Goal: Task Accomplishment & Management: Manage account settings

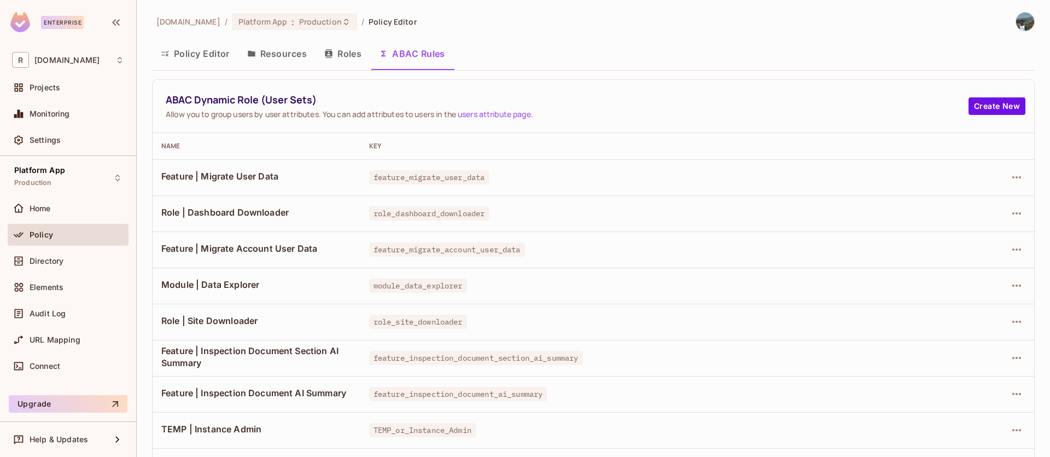
click at [206, 49] on button "Policy Editor" at bounding box center [195, 53] width 86 height 27
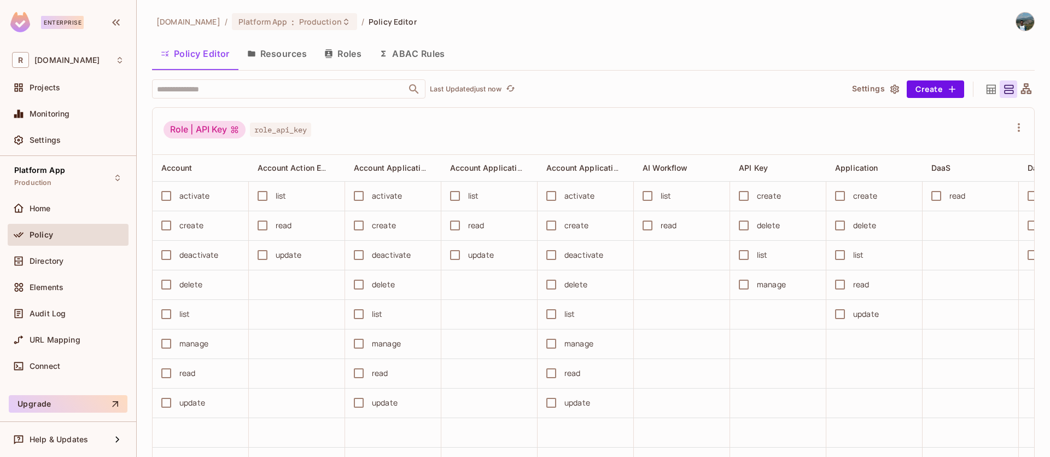
click at [818, 41] on div "Policy Editor Resources Roles ABAC Rules" at bounding box center [593, 53] width 883 height 27
click at [441, 54] on button "ABAC Rules" at bounding box center [412, 53] width 84 height 27
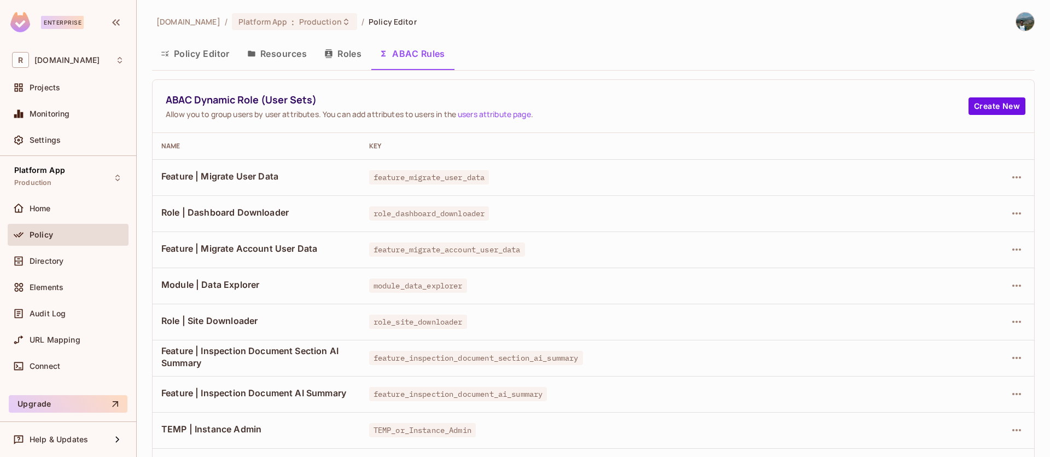
click at [352, 62] on button "Roles" at bounding box center [343, 53] width 55 height 27
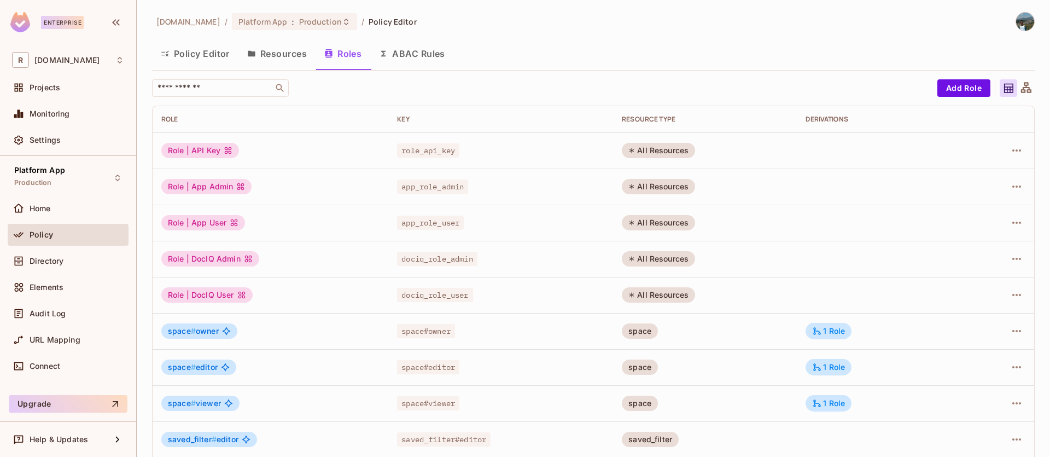
click at [282, 57] on button "Resources" at bounding box center [276, 53] width 77 height 27
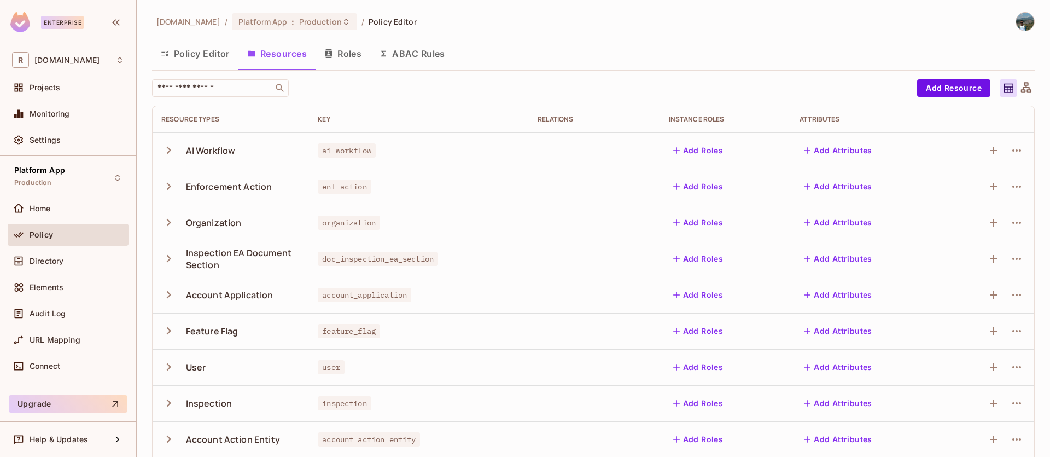
click at [387, 48] on button "ABAC Rules" at bounding box center [412, 53] width 84 height 27
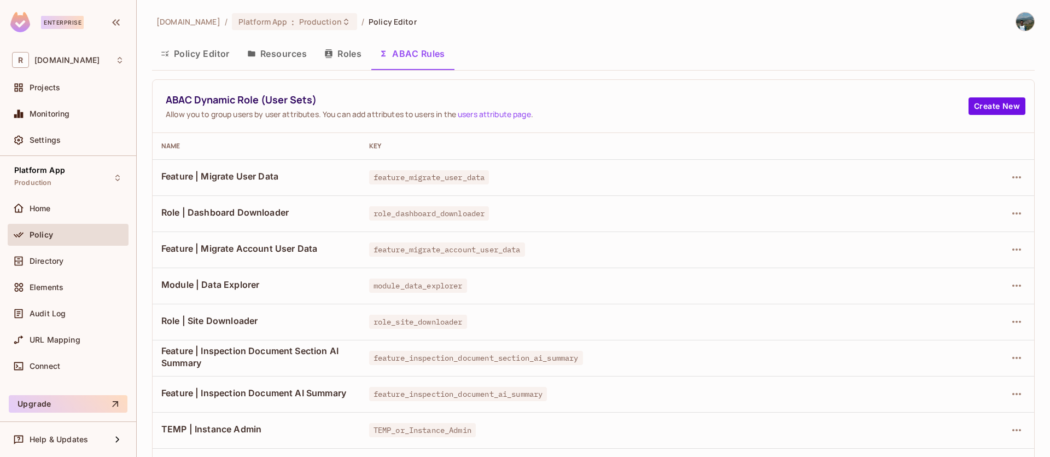
click at [346, 51] on button "Roles" at bounding box center [343, 53] width 55 height 27
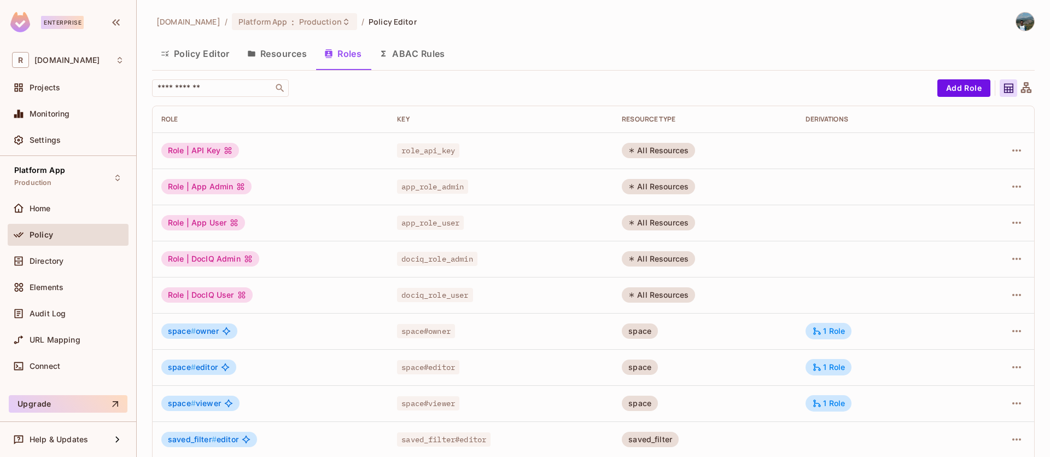
click at [216, 55] on button "Policy Editor" at bounding box center [195, 53] width 86 height 27
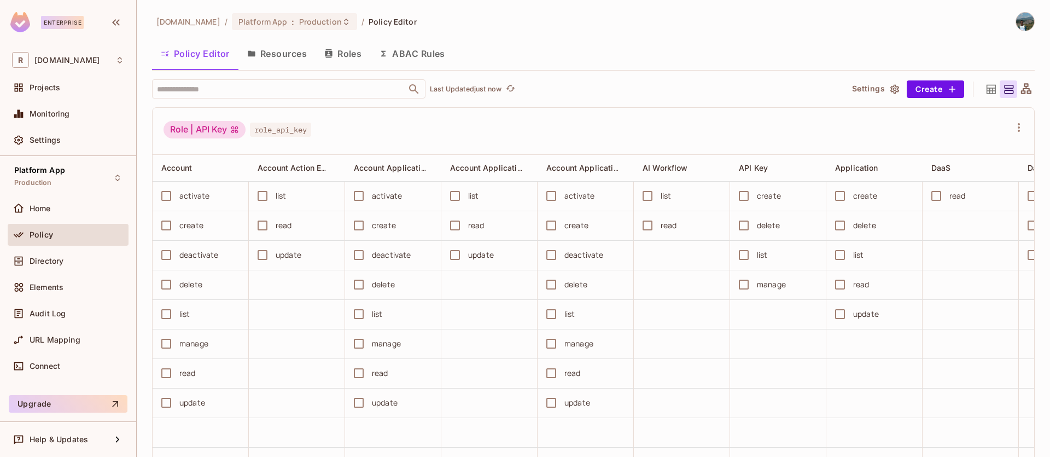
click at [259, 58] on button "Resources" at bounding box center [276, 53] width 77 height 27
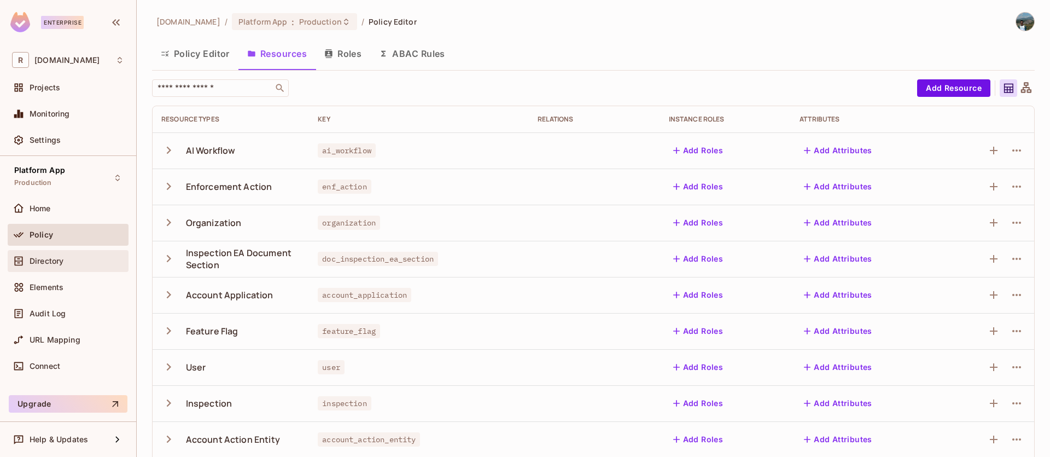
click at [49, 254] on div "Directory" at bounding box center [68, 260] width 112 height 13
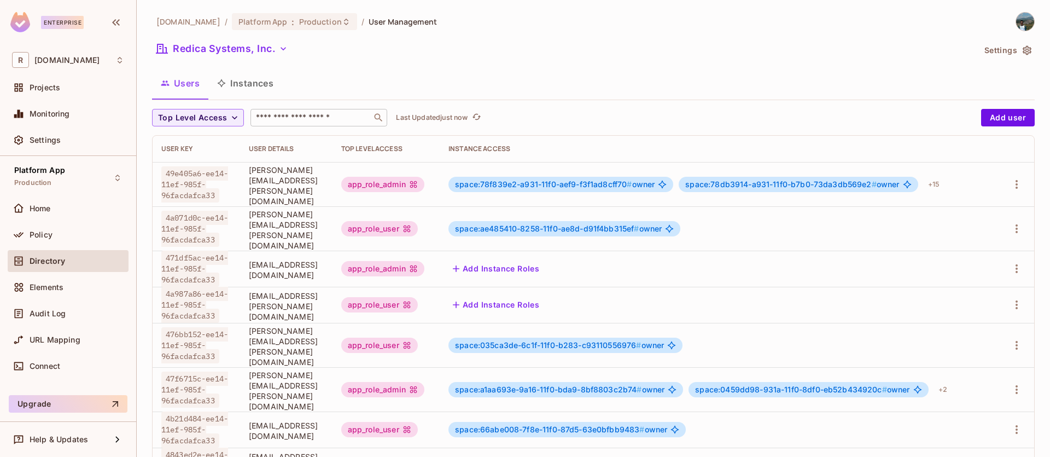
click at [311, 117] on input "text" at bounding box center [311, 117] width 115 height 11
click at [944, 186] on div "+ 15" at bounding box center [934, 184] width 20 height 17
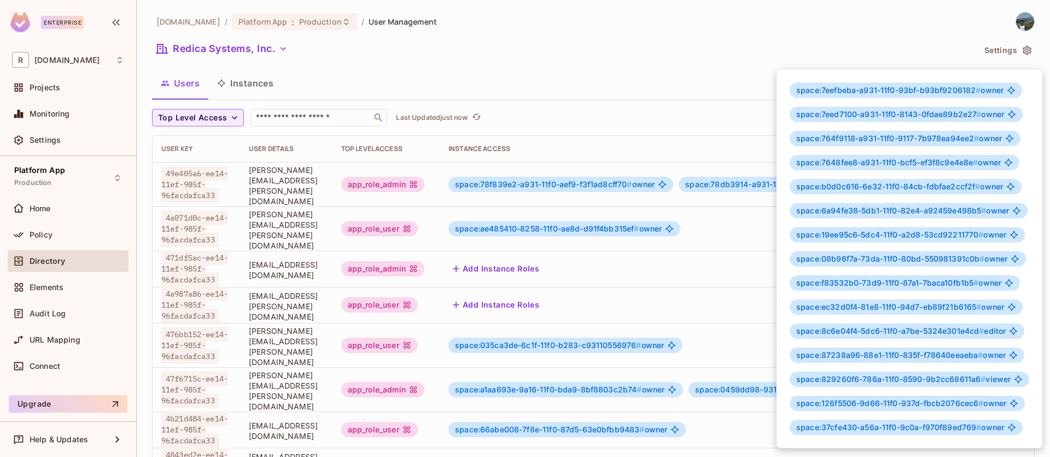
click at [928, 27] on div at bounding box center [525, 228] width 1050 height 457
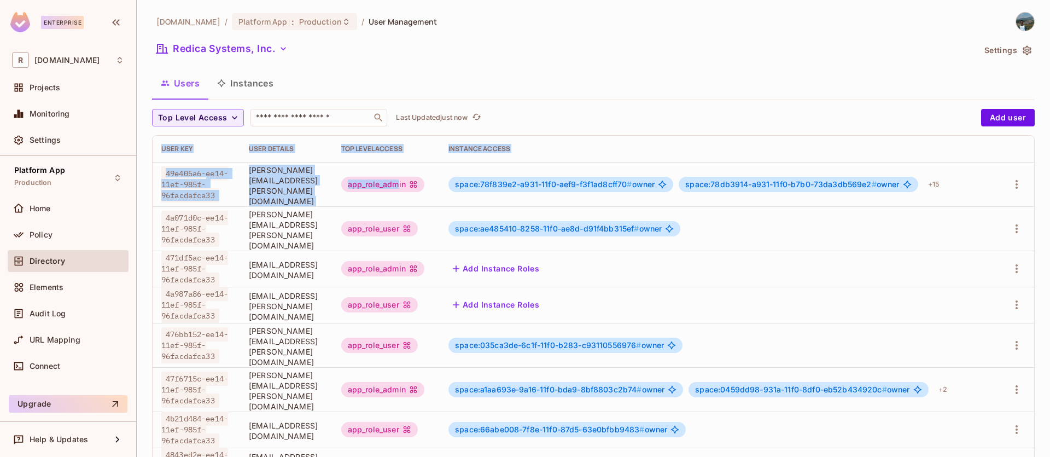
scroll to position [0, 20]
drag, startPoint x: 445, startPoint y: 186, endPoint x: 1037, endPoint y: 194, distance: 592.3
click at [1037, 194] on div "redica.com / Platform App : Production / User Management Redica Systems, Inc. S…" at bounding box center [593, 228] width 913 height 457
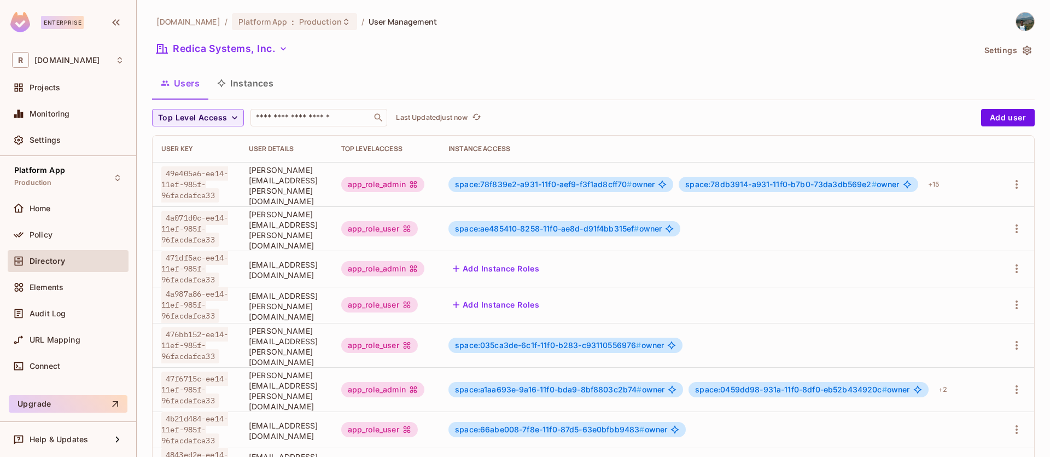
click at [997, 202] on td at bounding box center [1015, 184] width 37 height 44
click at [1010, 190] on icon "button" at bounding box center [1016, 184] width 13 height 13
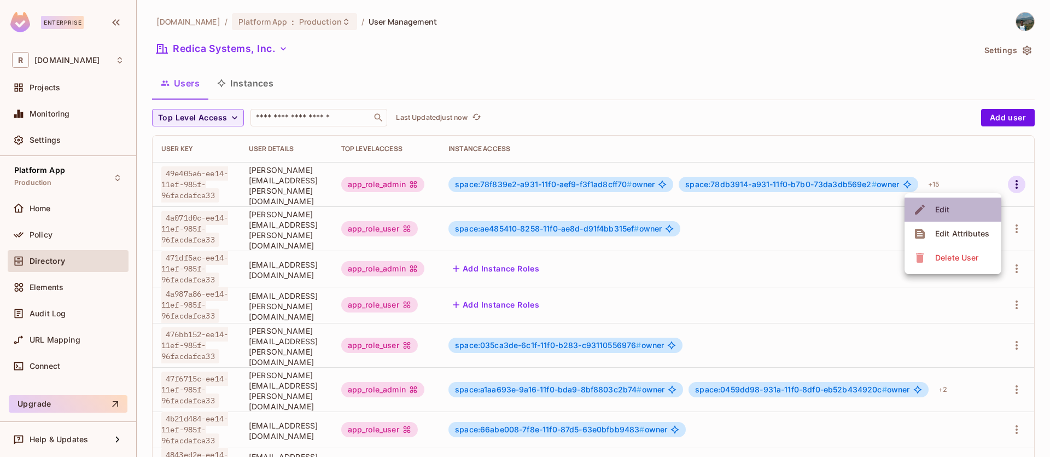
click at [964, 216] on li "Edit" at bounding box center [953, 209] width 97 height 24
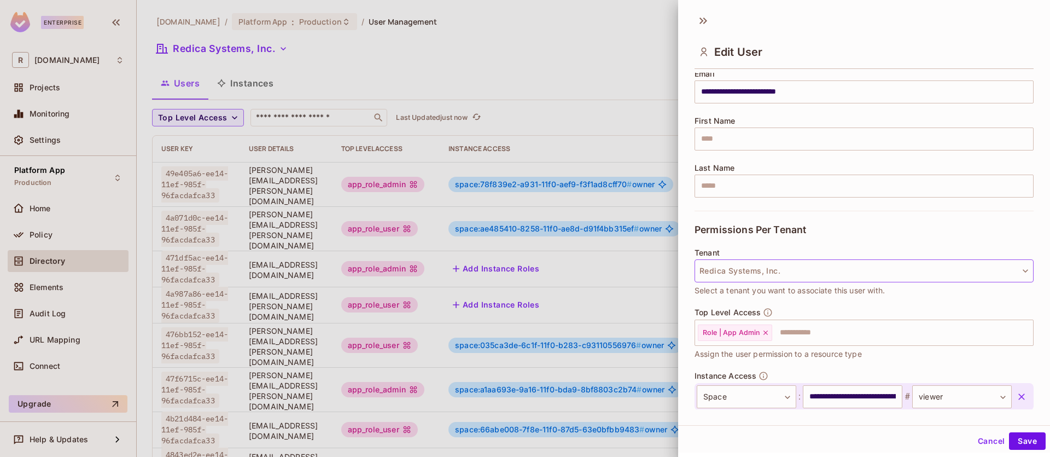
scroll to position [0, 0]
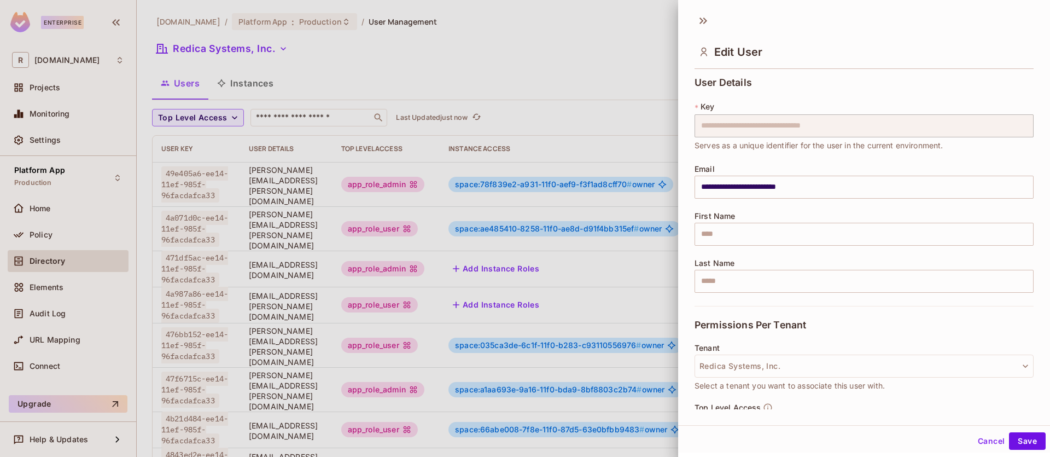
click at [982, 434] on button "Cancel" at bounding box center [991, 440] width 36 height 17
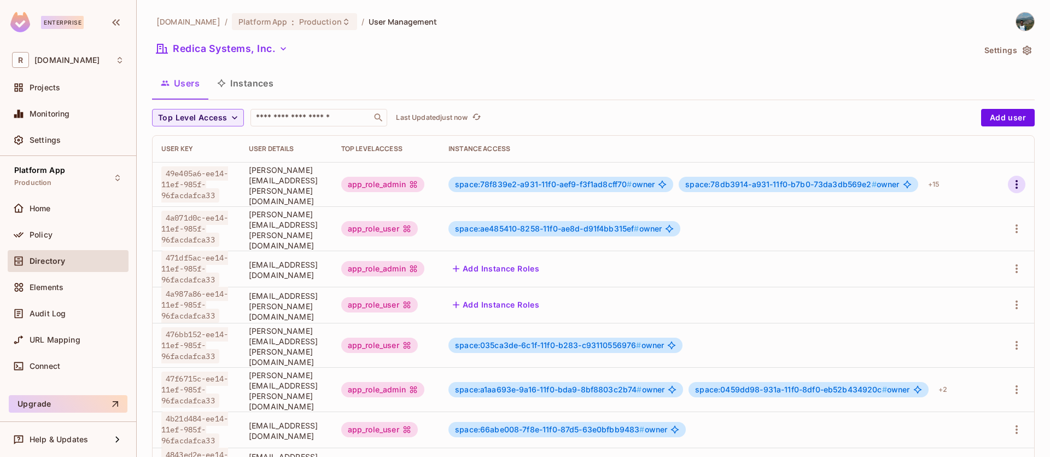
click at [1010, 188] on icon "button" at bounding box center [1016, 184] width 13 height 13
click at [955, 232] on div "Edit Attributes" at bounding box center [962, 233] width 54 height 11
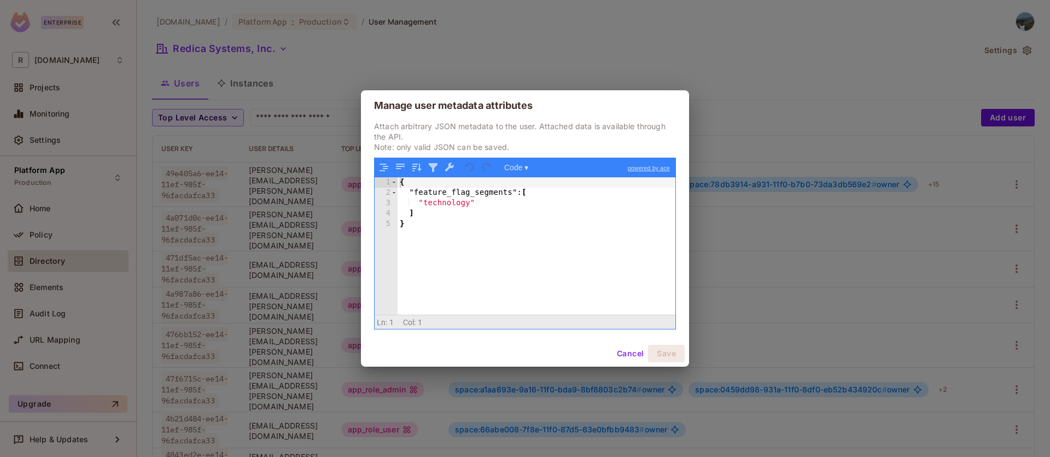
click at [458, 205] on div "{ "feature_flag_segments" : [ "technology" ] }" at bounding box center [537, 256] width 278 height 158
click at [631, 349] on button "Cancel" at bounding box center [630, 353] width 36 height 17
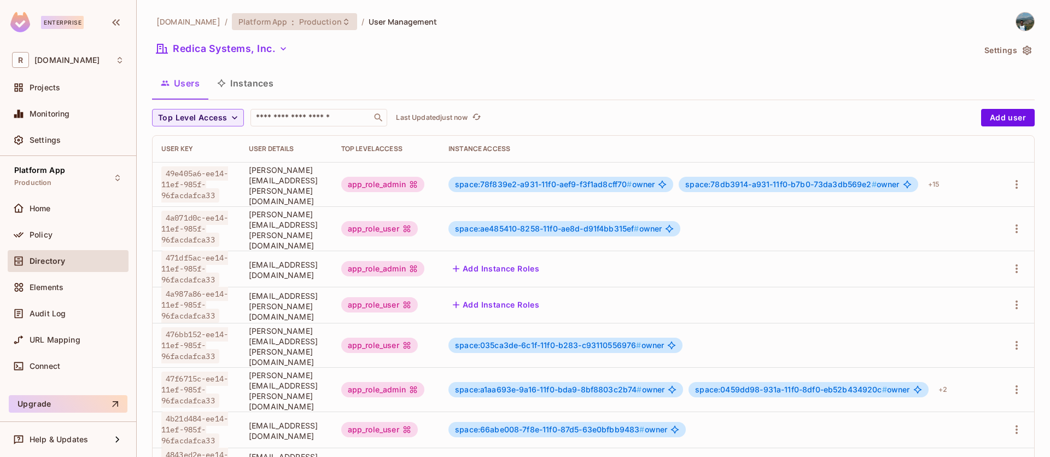
click at [320, 28] on div "Platform App : Production" at bounding box center [294, 21] width 125 height 17
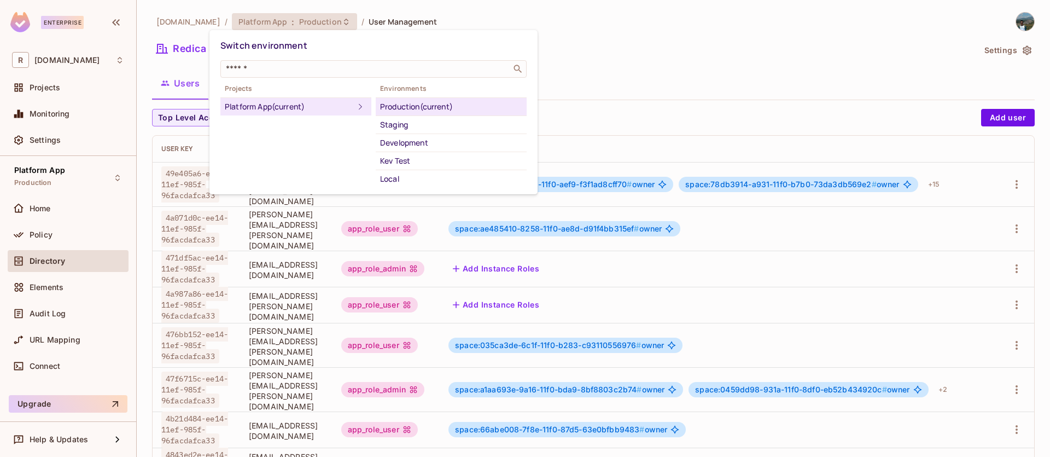
click at [754, 100] on div at bounding box center [525, 228] width 1050 height 457
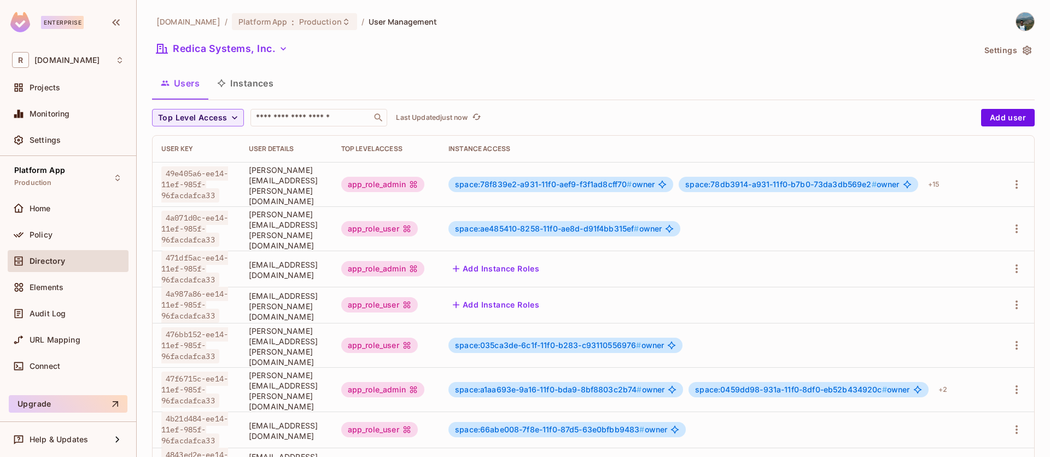
click at [243, 88] on button "Instances" at bounding box center [245, 82] width 74 height 27
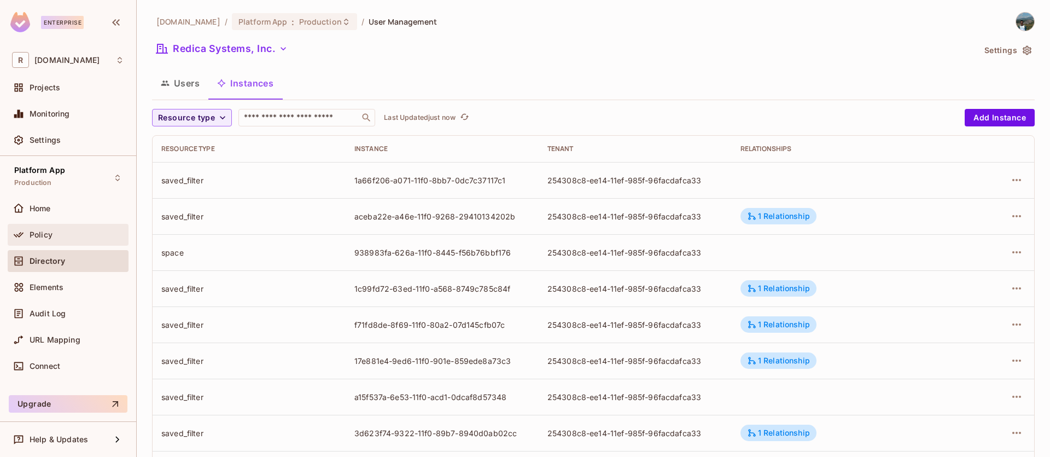
click at [68, 241] on div "Policy" at bounding box center [68, 234] width 112 height 13
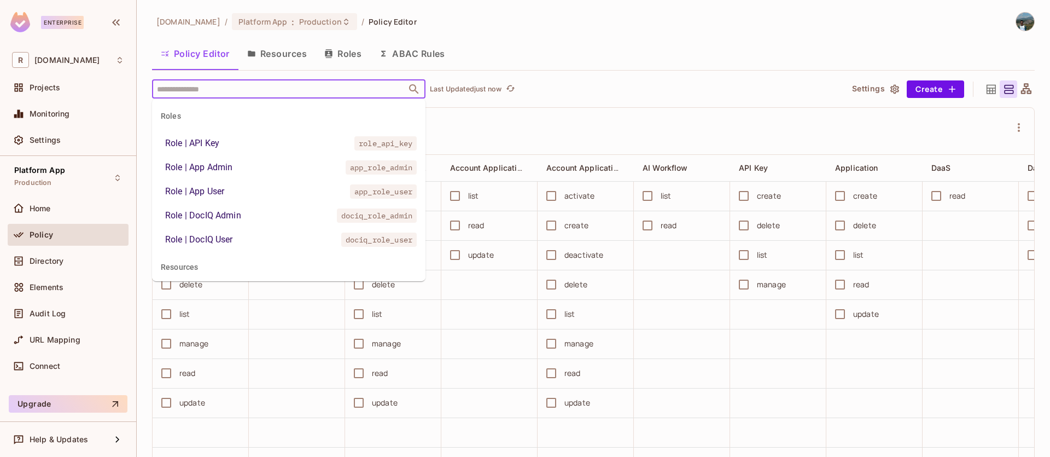
click at [236, 97] on input "text" at bounding box center [279, 88] width 250 height 19
click at [526, 127] on div "Role | API Key role_api_key" at bounding box center [587, 131] width 847 height 21
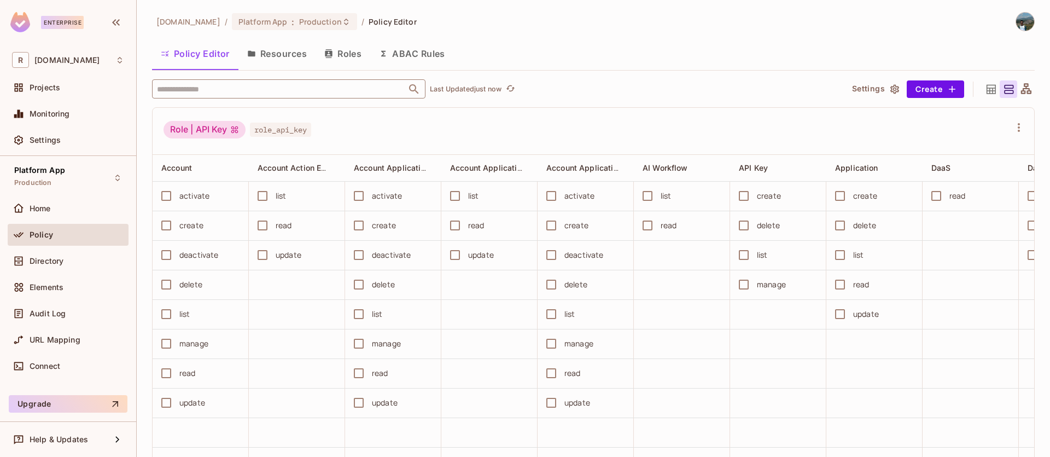
click at [320, 89] on input "text" at bounding box center [279, 88] width 250 height 19
click at [600, 111] on div "Role | API Key role_api_key" at bounding box center [594, 131] width 882 height 47
click at [323, 99] on div "​ Last Updated just now Settings Create Role | API Key role_api_key Account Acc…" at bounding box center [593, 268] width 883 height 378
click at [325, 91] on input "text" at bounding box center [279, 88] width 250 height 19
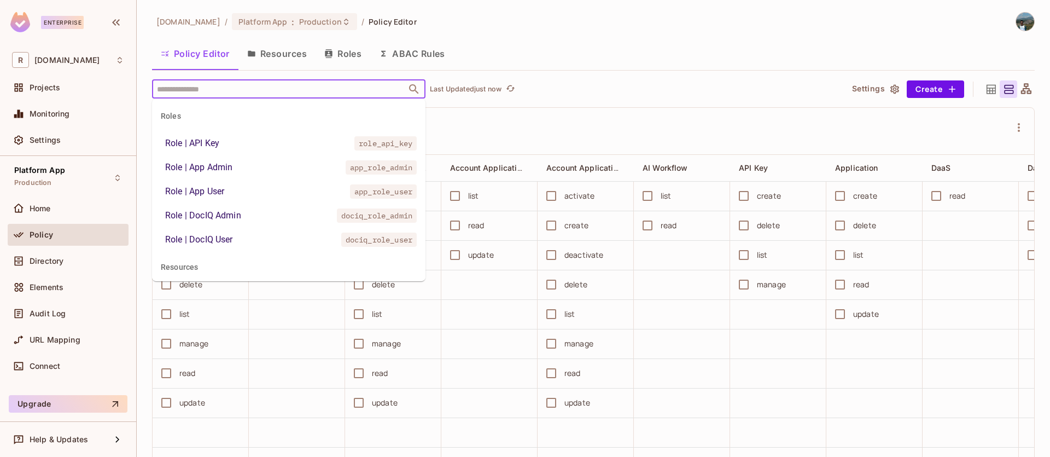
type input "*"
type input "***"
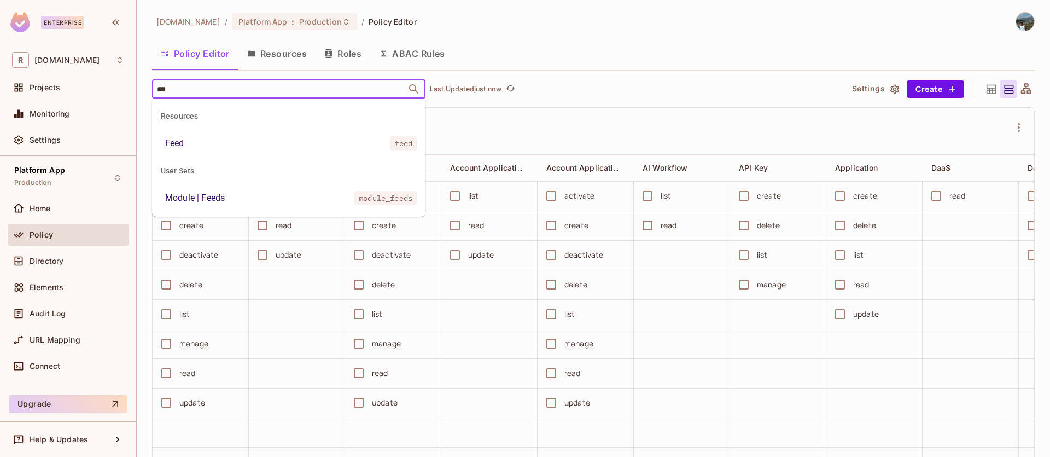
click at [264, 139] on li "Feed feed" at bounding box center [288, 143] width 273 height 20
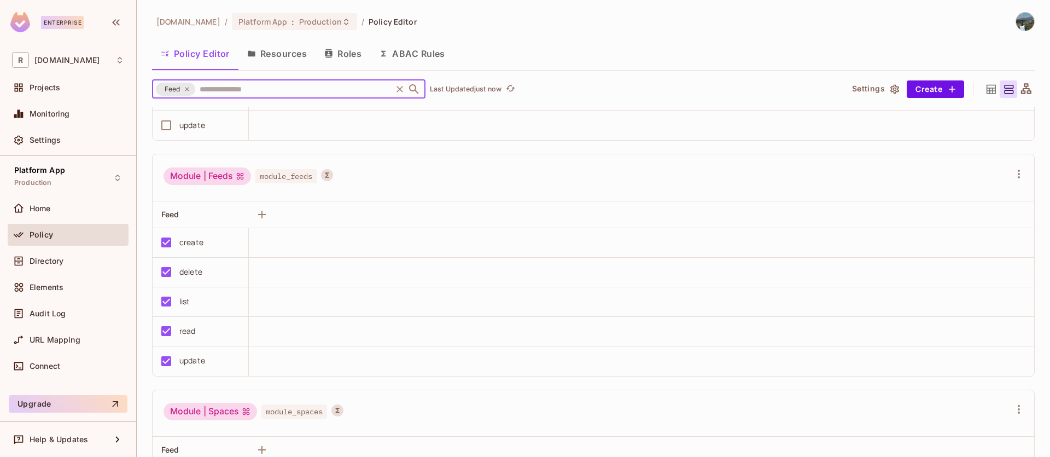
scroll to position [4017, 0]
click at [226, 176] on div "Module | Feeds" at bounding box center [207, 173] width 87 height 17
click at [189, 87] on icon at bounding box center [187, 89] width 7 height 7
click at [197, 89] on input "text" at bounding box center [293, 88] width 193 height 19
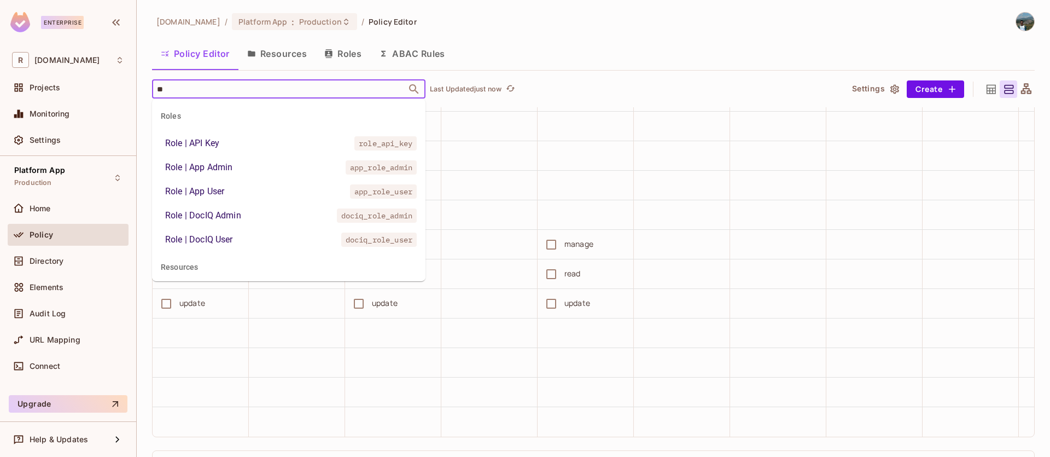
type input "***"
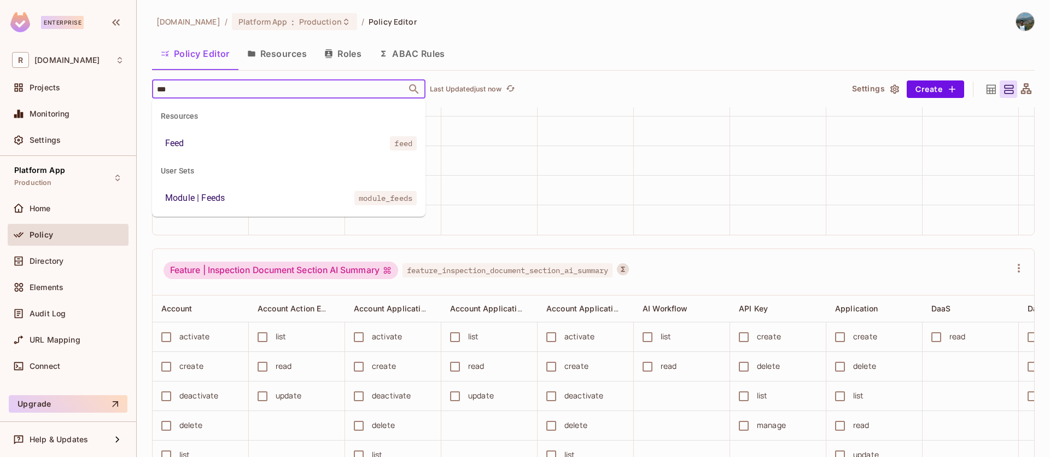
scroll to position [8469, 0]
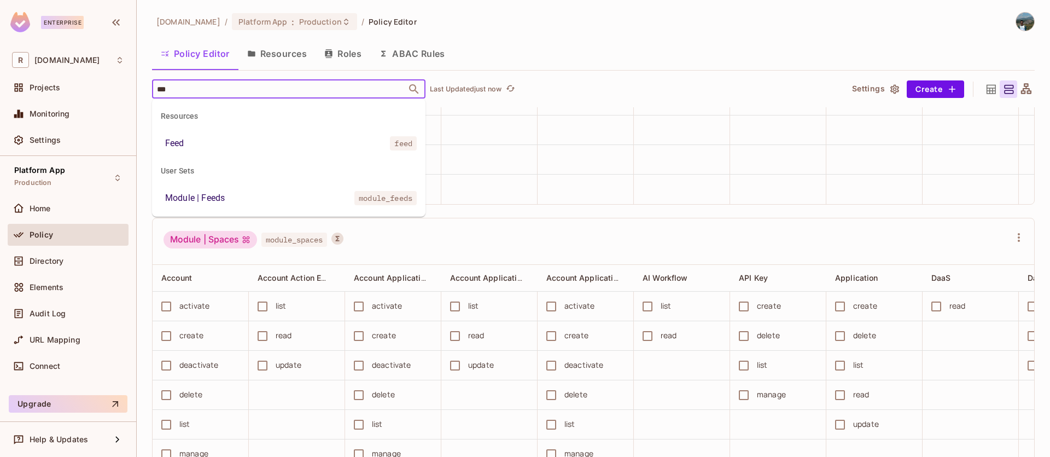
click at [199, 207] on li "Module | Feeds module_feeds" at bounding box center [288, 198] width 273 height 20
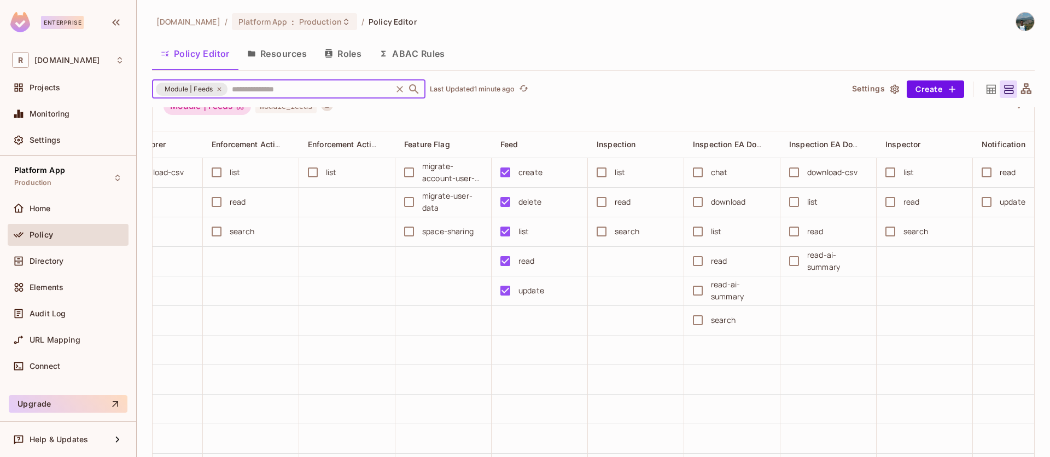
scroll to position [0, 0]
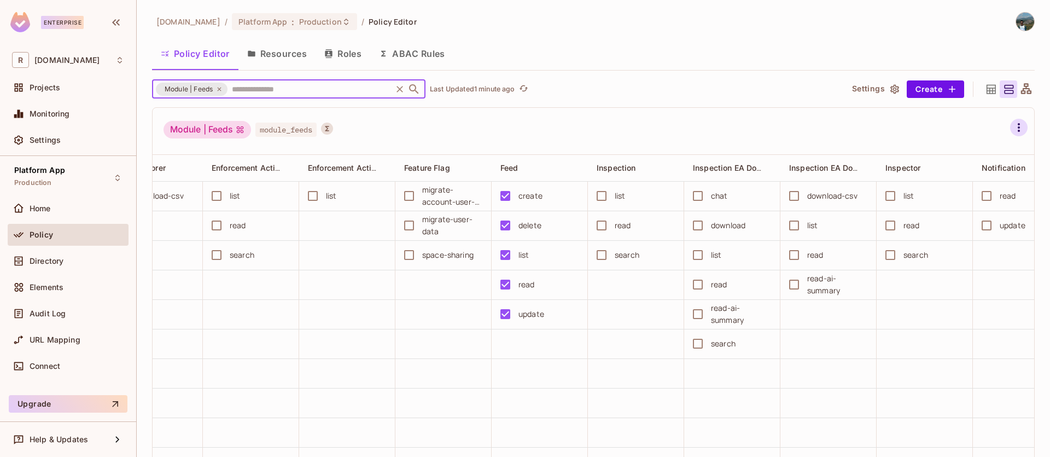
click at [1012, 129] on icon "button" at bounding box center [1018, 127] width 13 height 13
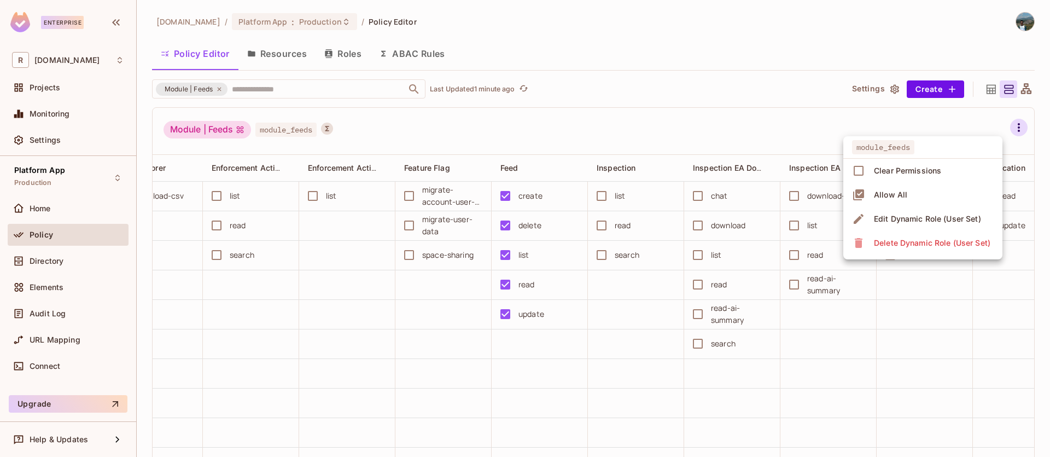
click at [955, 225] on span "Edit Dynamic Role (User Set)" at bounding box center [928, 218] width 114 height 17
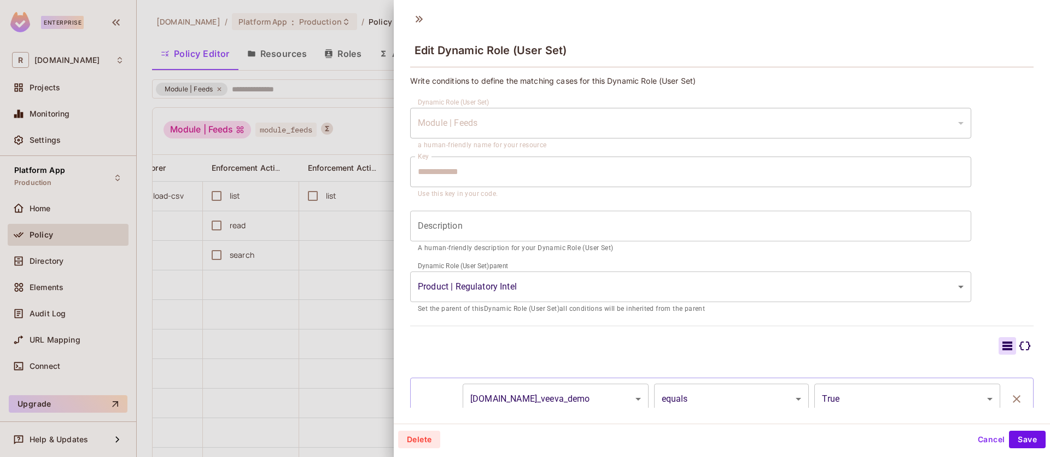
scroll to position [60, 0]
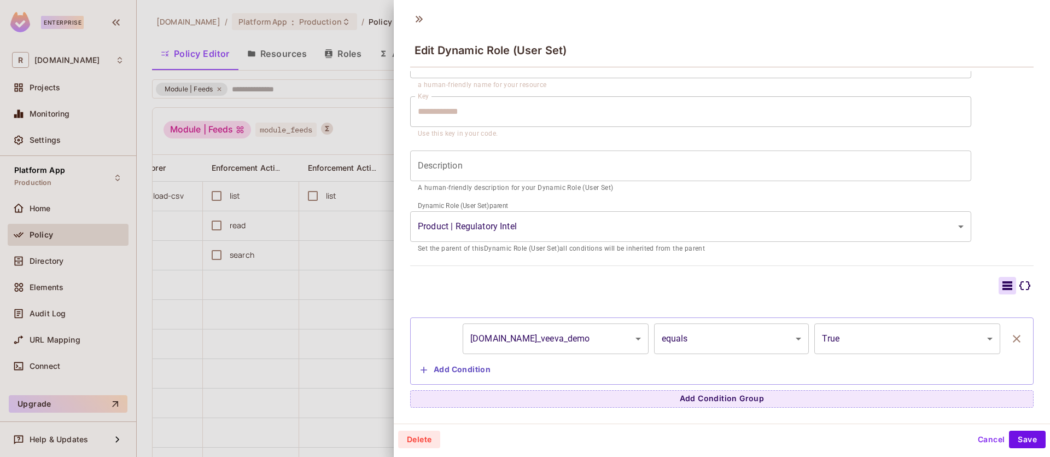
click at [973, 434] on button "Cancel" at bounding box center [991, 438] width 36 height 17
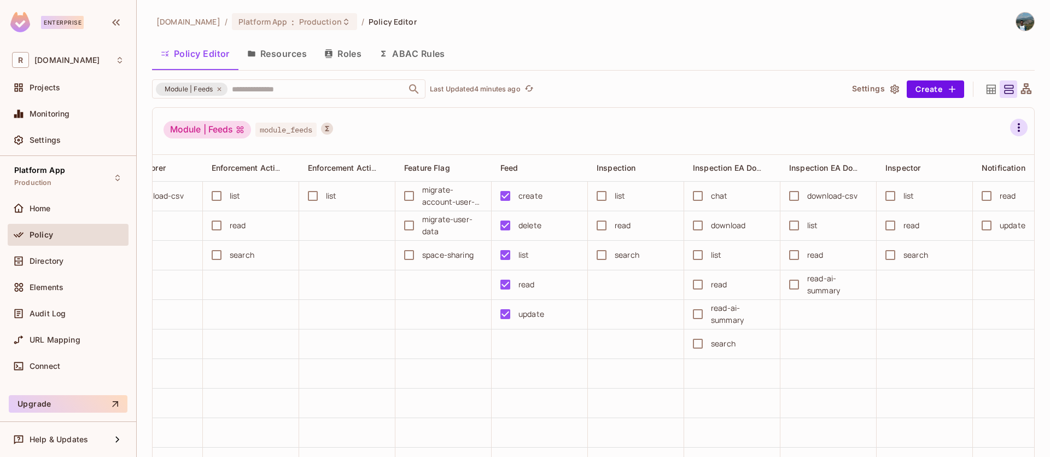
click at [1018, 127] on icon "button" at bounding box center [1019, 127] width 2 height 9
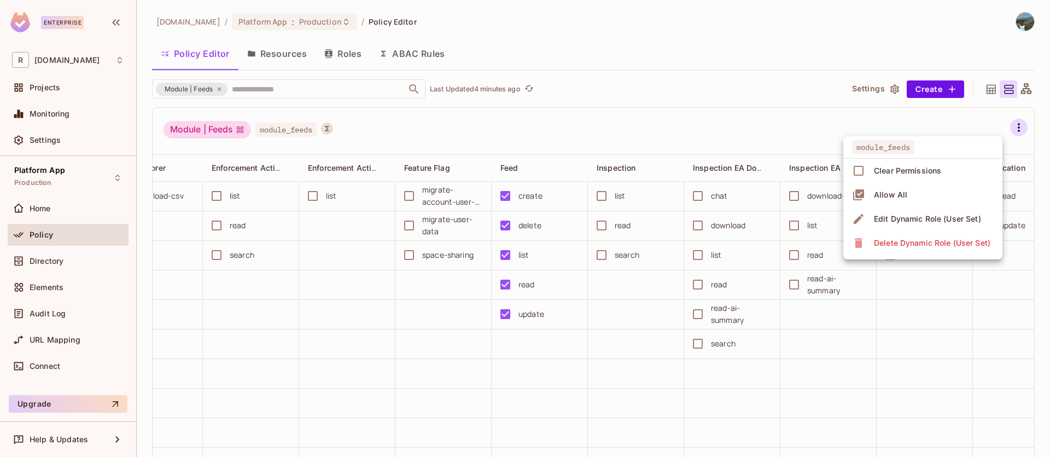
click at [581, 127] on div at bounding box center [525, 228] width 1050 height 457
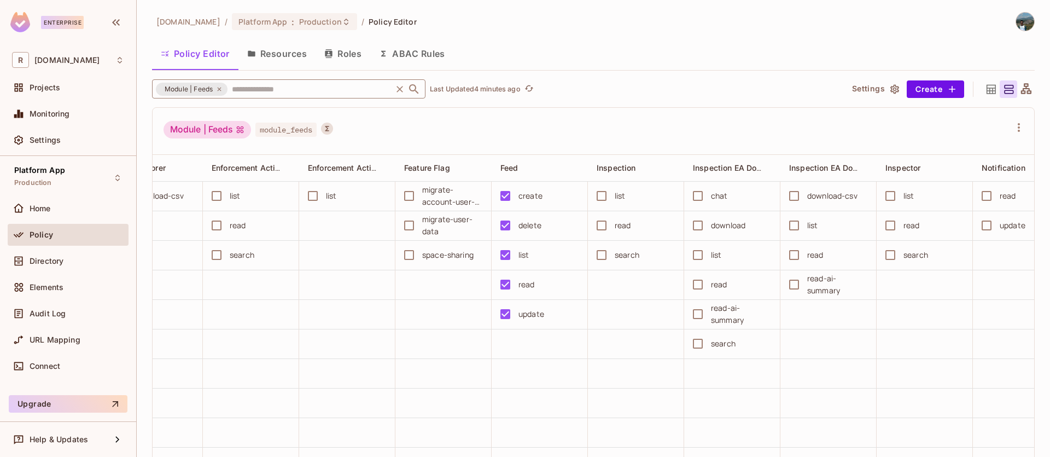
click at [249, 93] on input "text" at bounding box center [309, 88] width 161 height 19
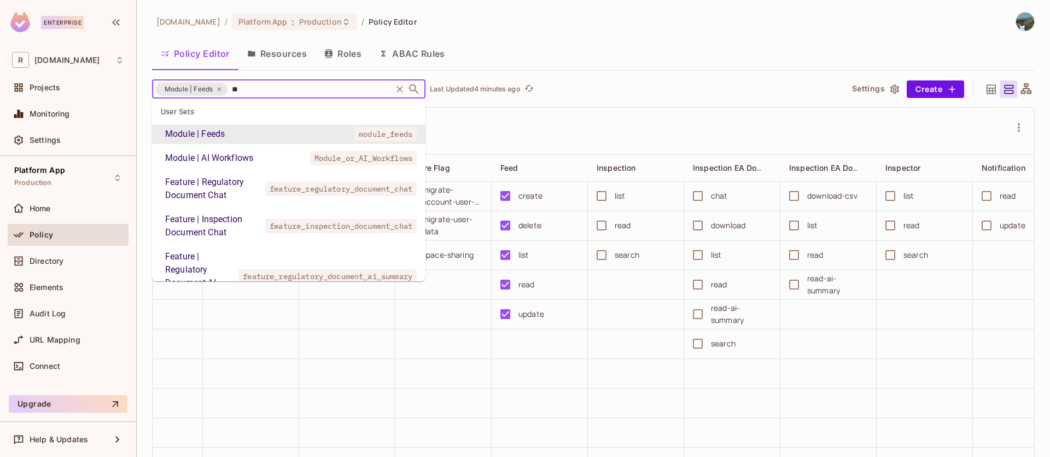
scroll to position [289, 0]
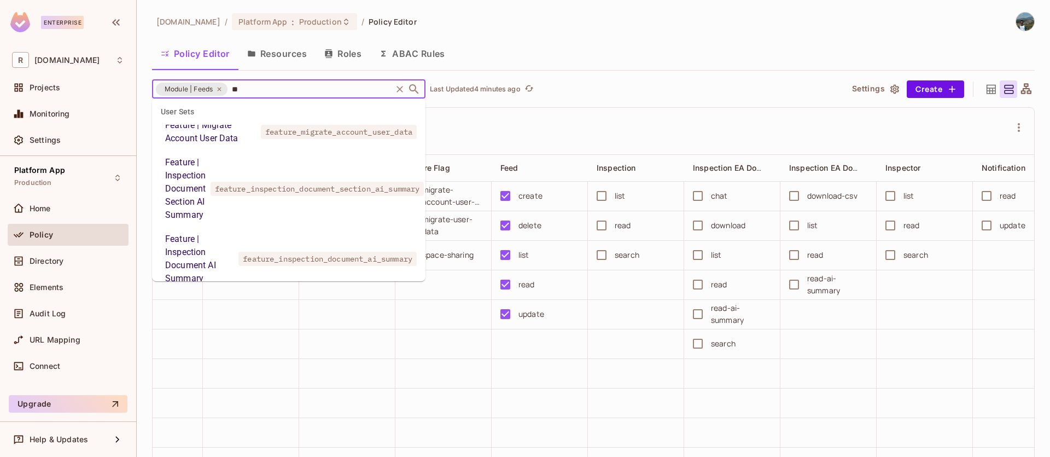
type input "***"
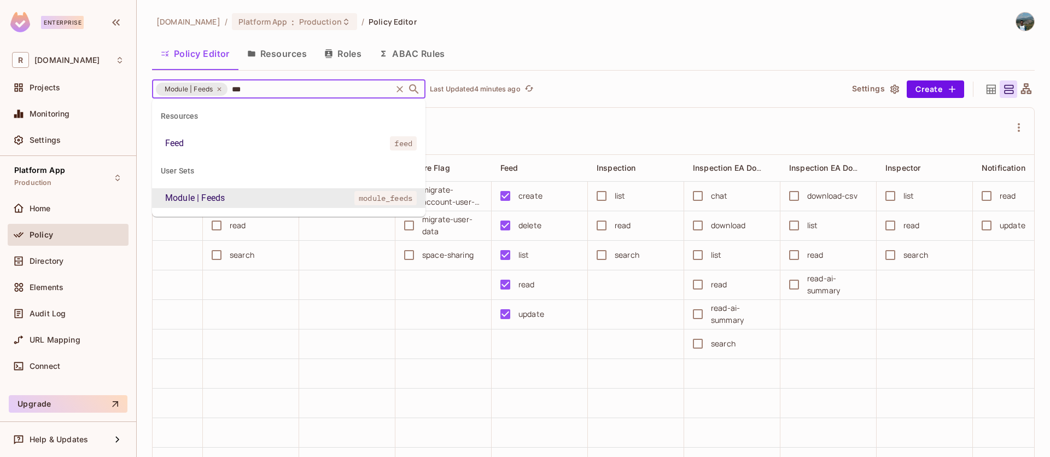
scroll to position [0, 0]
click at [331, 143] on li "Feed feed" at bounding box center [288, 143] width 273 height 20
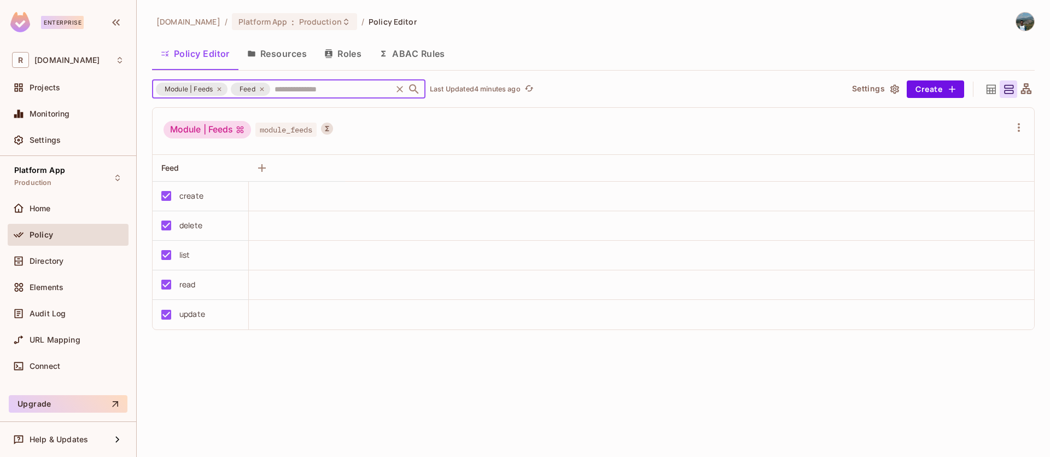
click at [221, 91] on icon at bounding box center [219, 89] width 7 height 7
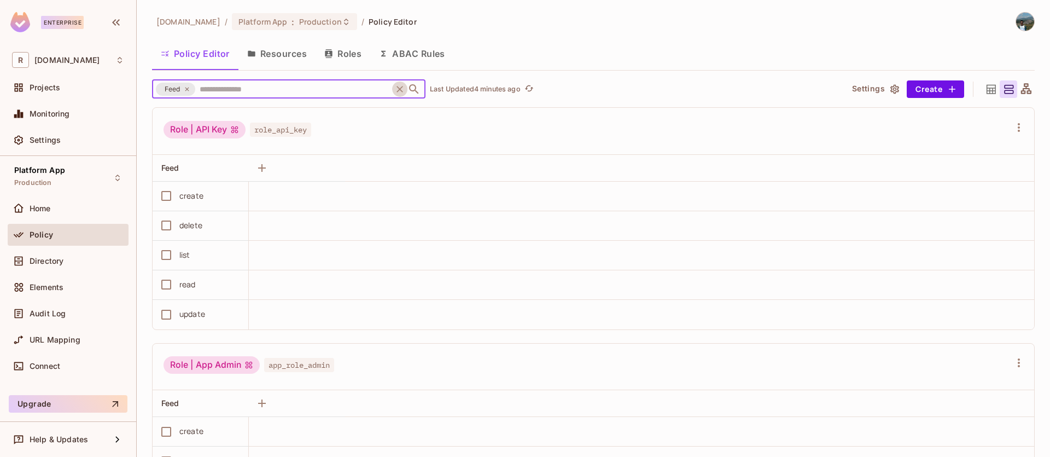
click at [398, 87] on icon "Clear" at bounding box center [399, 89] width 7 height 7
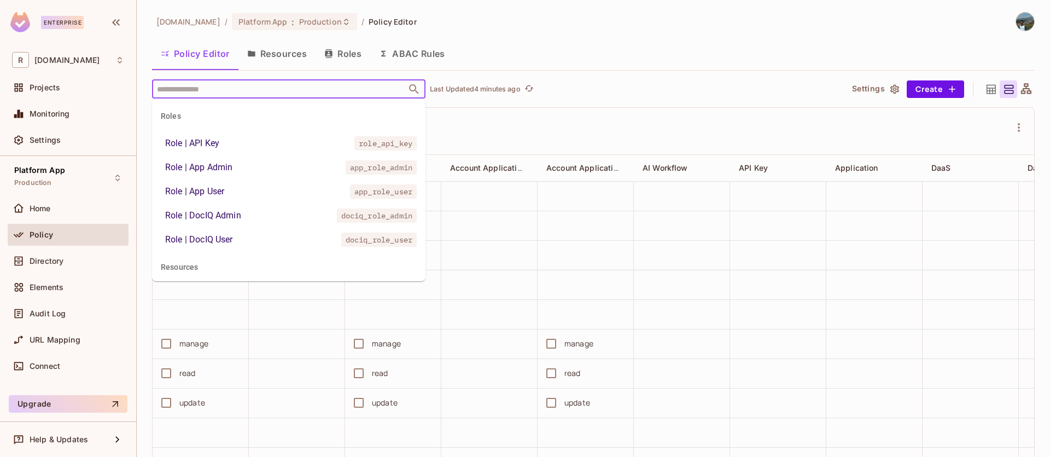
click at [323, 85] on input "text" at bounding box center [279, 88] width 250 height 19
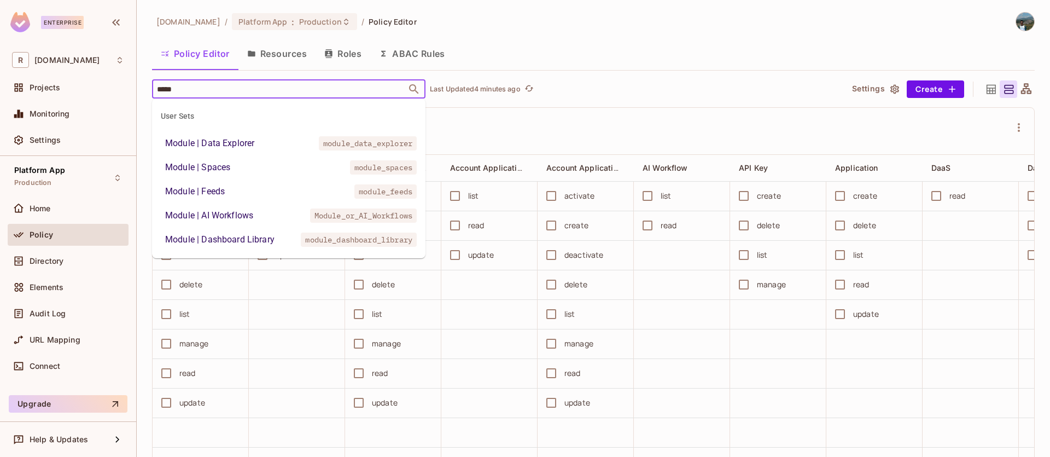
type input "******"
click at [247, 201] on li "Module | Feeds module_feeds" at bounding box center [288, 192] width 273 height 20
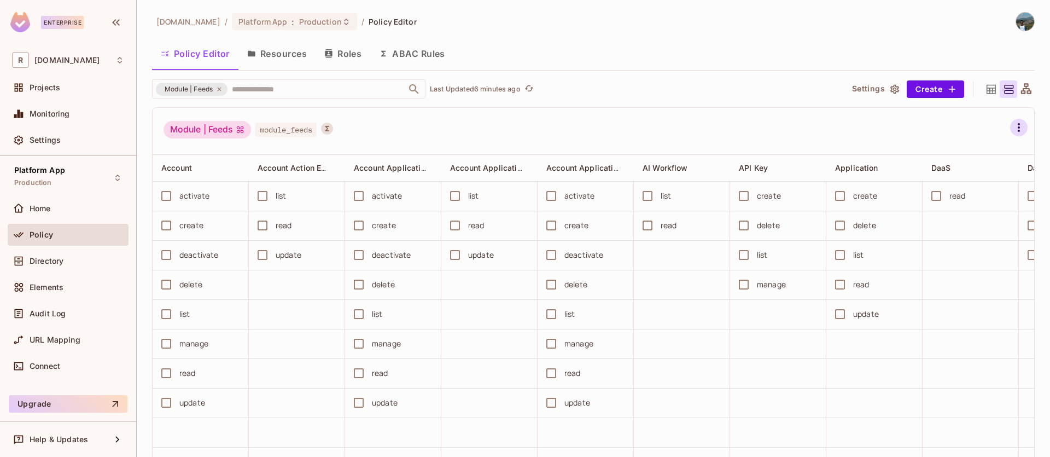
click at [1012, 127] on icon "button" at bounding box center [1018, 127] width 13 height 13
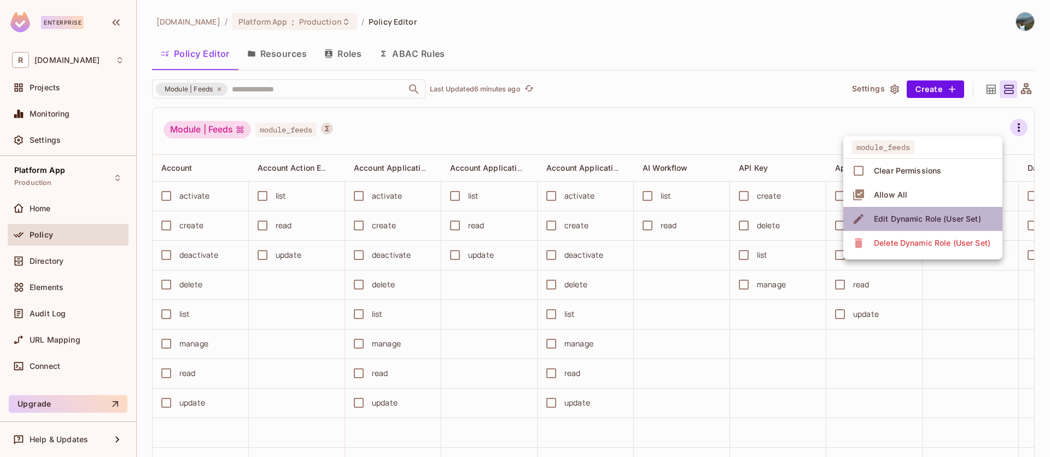
click at [943, 220] on div "Edit Dynamic Role (User Set)" at bounding box center [927, 218] width 107 height 11
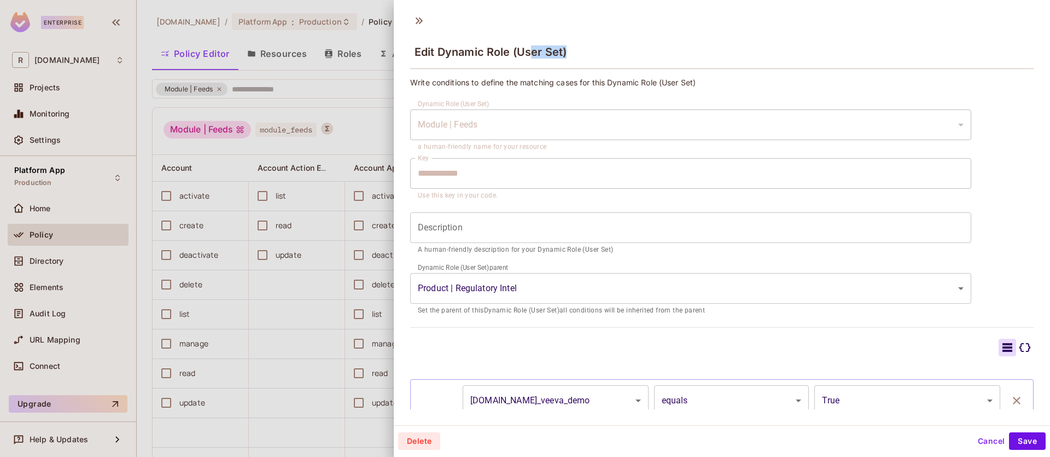
drag, startPoint x: 545, startPoint y: 54, endPoint x: 597, endPoint y: 56, distance: 52.0
click at [593, 56] on div "Edit Dynamic Role (User Set)" at bounding box center [721, 51] width 623 height 36
drag, startPoint x: 476, startPoint y: 86, endPoint x: 684, endPoint y: 84, distance: 207.8
click at [682, 84] on p "Write conditions to define the matching cases for this Dynamic Role (User Set)" at bounding box center [721, 82] width 623 height 10
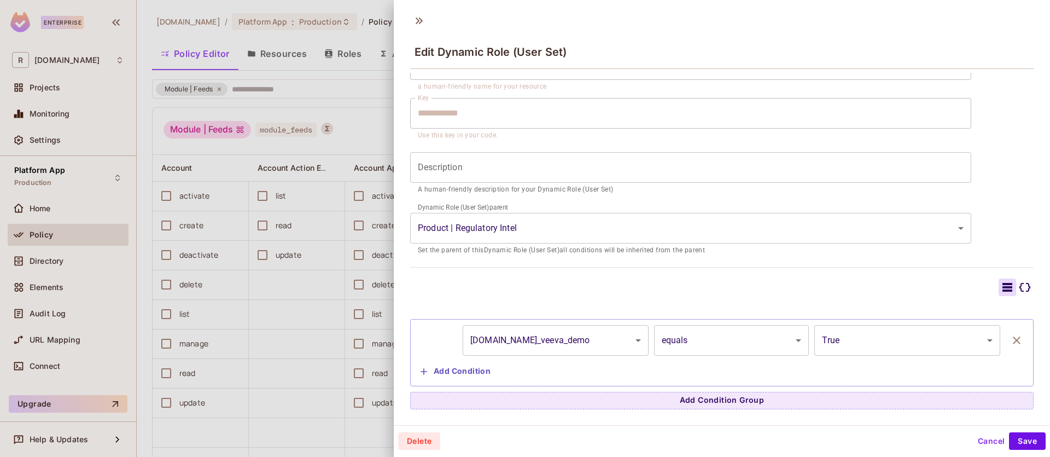
scroll to position [2, 0]
click at [435, 367] on button "Add Condition" at bounding box center [455, 369] width 79 height 17
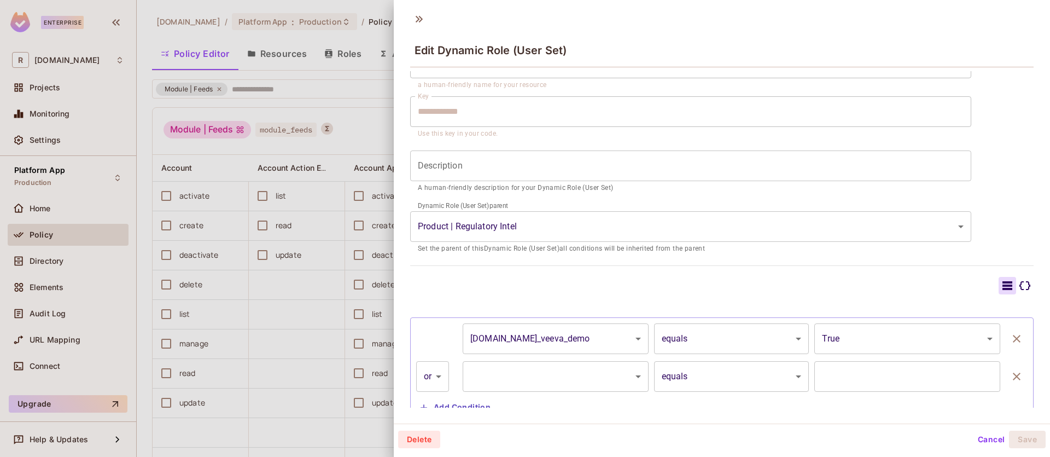
click at [573, 376] on body "Enterprise R redica.com Projects Monitoring Settings Platform App Production Ho…" at bounding box center [525, 228] width 1050 height 457
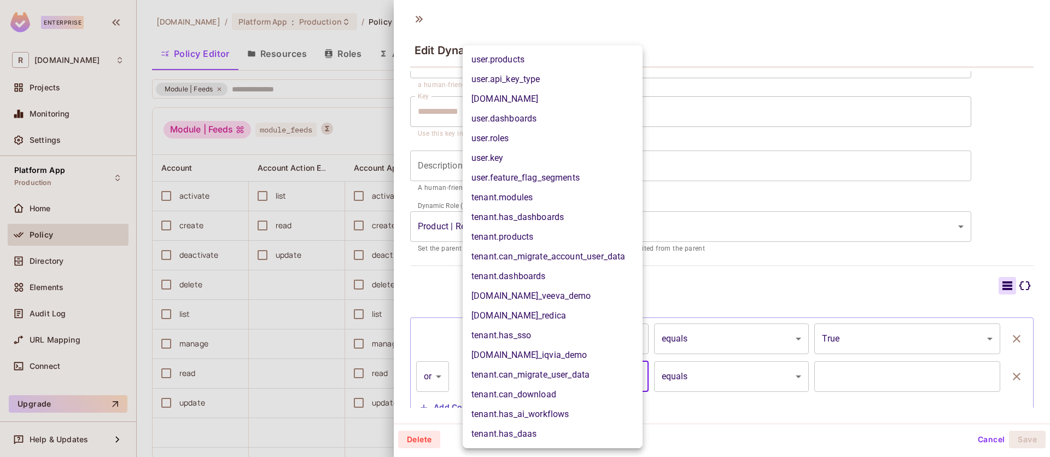
click at [533, 103] on li "[DOMAIN_NAME]" at bounding box center [553, 99] width 180 height 20
type input "**********"
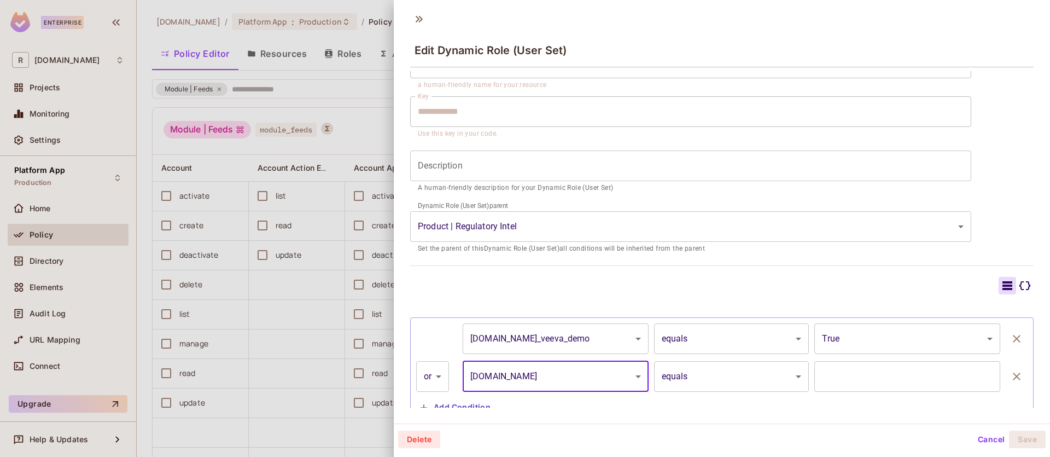
click at [736, 377] on body "Enterprise R redica.com Projects Monitoring Settings Platform App Production Ho…" at bounding box center [525, 228] width 1050 height 457
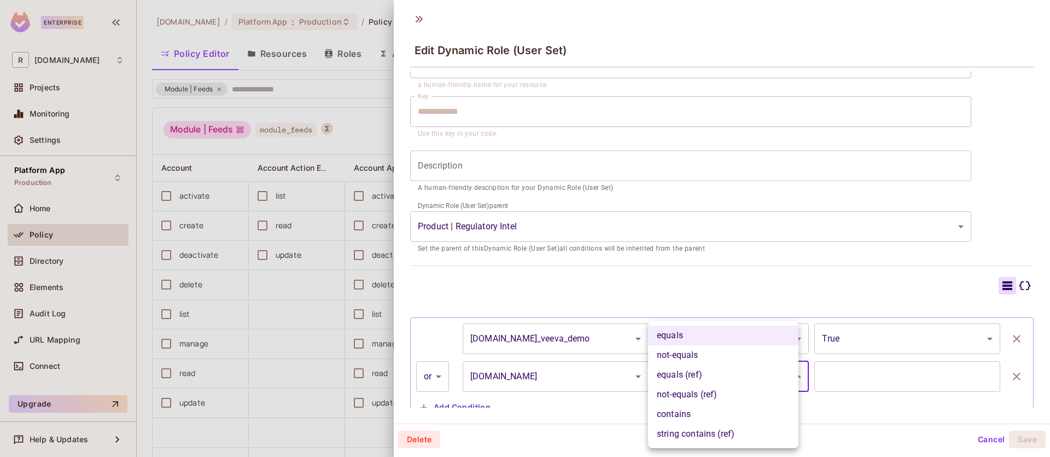
click at [886, 406] on div at bounding box center [525, 228] width 1050 height 457
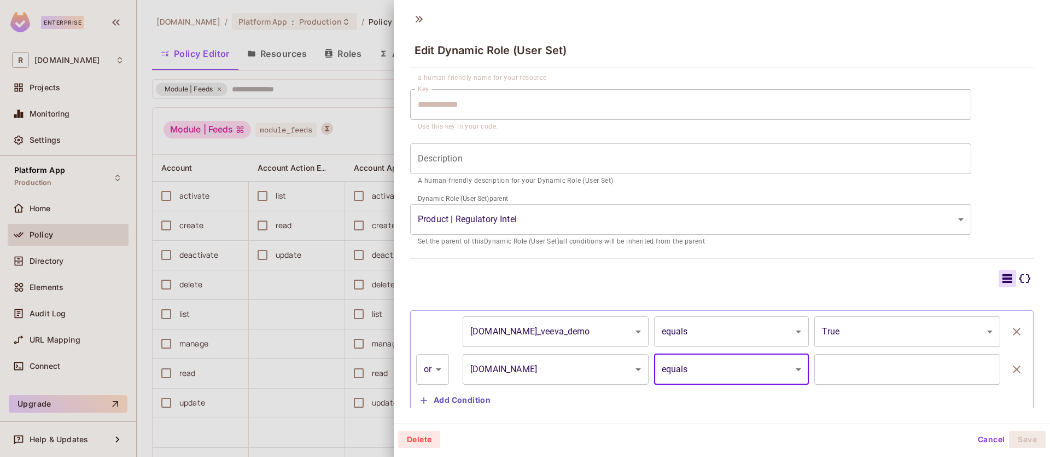
scroll to position [98, 0]
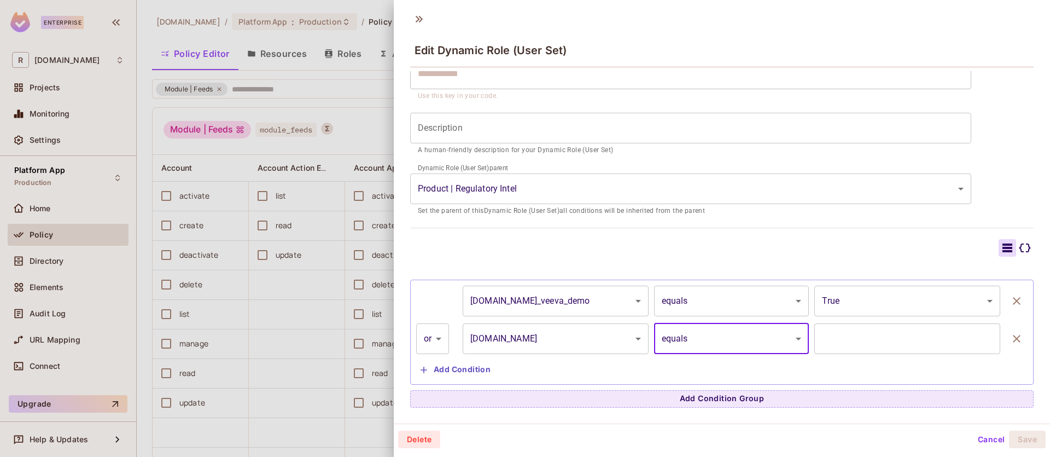
click at [712, 331] on body "Enterprise R redica.com Projects Monitoring Settings Platform App Production Ho…" at bounding box center [525, 228] width 1050 height 457
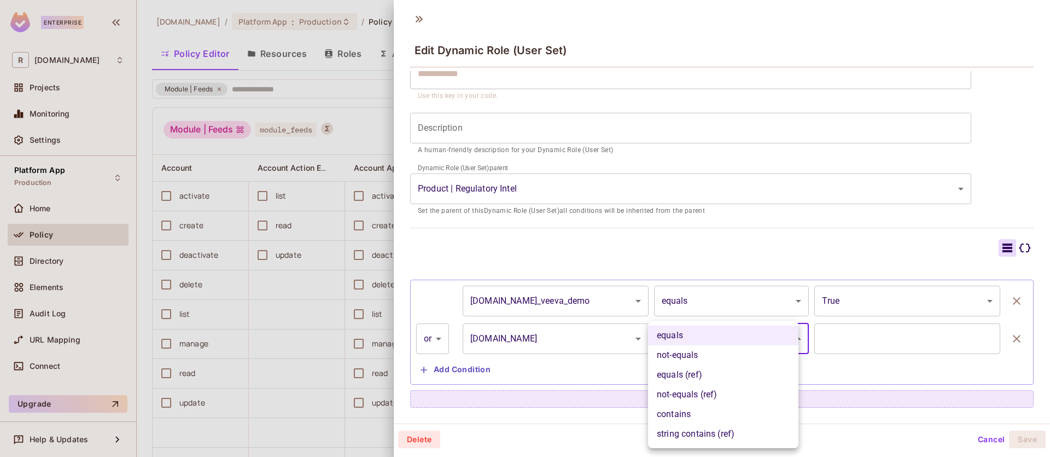
click at [881, 393] on div at bounding box center [525, 228] width 1050 height 457
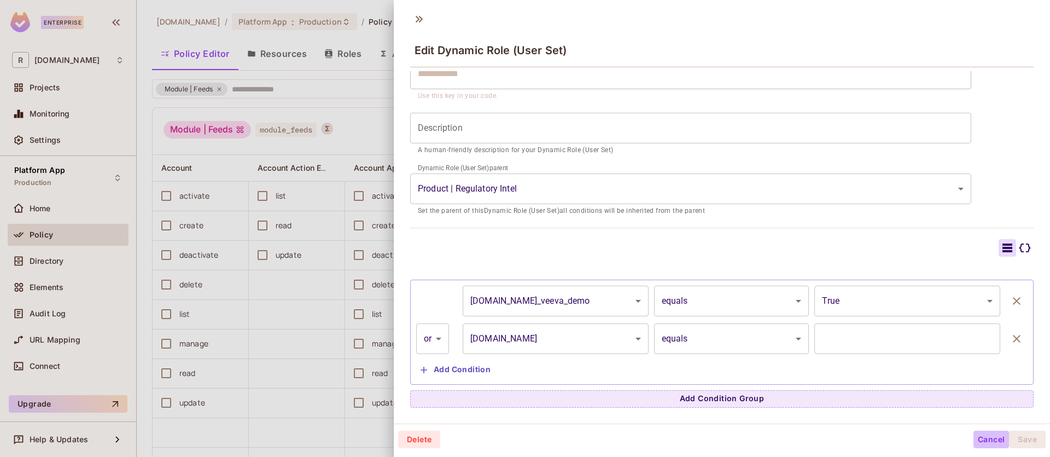
click at [993, 434] on button "Cancel" at bounding box center [991, 438] width 36 height 17
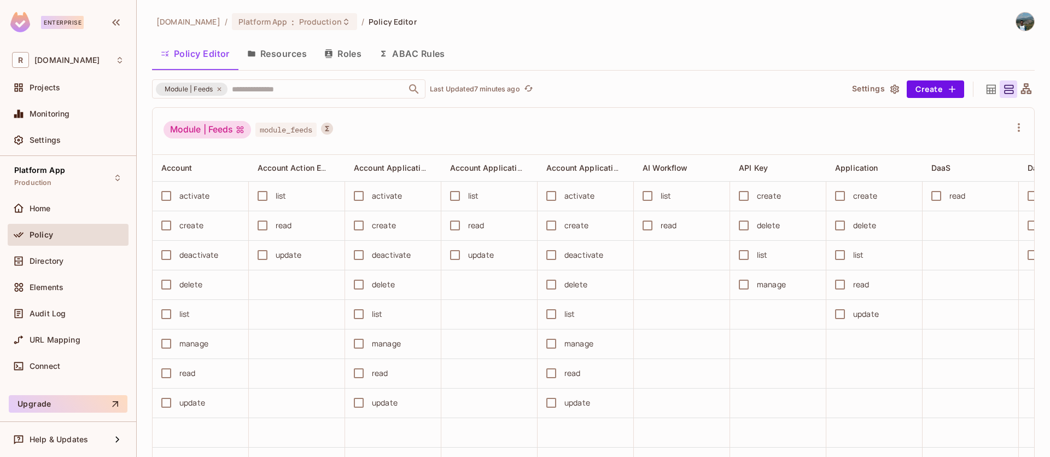
click at [349, 55] on button "Roles" at bounding box center [343, 53] width 55 height 27
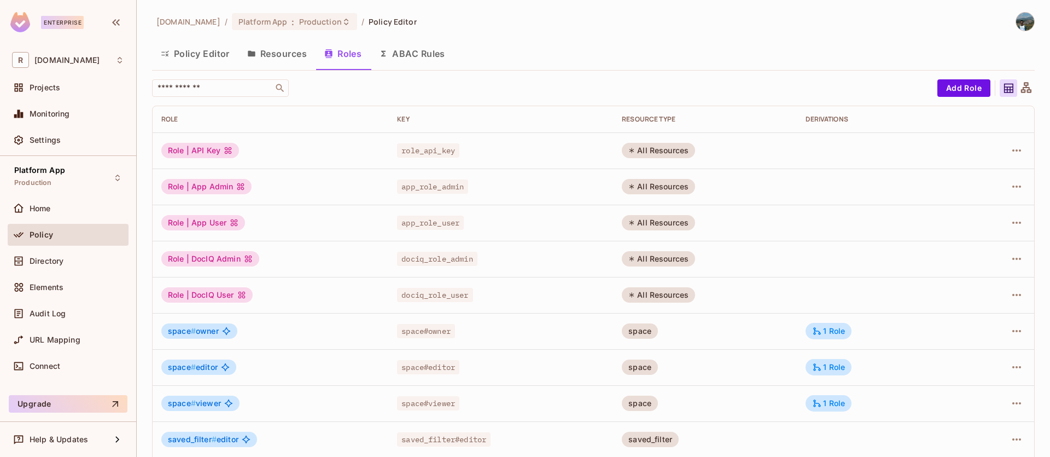
click at [264, 60] on button "Resources" at bounding box center [276, 53] width 77 height 27
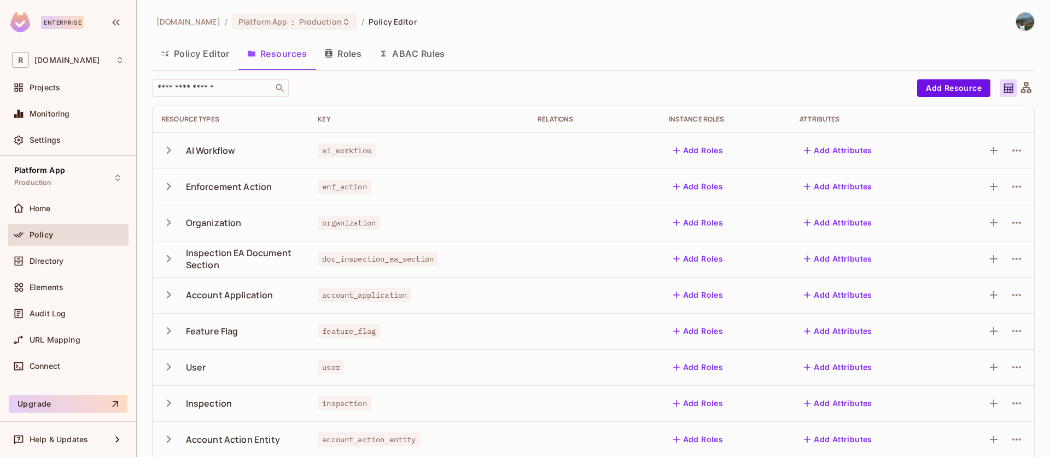
click at [198, 51] on button "Policy Editor" at bounding box center [195, 53] width 86 height 27
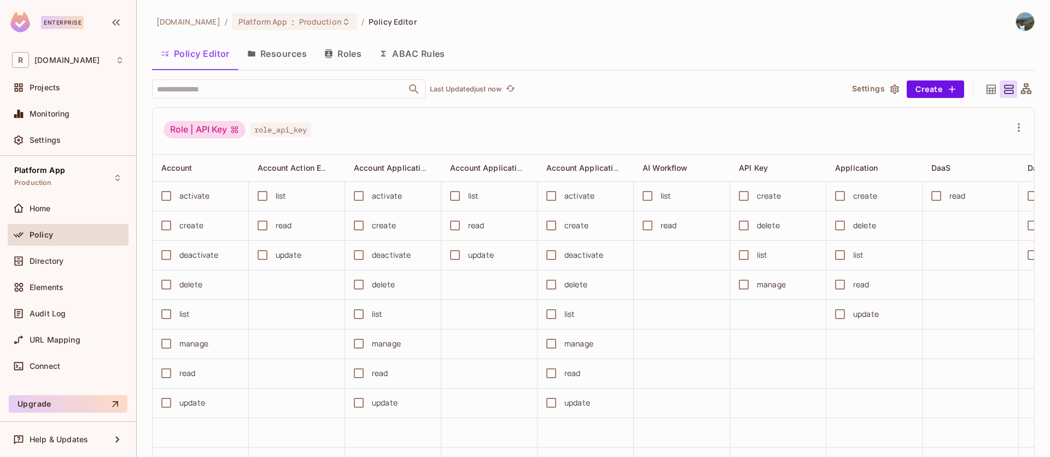
click at [292, 49] on button "Resources" at bounding box center [276, 53] width 77 height 27
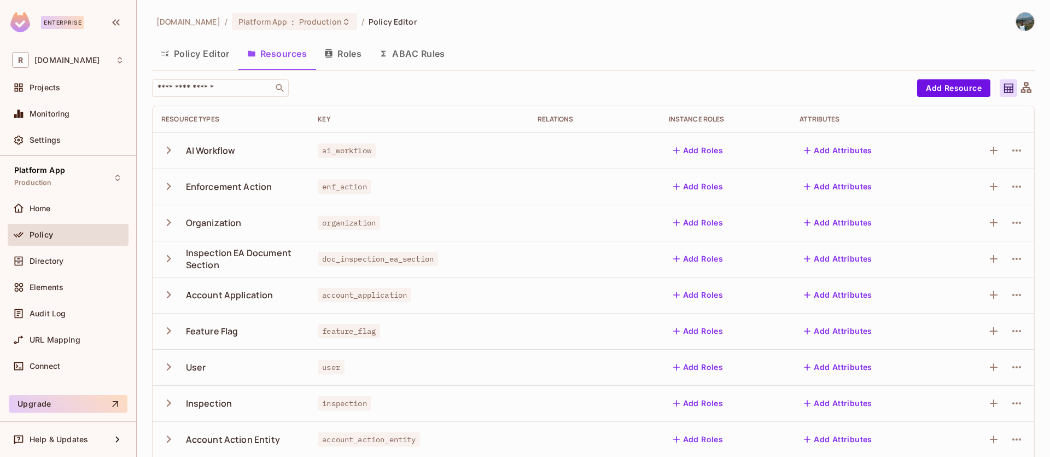
click at [361, 55] on button "Roles" at bounding box center [343, 53] width 55 height 27
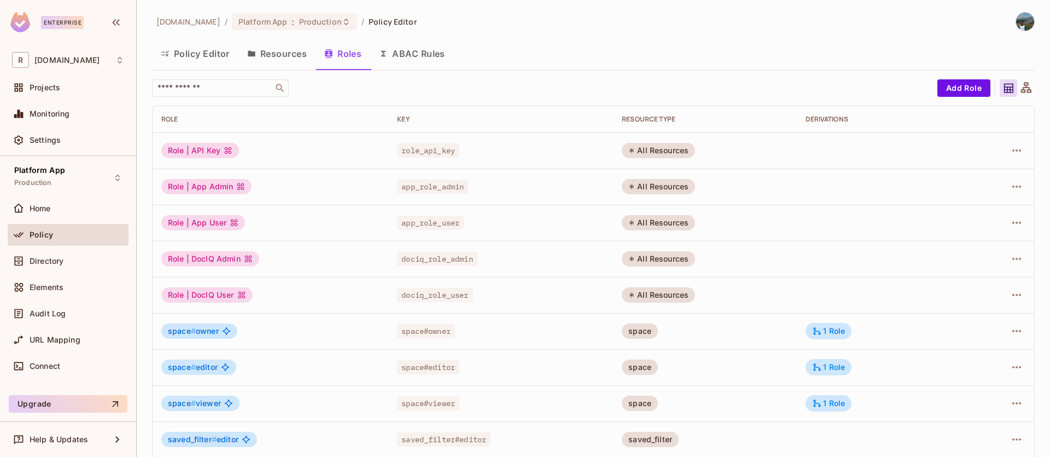
click at [424, 56] on button "ABAC Rules" at bounding box center [412, 53] width 84 height 27
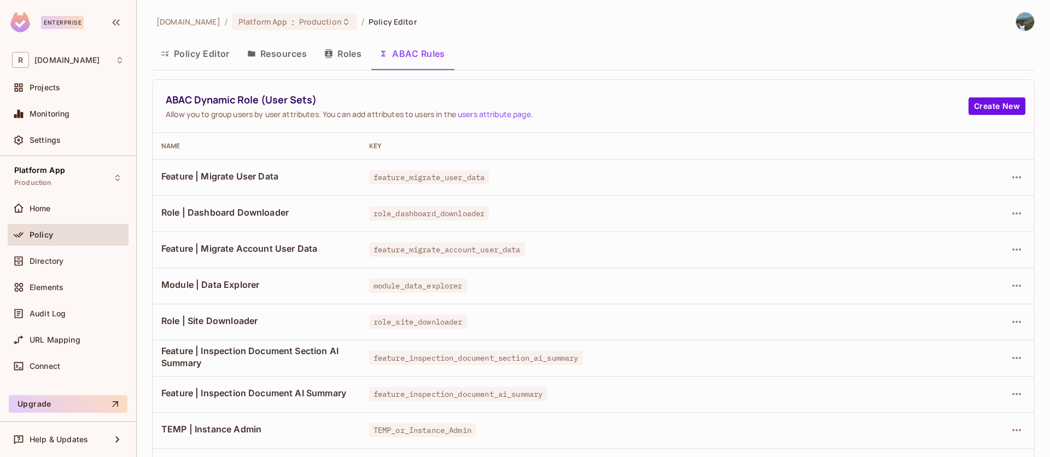
click at [358, 59] on button "Roles" at bounding box center [343, 53] width 55 height 27
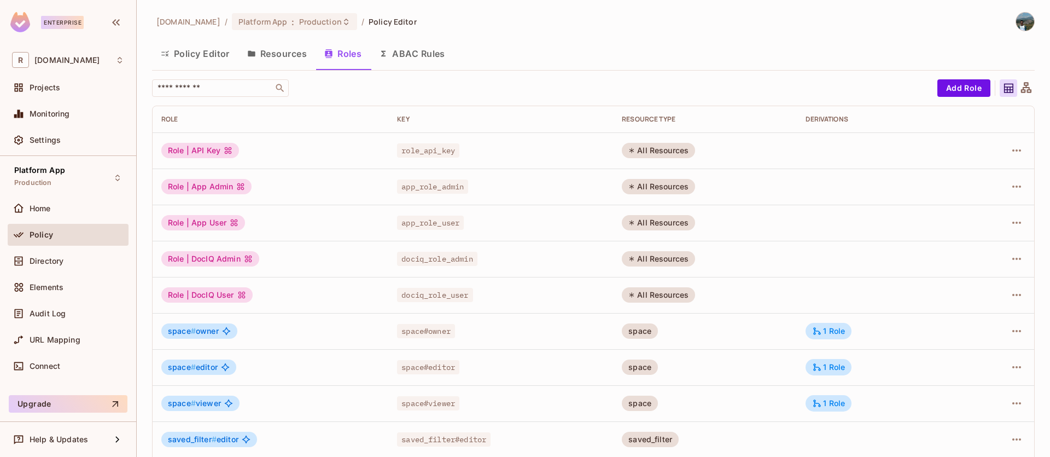
click at [302, 52] on button "Resources" at bounding box center [276, 53] width 77 height 27
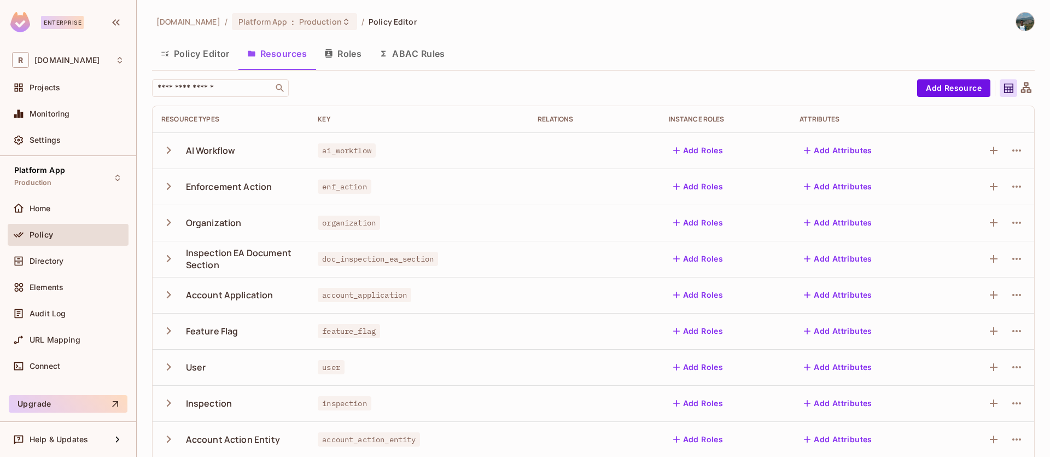
click at [87, 276] on div "Elements" at bounding box center [68, 289] width 121 height 26
click at [91, 267] on div "Directory" at bounding box center [68, 260] width 112 height 13
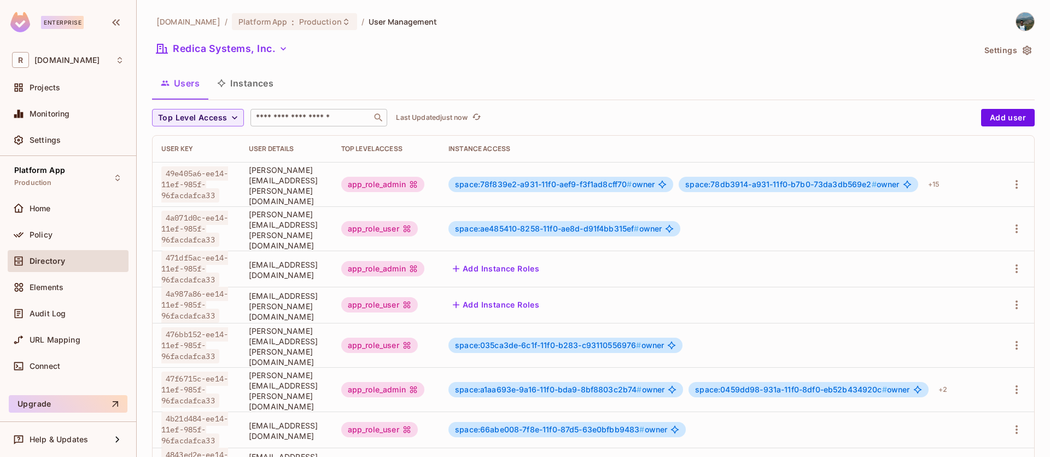
click at [334, 120] on input "text" at bounding box center [311, 117] width 115 height 11
paste input "**********"
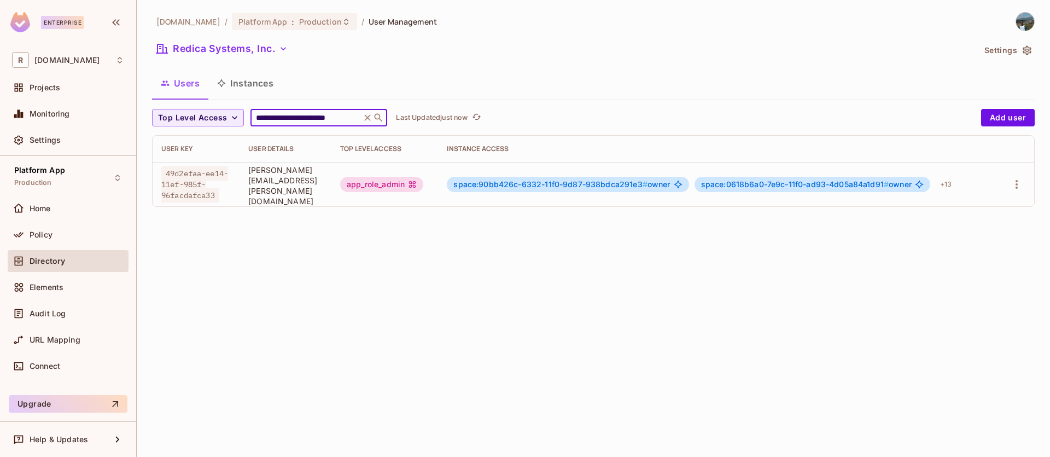
type input "**********"
click at [440, 289] on div "**********" at bounding box center [593, 228] width 913 height 457
click at [1014, 182] on icon "button" at bounding box center [1016, 184] width 13 height 13
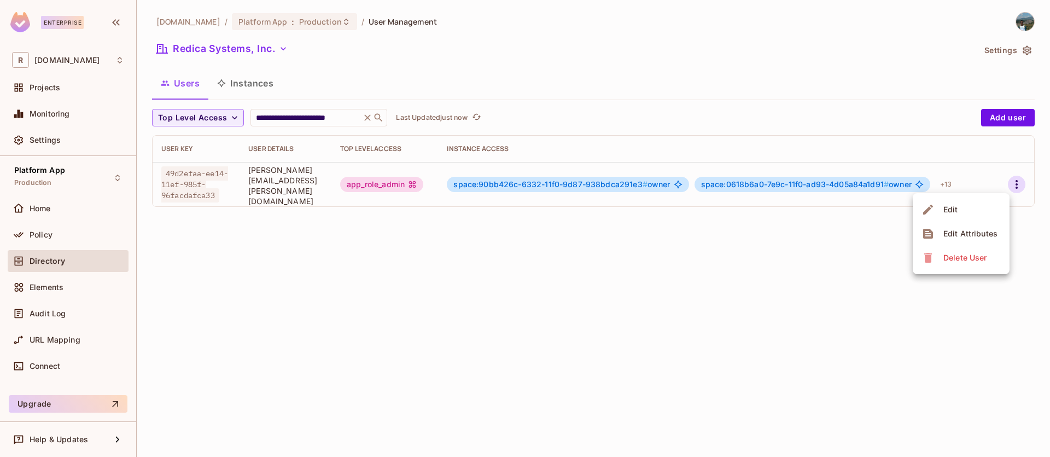
click at [984, 228] on div "Edit Attributes" at bounding box center [970, 233] width 54 height 11
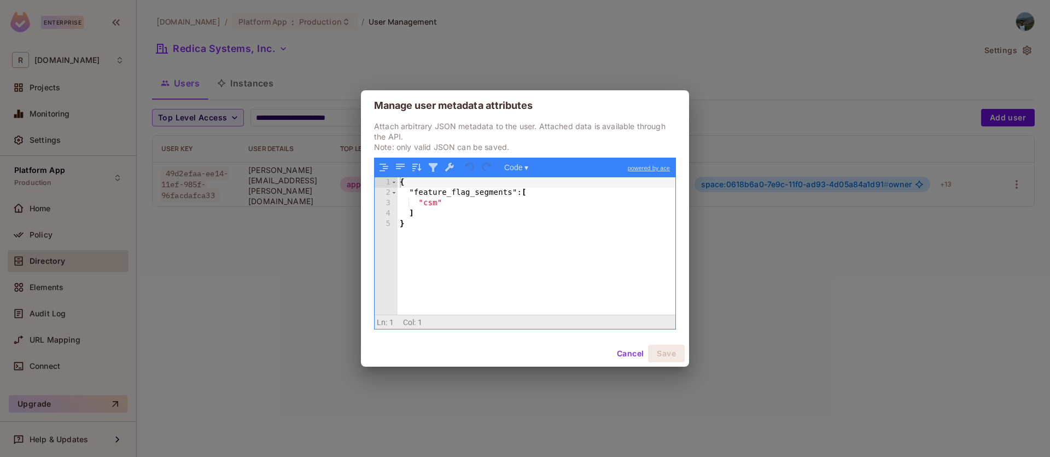
click at [430, 197] on div "{ "feature_flag_segments" : [ "csm" ] }" at bounding box center [537, 256] width 278 height 158
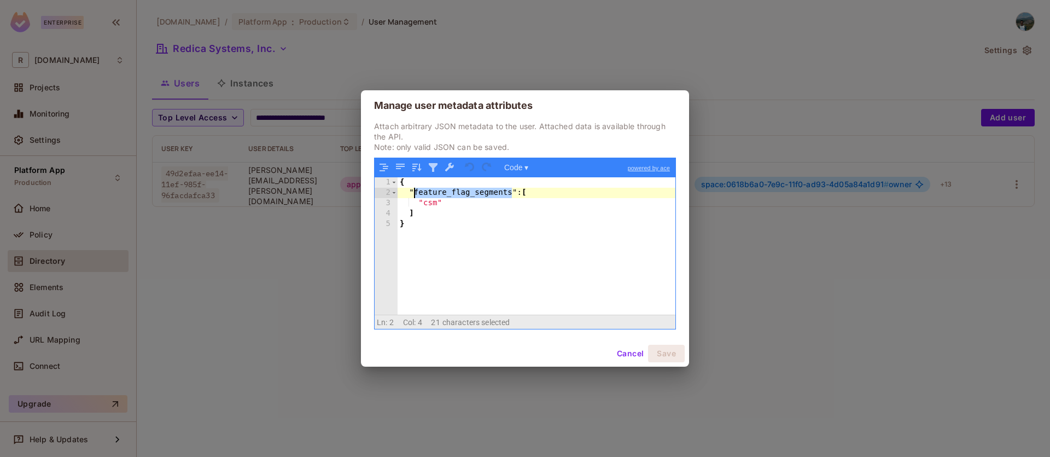
click at [430, 197] on div "{ "feature_flag_segments" : [ "csm" ] }" at bounding box center [537, 256] width 278 height 158
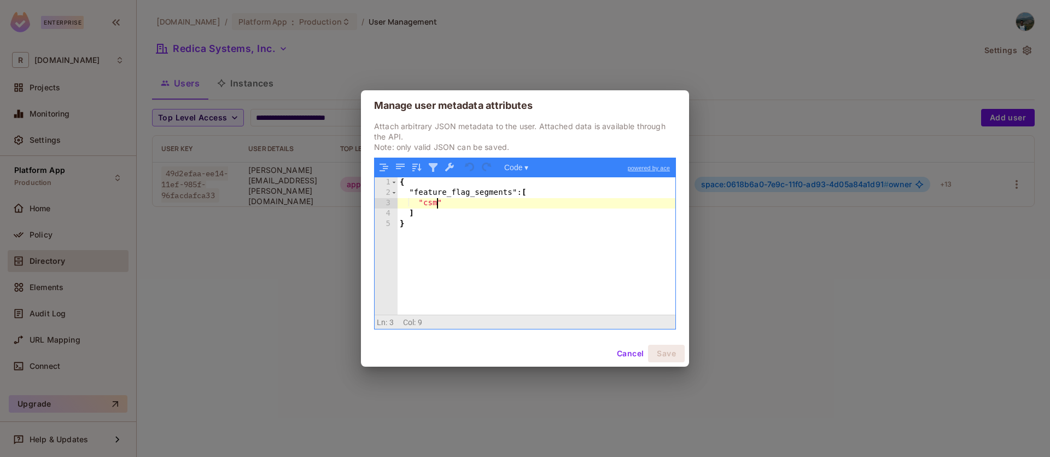
click at [436, 202] on div "{ "feature_flag_segments" : [ "csm" ] }" at bounding box center [537, 256] width 278 height 158
click at [432, 203] on div "{ "feature_flag_segments" : [ "csm" ] }" at bounding box center [537, 256] width 278 height 158
click at [487, 192] on div "{ "feature_flag_segments" : [ "csm" ] }" at bounding box center [537, 256] width 278 height 158
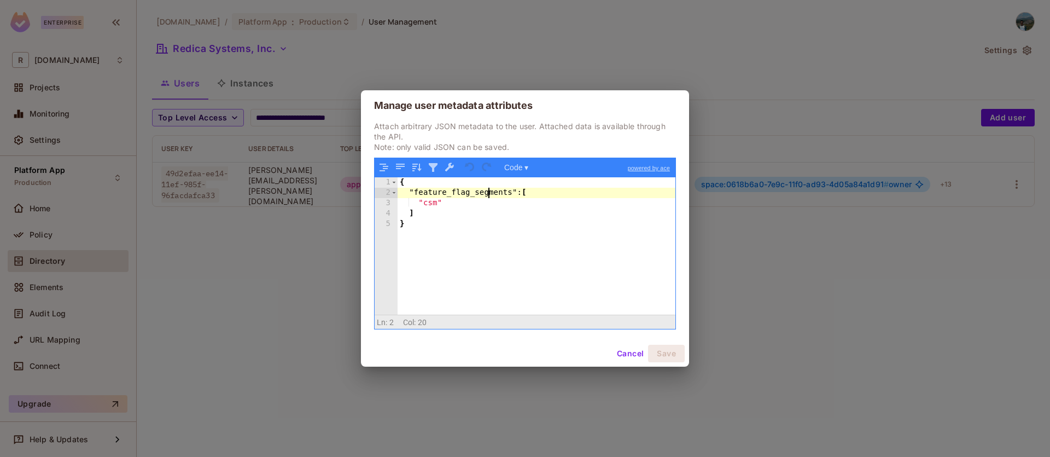
click at [487, 192] on div "{ "feature_flag_segments" : [ "csm" ] }" at bounding box center [537, 256] width 278 height 158
click at [488, 193] on div "{ "feature_flag_segments" : [ "csm" ] }" at bounding box center [537, 256] width 278 height 158
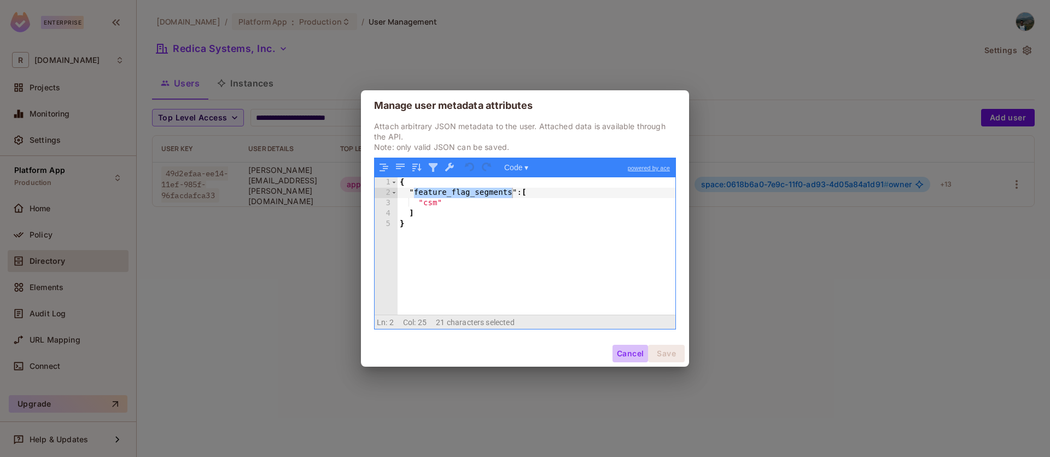
click at [640, 351] on button "Cancel" at bounding box center [630, 353] width 36 height 17
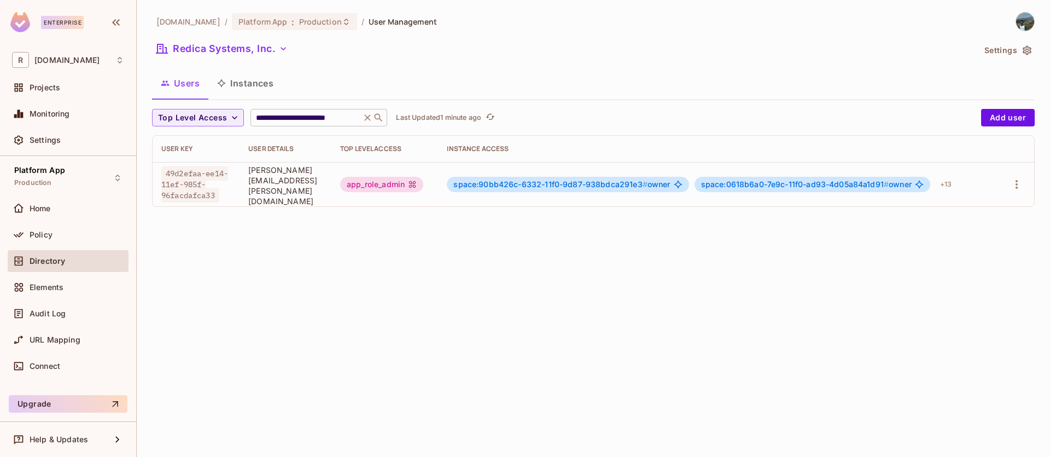
click at [364, 118] on icon at bounding box center [367, 117] width 11 height 11
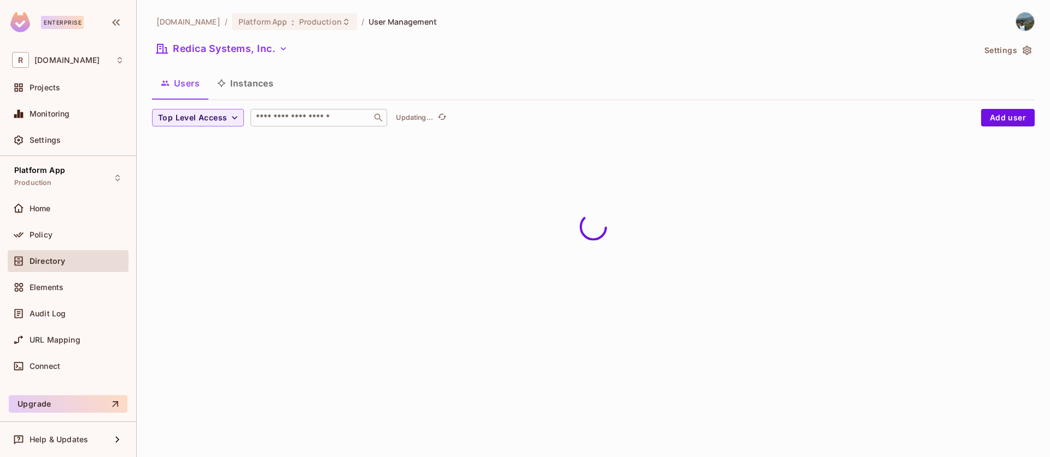
click at [302, 123] on div "​" at bounding box center [318, 117] width 137 height 17
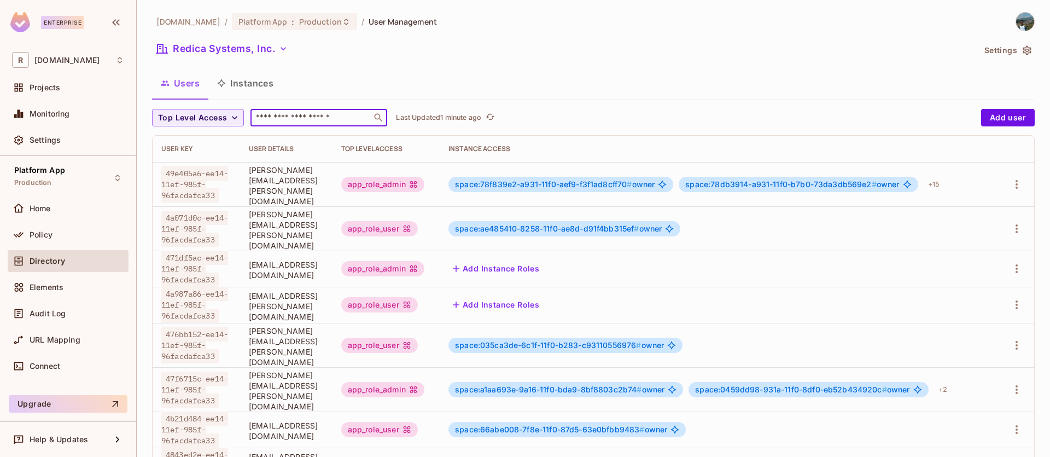
paste input "**********"
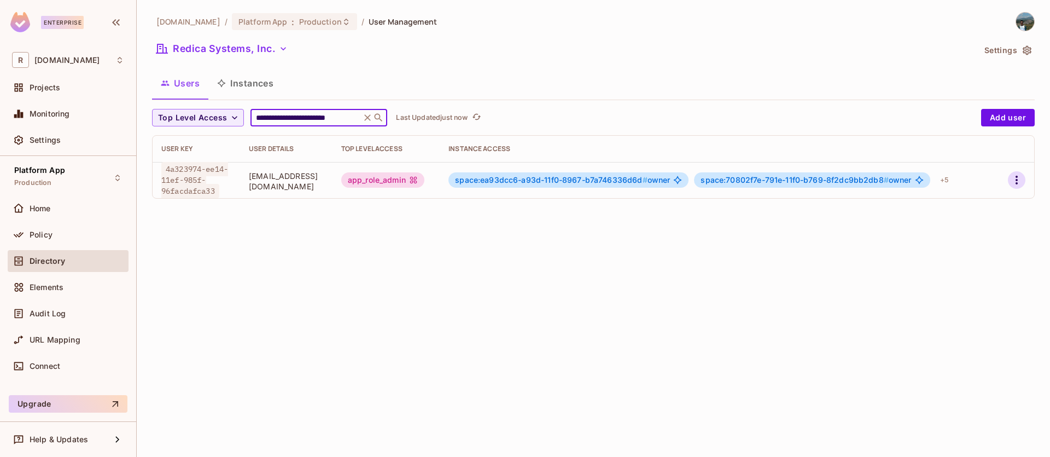
type input "**********"
click at [1011, 186] on icon "button" at bounding box center [1016, 179] width 13 height 13
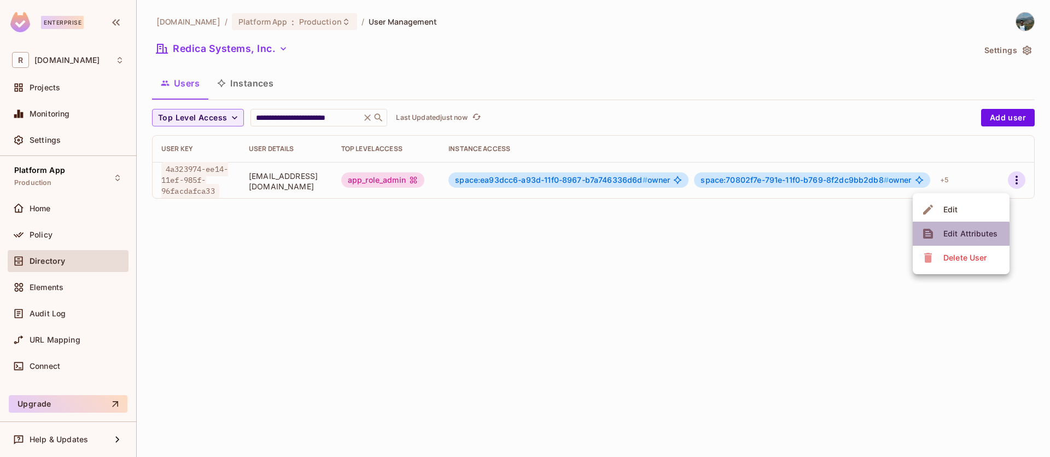
click at [941, 238] on span "Edit Attributes" at bounding box center [970, 233] width 61 height 17
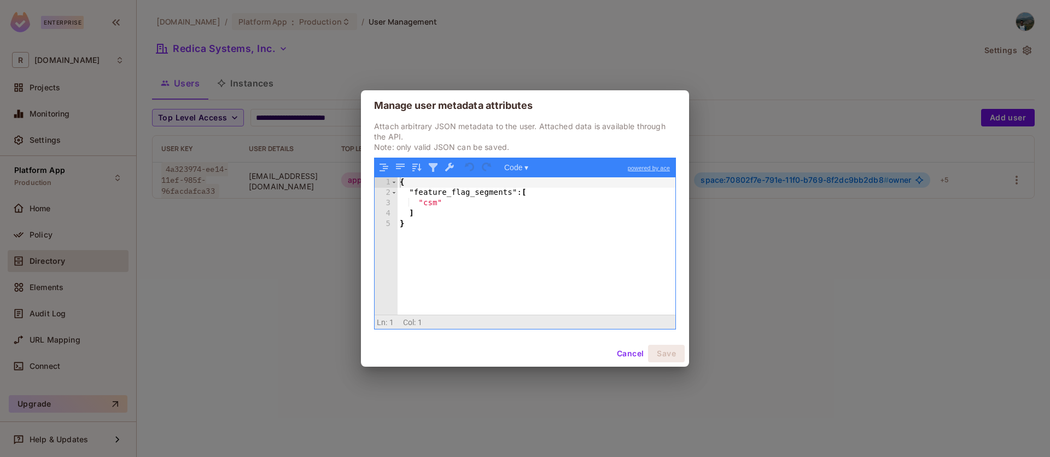
click at [434, 201] on div "{ "feature_flag_segments" : [ "csm" ] }" at bounding box center [537, 256] width 278 height 158
click at [479, 195] on div "{ "feature_flag_segments" : [ "csm" ] }" at bounding box center [537, 256] width 278 height 158
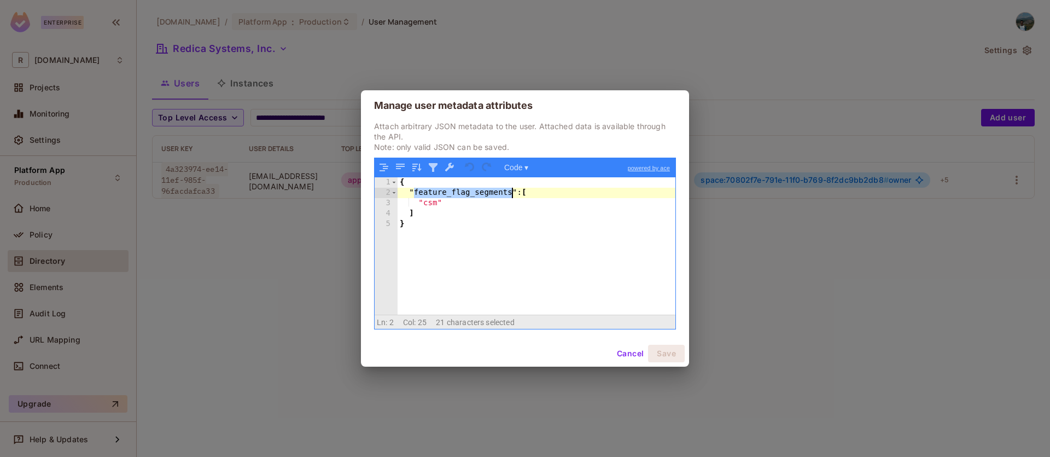
click at [479, 195] on div "{ "feature_flag_segments" : [ "csm" ] }" at bounding box center [537, 256] width 278 height 158
click at [432, 202] on div "{ "feature_flag_segments" : [ "csm" ] }" at bounding box center [537, 256] width 278 height 158
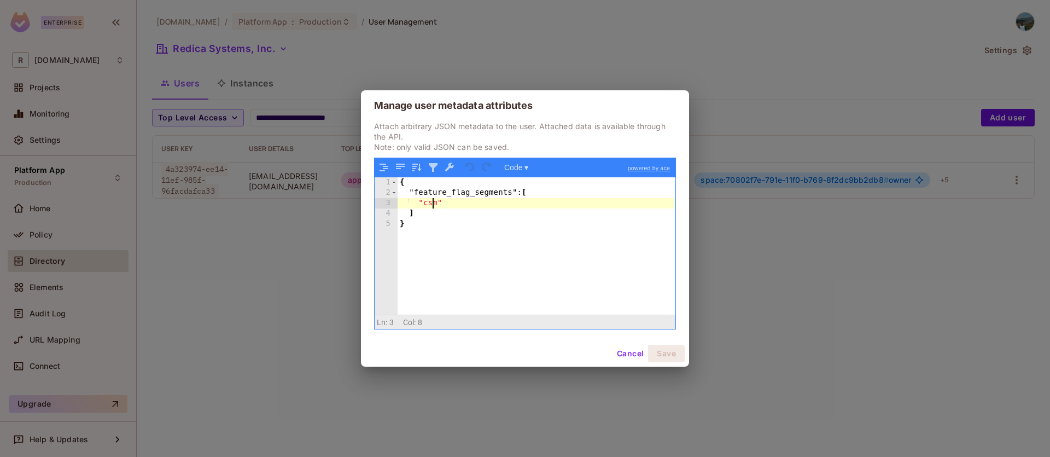
drag, startPoint x: 432, startPoint y: 202, endPoint x: 481, endPoint y: 197, distance: 49.4
click at [432, 201] on div "{ "feature_flag_segments" : [ "csm" ] }" at bounding box center [537, 256] width 278 height 158
click at [424, 205] on div "{ "feature_flag_segments" : [ "csm" ] }" at bounding box center [537, 256] width 278 height 158
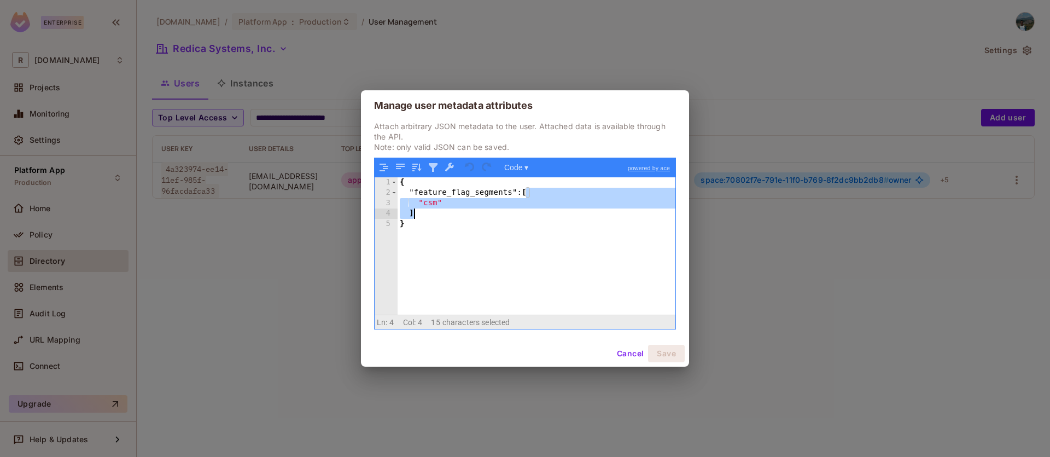
drag, startPoint x: 528, startPoint y: 188, endPoint x: 550, endPoint y: 214, distance: 34.2
click at [550, 214] on div "{ "feature_flag_segments" : [ "csm" ] }" at bounding box center [537, 256] width 278 height 158
click at [631, 355] on button "Cancel" at bounding box center [630, 353] width 36 height 17
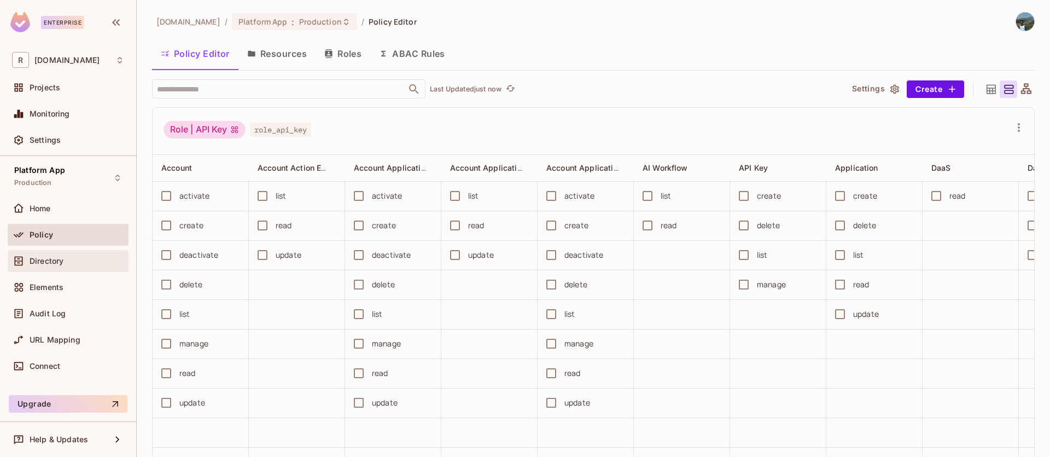
click at [69, 260] on div "Directory" at bounding box center [77, 260] width 95 height 9
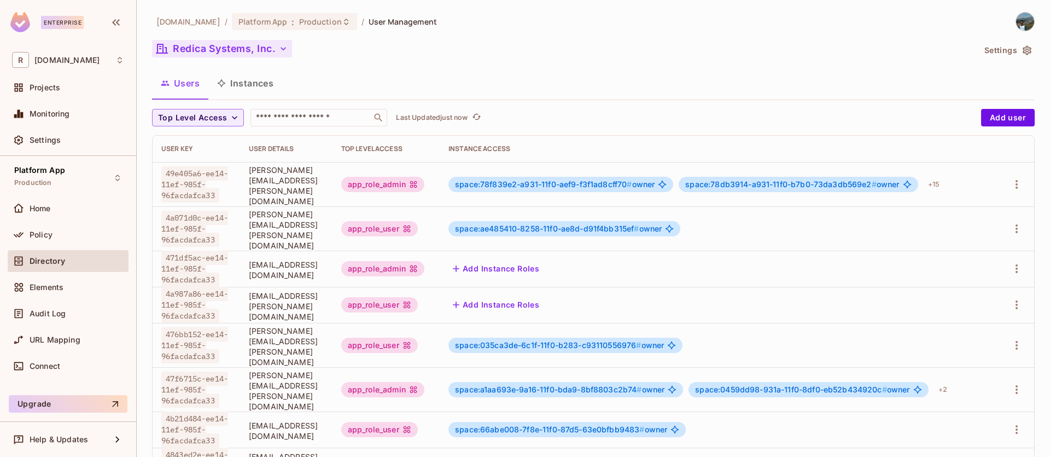
click at [260, 55] on button "Redica Systems, Inc." at bounding box center [222, 48] width 140 height 17
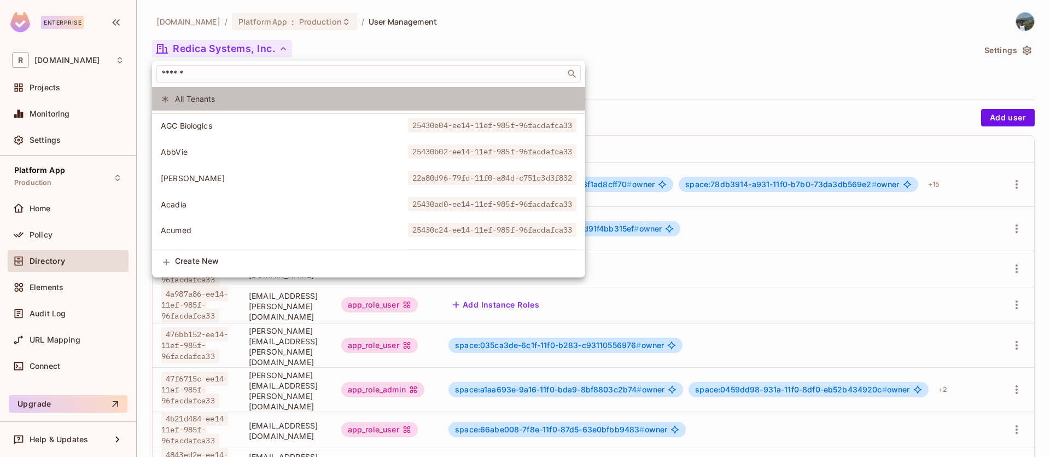
click at [225, 95] on span "All Tenants" at bounding box center [375, 99] width 401 height 10
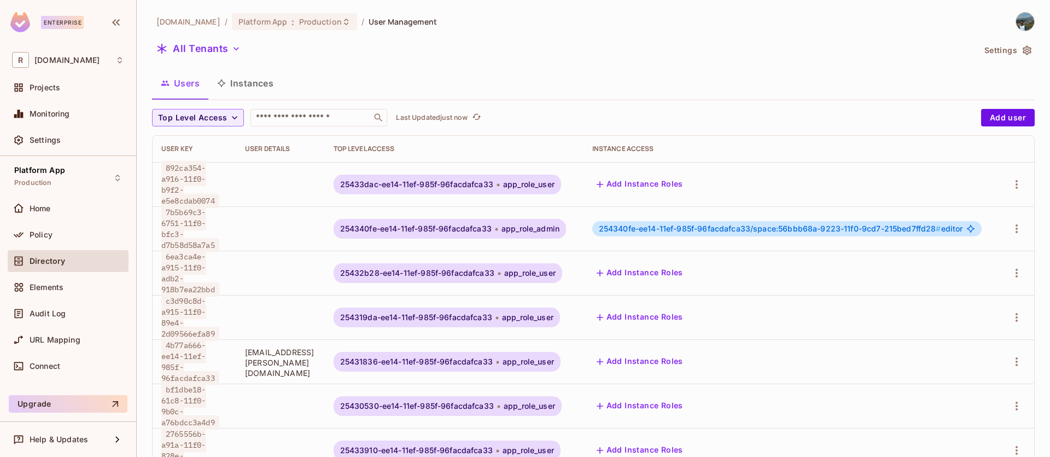
click at [259, 89] on button "Instances" at bounding box center [245, 82] width 74 height 27
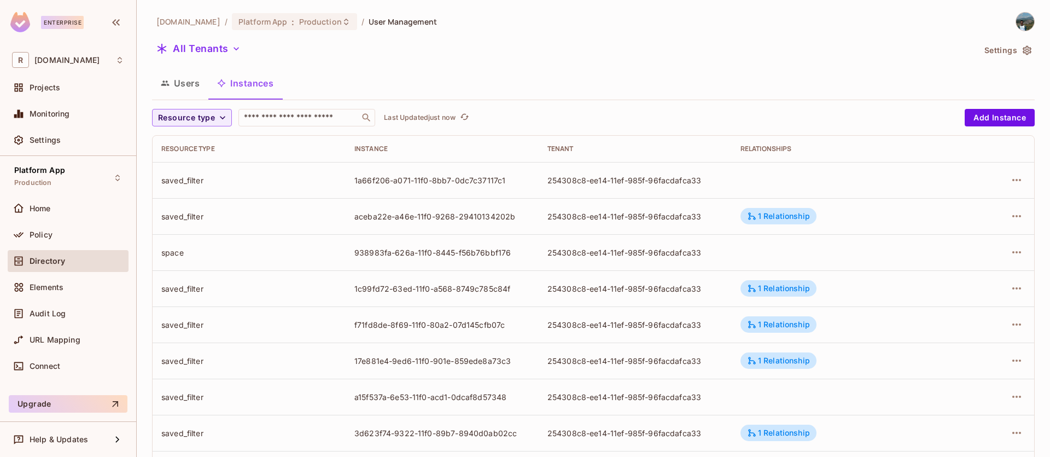
click at [169, 82] on icon "button" at bounding box center [165, 83] width 9 height 9
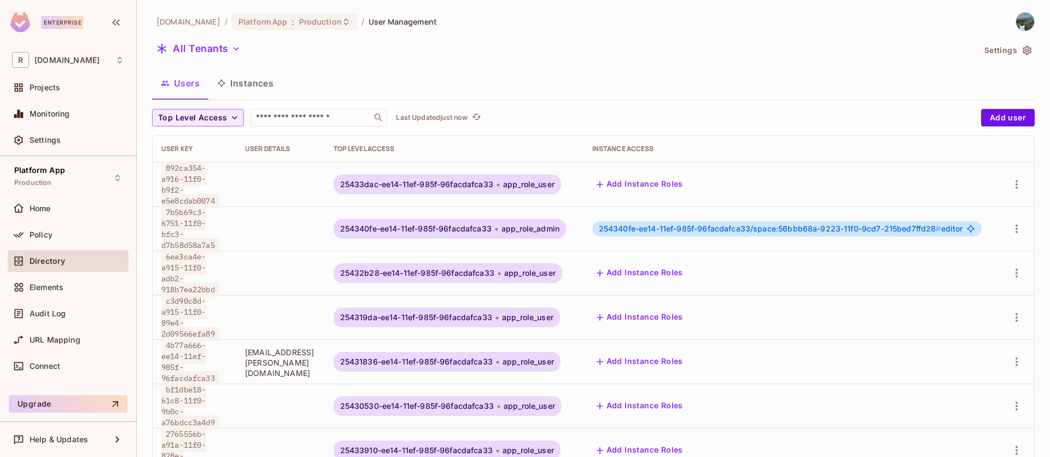
click at [258, 91] on button "Instances" at bounding box center [245, 82] width 74 height 27
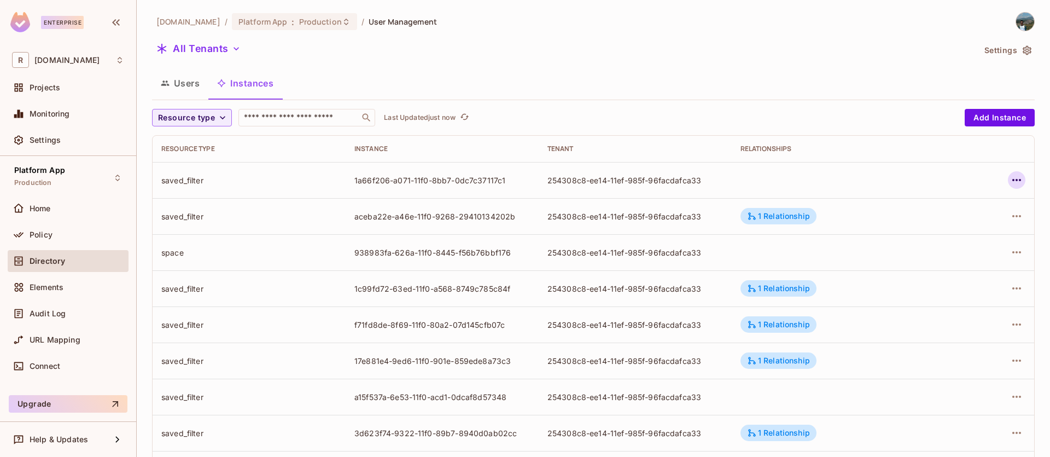
click at [1010, 185] on icon "button" at bounding box center [1016, 179] width 13 height 13
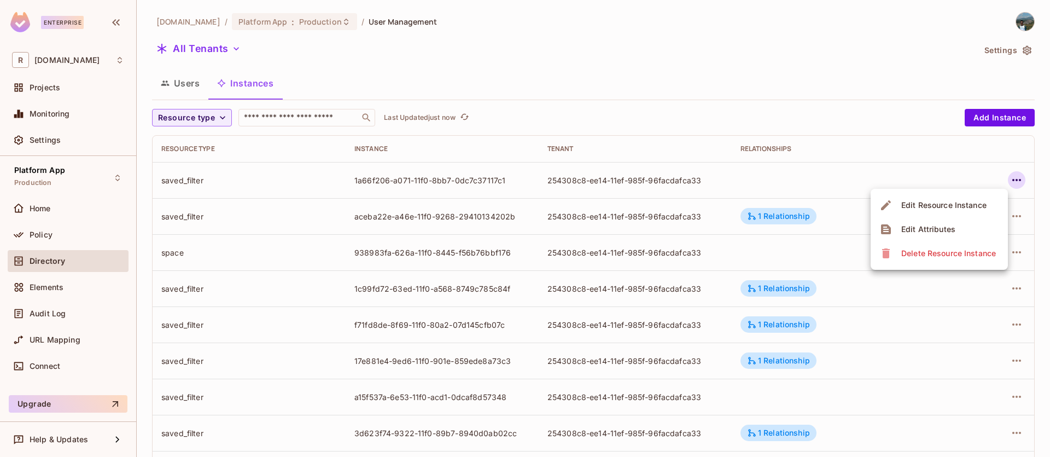
click at [833, 110] on div at bounding box center [525, 228] width 1050 height 457
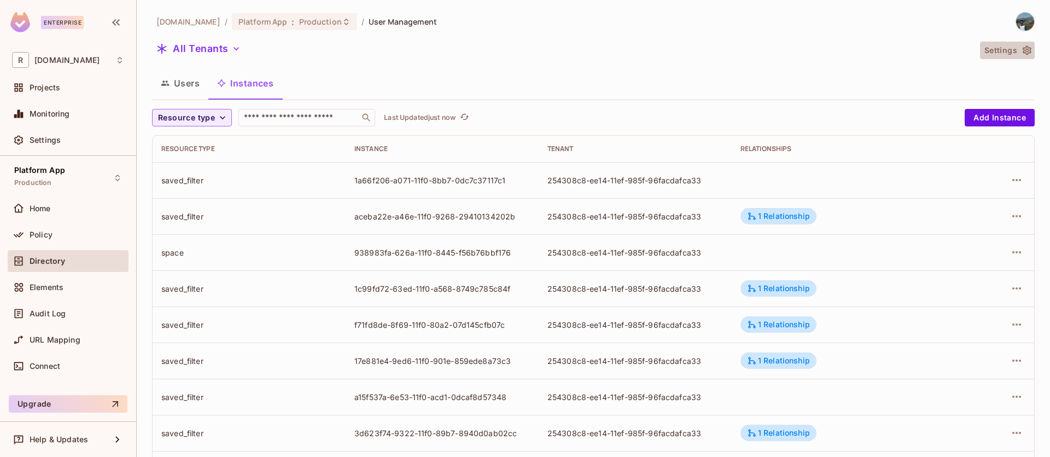
click at [1010, 48] on button "Settings" at bounding box center [1007, 50] width 55 height 17
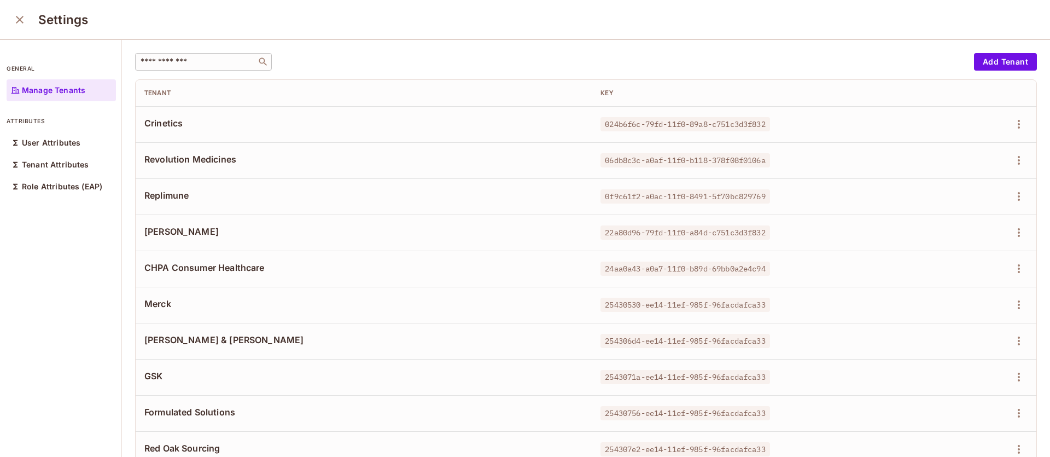
click at [204, 63] on input "text" at bounding box center [195, 61] width 115 height 11
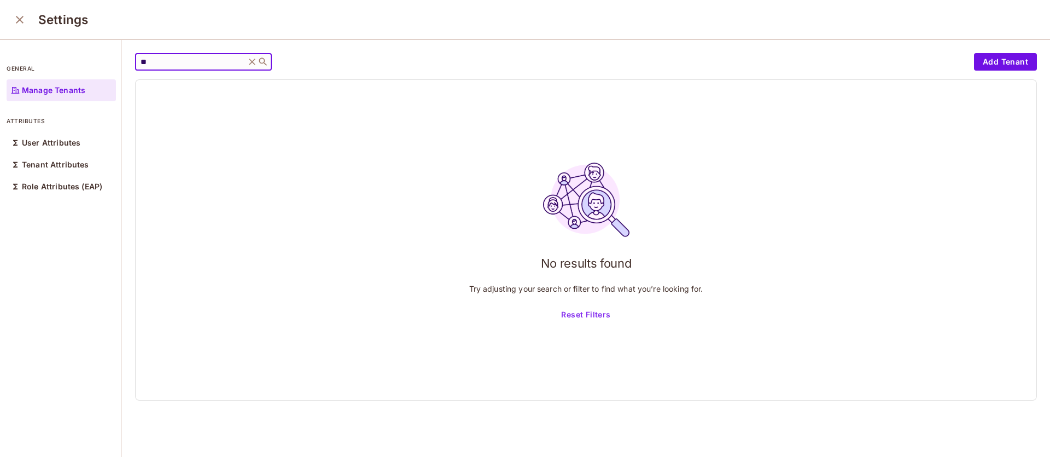
type input "*"
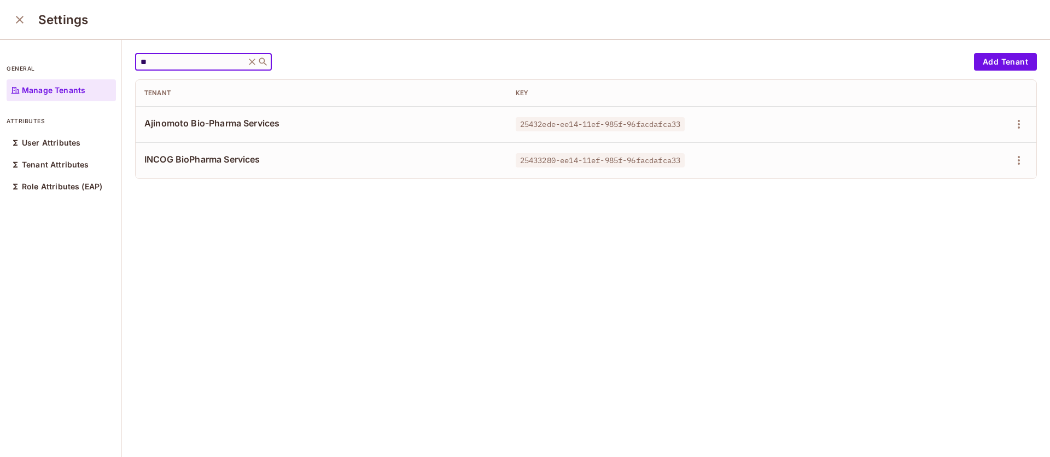
type input "*"
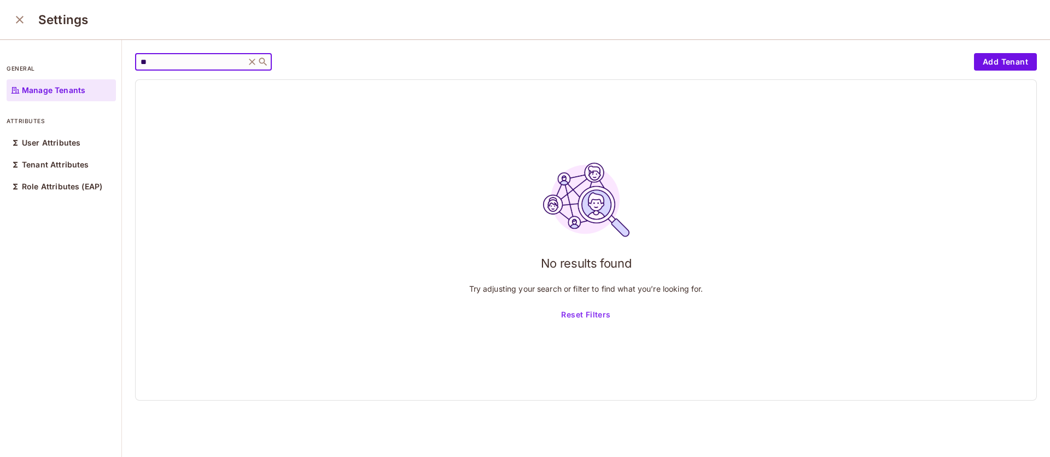
type input "*"
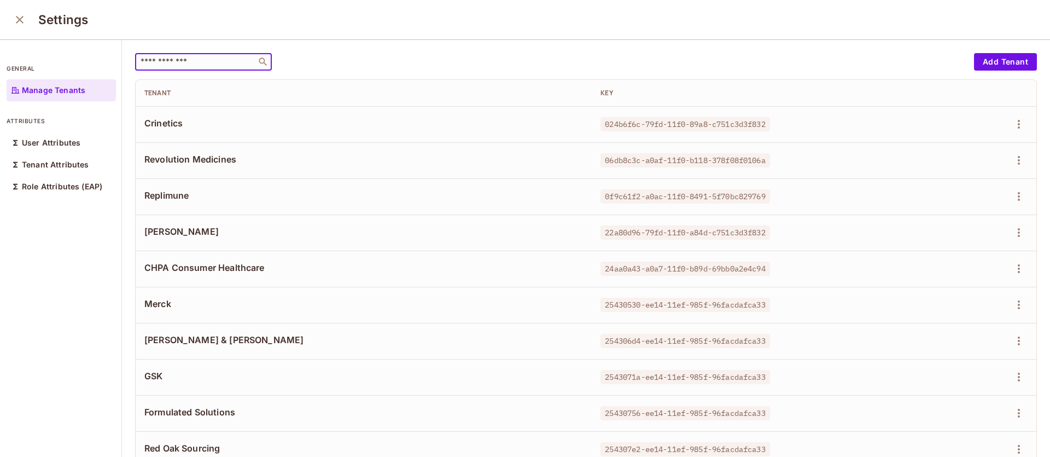
click at [225, 61] on input "text" at bounding box center [195, 61] width 115 height 11
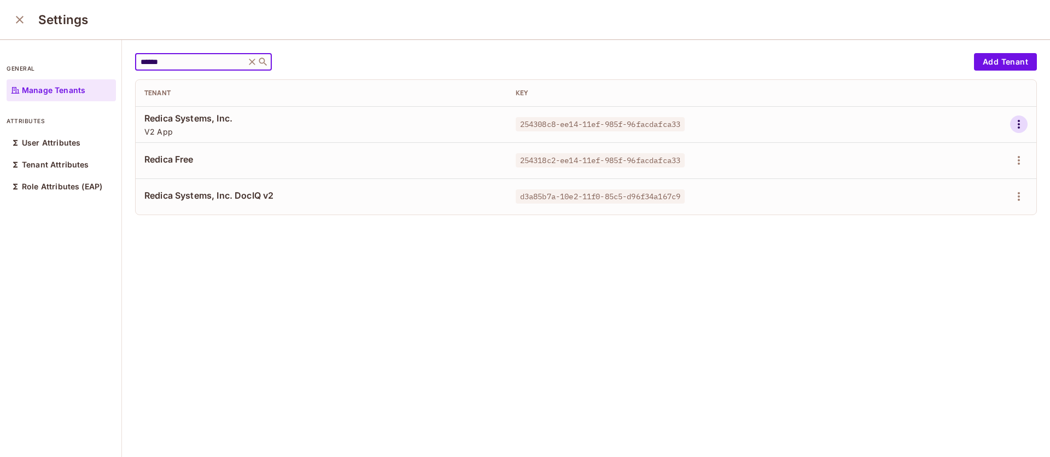
type input "******"
click at [1018, 125] on icon "button" at bounding box center [1019, 124] width 2 height 9
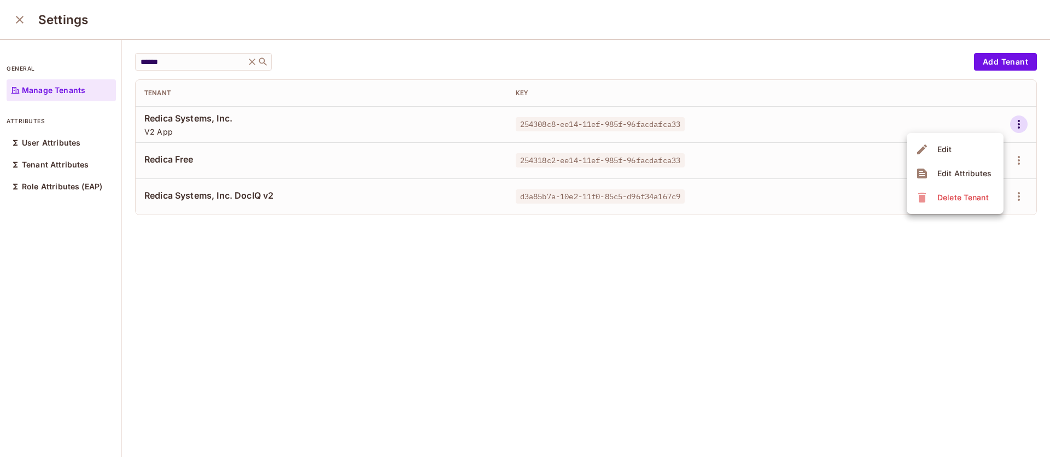
click at [958, 174] on div "Edit Attributes" at bounding box center [964, 173] width 54 height 11
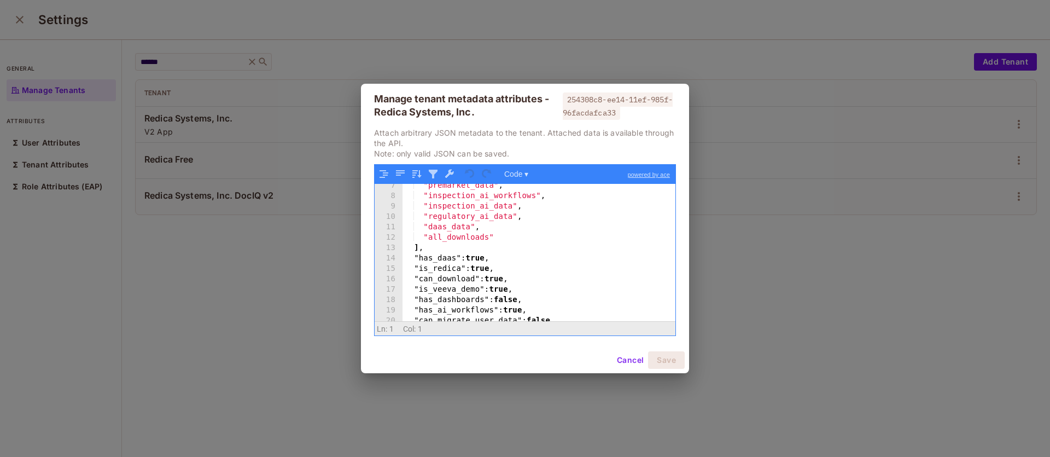
scroll to position [81, 0]
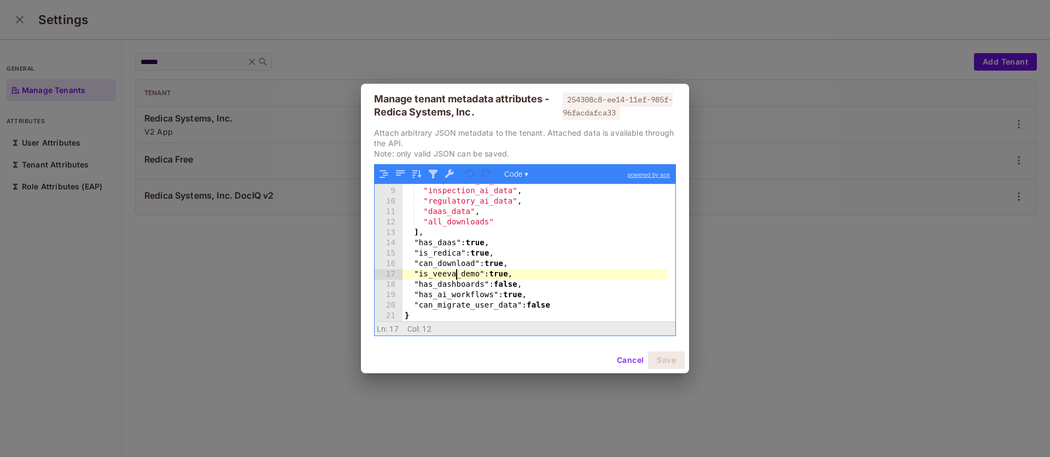
click at [454, 271] on div ""inspection_ai_workflows" , "inspection_ai_data" , "regulatory_ai_data" , "daas…" at bounding box center [534, 255] width 265 height 158
click at [506, 275] on div ""inspection_ai_workflows" , "inspection_ai_data" , "regulatory_ai_data" , "daas…" at bounding box center [534, 255] width 265 height 158
click at [615, 361] on button "Cancel" at bounding box center [630, 359] width 36 height 17
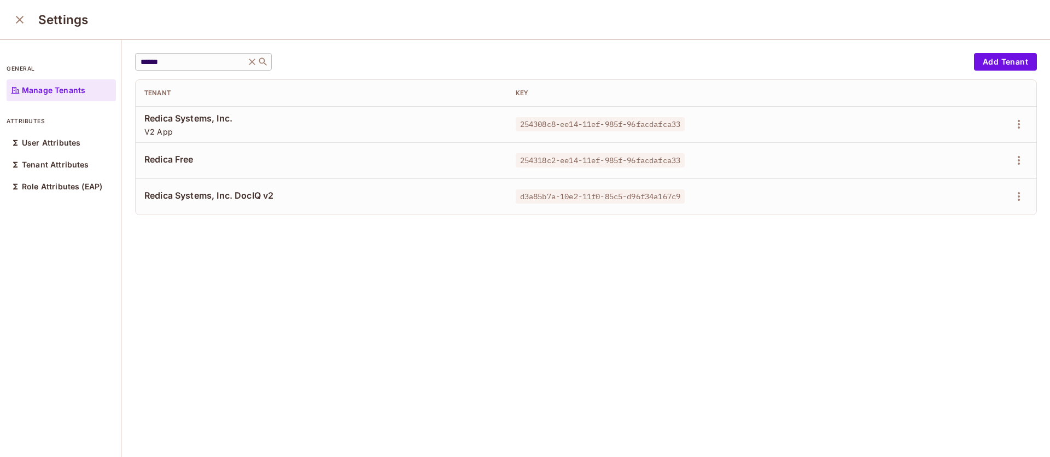
click at [250, 63] on icon at bounding box center [252, 62] width 7 height 7
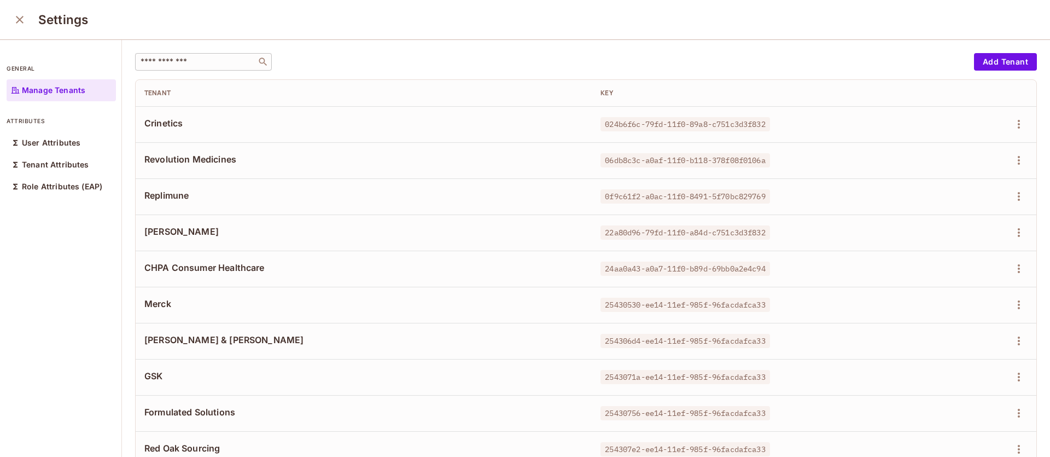
click at [203, 57] on input "text" at bounding box center [195, 61] width 115 height 11
click at [29, 18] on button "close" at bounding box center [20, 20] width 22 height 22
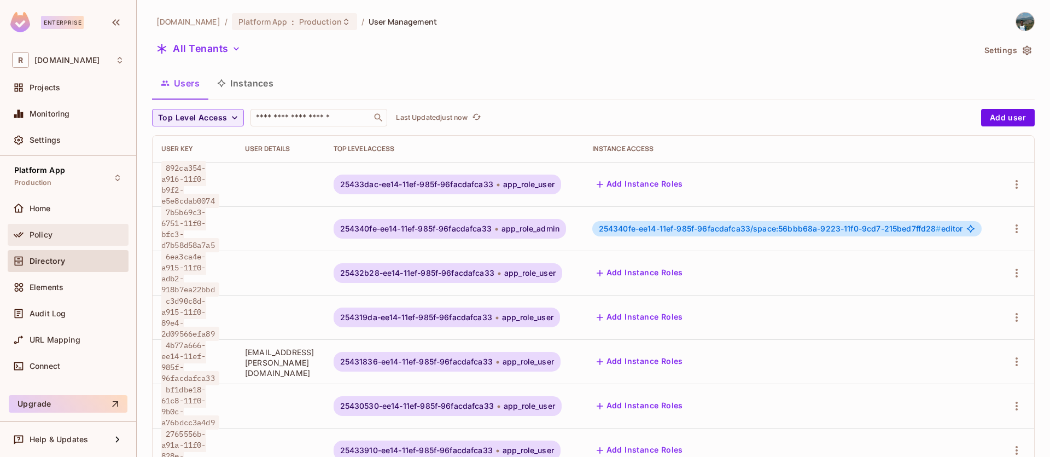
click at [92, 234] on div "Policy" at bounding box center [77, 234] width 95 height 9
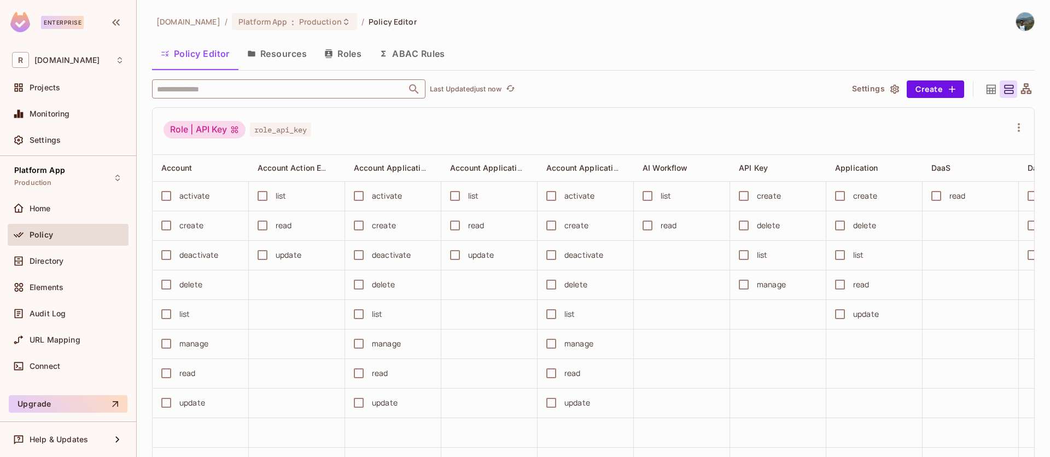
click at [286, 96] on input "text" at bounding box center [279, 88] width 250 height 19
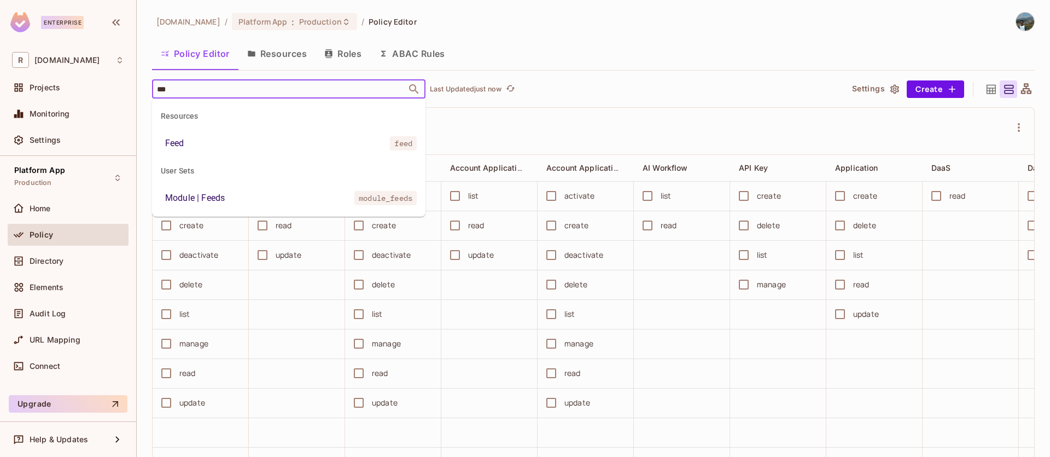
type input "****"
click at [294, 200] on li "Module | Feeds module_feeds" at bounding box center [288, 198] width 273 height 20
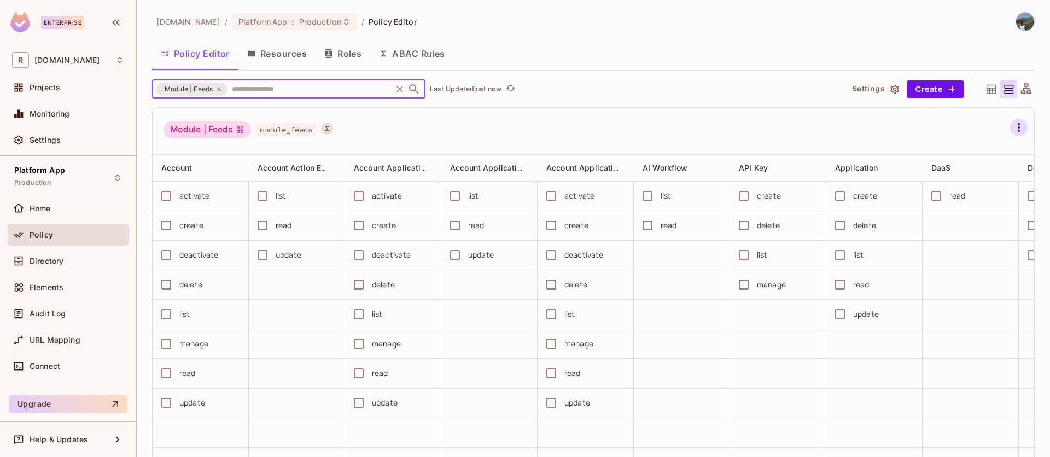
click at [1010, 128] on button "button" at bounding box center [1018, 127] width 17 height 17
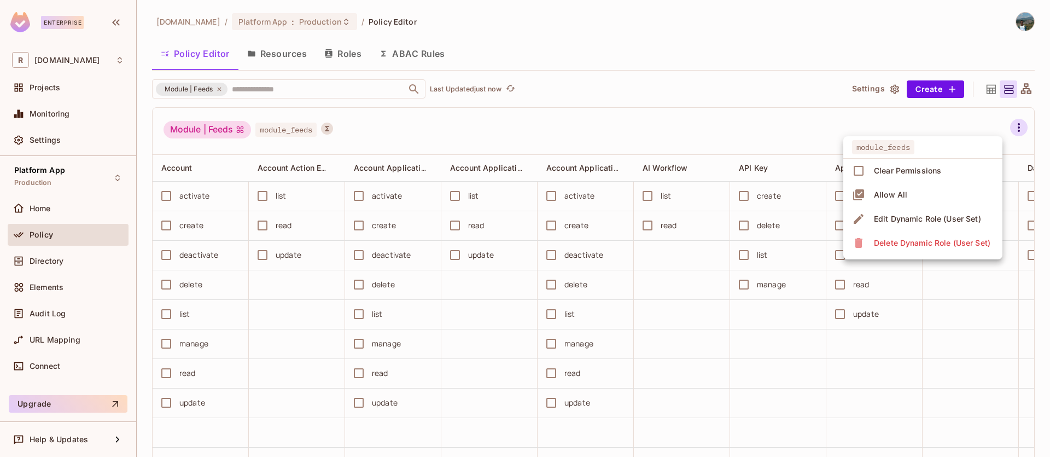
click at [965, 222] on div "Edit Dynamic Role (User Set)" at bounding box center [927, 218] width 107 height 11
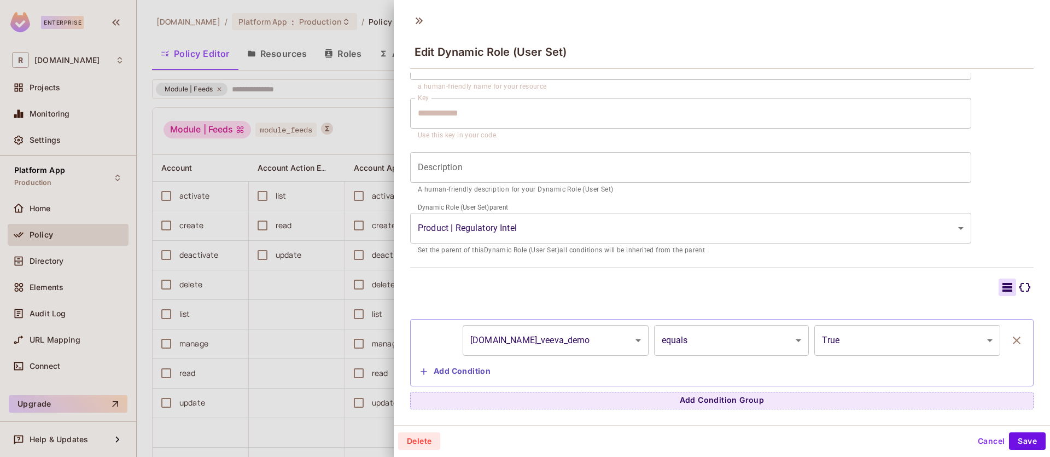
scroll to position [2, 0]
click at [463, 376] on button "Add Condition" at bounding box center [455, 369] width 79 height 17
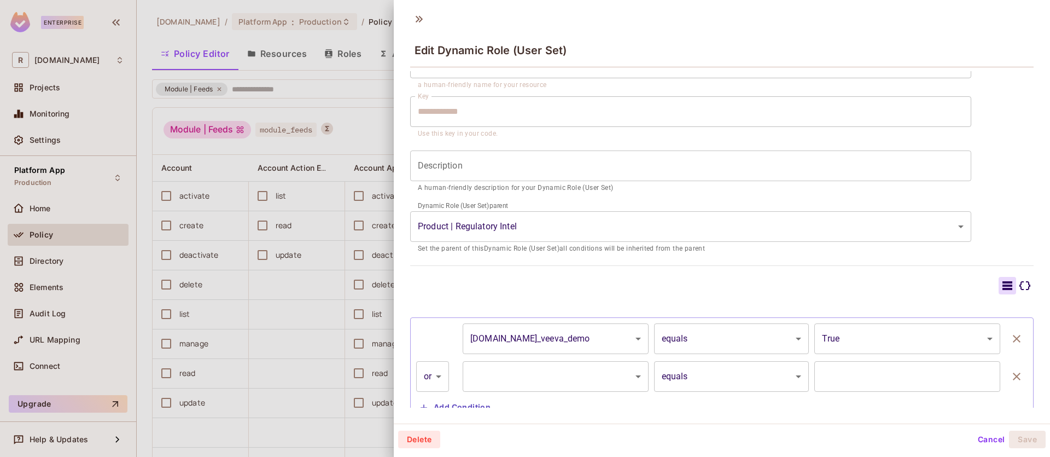
click at [556, 370] on body "Enterprise R redica.com Projects Monitoring Settings Platform App Production Ho…" at bounding box center [525, 228] width 1050 height 457
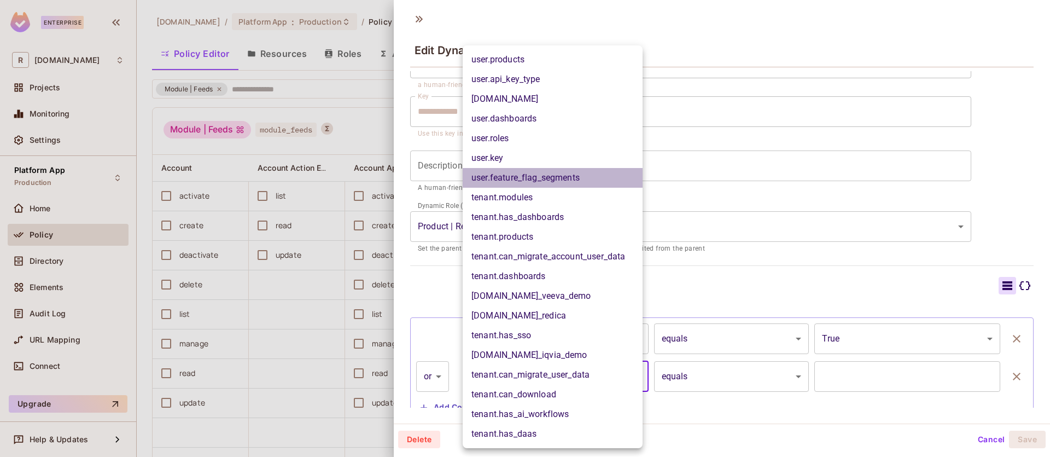
click at [563, 178] on li "user.feature_flag_segments" at bounding box center [553, 178] width 180 height 20
type input "**********"
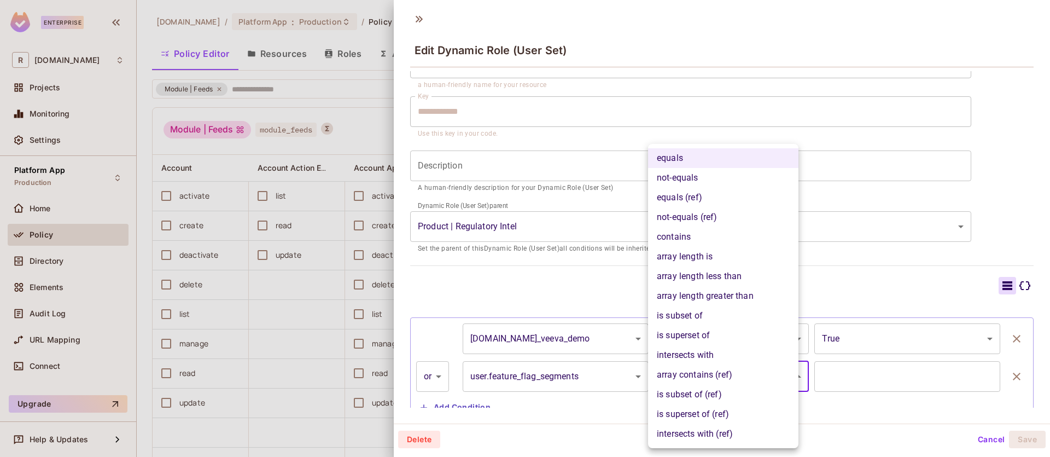
click at [716, 382] on body "Enterprise R redica.com Projects Monitoring Settings Platform App Production Ho…" at bounding box center [525, 228] width 1050 height 457
click at [877, 375] on div at bounding box center [525, 228] width 1050 height 457
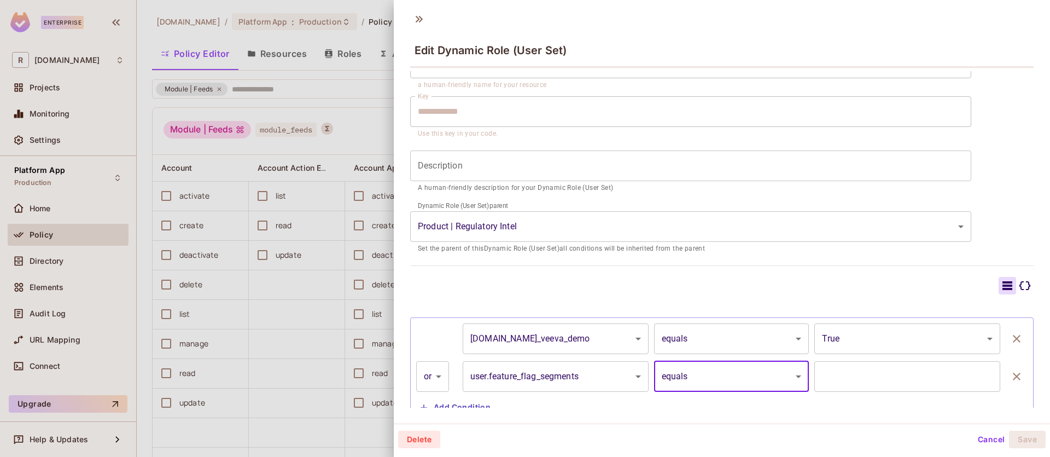
click at [748, 382] on body "Enterprise R redica.com Projects Monitoring Settings Platform App Production Ho…" at bounding box center [525, 228] width 1050 height 457
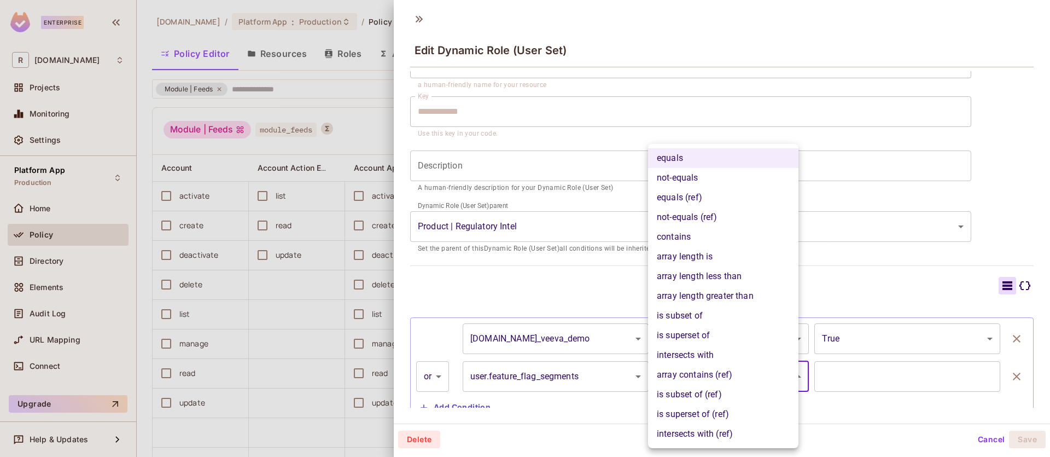
click at [734, 183] on li "not-equals" at bounding box center [723, 178] width 150 height 20
type input "**********"
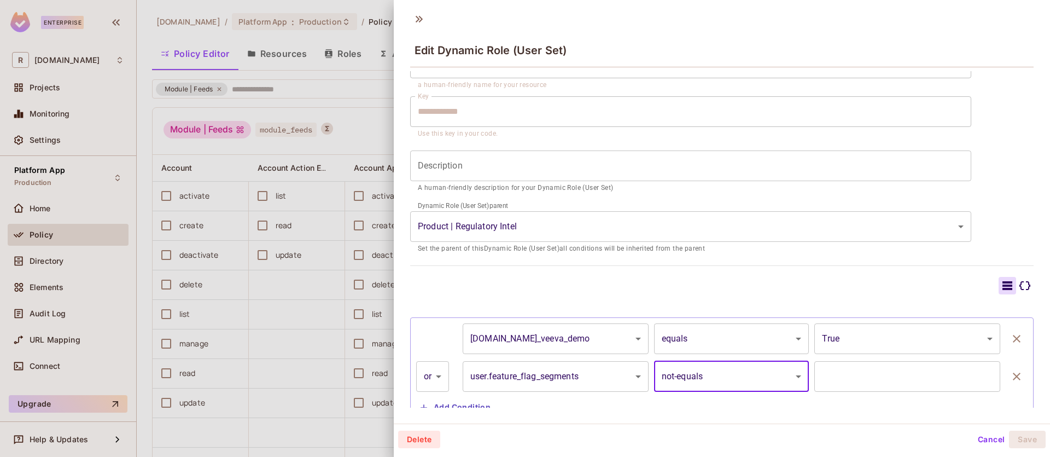
click at [847, 384] on input "text" at bounding box center [907, 376] width 186 height 31
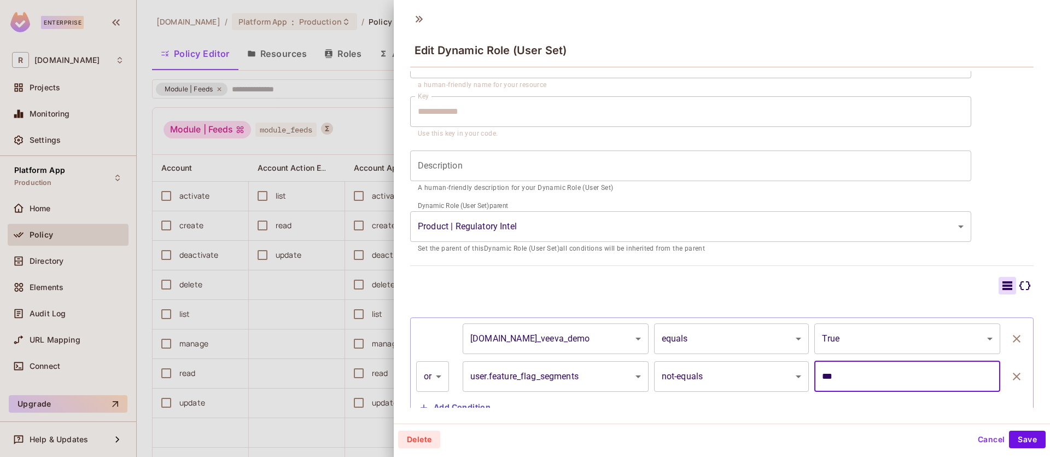
scroll to position [98, 0]
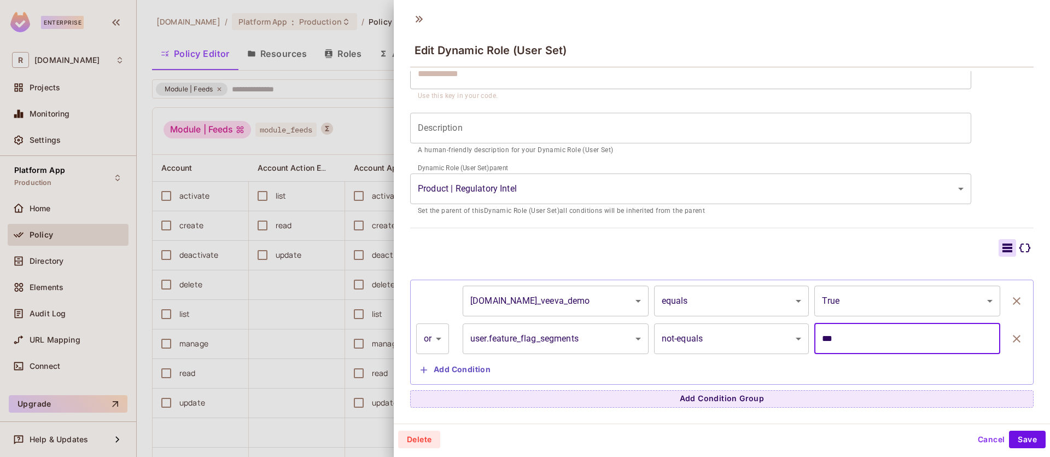
type input "***"
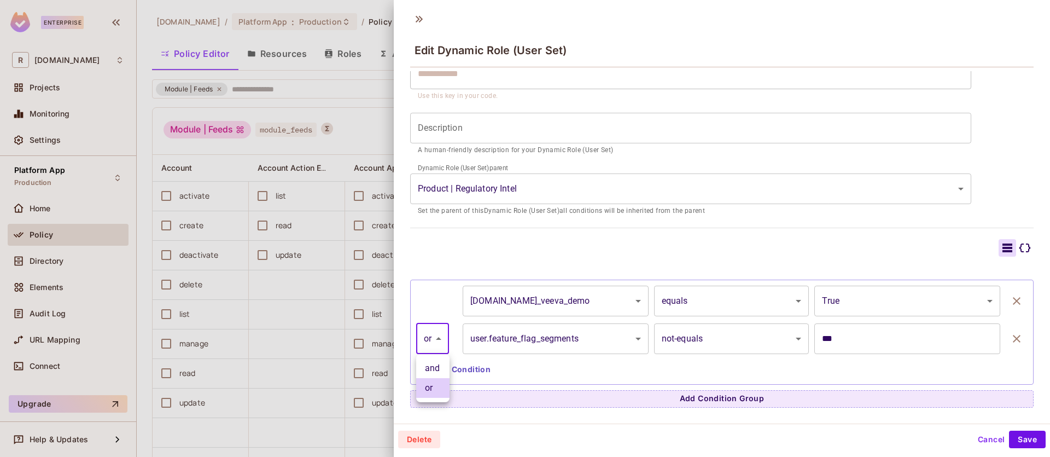
click at [443, 332] on body "Enterprise R redica.com Projects Monitoring Settings Platform App Production Ho…" at bounding box center [525, 228] width 1050 height 457
click at [435, 361] on li "and" at bounding box center [432, 368] width 33 height 20
type input "*****"
click at [1030, 439] on button "Save" at bounding box center [1027, 438] width 37 height 17
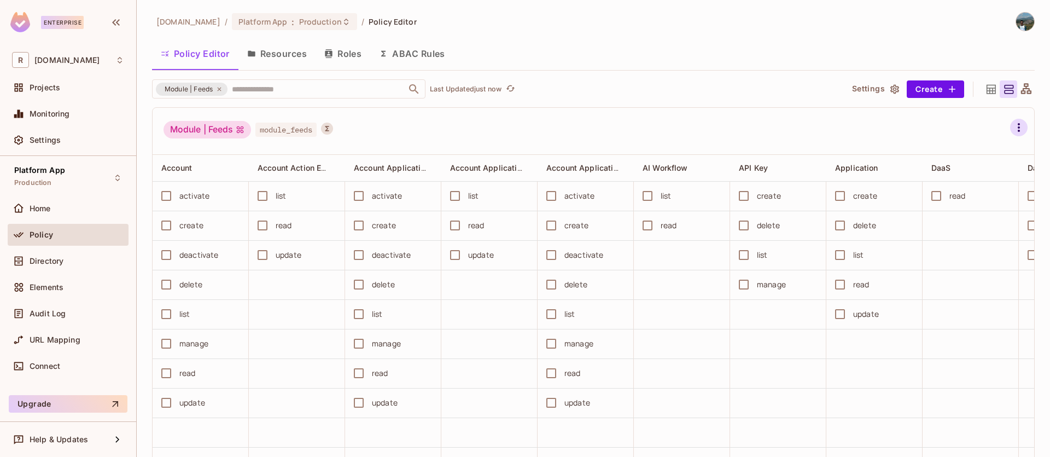
click at [1012, 127] on icon "button" at bounding box center [1018, 127] width 13 height 13
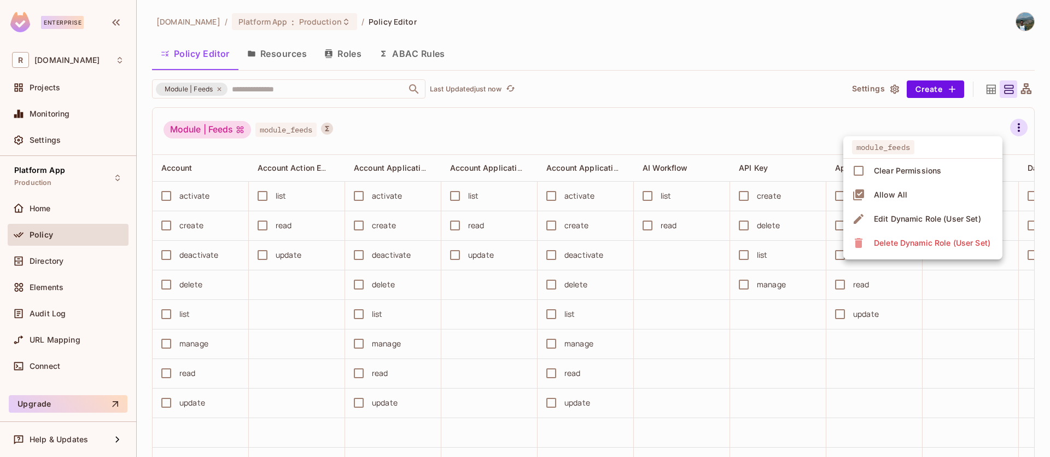
click at [937, 212] on span "Edit Dynamic Role (User Set)" at bounding box center [928, 218] width 114 height 17
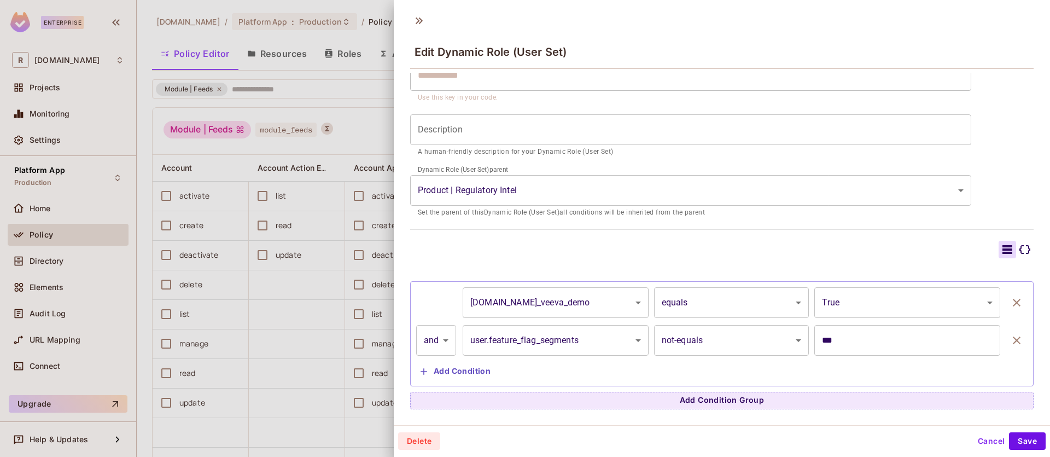
click at [842, 343] on input "***" at bounding box center [907, 340] width 186 height 31
click at [862, 347] on input "***" at bounding box center [907, 340] width 186 height 31
click at [757, 345] on body "Enterprise R redica.com Projects Monitoring Settings Platform App Production Ho…" at bounding box center [525, 228] width 1050 height 457
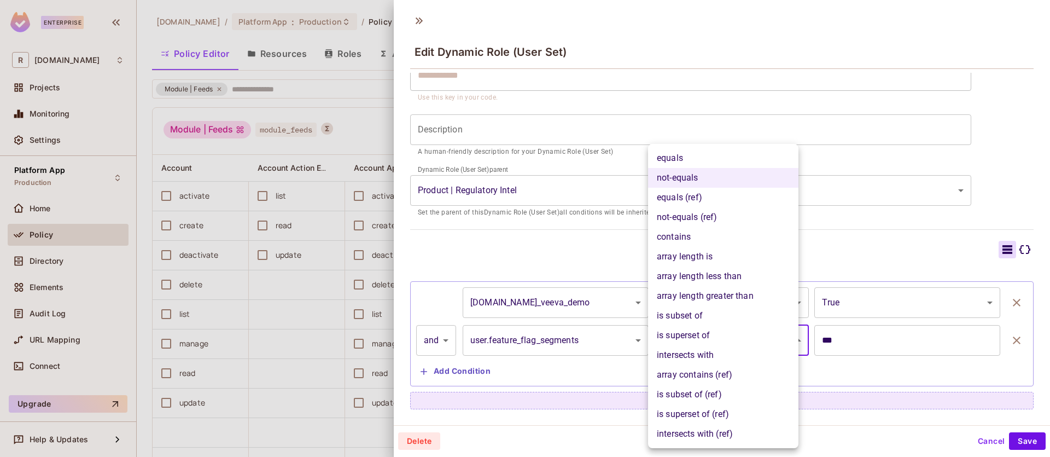
click at [743, 216] on li "not-equals (ref)" at bounding box center [723, 217] width 150 height 20
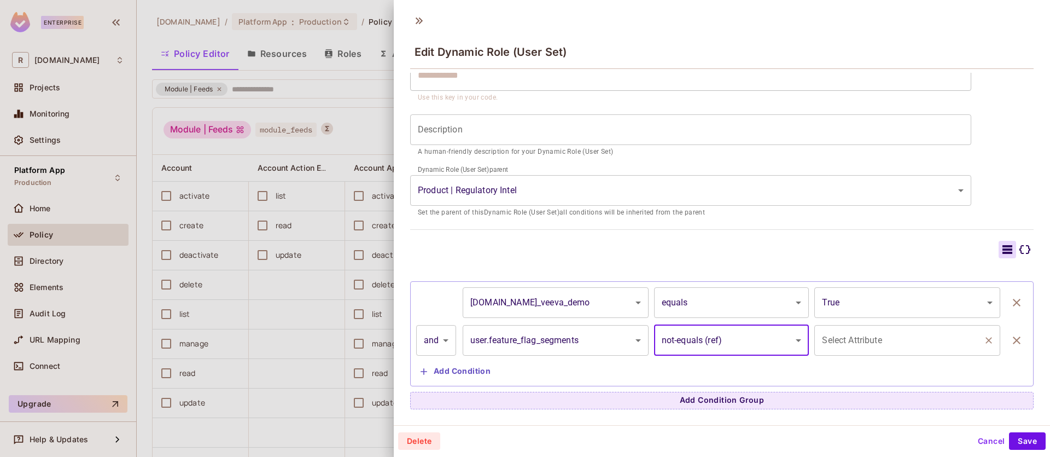
click at [855, 341] on input "Select Attribute" at bounding box center [899, 340] width 160 height 21
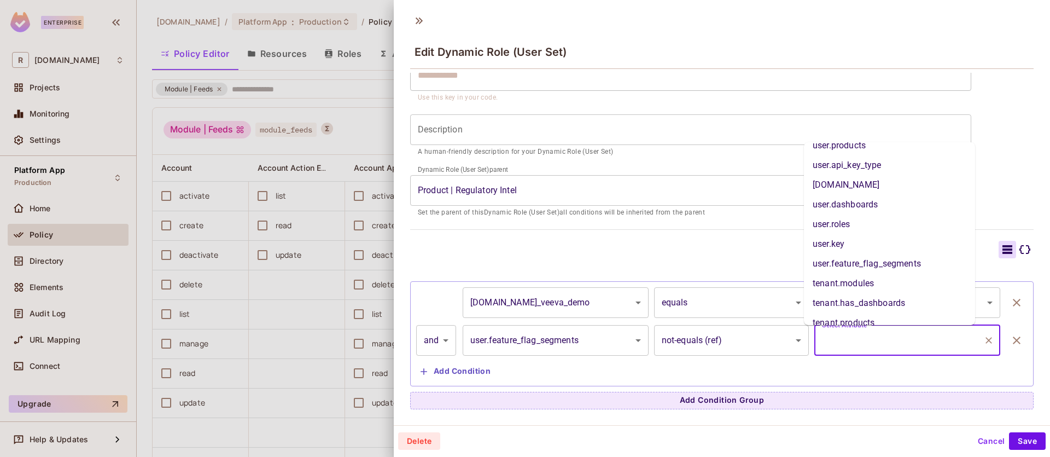
scroll to position [23, 0]
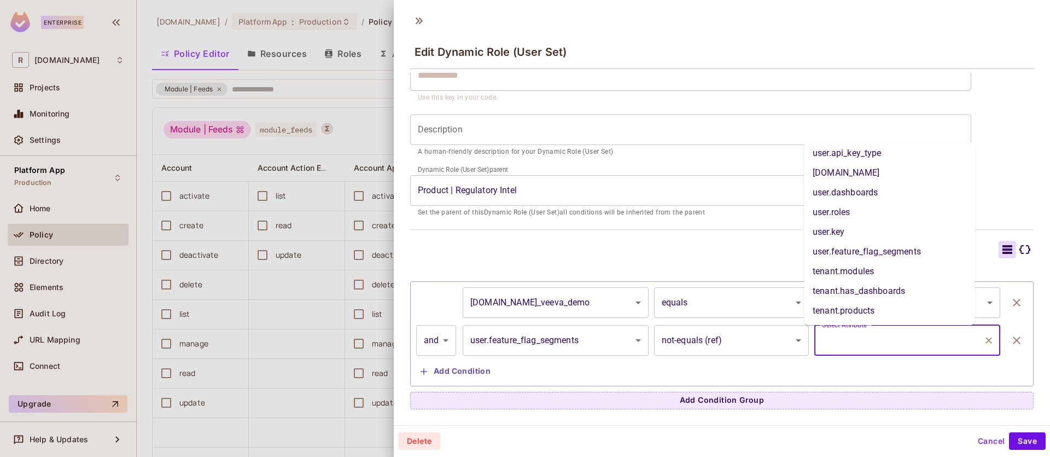
click at [753, 335] on body "Enterprise R redica.com Projects Monitoring Settings Platform App Production Ho…" at bounding box center [525, 228] width 1050 height 457
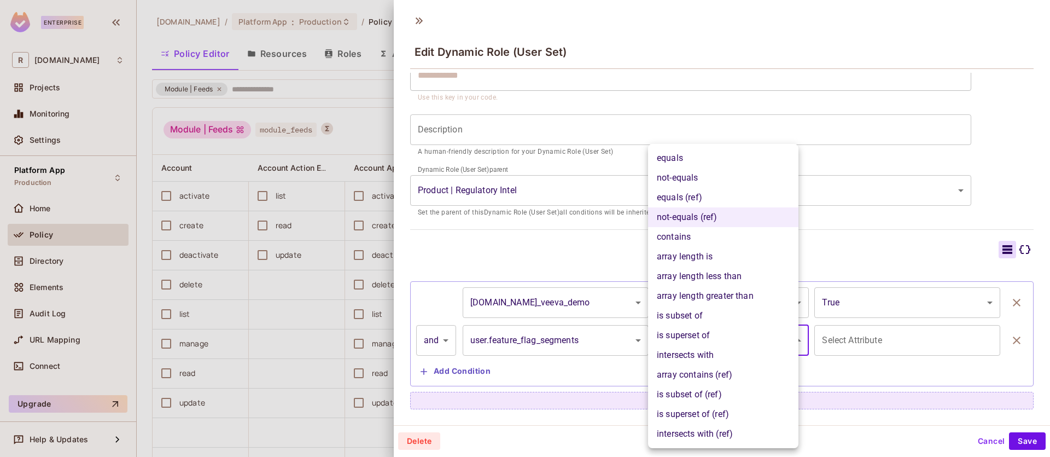
click at [594, 376] on div at bounding box center [525, 228] width 1050 height 457
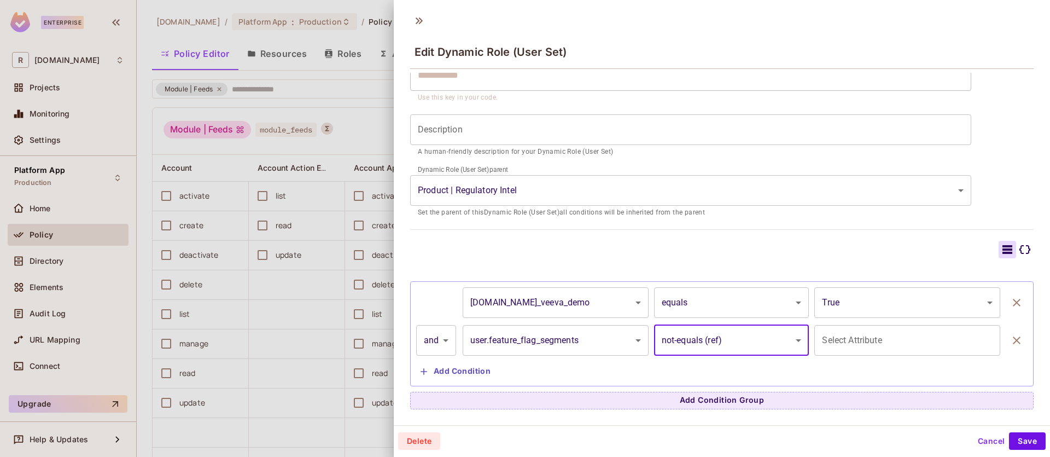
click at [786, 337] on body "Enterprise R [DOMAIN_NAME] Projects Monitoring Settings Platform App Production…" at bounding box center [525, 228] width 1050 height 457
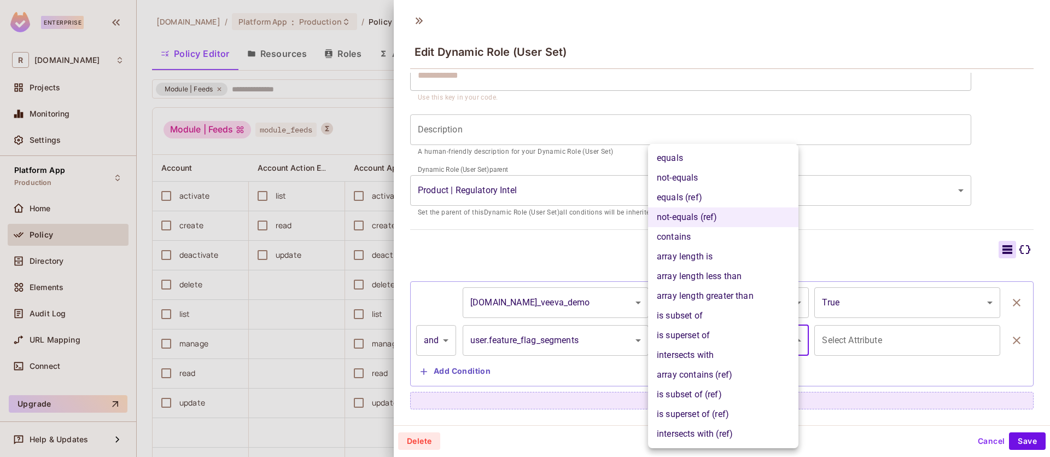
click at [761, 179] on li "not-equals" at bounding box center [723, 178] width 150 height 20
type input "**********"
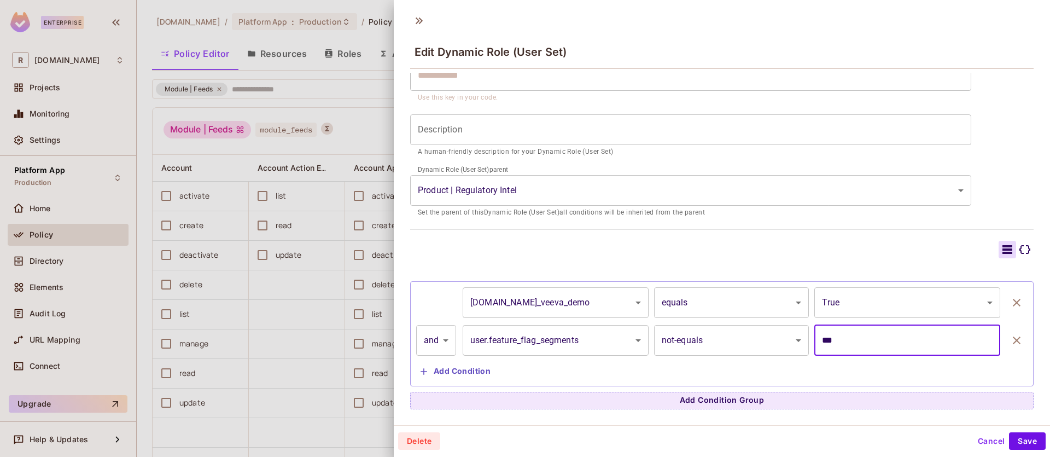
click at [871, 346] on input "***" at bounding box center [907, 340] width 186 height 31
drag, startPoint x: 925, startPoint y: 335, endPoint x: 737, endPoint y: 315, distance: 189.2
click at [747, 320] on div "**********" at bounding box center [721, 333] width 611 height 93
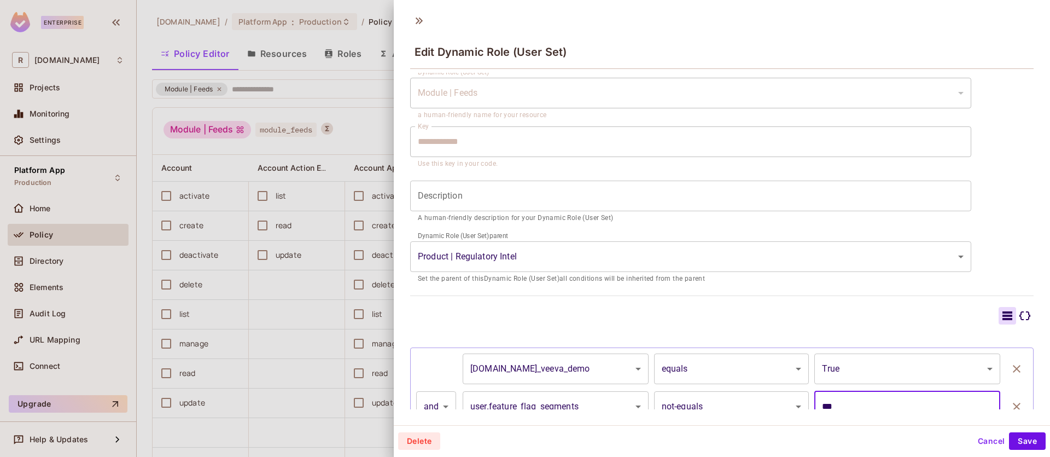
scroll to position [98, 0]
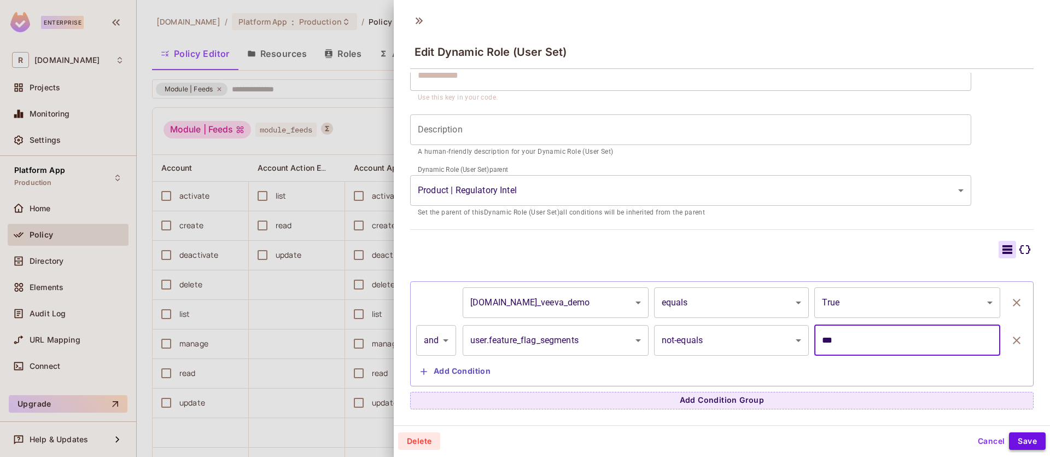
click at [1017, 439] on button "Save" at bounding box center [1027, 440] width 37 height 17
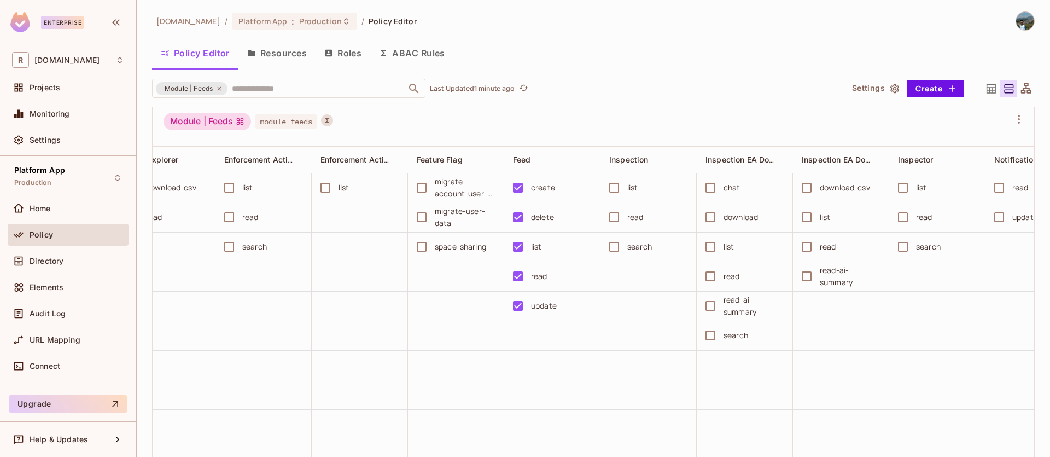
scroll to position [0, 0]
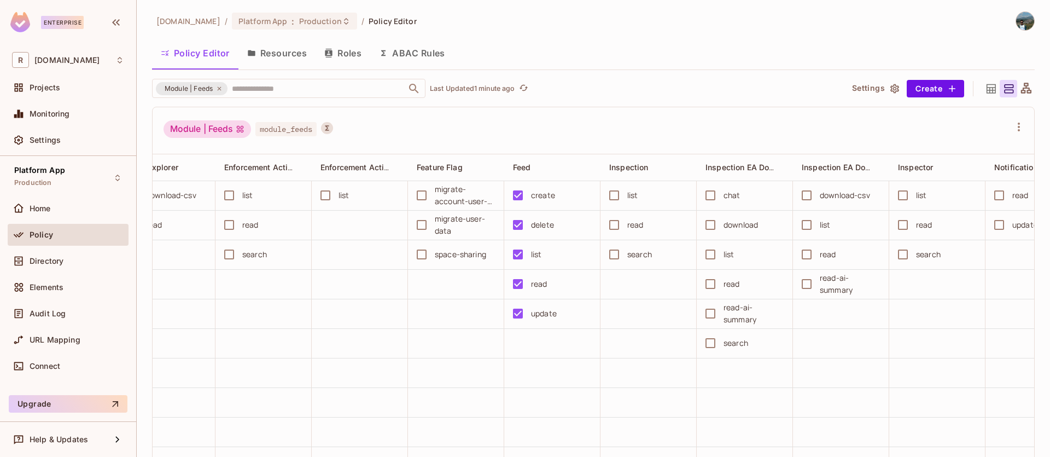
click at [636, 142] on div "Module | Feeds module_feeds" at bounding box center [594, 130] width 882 height 47
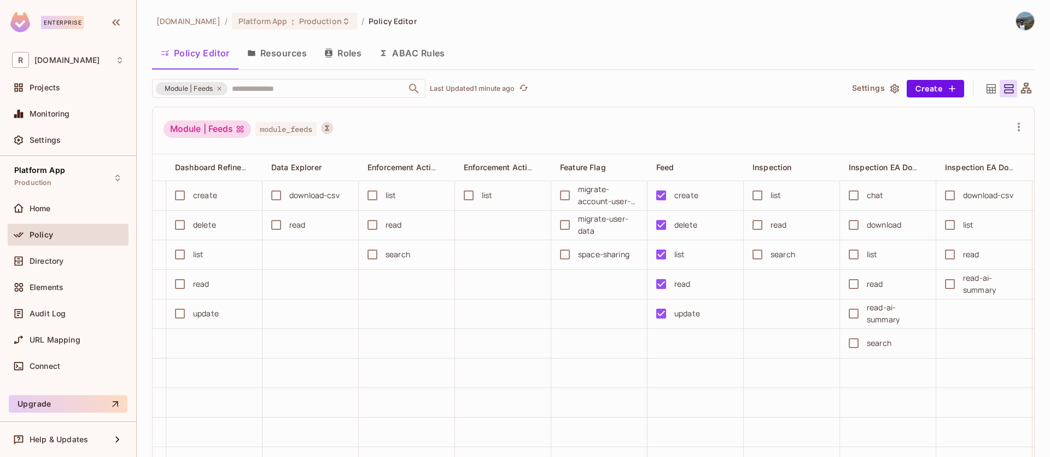
click at [289, 52] on button "Resources" at bounding box center [276, 52] width 77 height 27
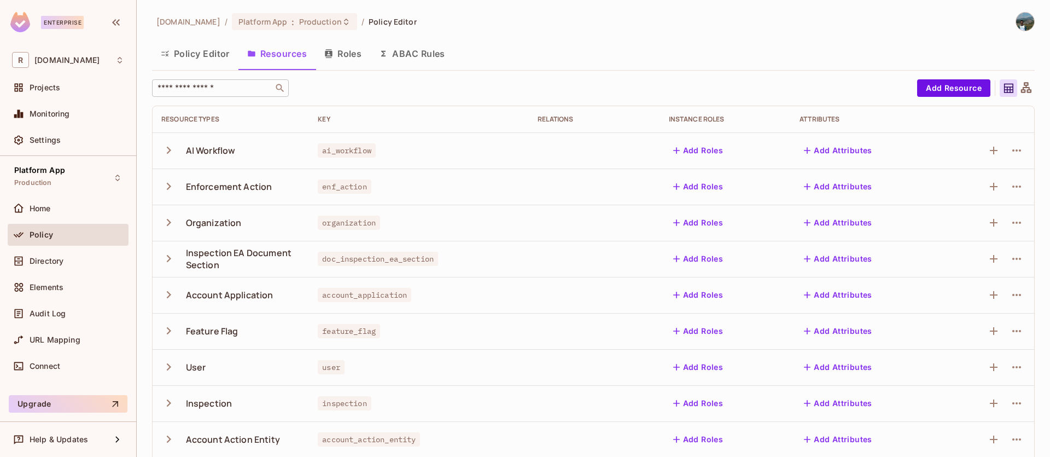
click at [234, 87] on input "text" at bounding box center [212, 88] width 115 height 11
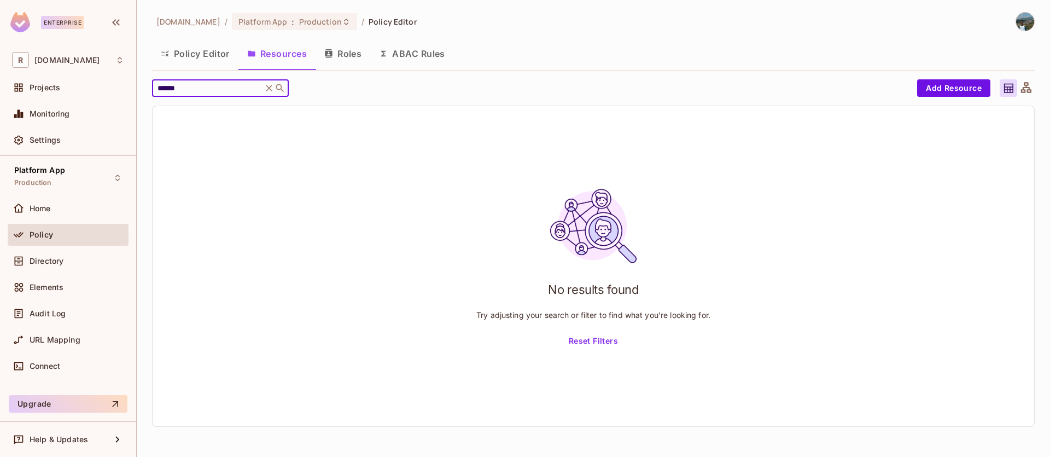
type input "******"
drag, startPoint x: 266, startPoint y: 88, endPoint x: 261, endPoint y: 87, distance: 5.6
click at [266, 87] on icon at bounding box center [269, 88] width 11 height 11
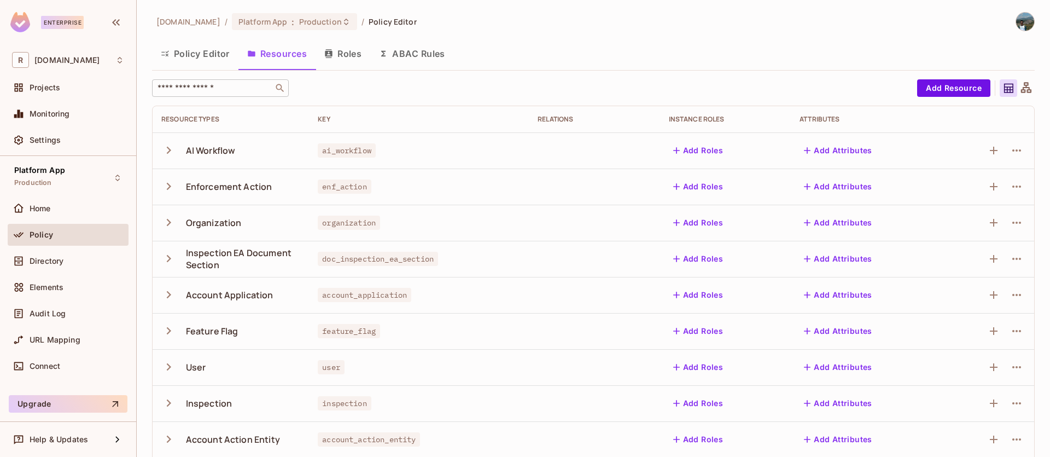
click at [246, 85] on input "text" at bounding box center [212, 88] width 115 height 11
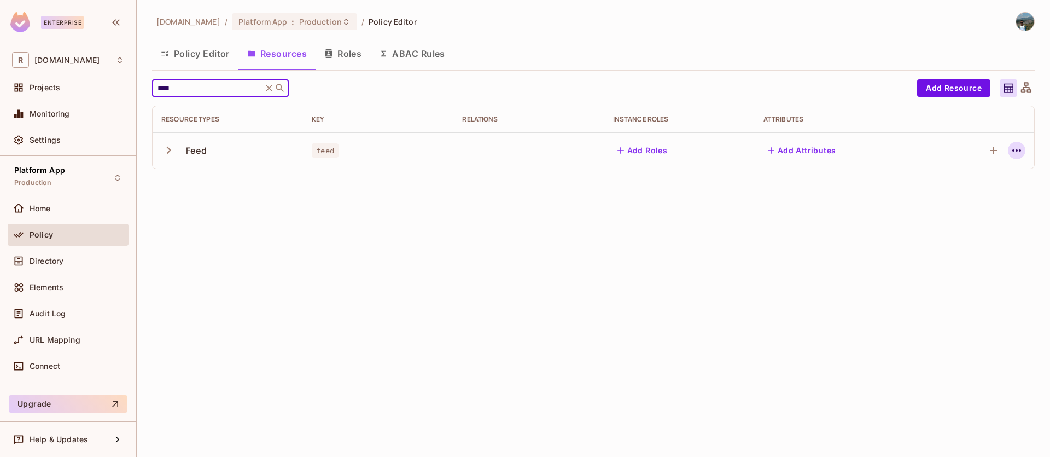
type input "****"
click at [1018, 154] on icon "button" at bounding box center [1016, 150] width 13 height 13
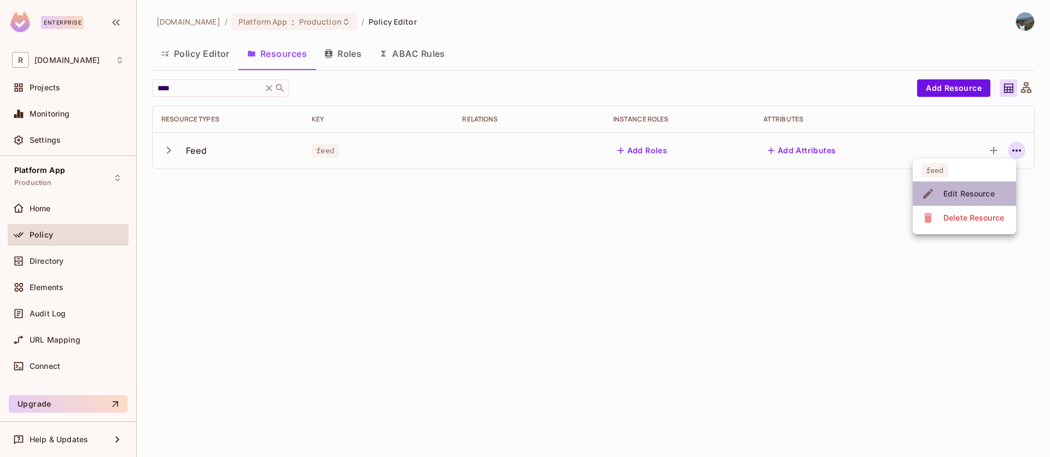
click at [989, 188] on span "Edit Resource" at bounding box center [969, 193] width 58 height 17
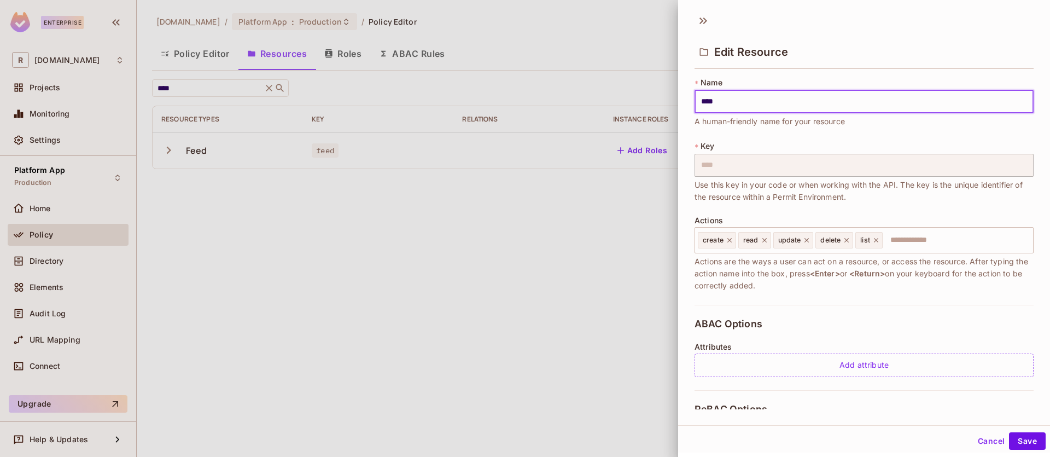
click at [457, 220] on div at bounding box center [525, 228] width 1050 height 457
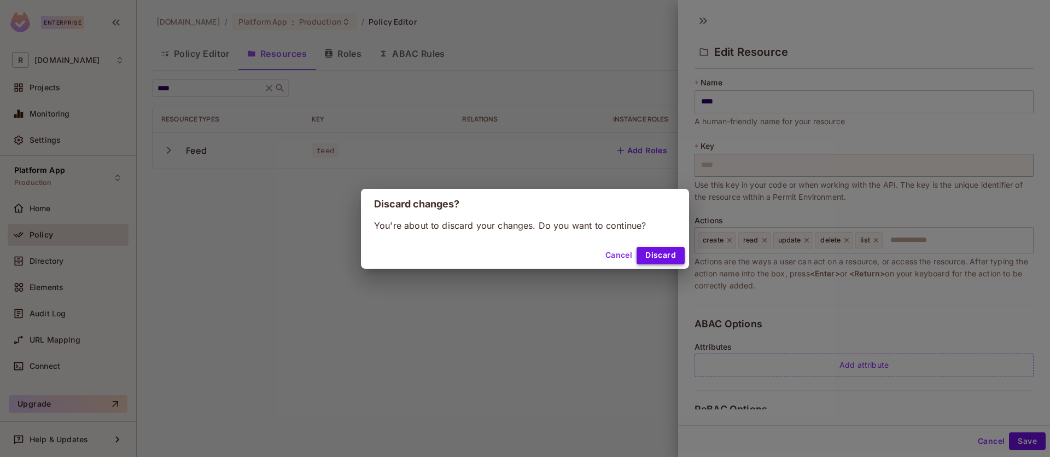
click at [669, 254] on button "Discard" at bounding box center [661, 255] width 48 height 17
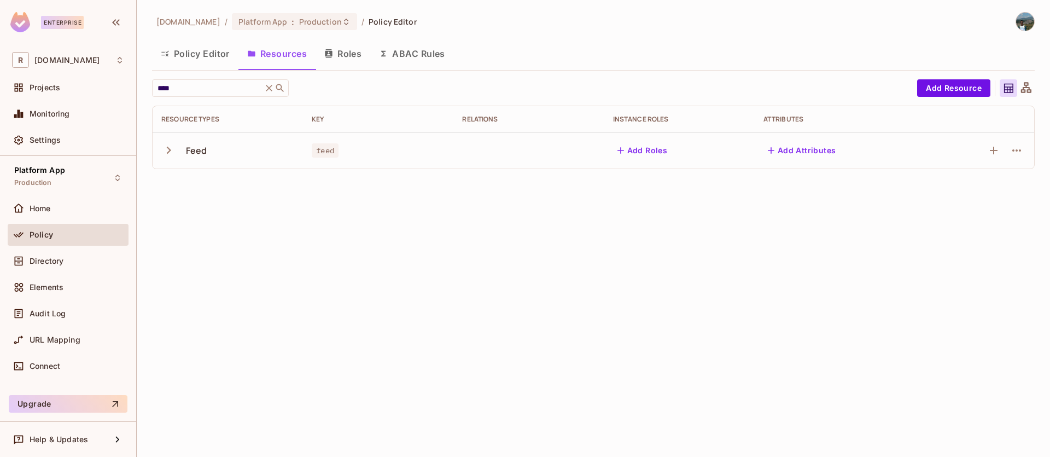
drag, startPoint x: 223, startPoint y: 94, endPoint x: 145, endPoint y: 89, distance: 77.8
click at [150, 89] on div "redica.com / Platform App : Production / Policy Editor Policy Editor Resources …" at bounding box center [593, 228] width 913 height 457
click at [165, 148] on icon "button" at bounding box center [168, 150] width 15 height 15
click at [1016, 189] on icon "button" at bounding box center [1016, 186] width 13 height 13
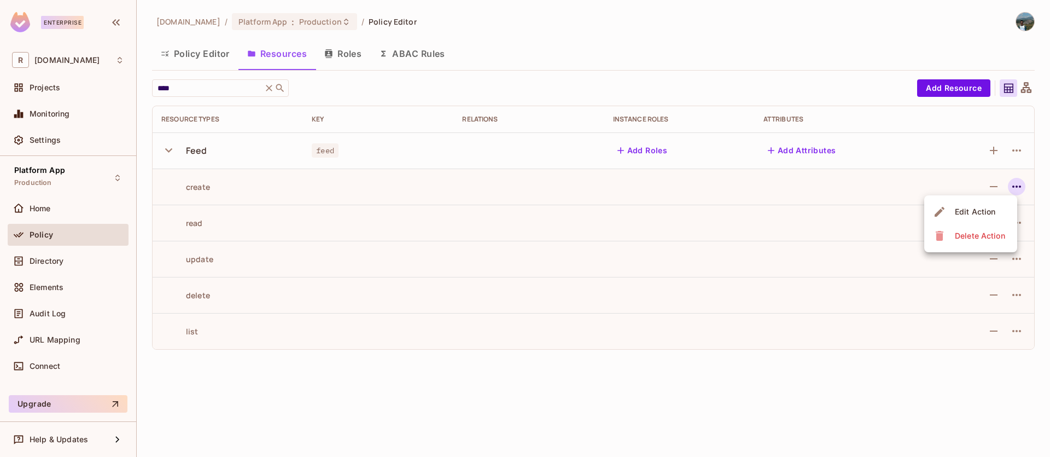
click at [1016, 189] on div at bounding box center [525, 228] width 1050 height 457
click at [192, 61] on button "Policy Editor" at bounding box center [195, 53] width 86 height 27
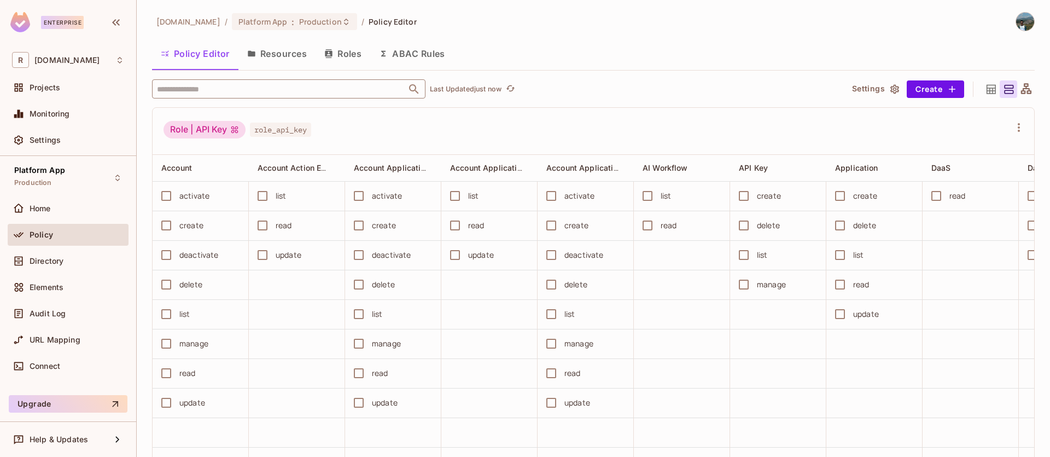
click at [376, 83] on input "text" at bounding box center [279, 88] width 250 height 19
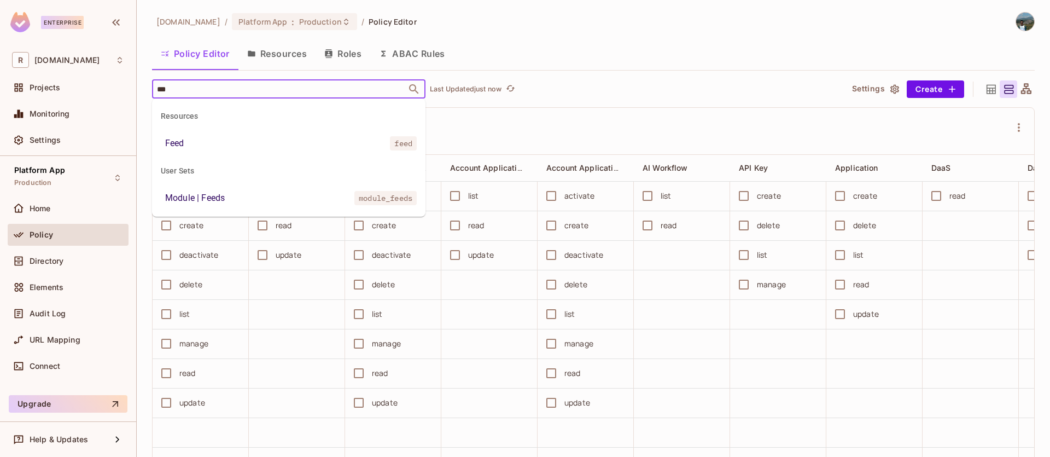
type input "****"
click at [366, 142] on li "Feed feed" at bounding box center [288, 143] width 273 height 20
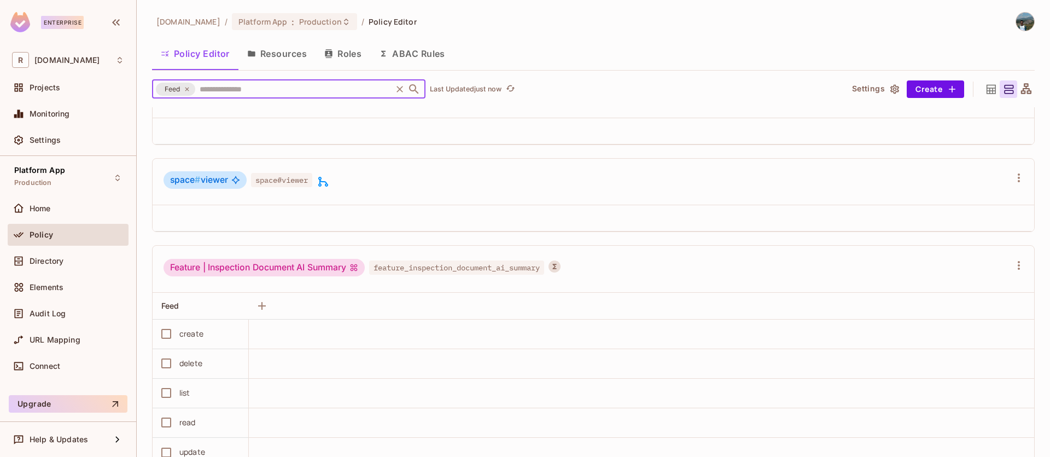
scroll to position [1573, 0]
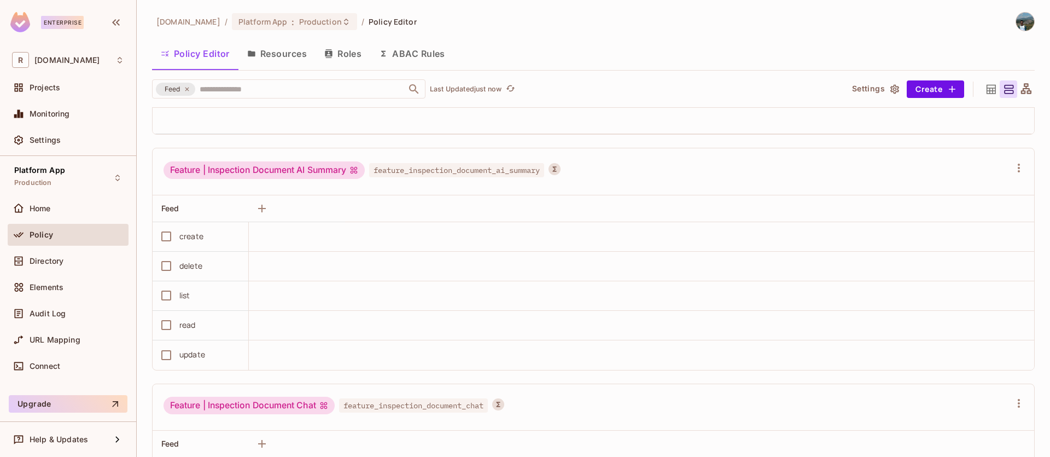
click at [919, 114] on th at bounding box center [641, 121] width 785 height 26
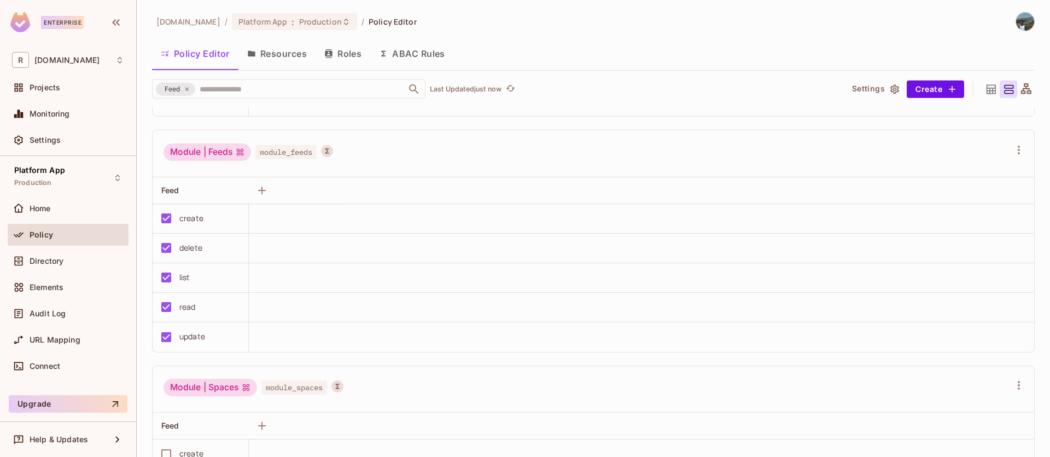
scroll to position [4032, 0]
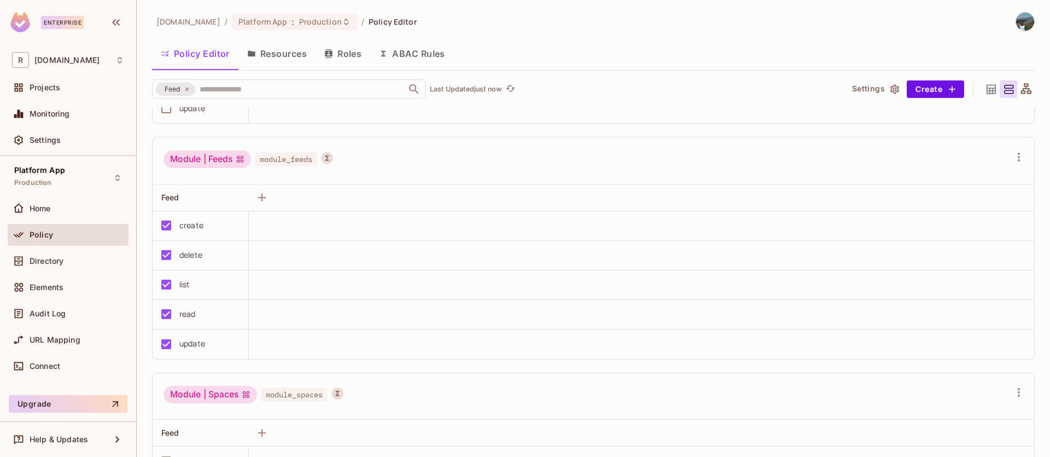
click at [974, 166] on div "Module | Feeds module_feeds" at bounding box center [587, 160] width 847 height 21
click at [1010, 157] on button "button" at bounding box center [1018, 156] width 17 height 17
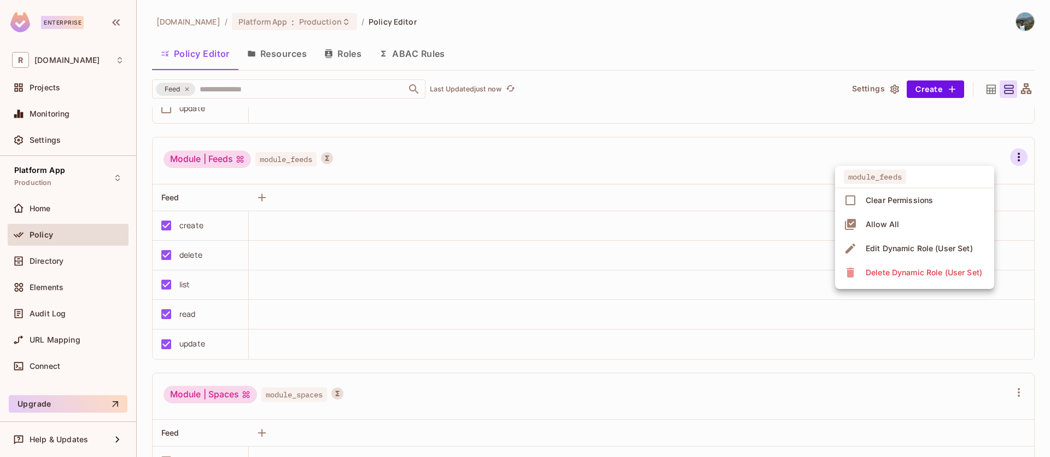
click at [941, 247] on div "Edit Dynamic Role (User Set)" at bounding box center [919, 248] width 107 height 11
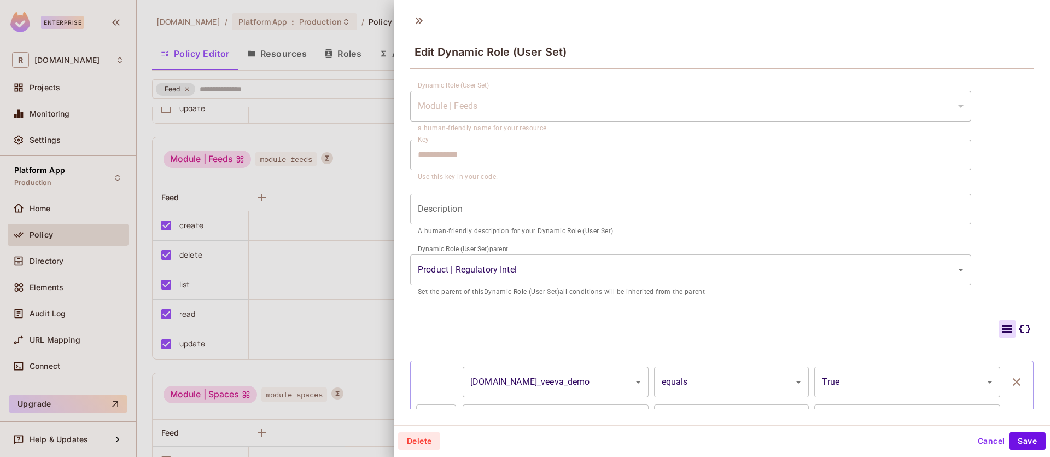
scroll to position [98, 0]
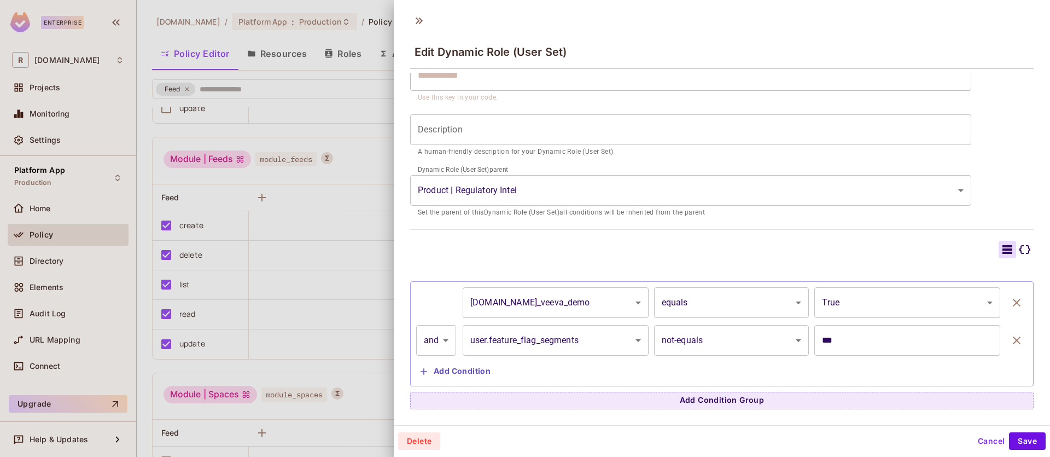
click at [712, 344] on body "Enterprise R redica.com Projects Monitoring Settings Platform App Production Ho…" at bounding box center [525, 228] width 1050 height 457
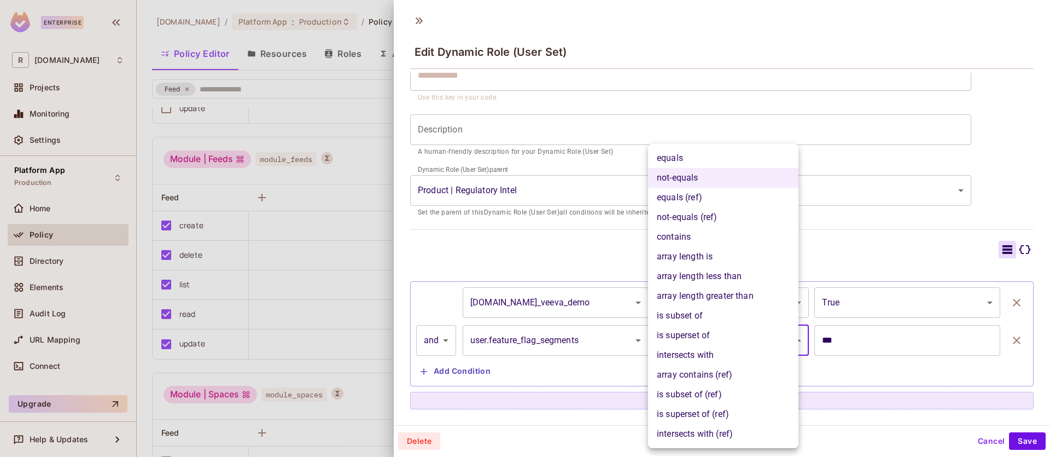
click at [867, 337] on div at bounding box center [525, 228] width 1050 height 457
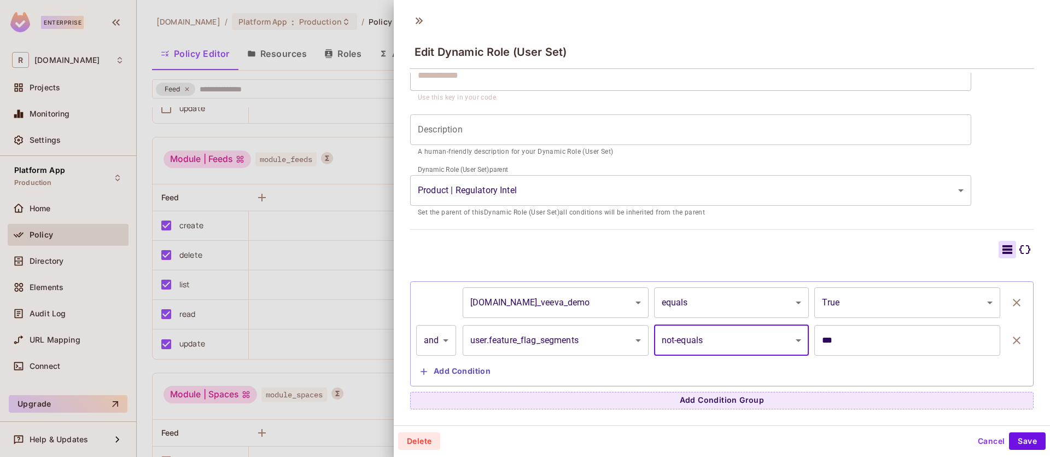
click at [871, 342] on input "***" at bounding box center [907, 340] width 186 height 31
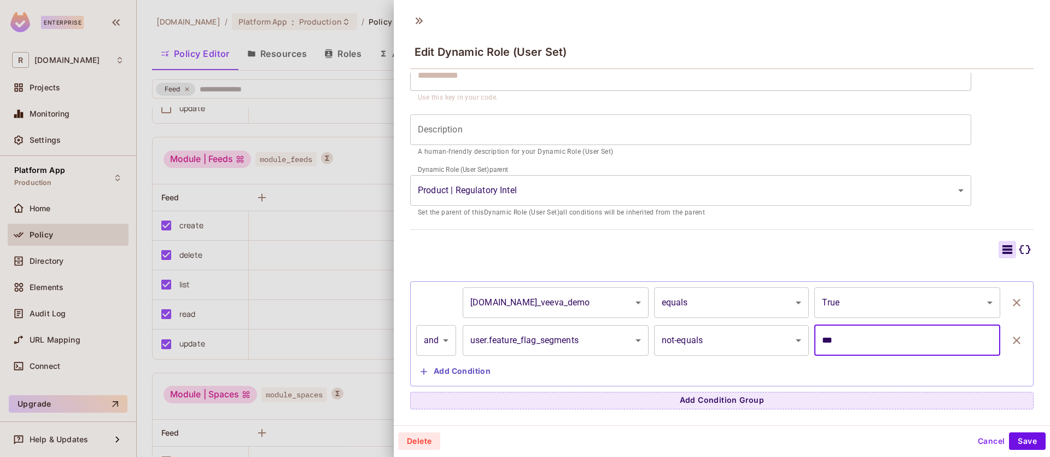
click at [771, 334] on body "Enterprise R redica.com Projects Monitoring Settings Platform App Production Ho…" at bounding box center [525, 228] width 1050 height 457
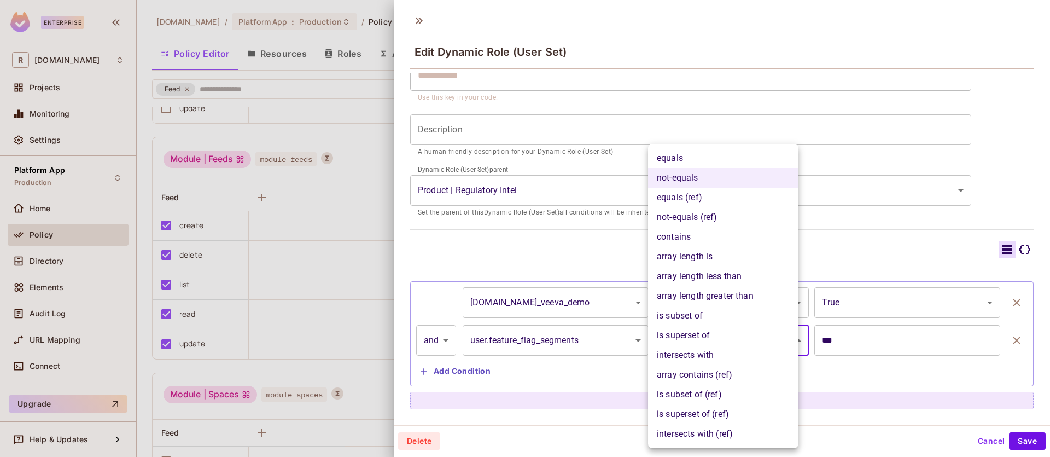
click at [705, 159] on li "equals" at bounding box center [723, 158] width 150 height 20
type input "******"
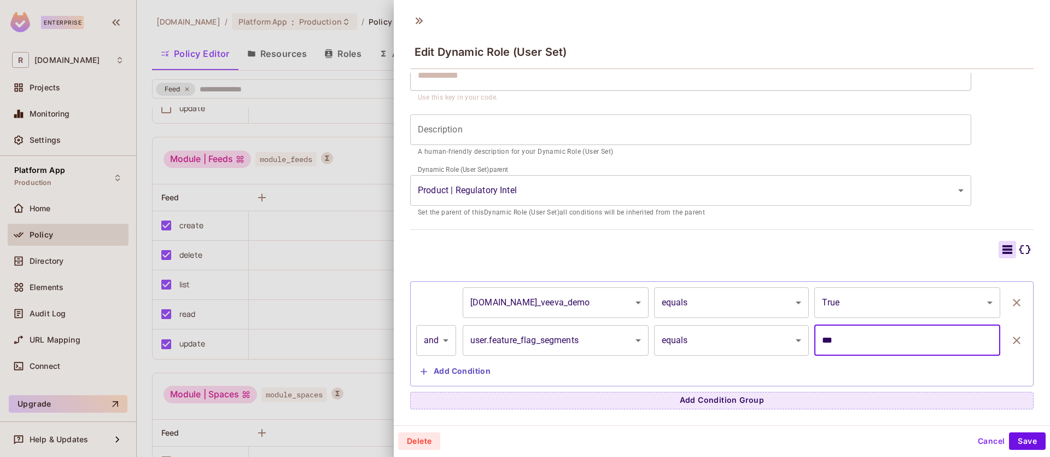
click at [866, 340] on input "***" at bounding box center [907, 340] width 186 height 31
drag, startPoint x: 904, startPoint y: 340, endPoint x: 788, endPoint y: 328, distance: 116.6
click at [787, 328] on div "**********" at bounding box center [721, 340] width 611 height 31
drag, startPoint x: 766, startPoint y: 338, endPoint x: 720, endPoint y: 334, distance: 45.6
click at [720, 334] on div "**********" at bounding box center [721, 340] width 611 height 31
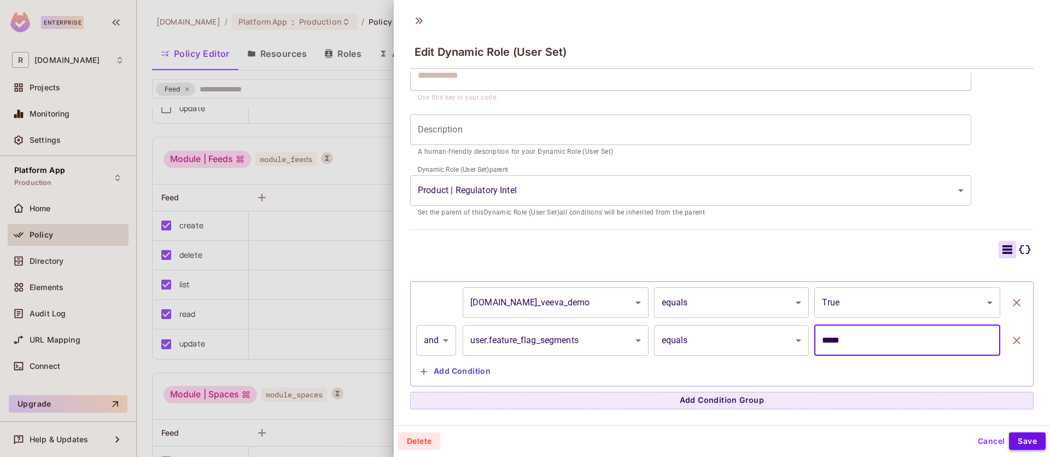
type input "*****"
click at [1020, 439] on button "Save" at bounding box center [1027, 440] width 37 height 17
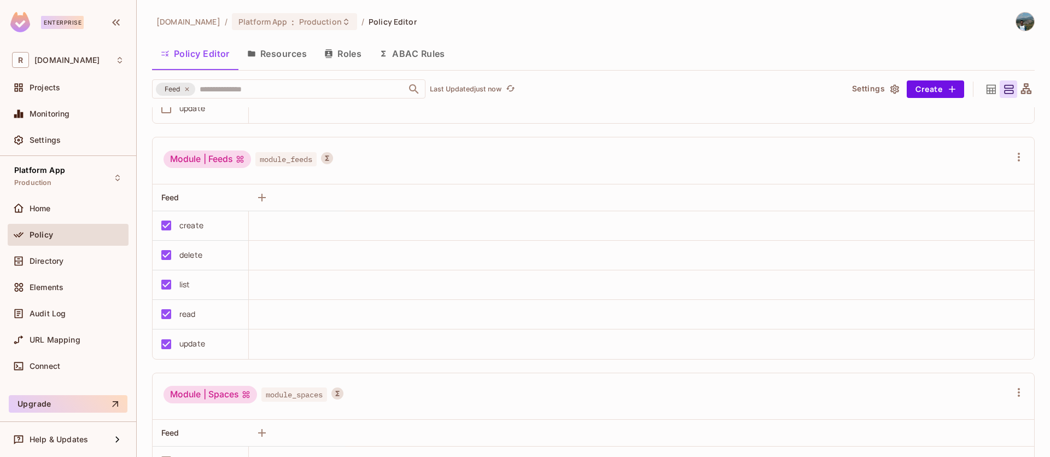
click at [985, 161] on div "Module | Feeds module_feeds" at bounding box center [594, 160] width 882 height 47
click at [1012, 161] on icon "button" at bounding box center [1018, 156] width 13 height 13
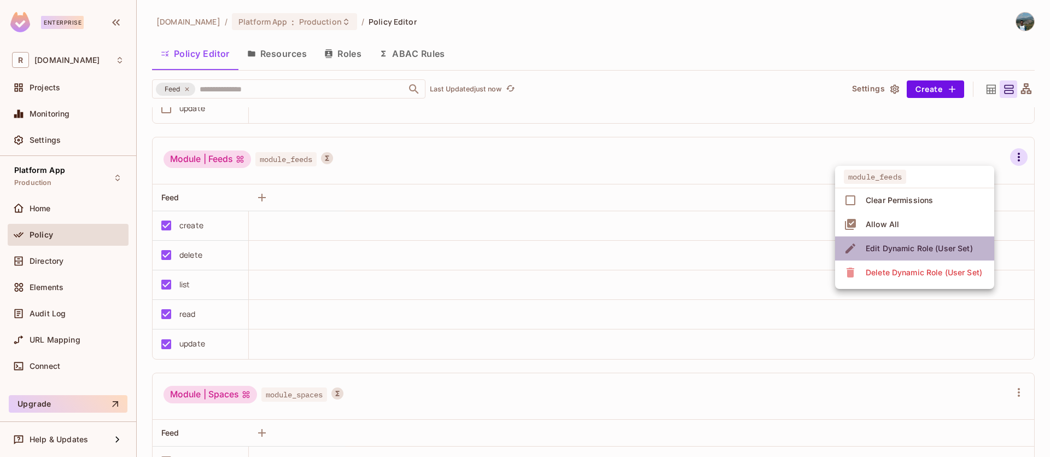
click at [927, 251] on div "Edit Dynamic Role (User Set)" at bounding box center [919, 248] width 107 height 11
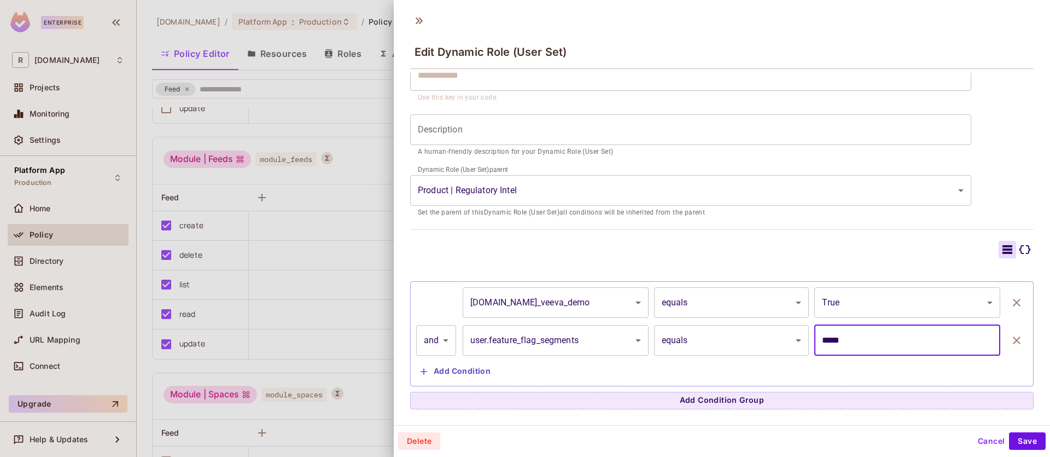
drag, startPoint x: 879, startPoint y: 348, endPoint x: 748, endPoint y: 322, distance: 133.2
click at [749, 323] on div "**********" at bounding box center [721, 333] width 611 height 93
click at [751, 333] on body "Enterprise R redica.com Projects Monitoring Settings Platform App Production Ho…" at bounding box center [525, 228] width 1050 height 457
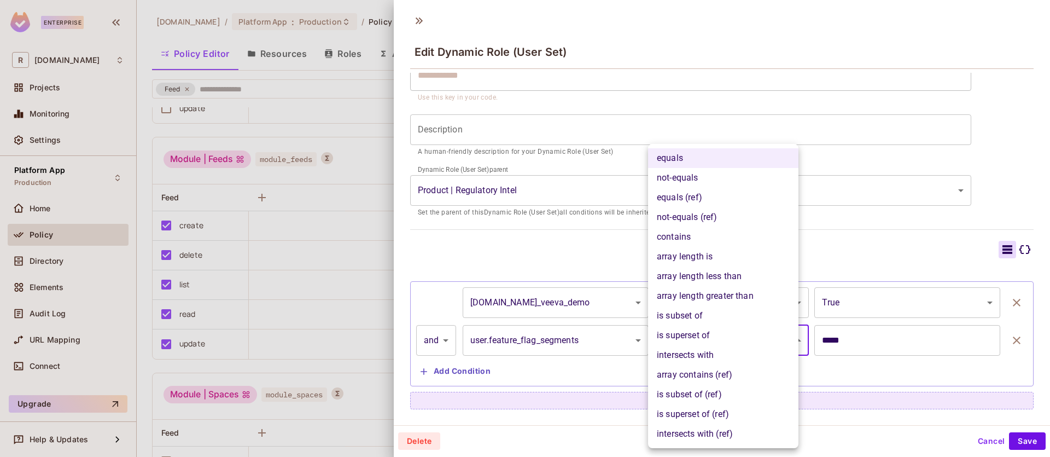
click at [919, 341] on div at bounding box center [525, 228] width 1050 height 457
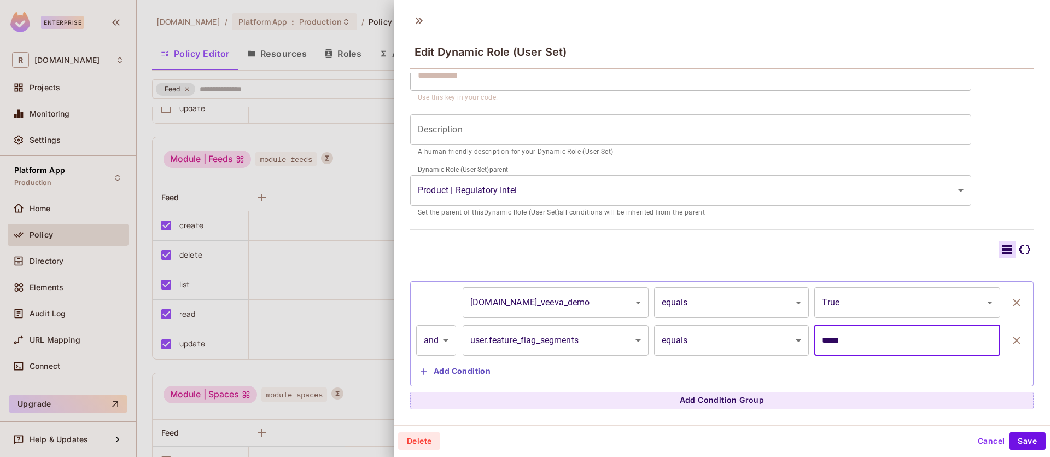
drag, startPoint x: 907, startPoint y: 342, endPoint x: 745, endPoint y: 323, distance: 162.9
click at [745, 323] on div "**********" at bounding box center [721, 333] width 611 height 93
type input "***"
click at [671, 343] on body "Enterprise R redica.com Projects Monitoring Settings Platform App Production Ho…" at bounding box center [525, 228] width 1050 height 457
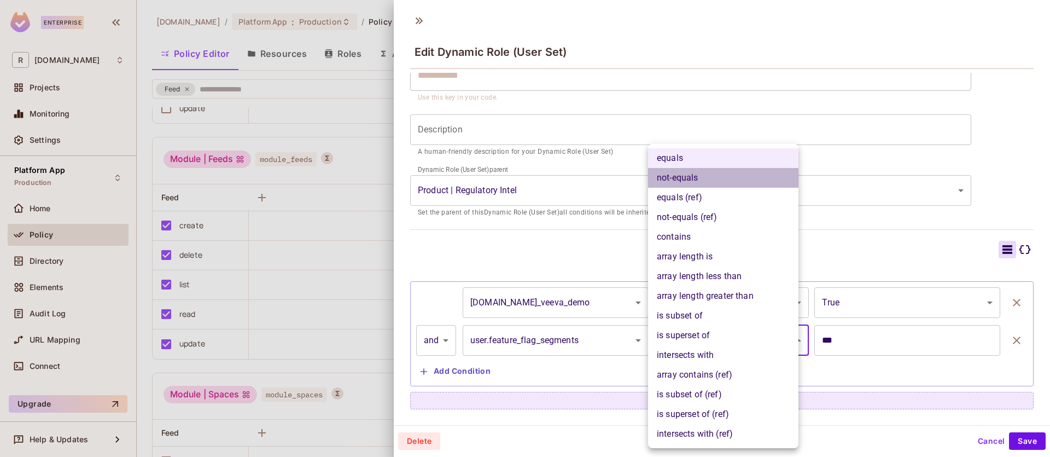
click at [739, 183] on li "not-equals" at bounding box center [723, 178] width 150 height 20
type input "**********"
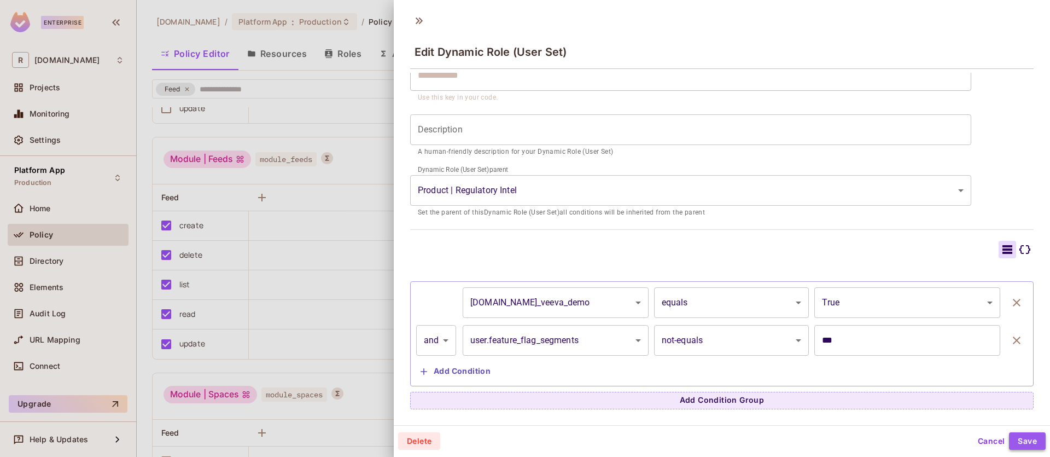
click at [1028, 441] on button "Save" at bounding box center [1027, 440] width 37 height 17
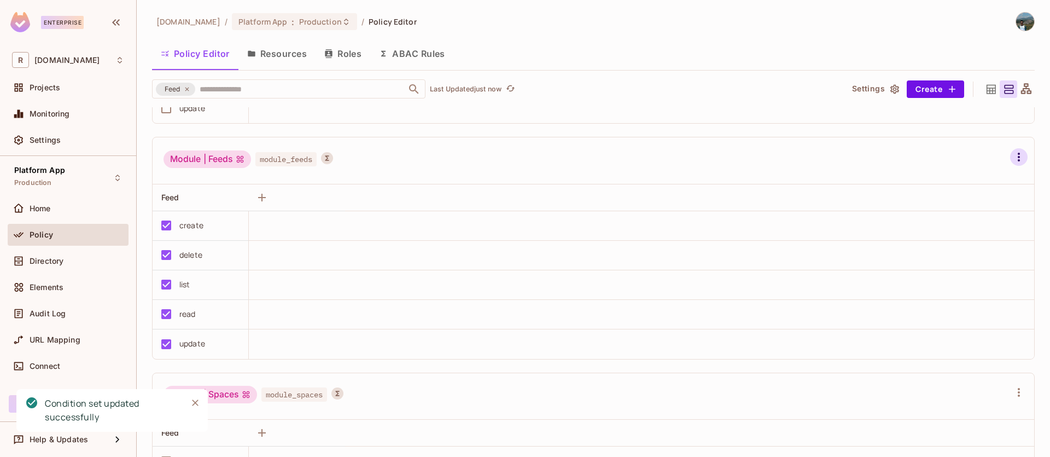
click at [1012, 160] on icon "button" at bounding box center [1018, 156] width 13 height 13
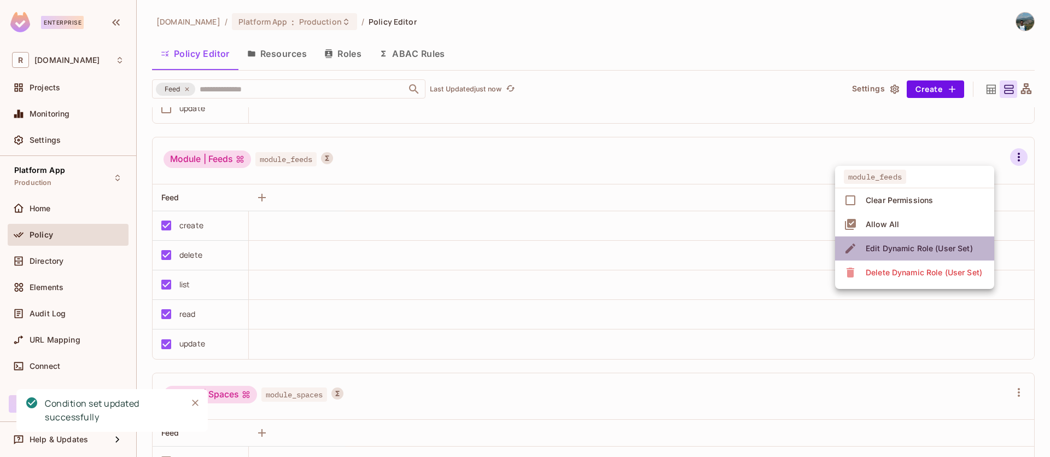
click at [920, 242] on span "Edit Dynamic Role (User Set)" at bounding box center [919, 248] width 114 height 17
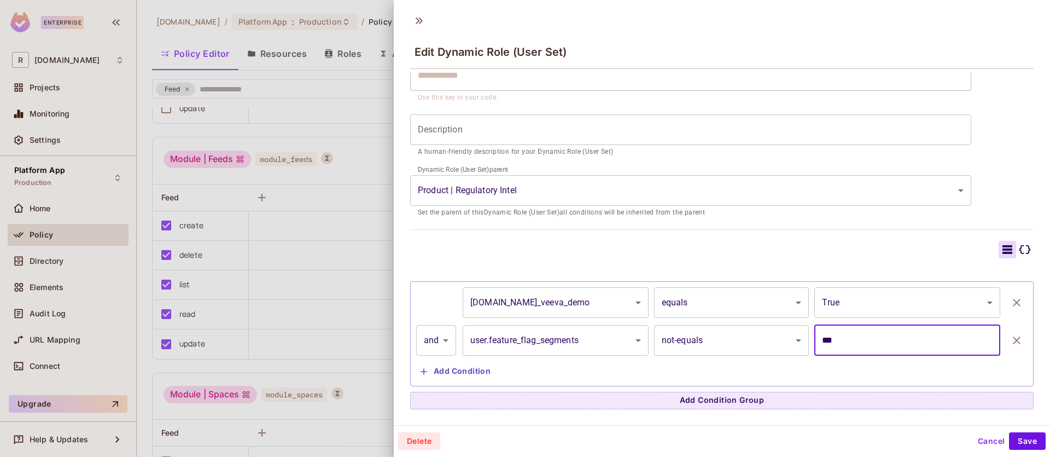
click at [853, 334] on input "***" at bounding box center [907, 340] width 186 height 31
click at [834, 340] on input "***" at bounding box center [907, 340] width 186 height 31
click at [708, 343] on body "Enterprise R redica.com Projects Monitoring Settings Platform App Production Ho…" at bounding box center [525, 228] width 1050 height 457
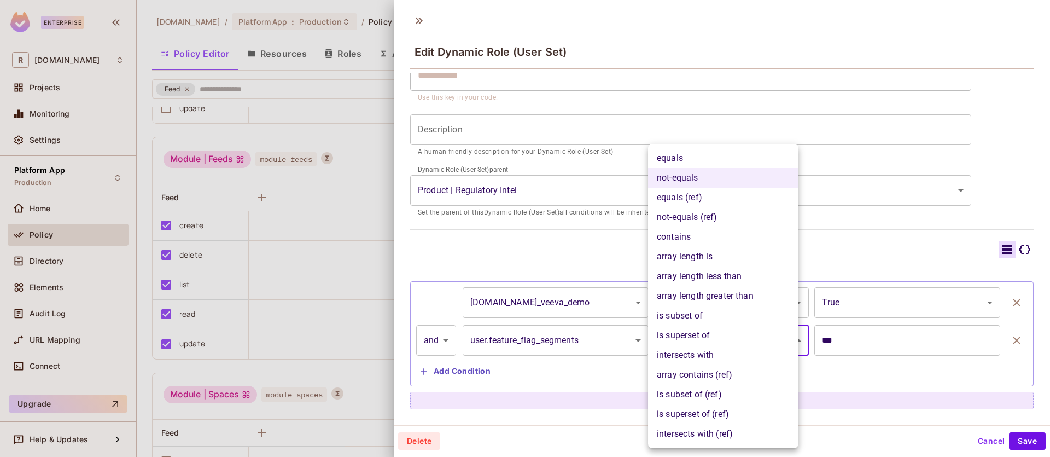
click at [417, 356] on div at bounding box center [525, 228] width 1050 height 457
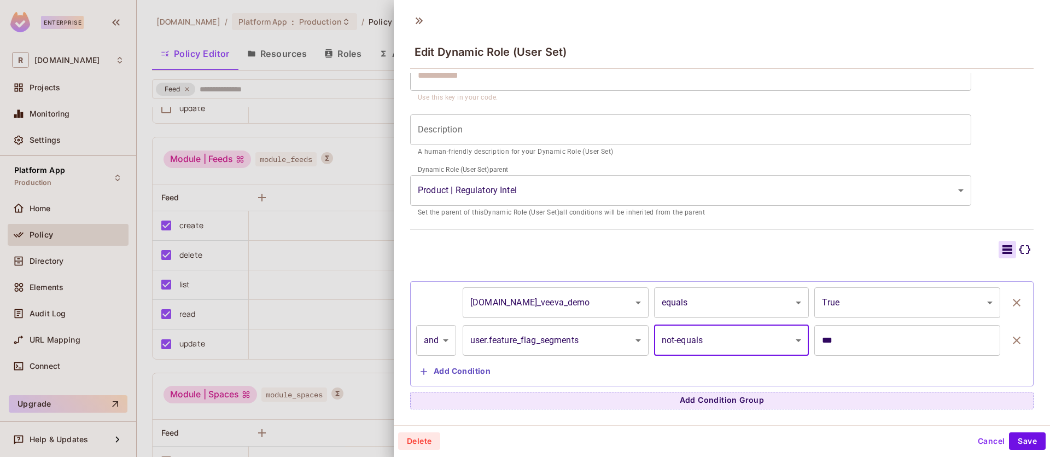
click at [423, 347] on div "equals not-equals equals (ref) not-equals (ref) contains array length is array …" at bounding box center [525, 228] width 1050 height 457
click at [427, 346] on body "Enterprise R redica.com Projects Monitoring Settings Platform App Production Ho…" at bounding box center [525, 228] width 1050 height 457
click at [709, 356] on div at bounding box center [525, 228] width 1050 height 457
click at [450, 372] on button "Add Condition" at bounding box center [455, 371] width 79 height 17
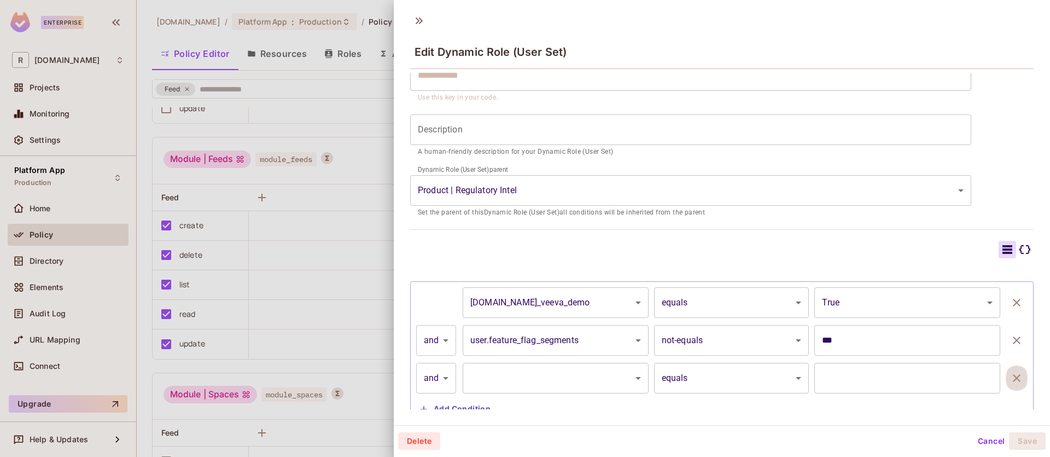
click at [1006, 384] on button "button" at bounding box center [1017, 378] width 22 height 31
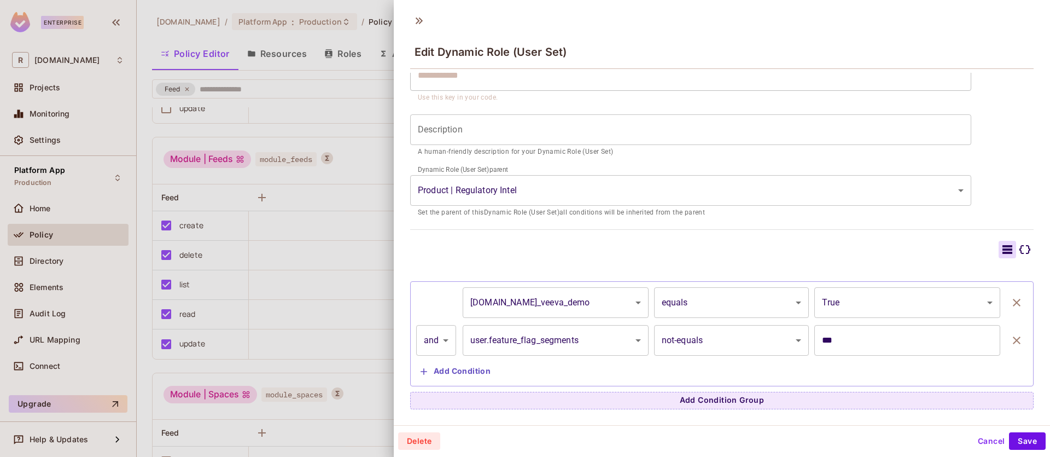
click at [748, 351] on body "Enterprise R redica.com Projects Monitoring Settings Platform App Production Ho…" at bounding box center [525, 228] width 1050 height 457
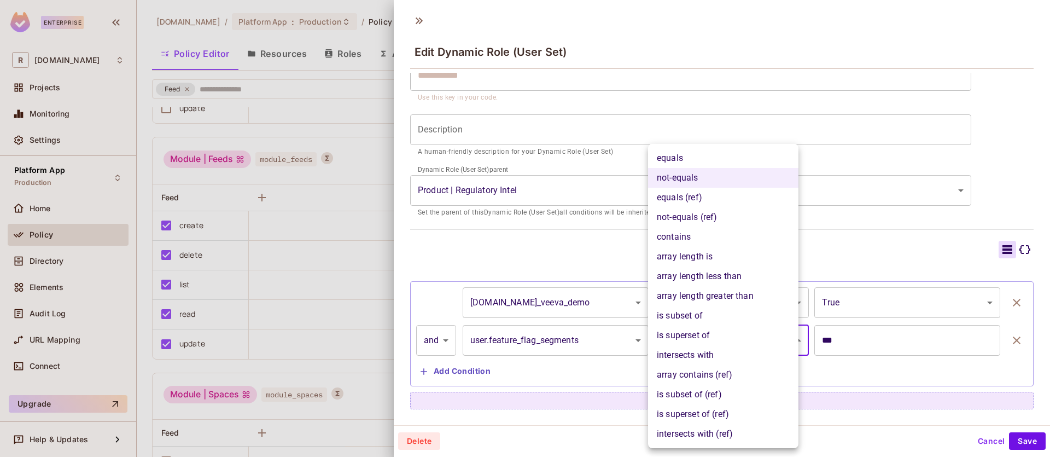
click at [715, 216] on li "not-equals (ref)" at bounding box center [723, 217] width 150 height 20
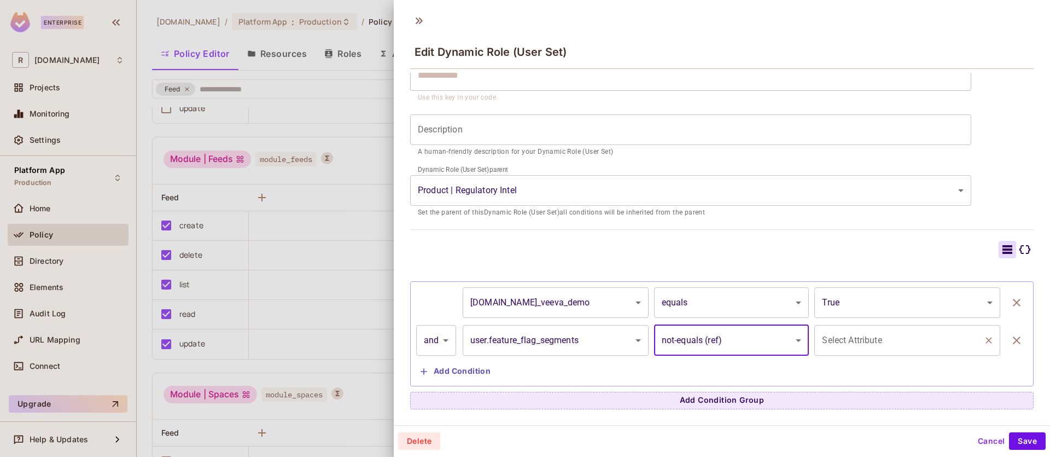
click at [853, 340] on input "Select Attribute" at bounding box center [899, 340] width 160 height 21
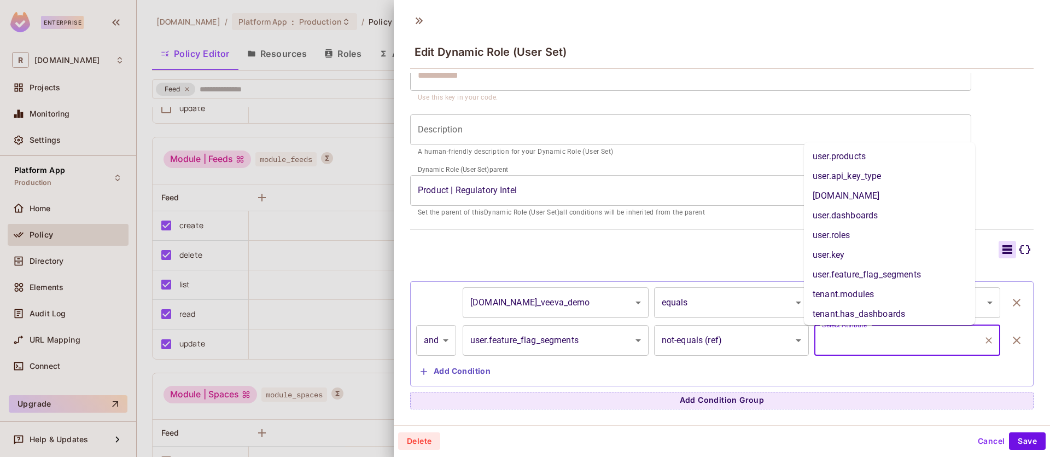
scroll to position [220, 0]
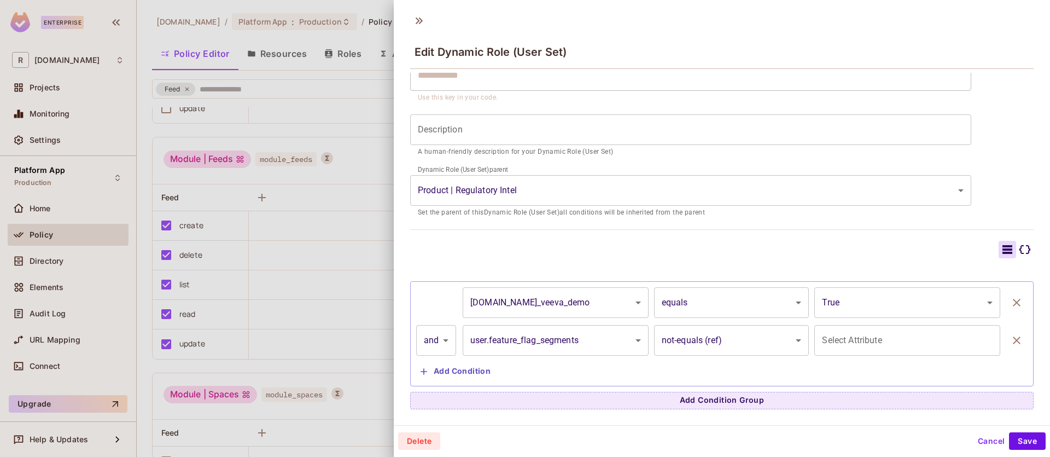
click at [770, 374] on div "**********" at bounding box center [721, 333] width 611 height 93
click at [756, 341] on body "Enterprise R redica.com Projects Monitoring Settings Platform App Production Ho…" at bounding box center [525, 228] width 1050 height 457
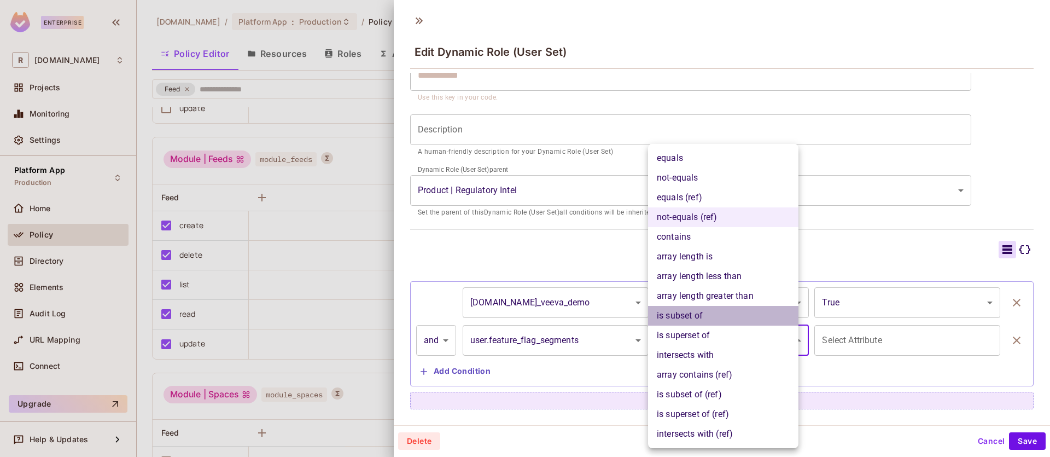
click at [722, 321] on li "is subset of" at bounding box center [723, 316] width 150 height 20
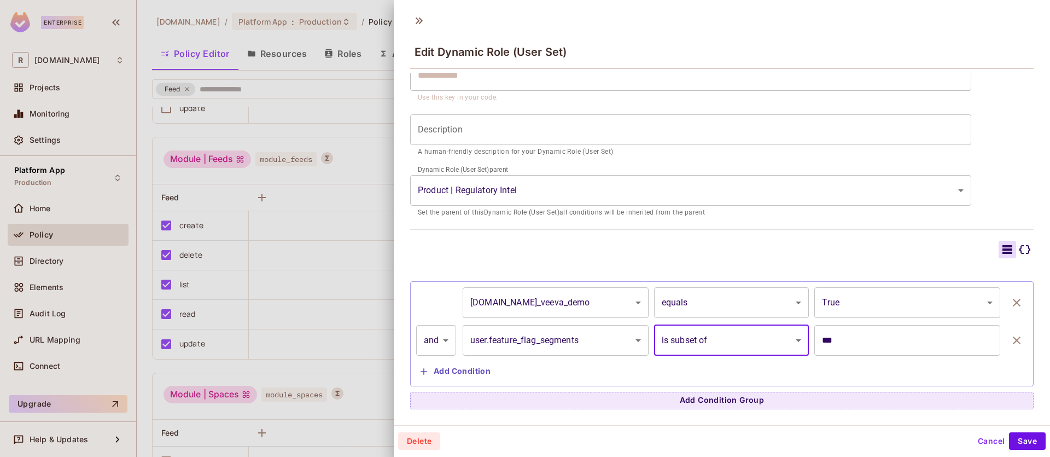
click at [842, 340] on input "***" at bounding box center [907, 340] width 186 height 31
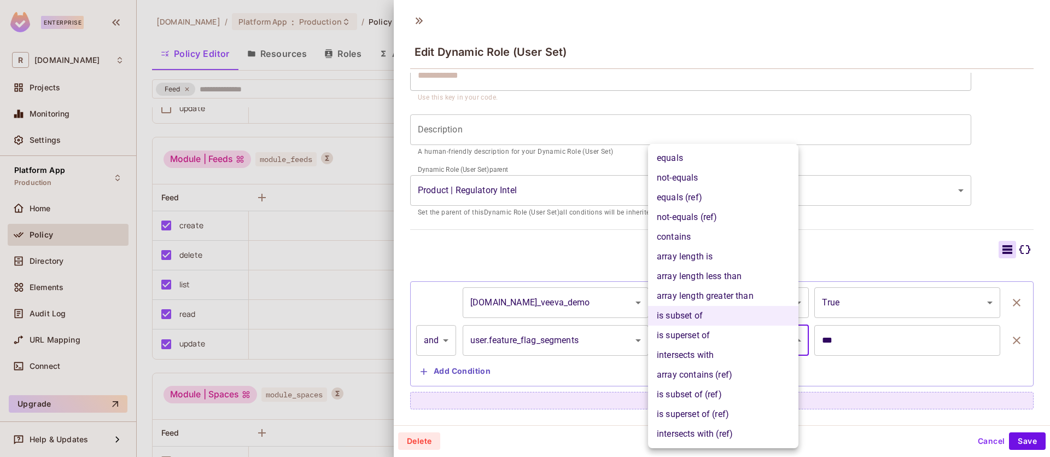
click at [738, 344] on body "Enterprise R redica.com Projects Monitoring Settings Platform App Production Ho…" at bounding box center [525, 228] width 1050 height 457
click at [690, 173] on li "not-equals" at bounding box center [723, 178] width 150 height 20
type input "**********"
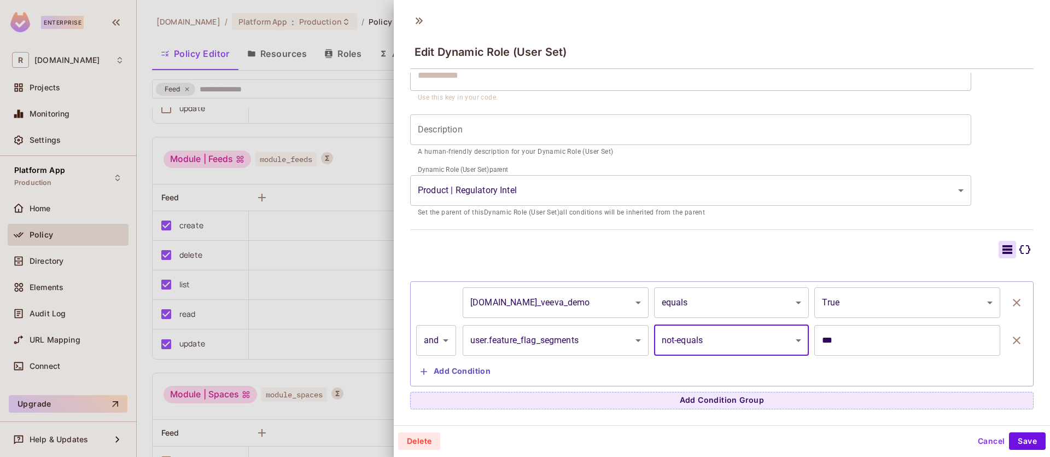
click at [845, 341] on input "***" at bounding box center [907, 340] width 186 height 31
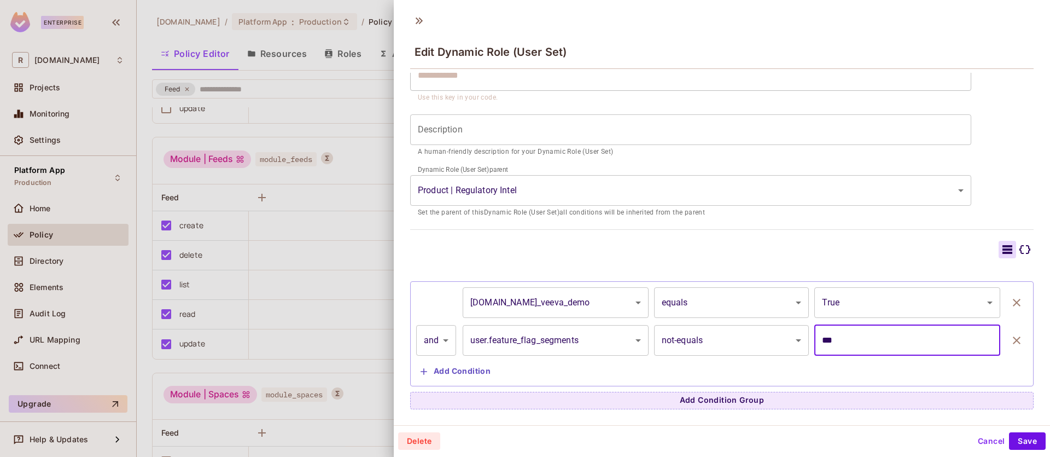
drag, startPoint x: 804, startPoint y: 341, endPoint x: 691, endPoint y: 335, distance: 113.3
click at [704, 338] on div "**********" at bounding box center [721, 340] width 611 height 31
type input "***"
click at [1025, 441] on button "Save" at bounding box center [1027, 438] width 37 height 17
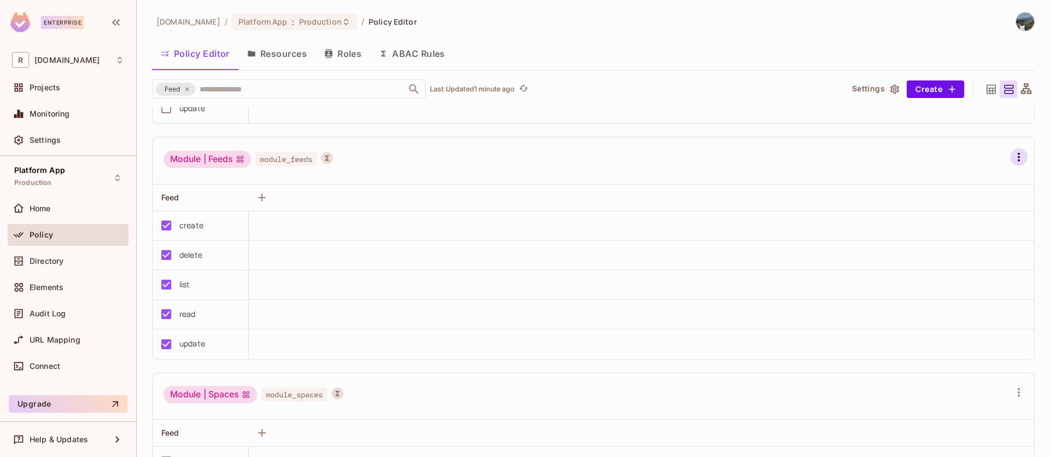
click at [1012, 156] on icon "button" at bounding box center [1018, 156] width 13 height 13
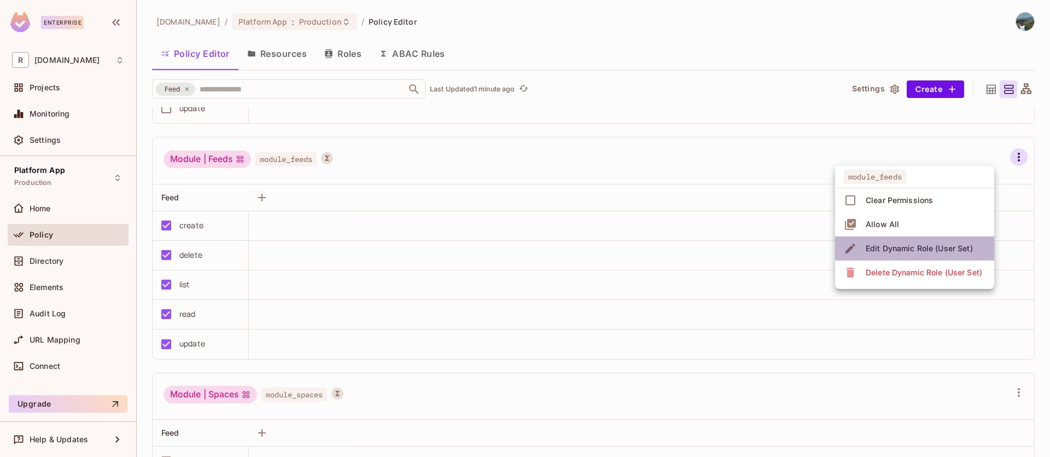
click at [912, 250] on div "Edit Dynamic Role (User Set)" at bounding box center [919, 248] width 107 height 11
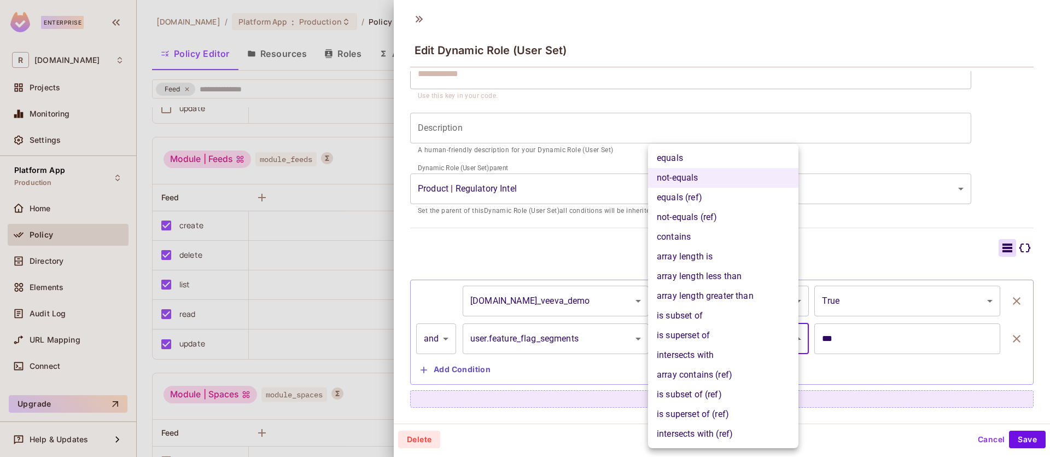
click at [701, 335] on body "Enterprise R redica.com Projects Monitoring Settings Platform App Production Ho…" at bounding box center [525, 228] width 1050 height 457
click at [709, 237] on li "contains" at bounding box center [723, 237] width 150 height 20
type input "**********"
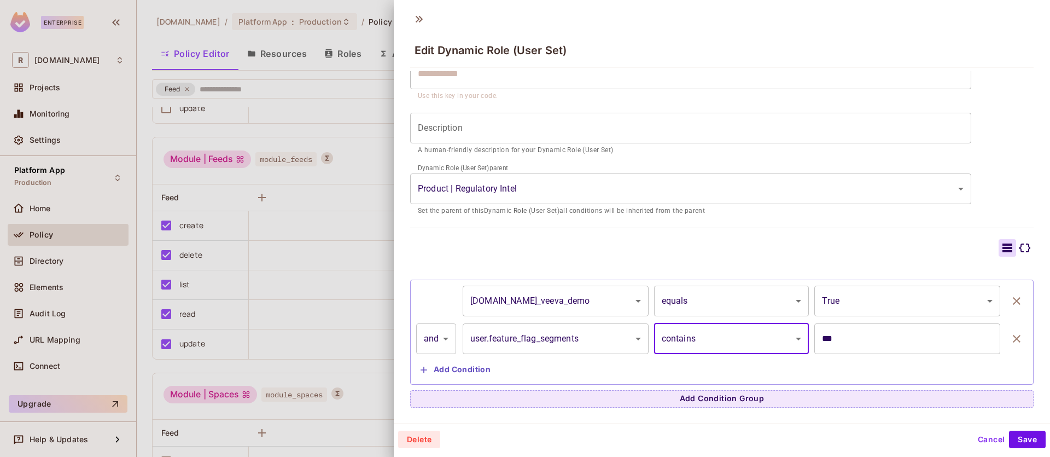
click at [879, 359] on div "**********" at bounding box center [721, 331] width 611 height 93
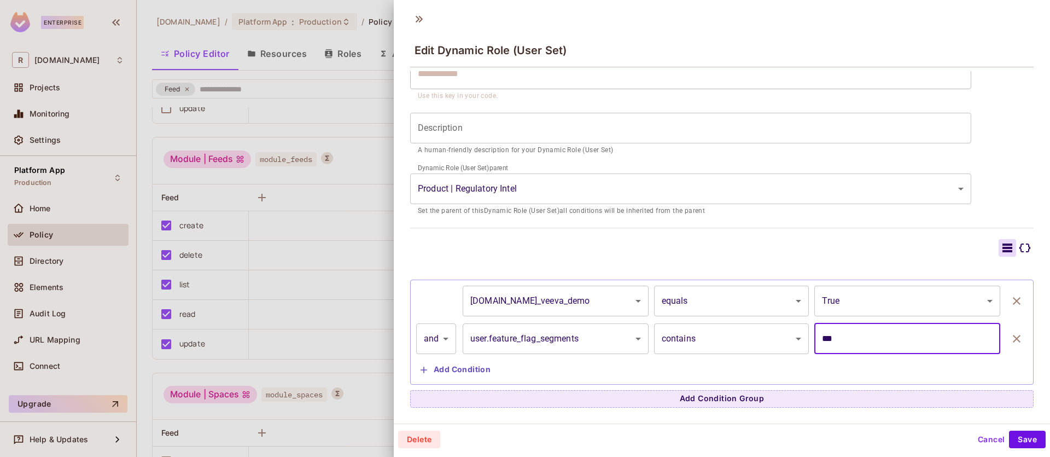
click at [880, 340] on input "***" at bounding box center [907, 338] width 186 height 31
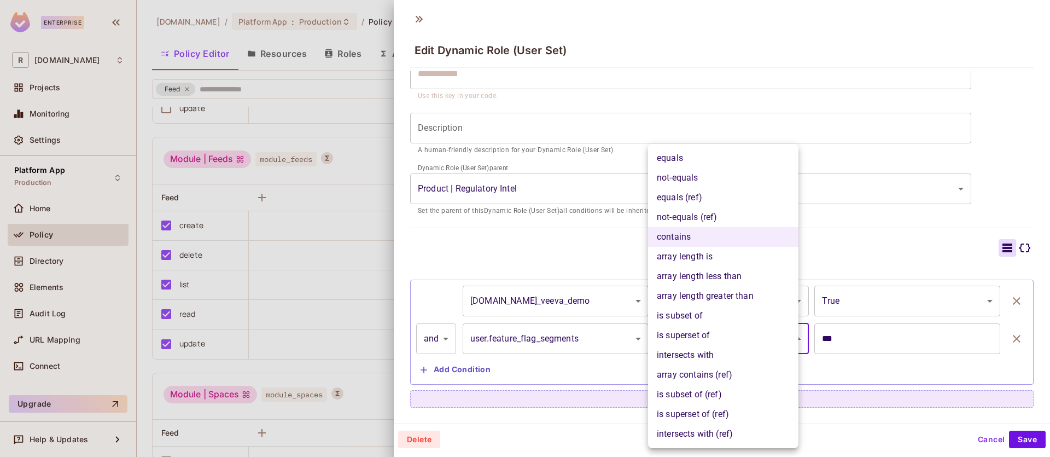
click at [692, 342] on body "Enterprise R redica.com Projects Monitoring Settings Platform App Production Ho…" at bounding box center [525, 228] width 1050 height 457
click at [875, 345] on div at bounding box center [525, 228] width 1050 height 457
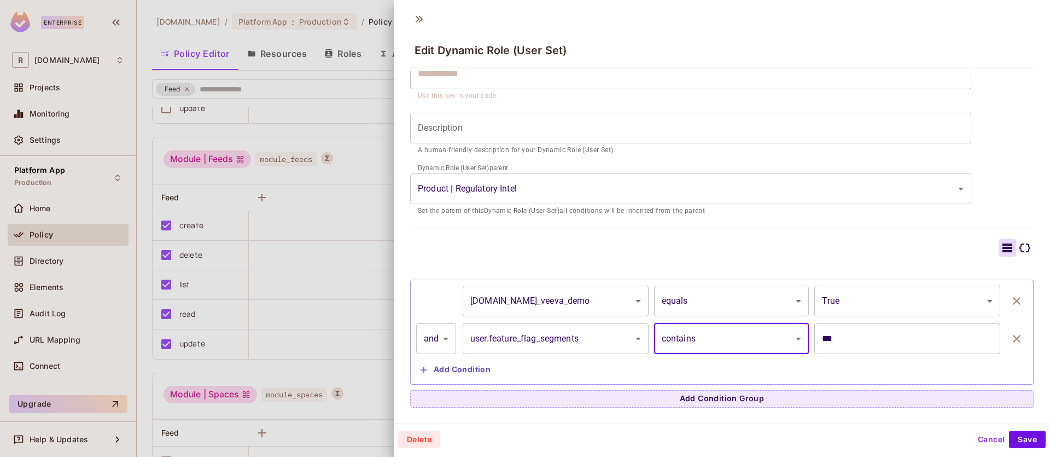
click at [611, 342] on body "Enterprise R redica.com Projects Monitoring Settings Platform App Production Ho…" at bounding box center [525, 228] width 1050 height 457
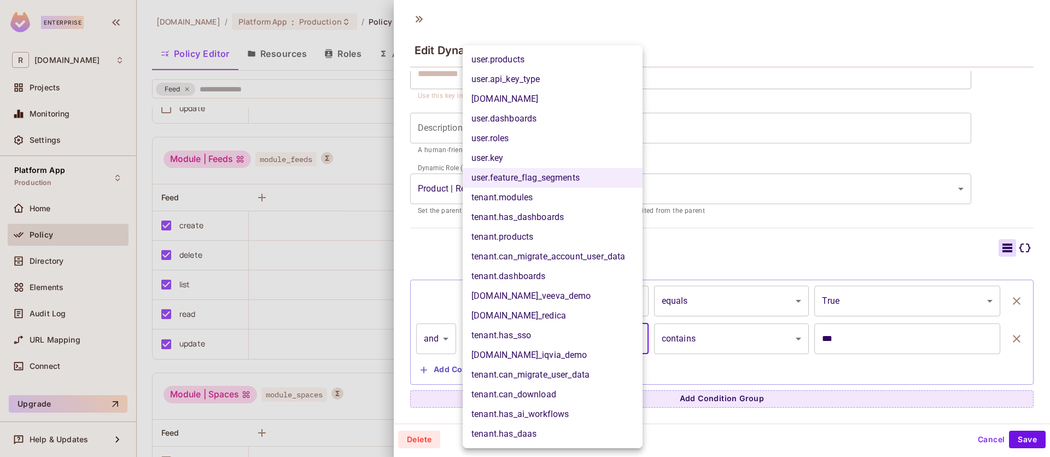
click at [896, 369] on div at bounding box center [525, 228] width 1050 height 457
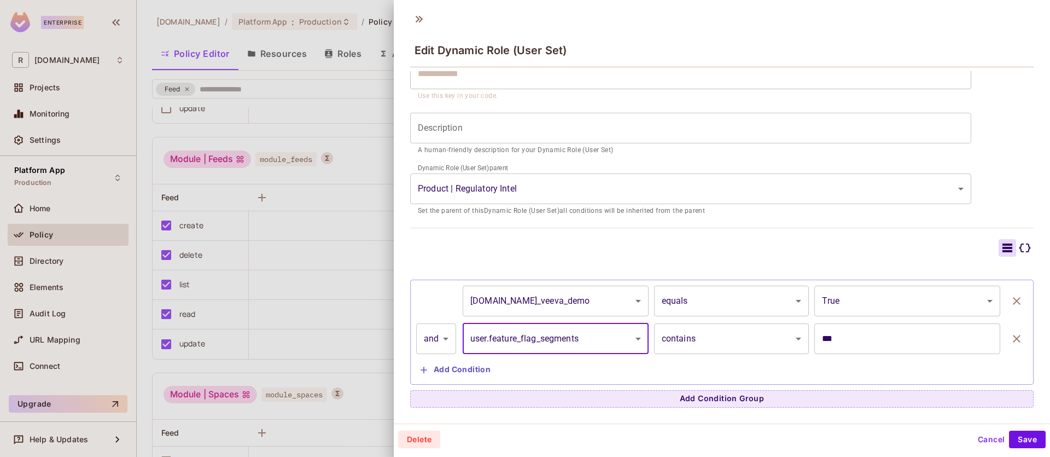
click at [1018, 246] on icon at bounding box center [1024, 247] width 13 height 13
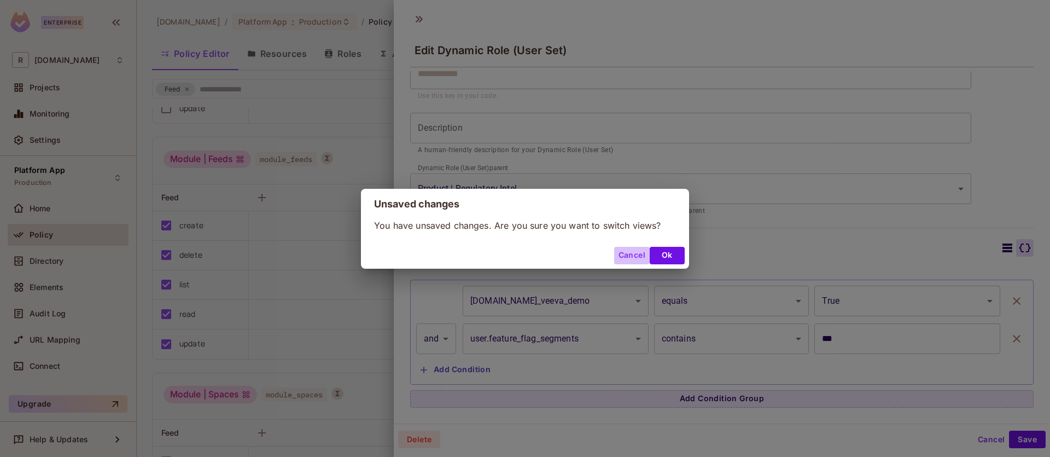
click at [628, 253] on button "Cancel" at bounding box center [632, 255] width 36 height 17
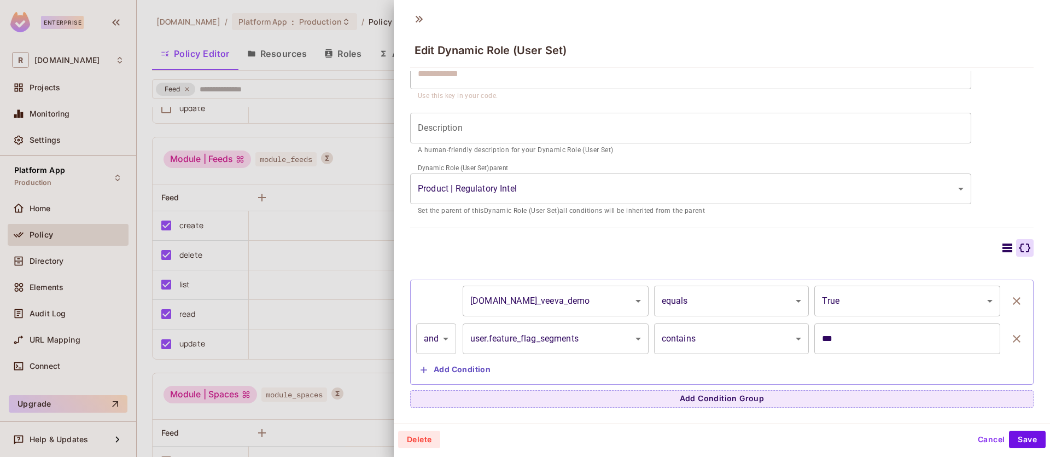
click at [1018, 246] on icon at bounding box center [1024, 247] width 13 height 13
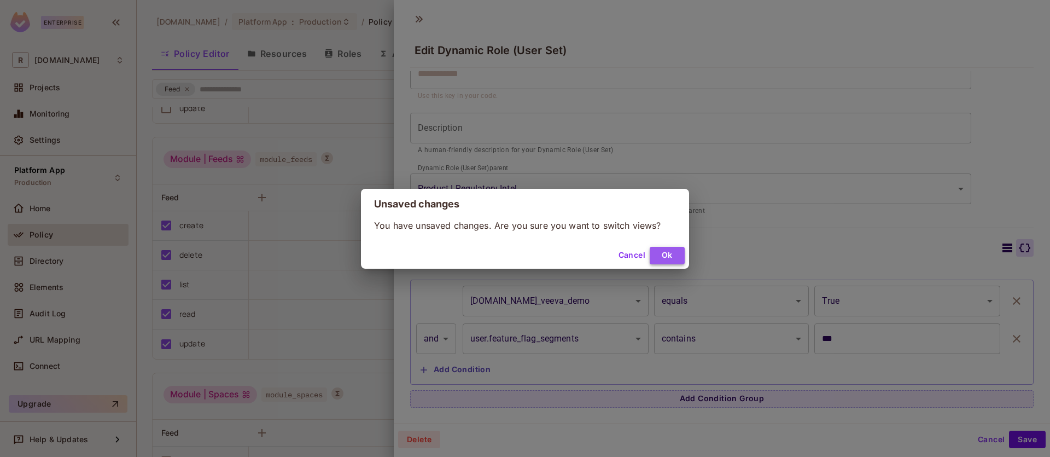
click at [672, 260] on button "Ok" at bounding box center [667, 255] width 35 height 17
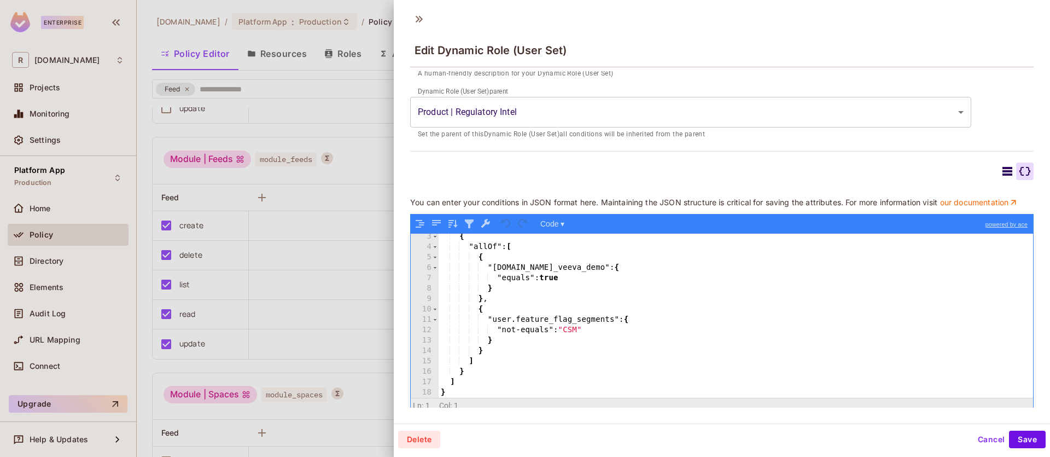
scroll to position [188, 0]
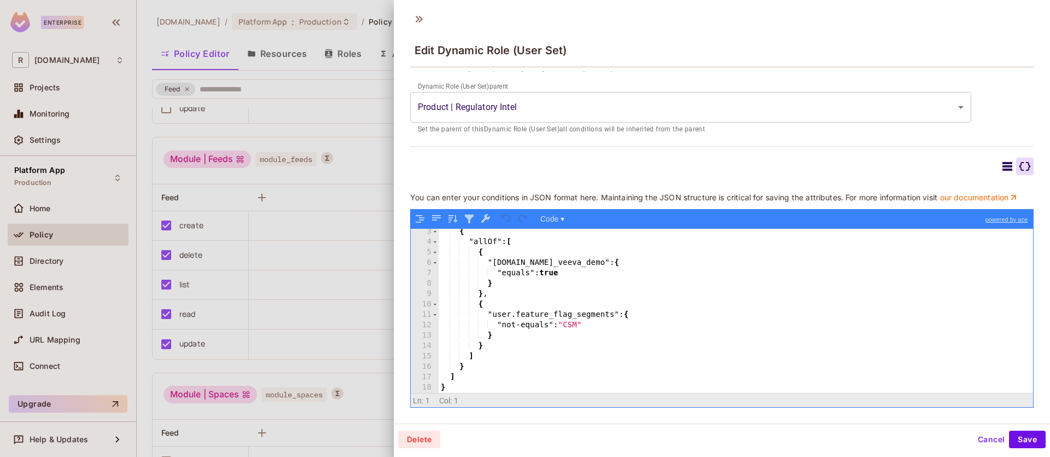
click at [577, 324] on div "{ "allOf" : [ { "tenant.is_veeva_demo" : { "equals" : true } } , { "user.featur…" at bounding box center [732, 318] width 586 height 185
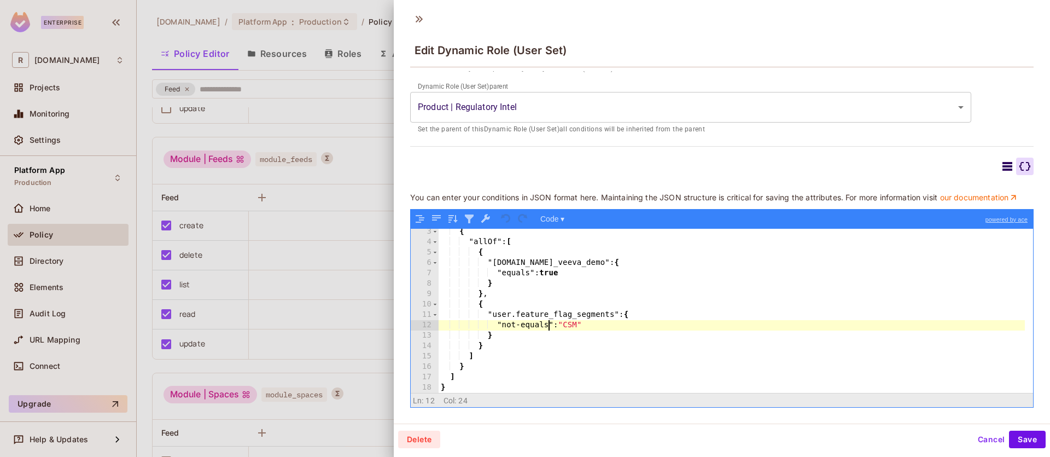
click at [549, 325] on div "{ "allOf" : [ { "tenant.is_veeva_demo" : { "equals" : true } } , { "user.featur…" at bounding box center [732, 318] width 586 height 185
click at [1020, 439] on button "Save" at bounding box center [1027, 438] width 37 height 17
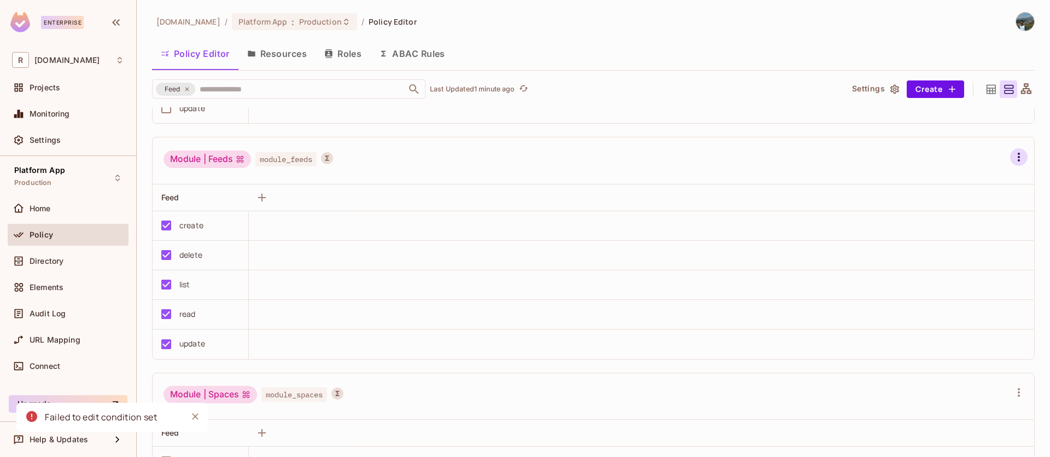
click at [1012, 154] on icon "button" at bounding box center [1018, 156] width 13 height 13
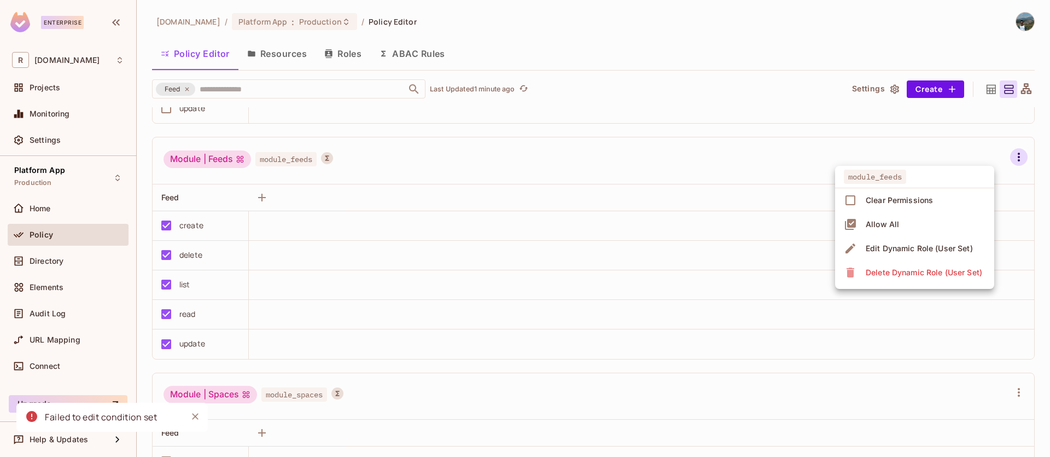
click at [924, 243] on div "Edit Dynamic Role (User Set)" at bounding box center [919, 248] width 107 height 11
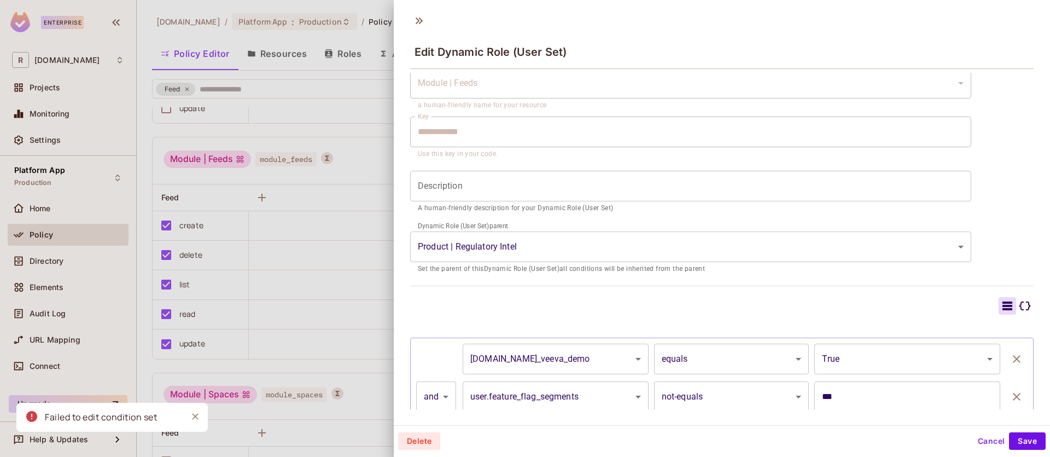
scroll to position [98, 0]
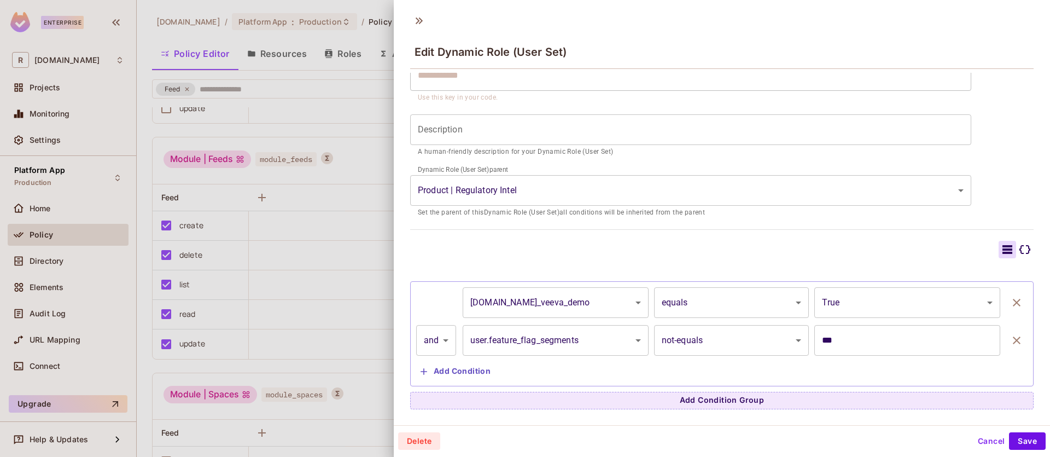
click at [1018, 247] on icon at bounding box center [1024, 249] width 13 height 13
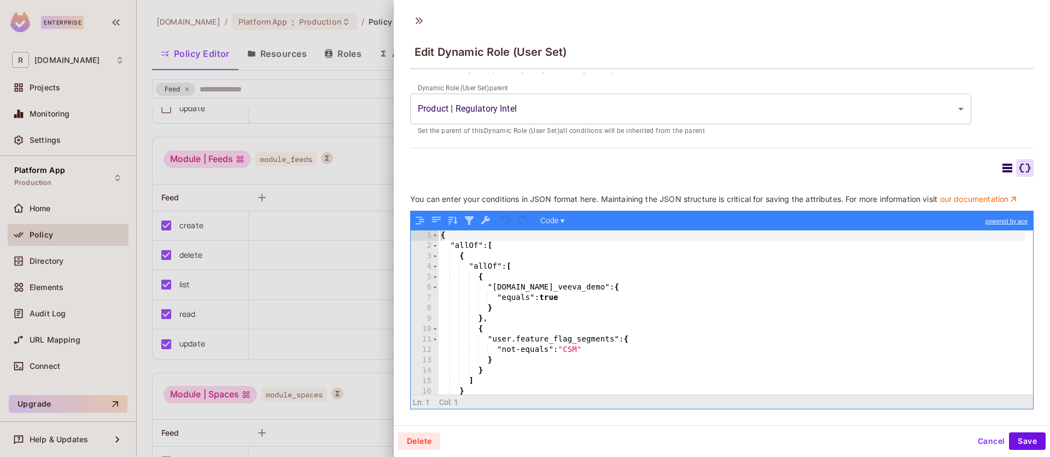
scroll to position [2, 0]
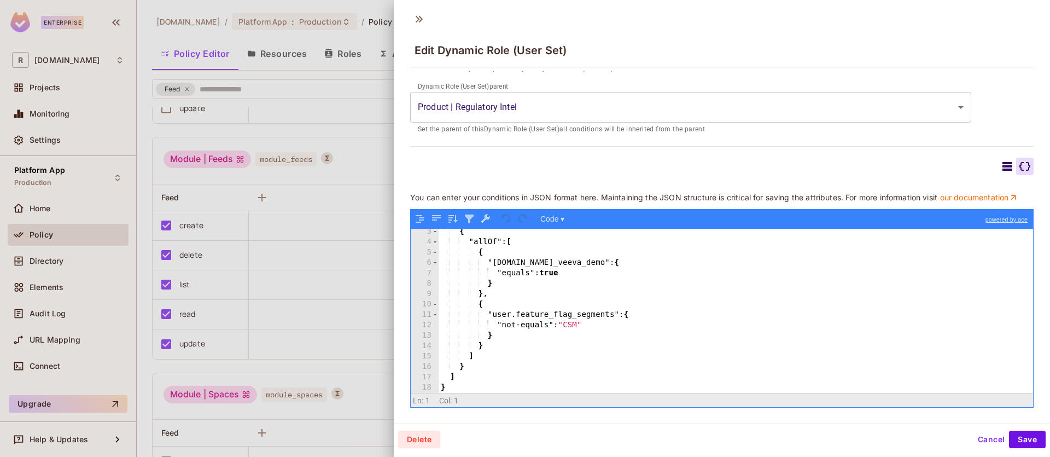
click at [570, 326] on div "{ "allOf" : [ { "tenant.is_veeva_demo" : { "equals" : true } } , { "user.featur…" at bounding box center [732, 318] width 586 height 185
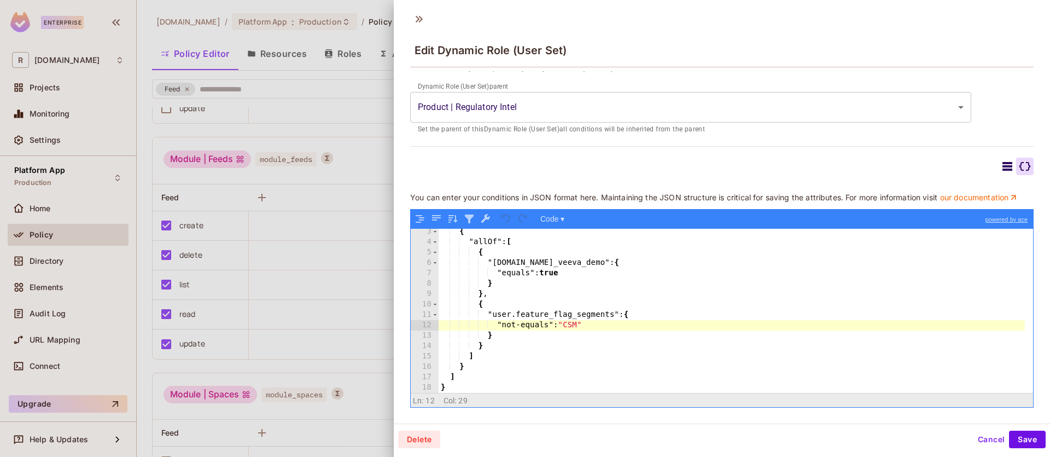
click at [564, 324] on div "{ "allOf" : [ { "tenant.is_veeva_demo" : { "equals" : true } } , { "user.featur…" at bounding box center [732, 318] width 586 height 185
click at [577, 327] on div "{ "allOf" : [ { "tenant.is_veeva_demo" : { "equals" : true } } , { "user.featur…" at bounding box center [732, 318] width 586 height 185
click at [583, 323] on div "{ "allOf" : [ { "tenant.is_veeva_demo" : { "equals" : true } } , { "user.featur…" at bounding box center [732, 318] width 586 height 185
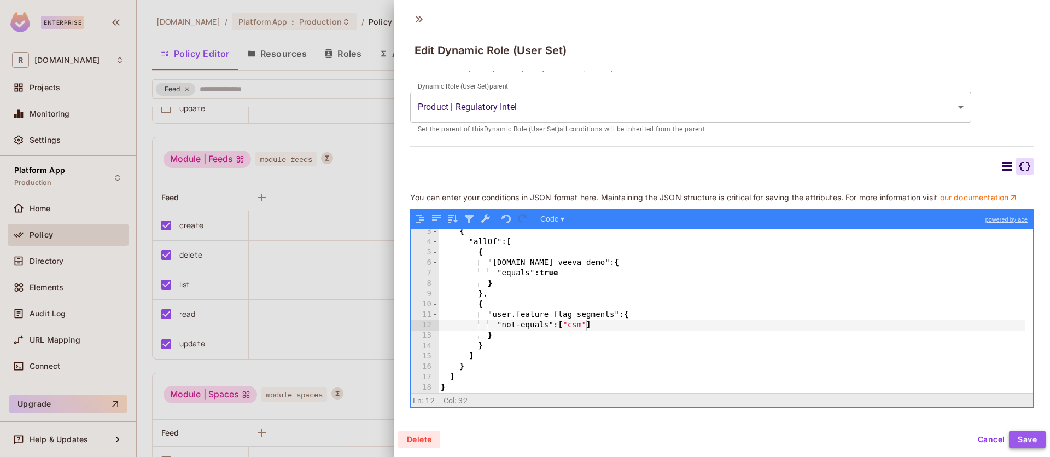
click at [1017, 440] on button "Save" at bounding box center [1027, 438] width 37 height 17
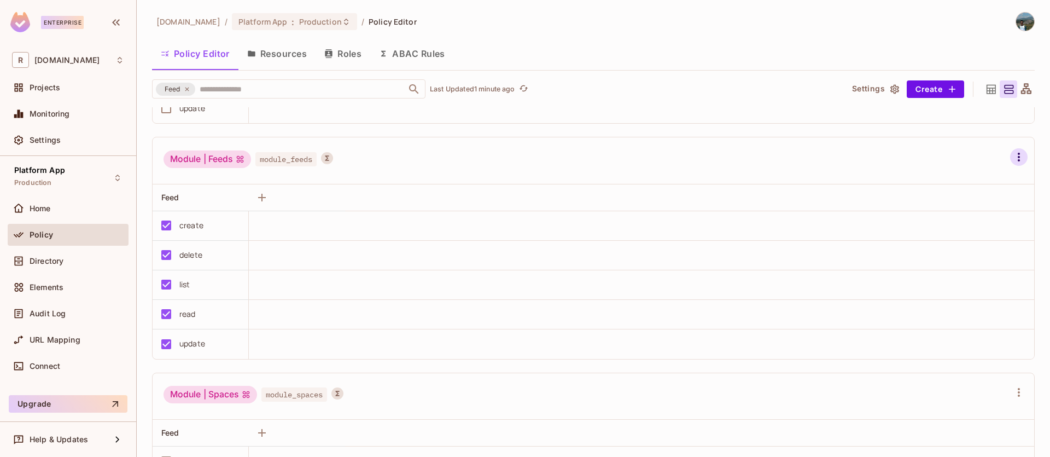
click at [1010, 148] on button "button" at bounding box center [1018, 156] width 17 height 17
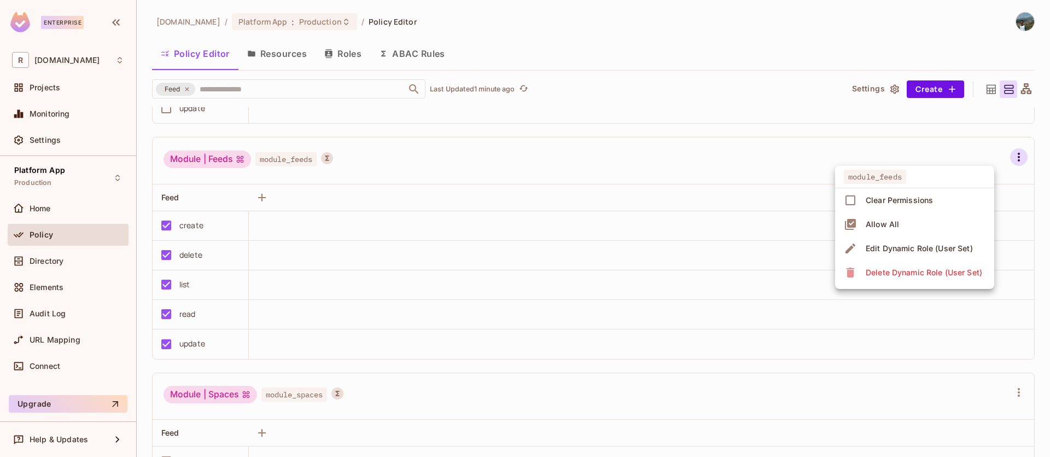
click at [894, 243] on div "Edit Dynamic Role (User Set)" at bounding box center [919, 248] width 107 height 11
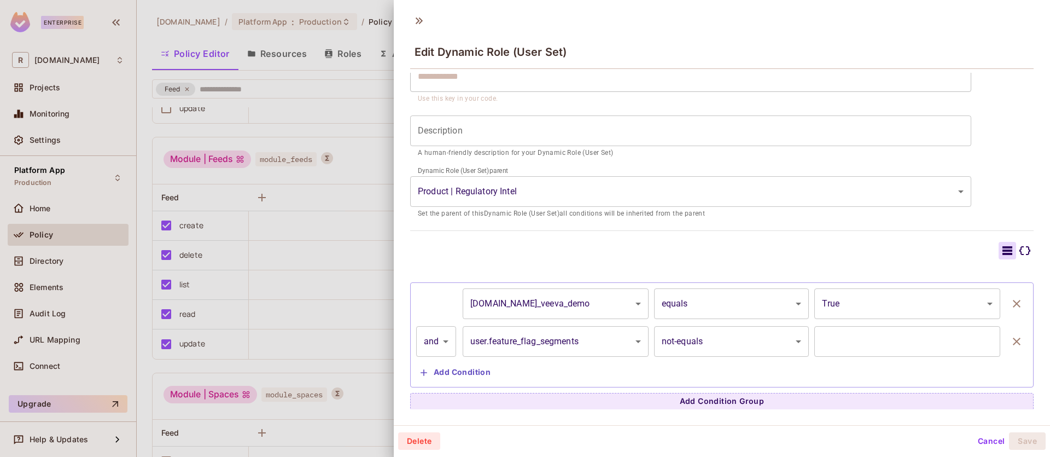
scroll to position [98, 0]
click at [832, 346] on input "text" at bounding box center [907, 340] width 186 height 31
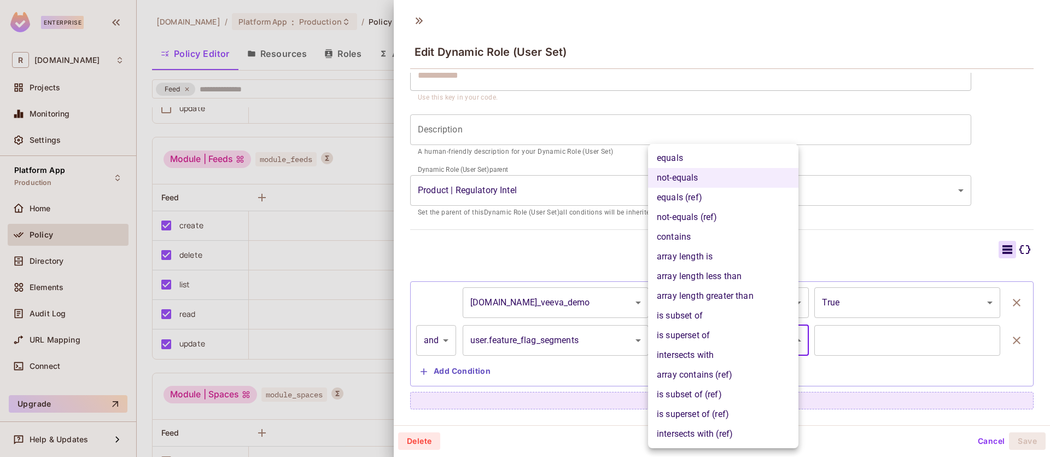
click at [784, 340] on body "Enterprise R redica.com Projects Monitoring Settings Platform App Production Ho…" at bounding box center [525, 228] width 1050 height 457
click at [942, 363] on div at bounding box center [525, 228] width 1050 height 457
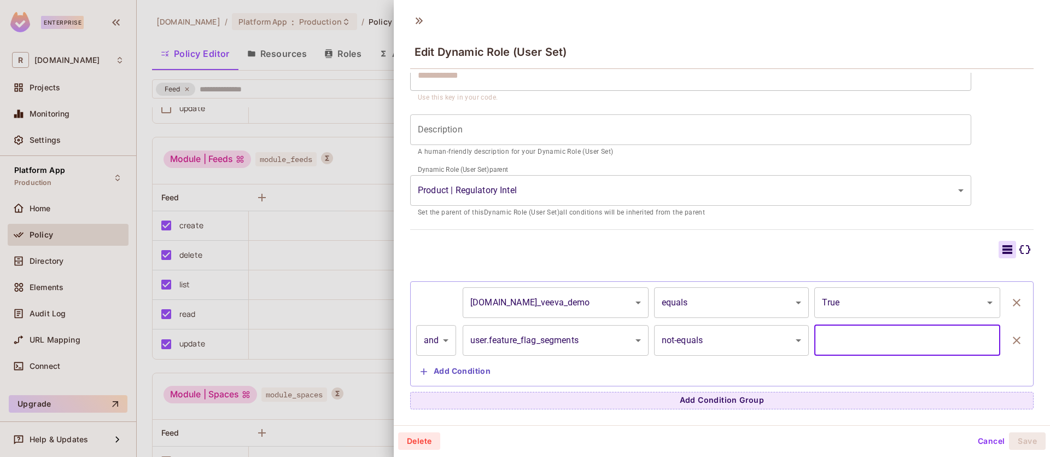
click at [894, 336] on input "text" at bounding box center [907, 340] width 186 height 31
click at [595, 333] on body "Enterprise R redica.com Projects Monitoring Settings Platform App Production Ho…" at bounding box center [525, 228] width 1050 height 457
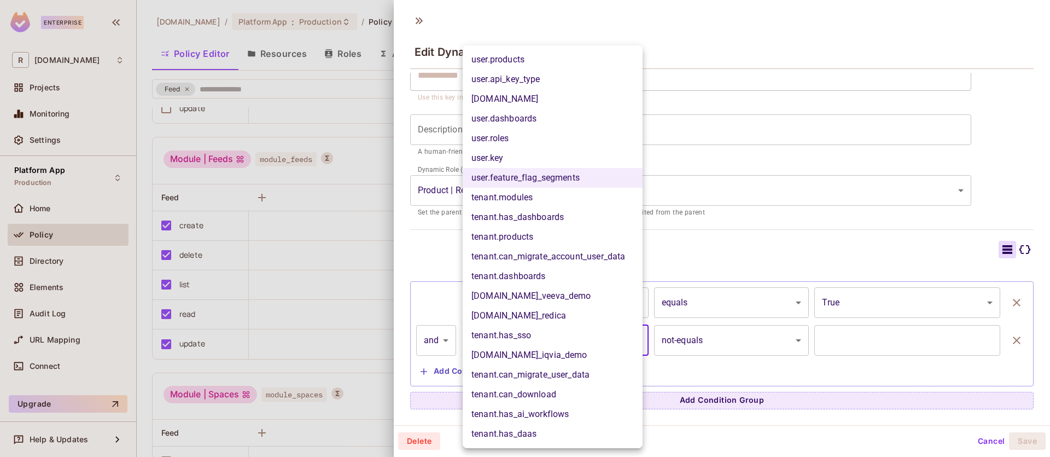
click at [843, 363] on div at bounding box center [525, 228] width 1050 height 457
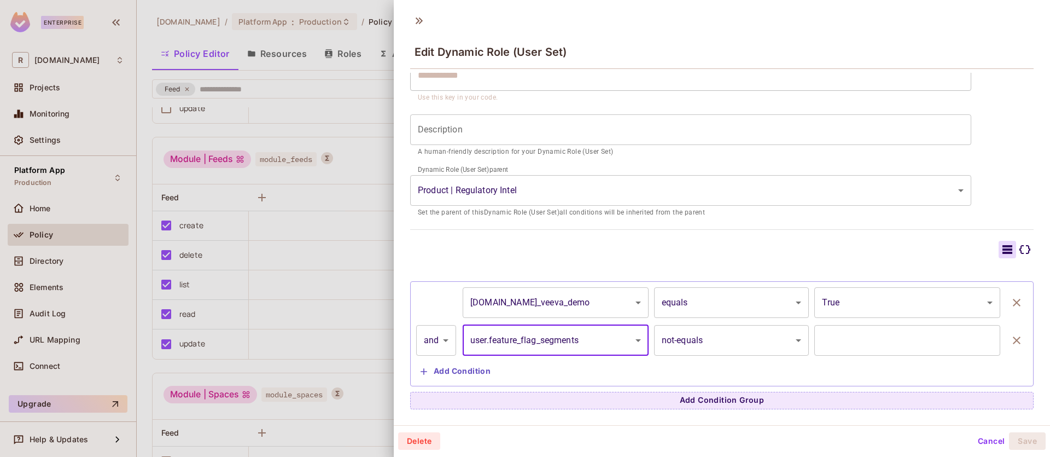
scroll to position [2, 0]
click at [865, 340] on input "text" at bounding box center [907, 338] width 186 height 31
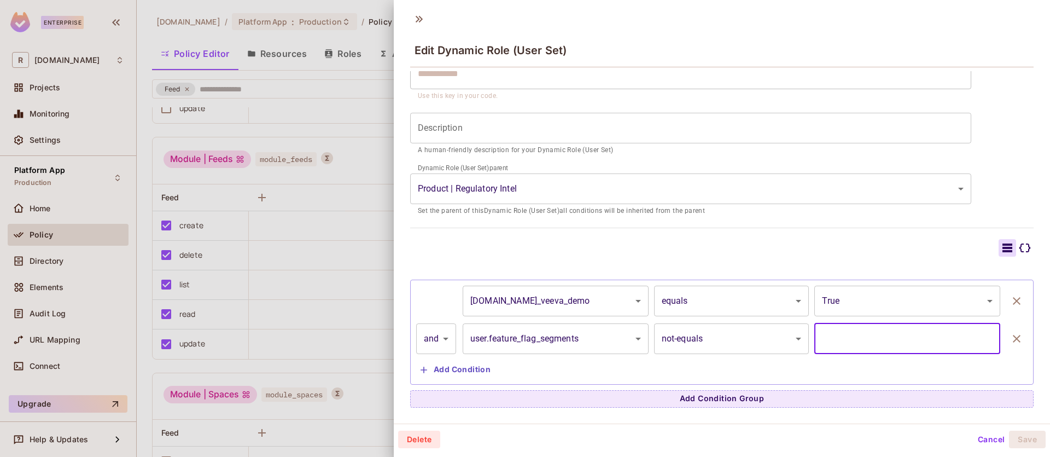
click at [737, 331] on body "Enterprise R redica.com Projects Monitoring Settings Platform App Production Ho…" at bounding box center [525, 228] width 1050 height 457
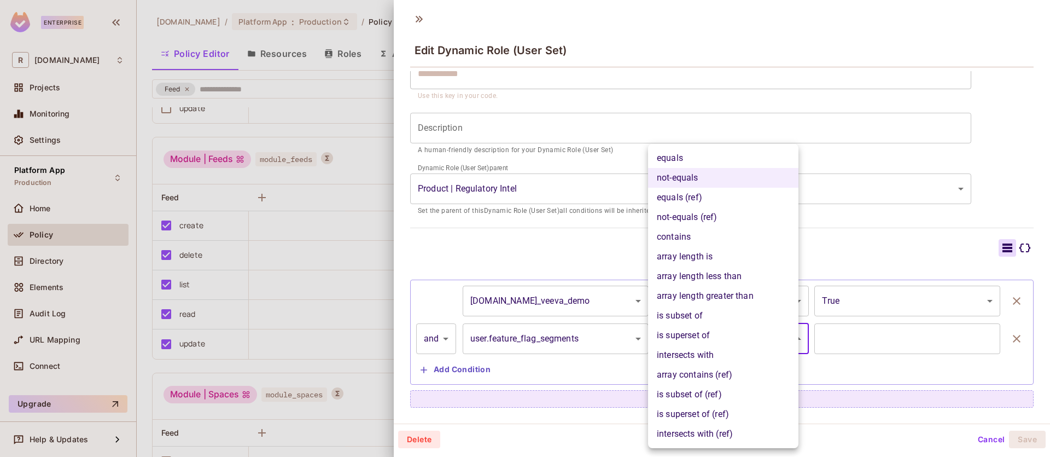
click at [957, 249] on div at bounding box center [525, 228] width 1050 height 457
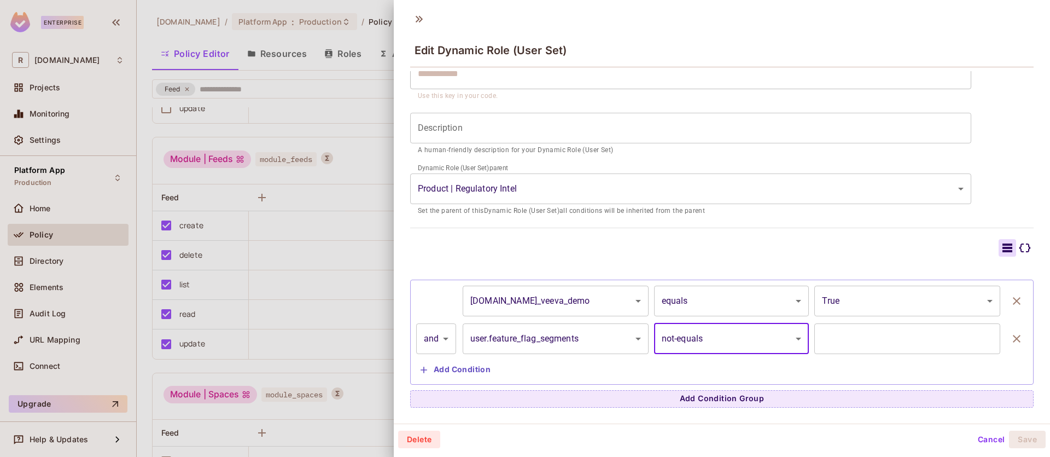
click at [771, 335] on body "Enterprise R redica.com Projects Monitoring Settings Platform App Production Ho…" at bounding box center [525, 228] width 1050 height 457
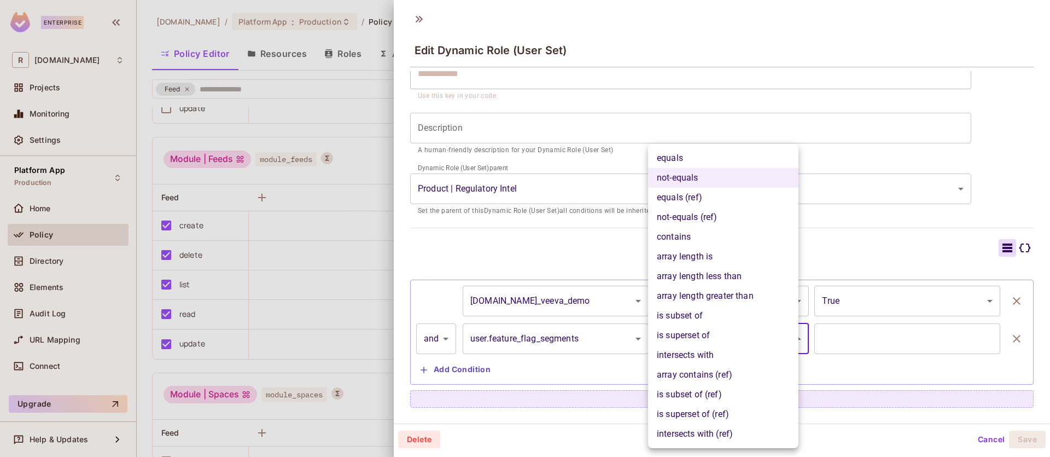
click at [567, 346] on div at bounding box center [525, 228] width 1050 height 457
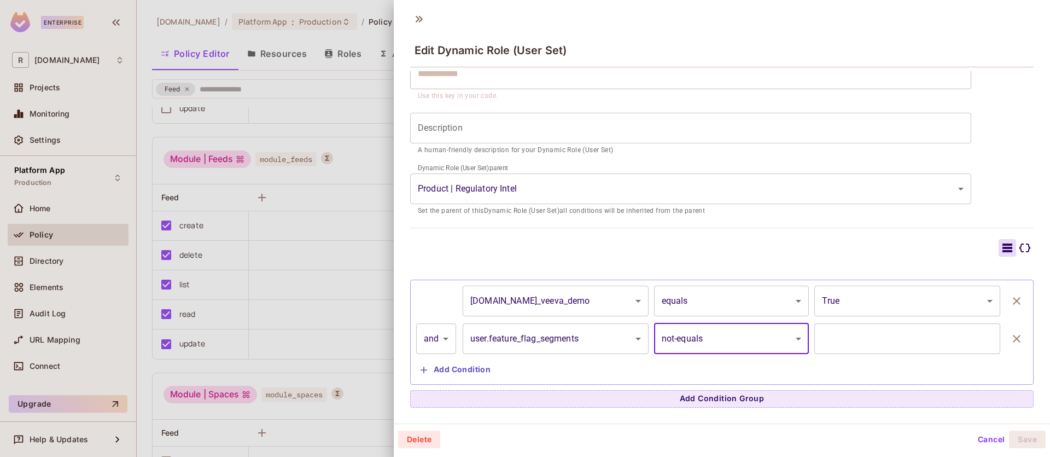
click at [581, 339] on div "equals not-equals equals (ref) not-equals (ref) contains array length is array …" at bounding box center [525, 228] width 1050 height 457
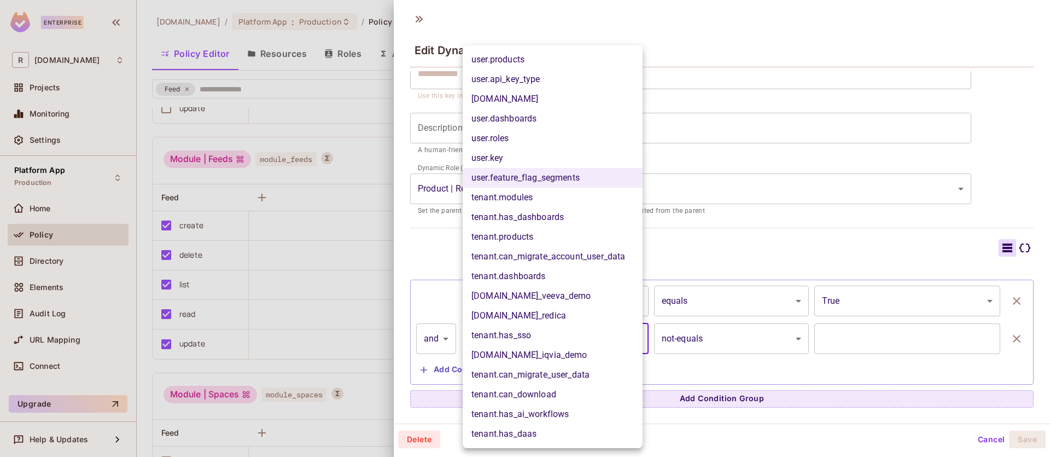
click at [593, 339] on body "Enterprise R redica.com Projects Monitoring Settings Platform App Production Ho…" at bounding box center [525, 228] width 1050 height 457
click at [743, 334] on div at bounding box center [525, 228] width 1050 height 457
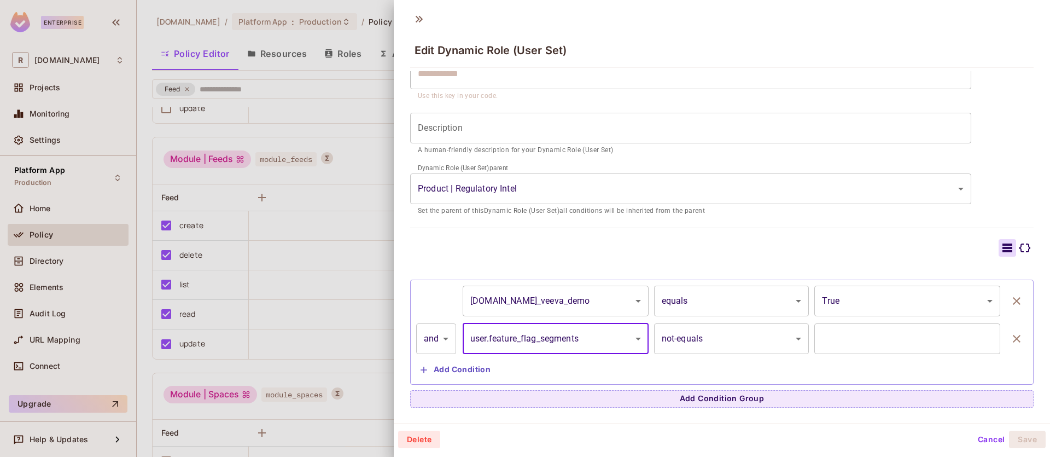
click at [767, 339] on div "user.products user.api_key_type user.email user.dashboards user.roles user.key …" at bounding box center [525, 228] width 1050 height 457
click at [767, 339] on body "Enterprise R redica.com Projects Monitoring Settings Platform App Production Ho…" at bounding box center [525, 228] width 1050 height 457
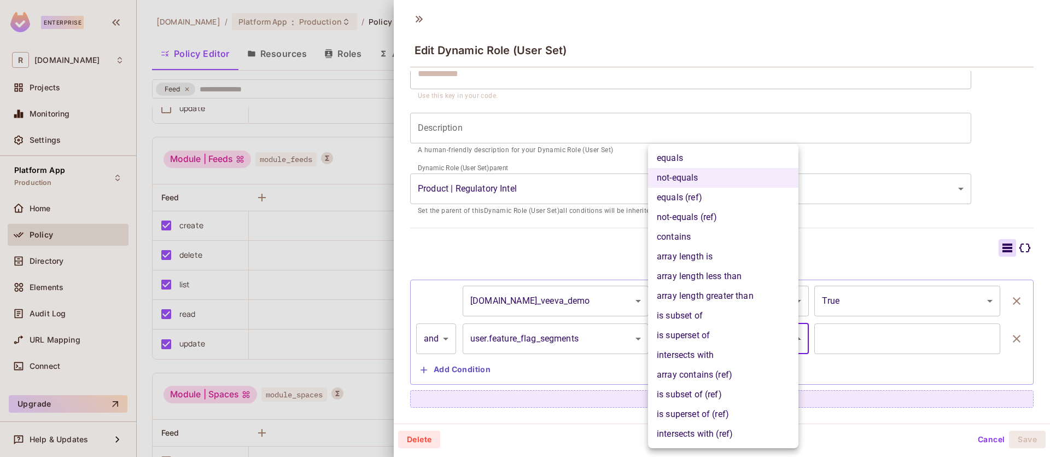
click at [1005, 249] on div at bounding box center [525, 228] width 1050 height 457
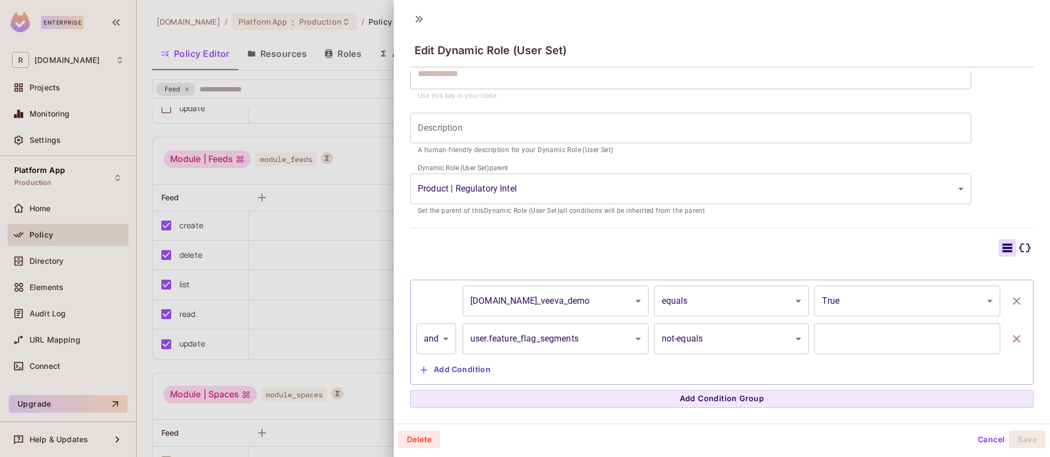
drag, startPoint x: 998, startPoint y: 330, endPoint x: 1002, endPoint y: 242, distance: 88.2
click at [1001, 244] on div "**********" at bounding box center [721, 323] width 623 height 168
click at [1018, 245] on icon at bounding box center [1024, 247] width 13 height 13
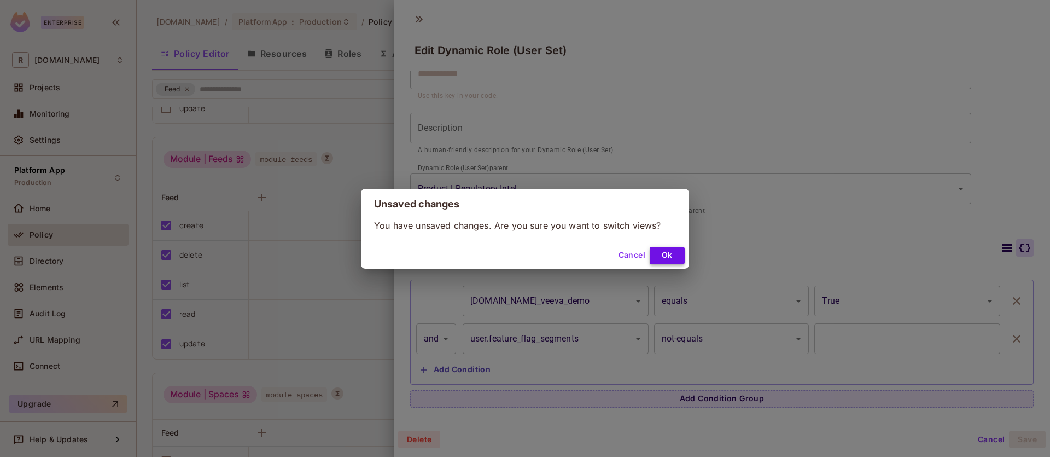
click at [672, 253] on button "Ok" at bounding box center [667, 255] width 35 height 17
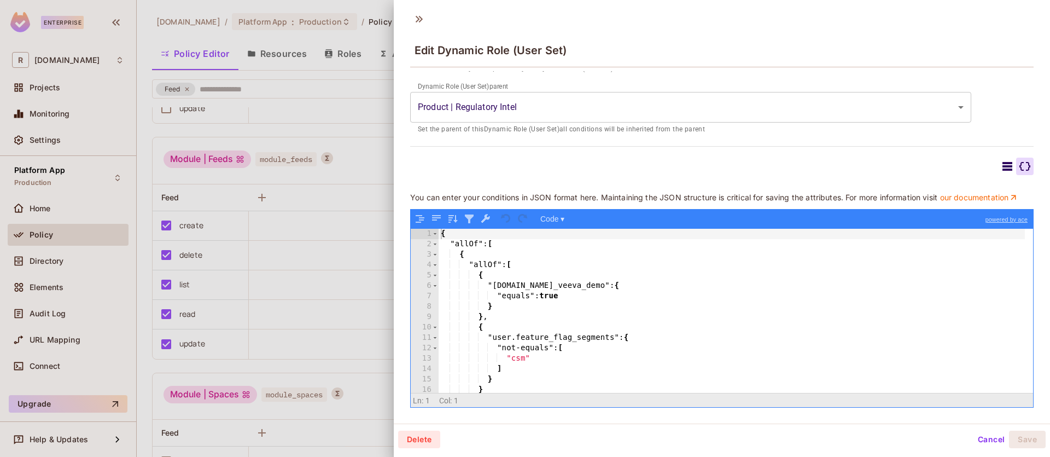
scroll to position [44, 0]
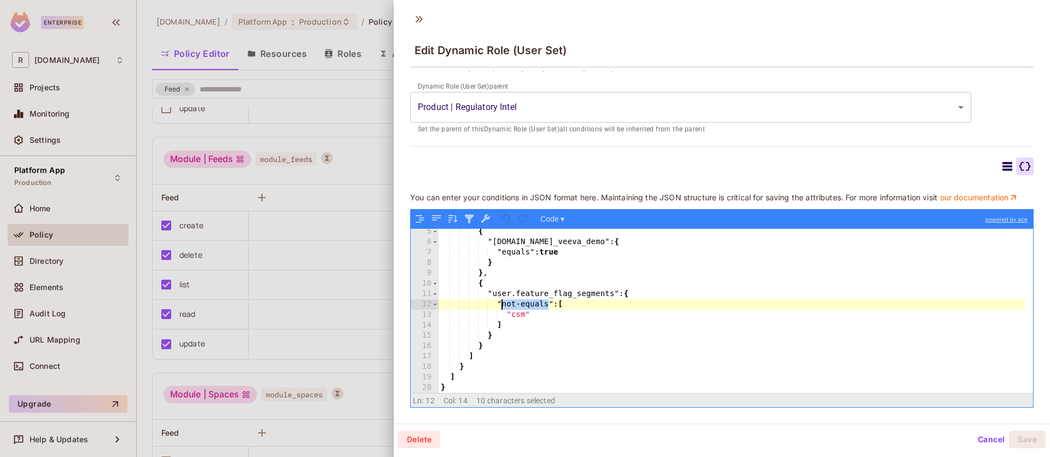
drag, startPoint x: 547, startPoint y: 305, endPoint x: 503, endPoint y: 302, distance: 44.3
click at [503, 302] on div "{ "[DOMAIN_NAME]_veeva_demo" : { "equals" : true } } , { "user.feature_flag_seg…" at bounding box center [732, 318] width 586 height 185
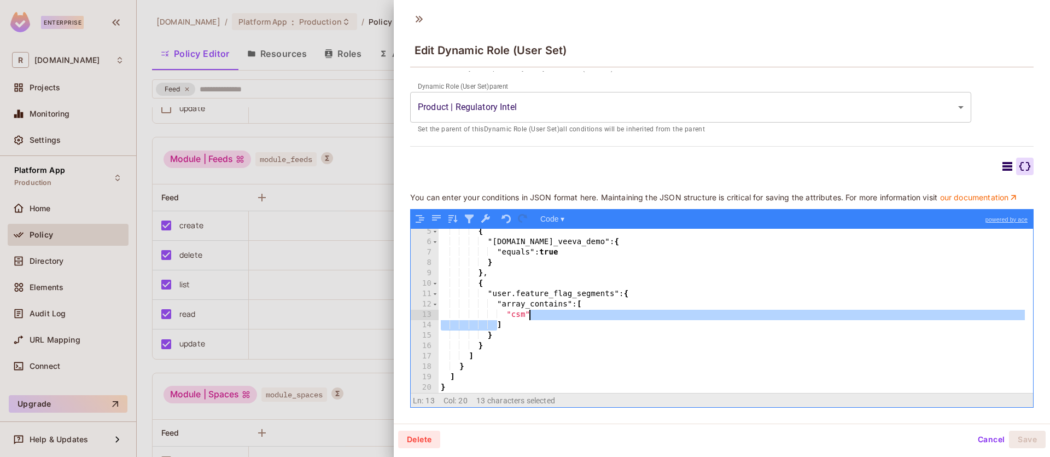
drag, startPoint x: 497, startPoint y: 326, endPoint x: 575, endPoint y: 313, distance: 78.7
click at [575, 313] on div "{ "[DOMAIN_NAME]_veeva_demo" : { "equals" : true } } , { "user.feature_flag_seg…" at bounding box center [732, 318] width 586 height 185
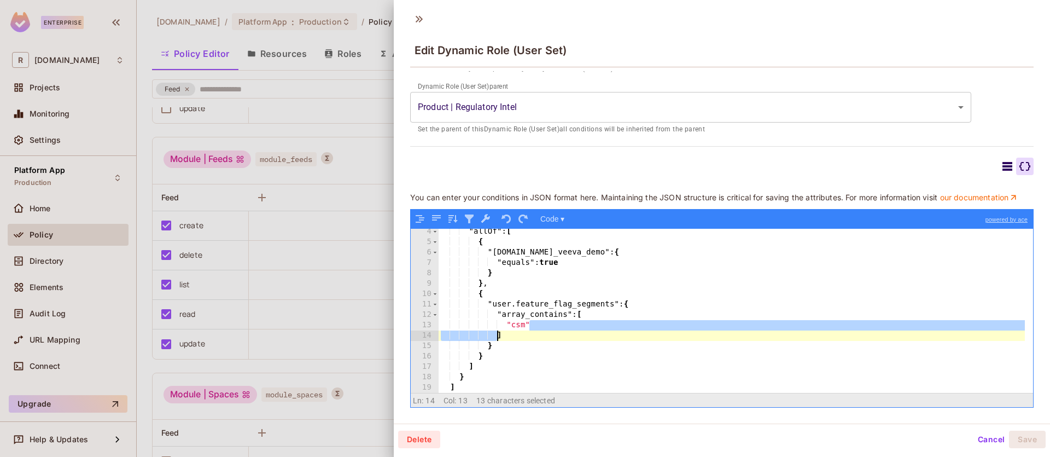
click at [536, 331] on div ""allOf" : [ { "tenant.is_veeva_demo" : { "equals" : true } } , { "user.feature_…" at bounding box center [732, 318] width 586 height 185
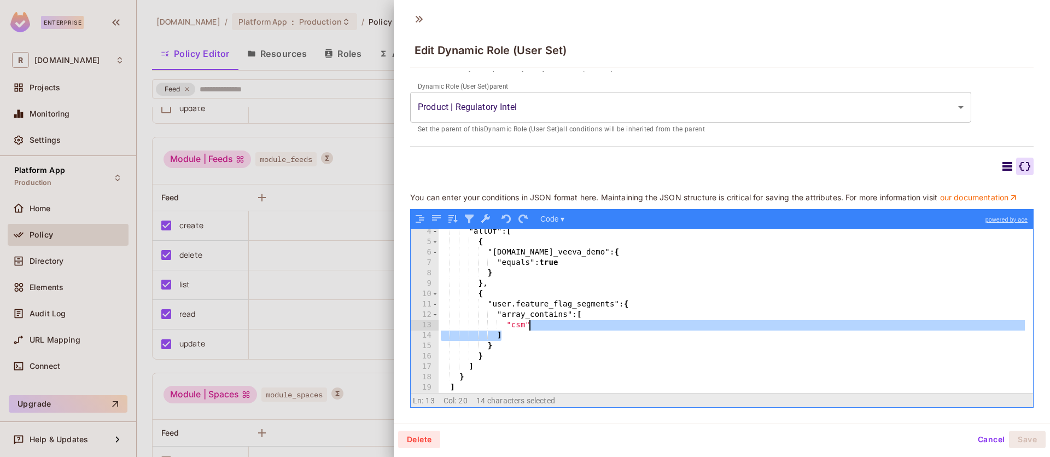
drag, startPoint x: 544, startPoint y: 334, endPoint x: 544, endPoint y: 323, distance: 10.4
click at [544, 323] on div ""allOf" : [ { "tenant.is_veeva_demo" : { "equals" : true } } , { "user.feature_…" at bounding box center [732, 318] width 586 height 185
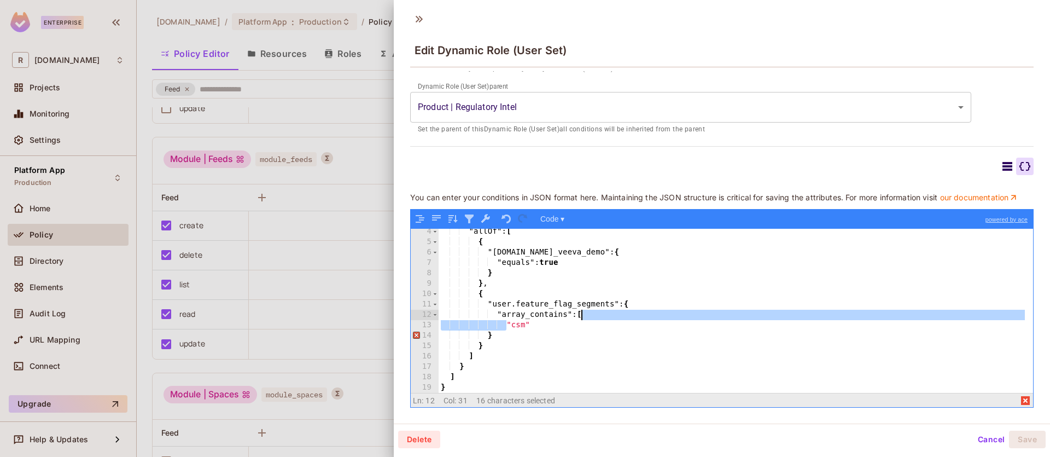
drag, startPoint x: 507, startPoint y: 323, endPoint x: 582, endPoint y: 311, distance: 76.0
click at [582, 311] on div ""allOf" : [ { "[DOMAIN_NAME]_veeva_demo" : { "equals" : true } } , { "user.feat…" at bounding box center [732, 318] width 586 height 185
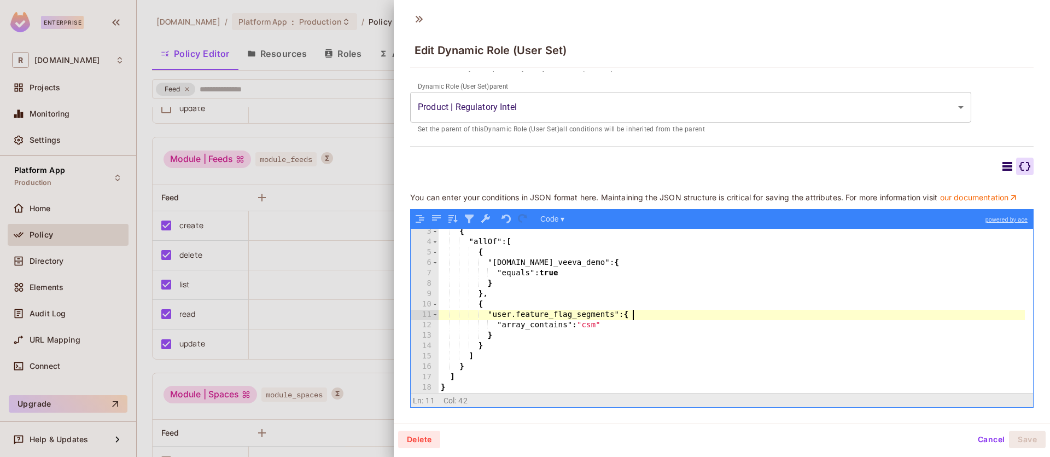
click at [678, 318] on div "{ "allOf" : [ { "tenant.is_veeva_demo" : { "equals" : true } } , { "user.featur…" at bounding box center [732, 318] width 586 height 185
click at [704, 362] on div "{ "allOf" : [ { "tenant.is_veeva_demo" : { "equals" : true } } , { "user.featur…" at bounding box center [732, 318] width 586 height 185
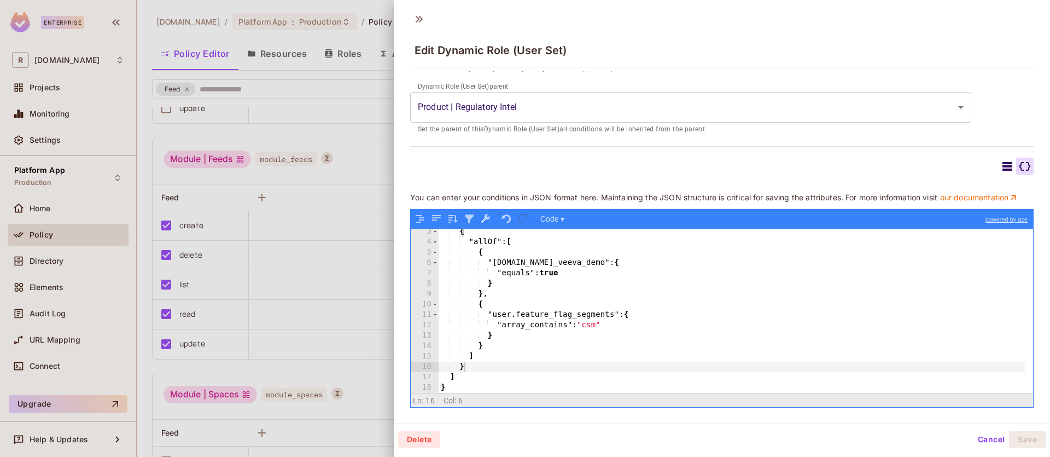
click at [679, 307] on div "{ "allOf" : [ { "tenant.is_veeva_demo" : { "equals" : true } } , { "user.featur…" at bounding box center [732, 318] width 586 height 185
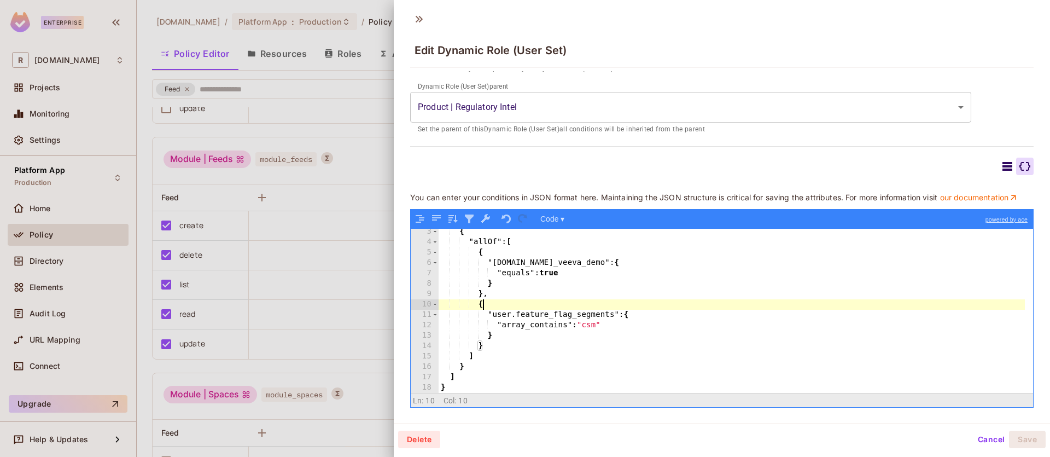
click at [363, 131] on div at bounding box center [525, 228] width 1050 height 457
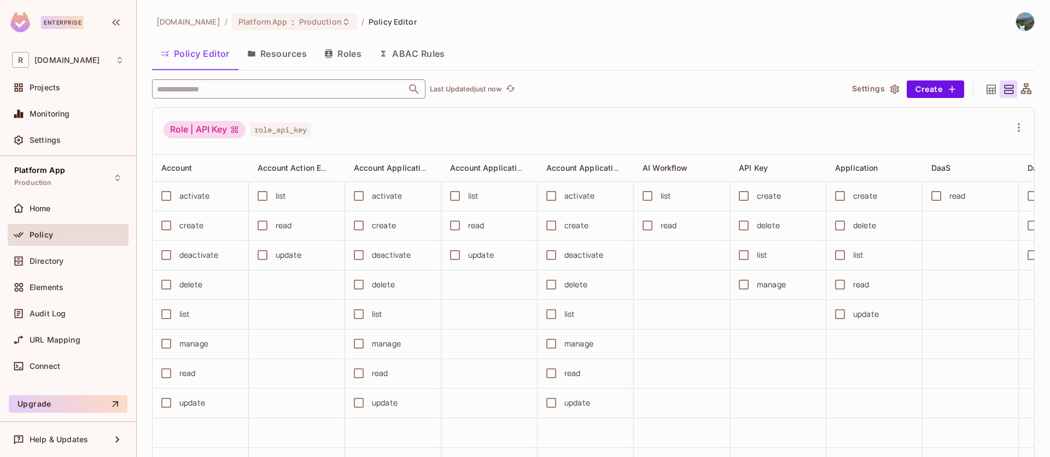
click at [355, 88] on input "text" at bounding box center [279, 88] width 250 height 19
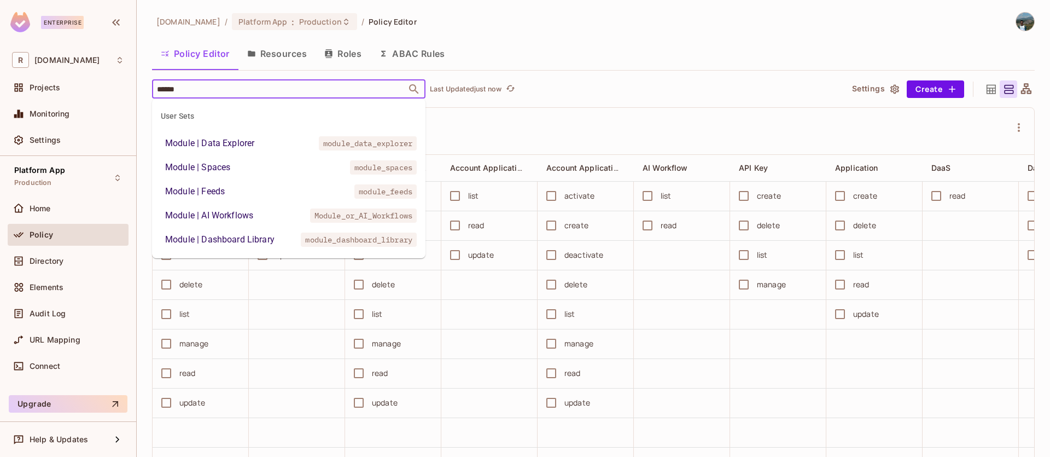
type input "******"
click at [299, 187] on li "Module | Feeds module_feeds" at bounding box center [288, 192] width 273 height 20
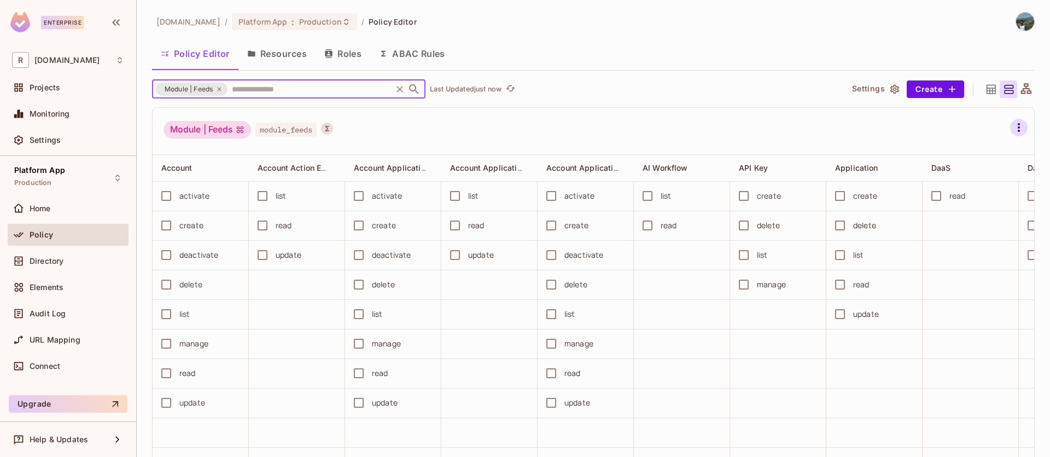
click at [1018, 127] on icon "button" at bounding box center [1019, 127] width 2 height 9
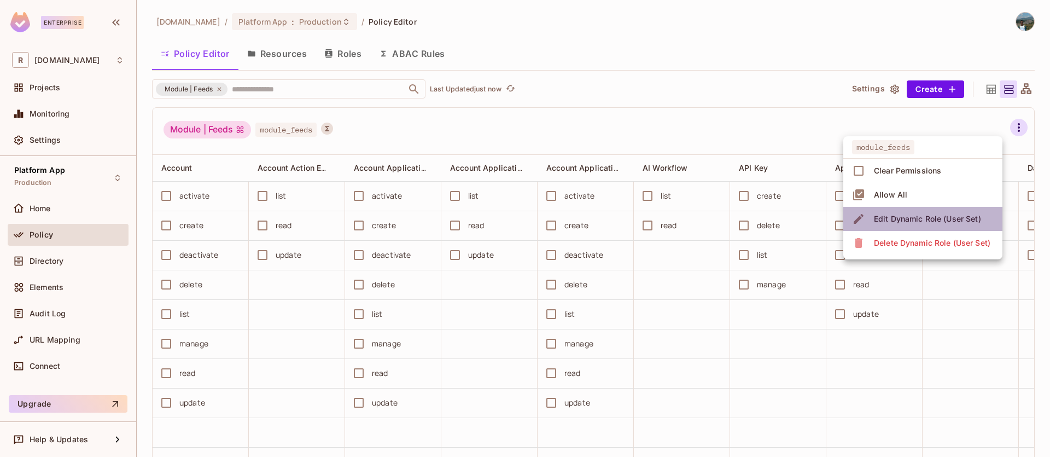
click at [919, 213] on div "Edit Dynamic Role (User Set)" at bounding box center [927, 218] width 107 height 11
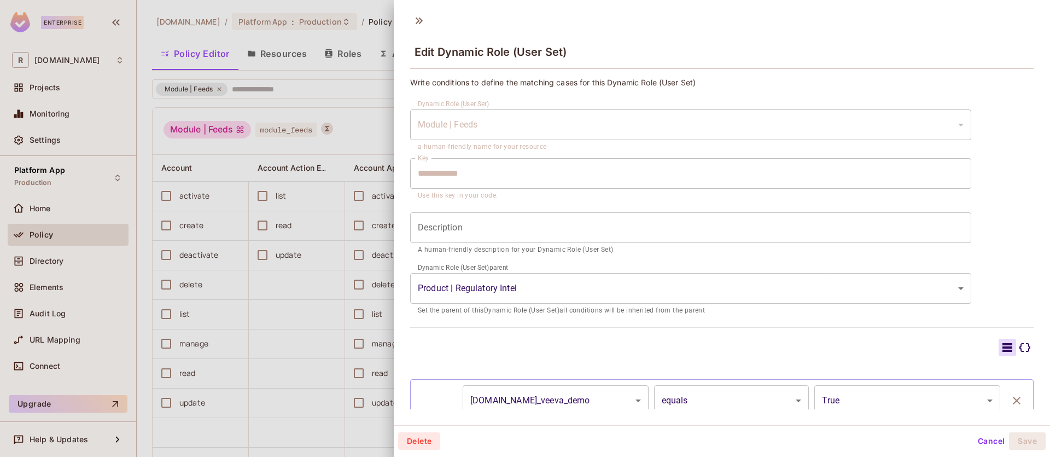
scroll to position [98, 0]
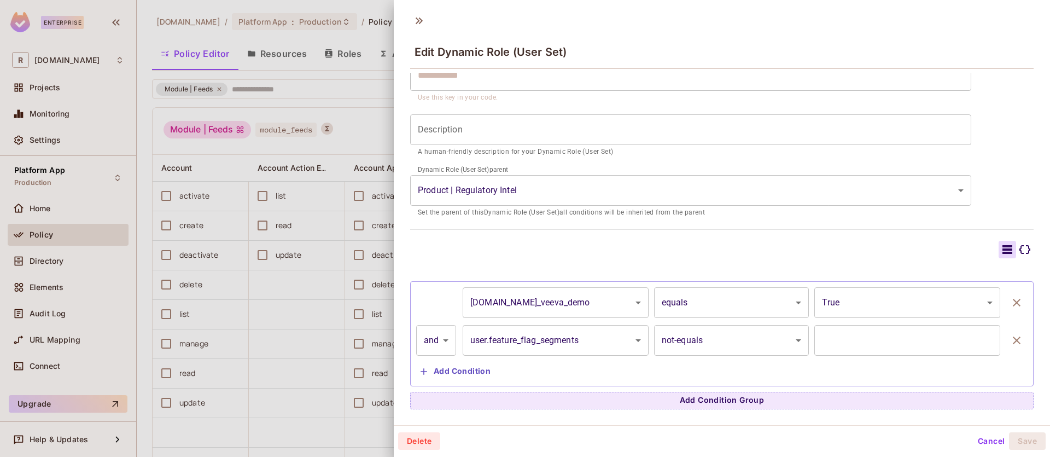
click at [1010, 335] on icon "button" at bounding box center [1016, 340] width 13 height 13
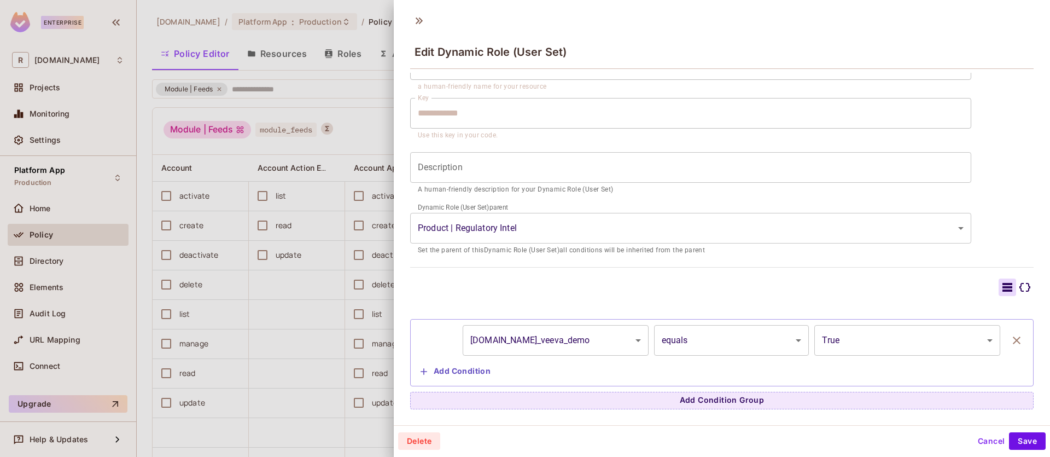
scroll to position [60, 0]
click at [1018, 290] on icon at bounding box center [1024, 287] width 13 height 13
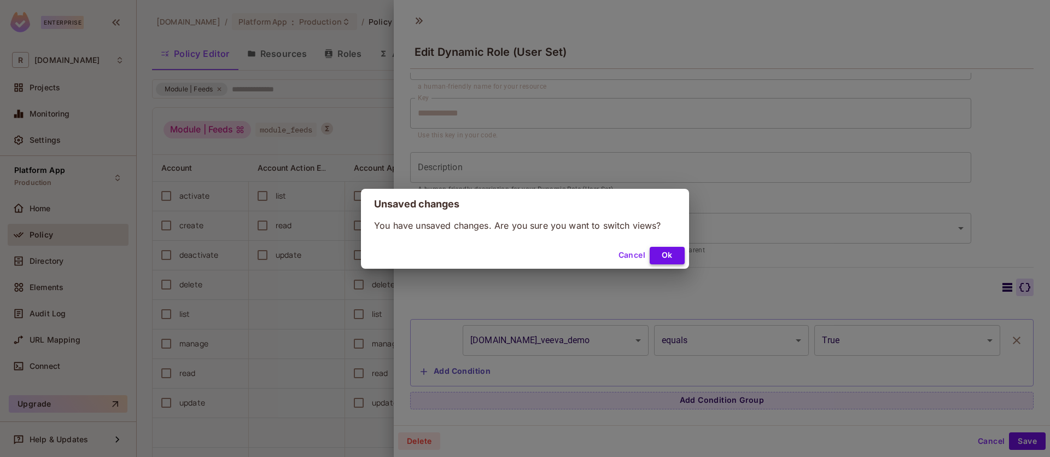
click at [660, 254] on button "Ok" at bounding box center [667, 255] width 35 height 17
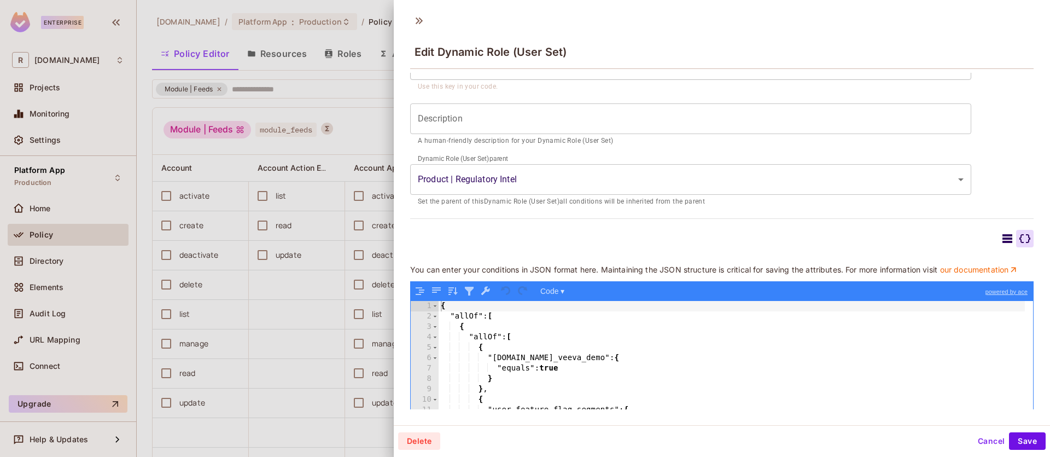
scroll to position [188, 0]
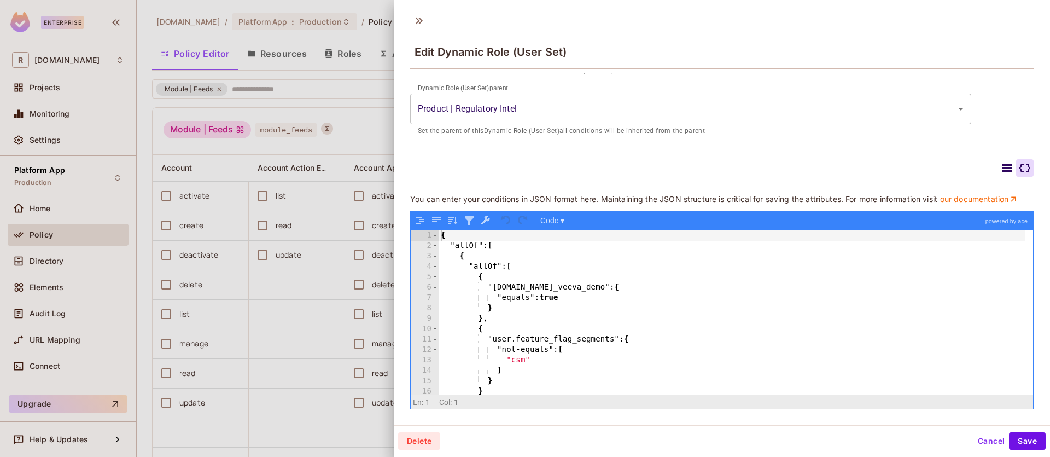
click at [568, 351] on div "{ "allOf" : [ { "allOf" : [ { "[DOMAIN_NAME]_veeva_demo" : { "equals" : true } …" at bounding box center [732, 322] width 586 height 185
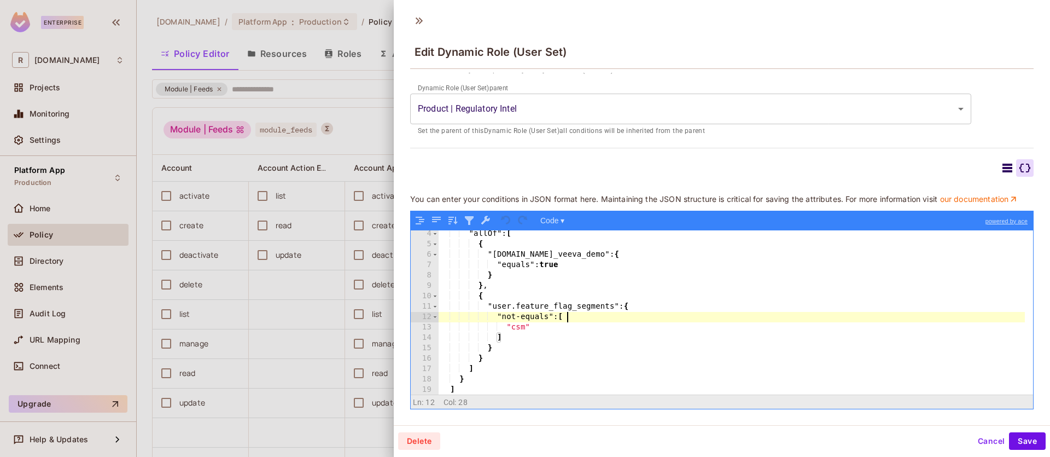
scroll to position [44, 0]
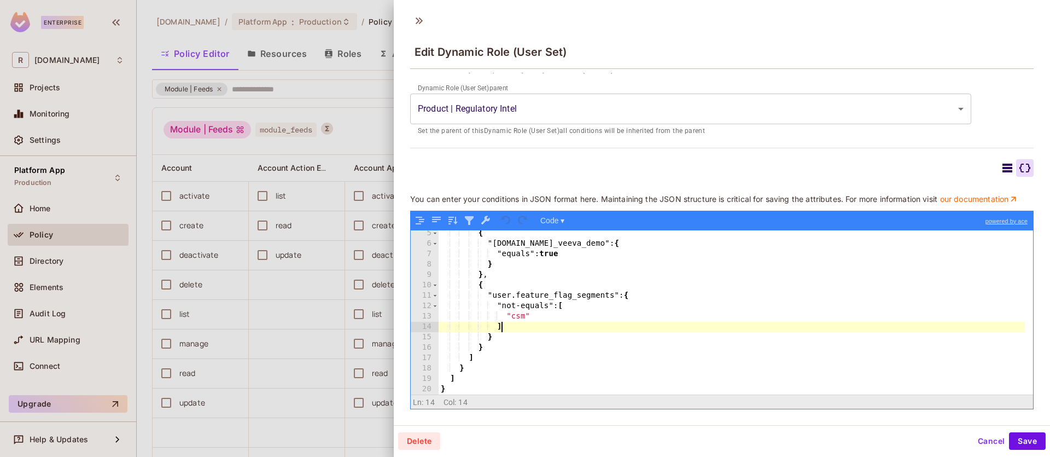
click at [528, 328] on div "{ "[DOMAIN_NAME]_veeva_demo" : { "equals" : true } } , { "user.feature_flag_seg…" at bounding box center [732, 320] width 586 height 185
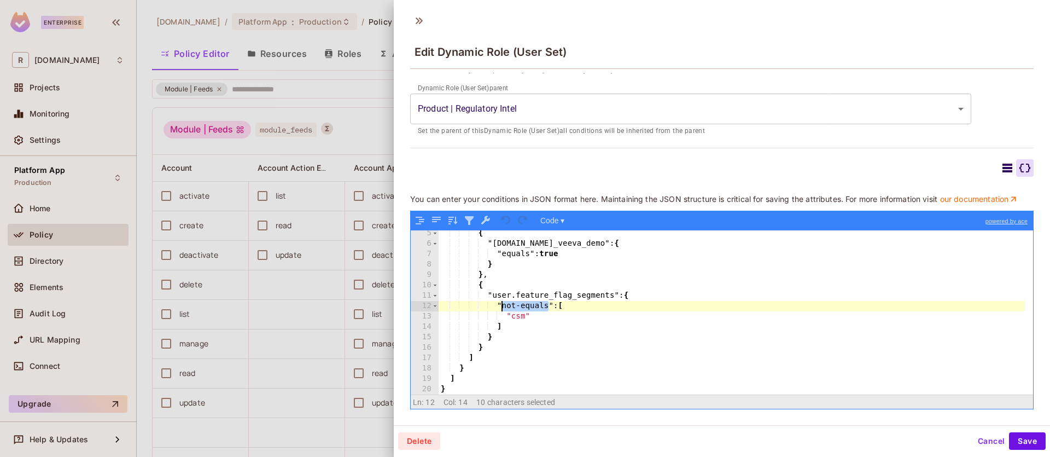
drag, startPoint x: 547, startPoint y: 307, endPoint x: 503, endPoint y: 305, distance: 44.3
click at [503, 305] on div "{ "[DOMAIN_NAME]_veeva_demo" : { "equals" : true } } , { "user.feature_flag_seg…" at bounding box center [732, 320] width 586 height 185
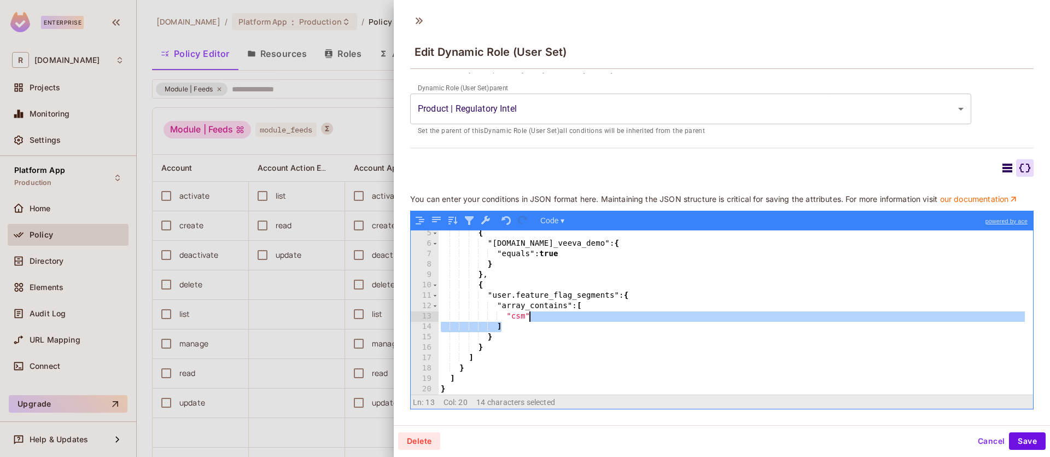
drag, startPoint x: 509, startPoint y: 329, endPoint x: 549, endPoint y: 313, distance: 43.0
click at [549, 313] on div "{ "[DOMAIN_NAME]_veeva_demo" : { "equals" : true } } , { "user.feature_flag_seg…" at bounding box center [732, 320] width 586 height 185
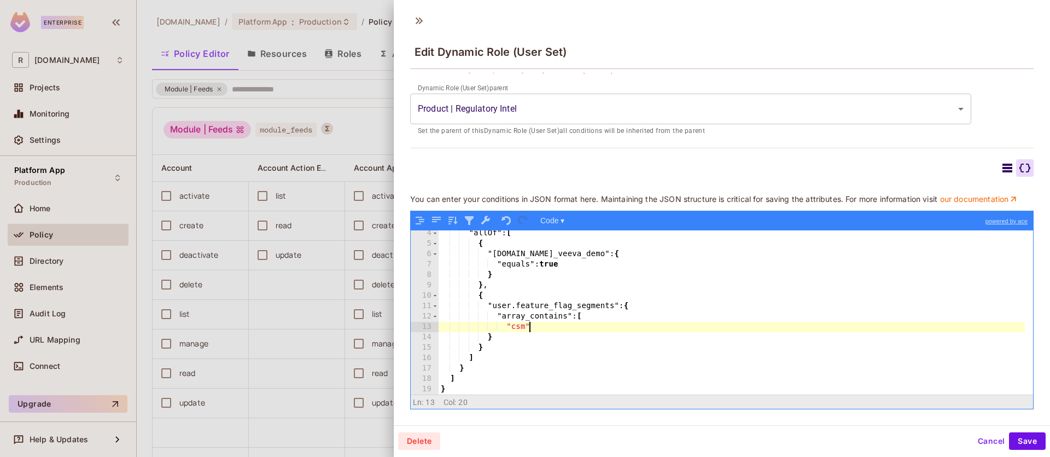
scroll to position [33, 0]
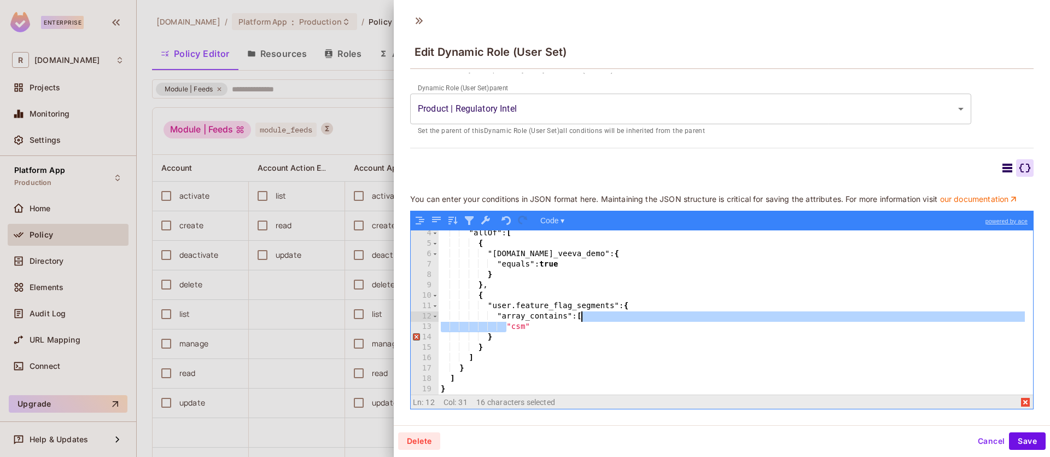
drag, startPoint x: 504, startPoint y: 326, endPoint x: 582, endPoint y: 314, distance: 78.5
click at [582, 314] on div ""allOf" : [ { "[DOMAIN_NAME]_veeva_demo" : { "equals" : true } } , { "user.feat…" at bounding box center [732, 320] width 586 height 185
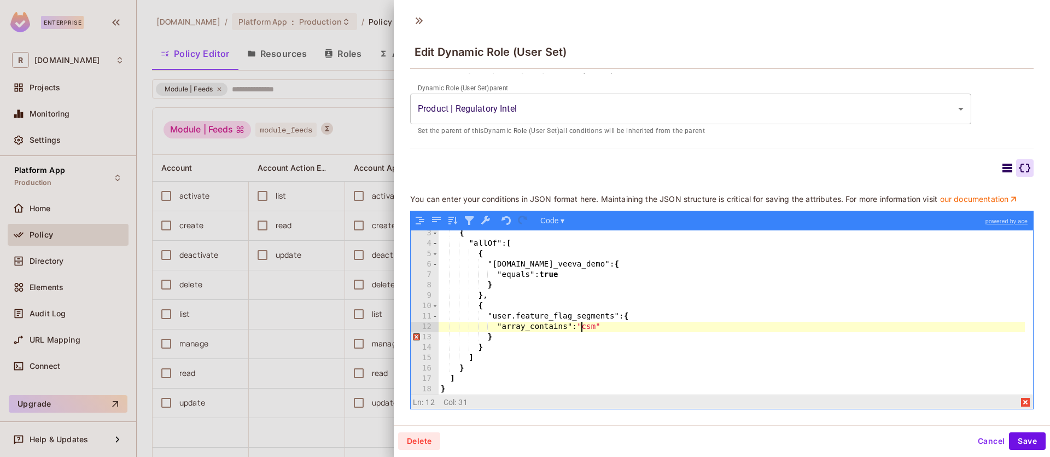
scroll to position [23, 0]
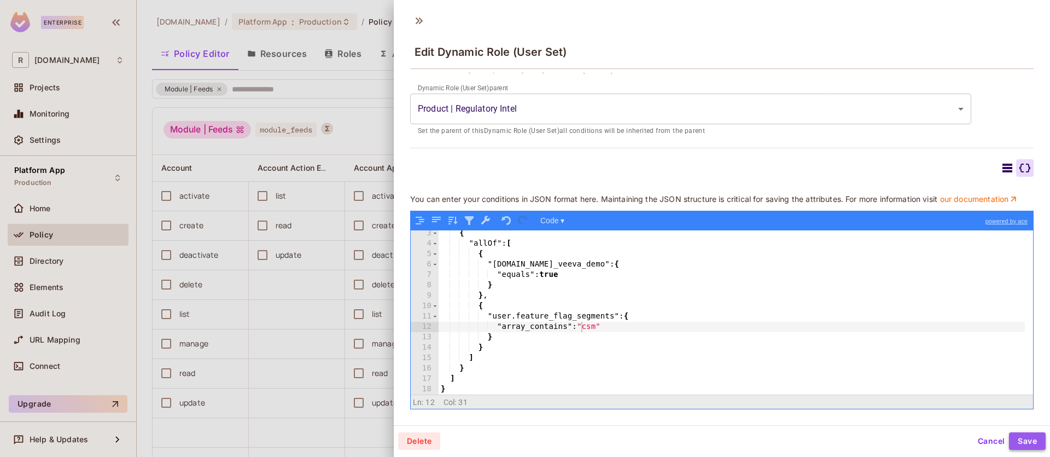
click at [1032, 436] on button "Save" at bounding box center [1027, 440] width 37 height 17
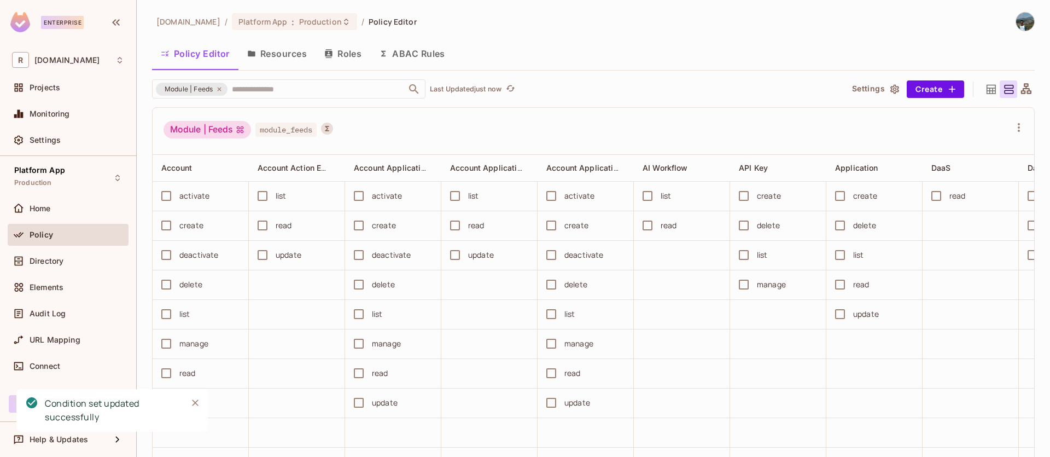
scroll to position [2, 0]
click at [1013, 126] on div "Module | Feeds module_feeds" at bounding box center [594, 129] width 882 height 47
click at [1012, 125] on icon "button" at bounding box center [1018, 125] width 13 height 13
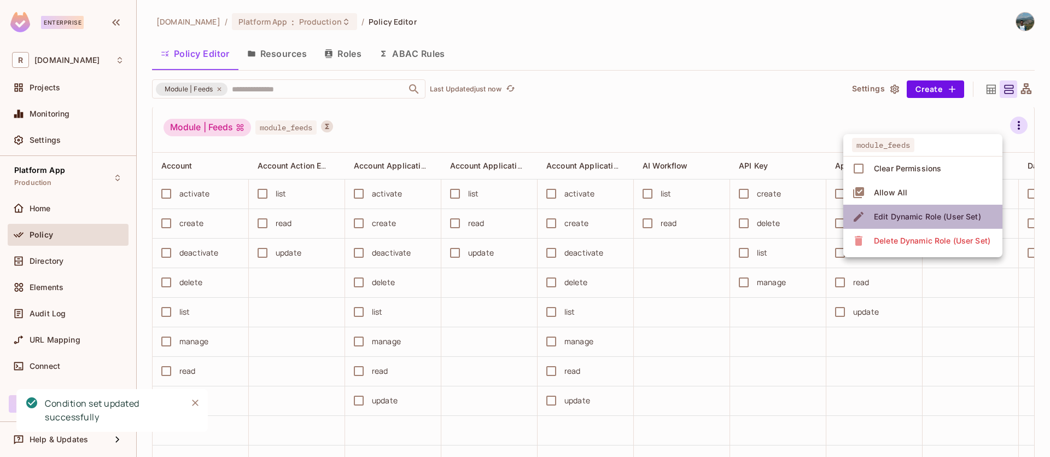
click at [937, 215] on div "Edit Dynamic Role (User Set)" at bounding box center [927, 216] width 107 height 11
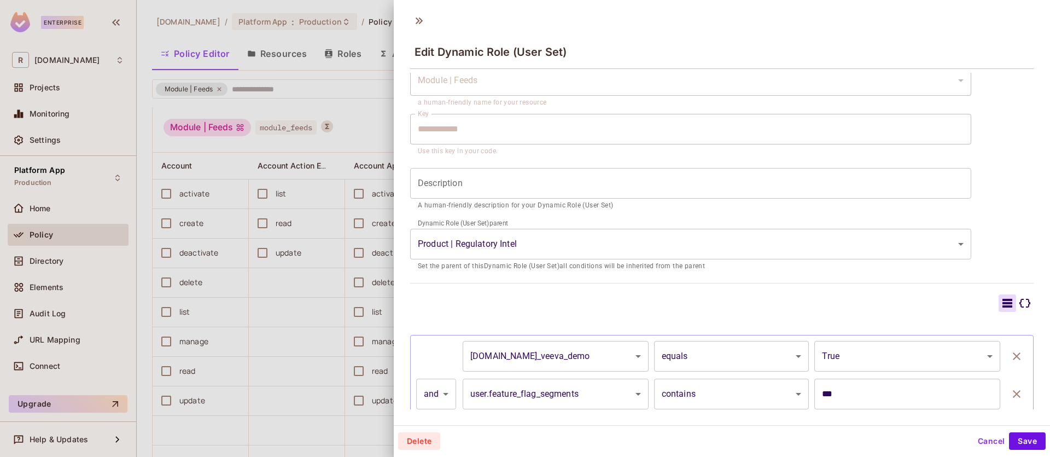
scroll to position [98, 0]
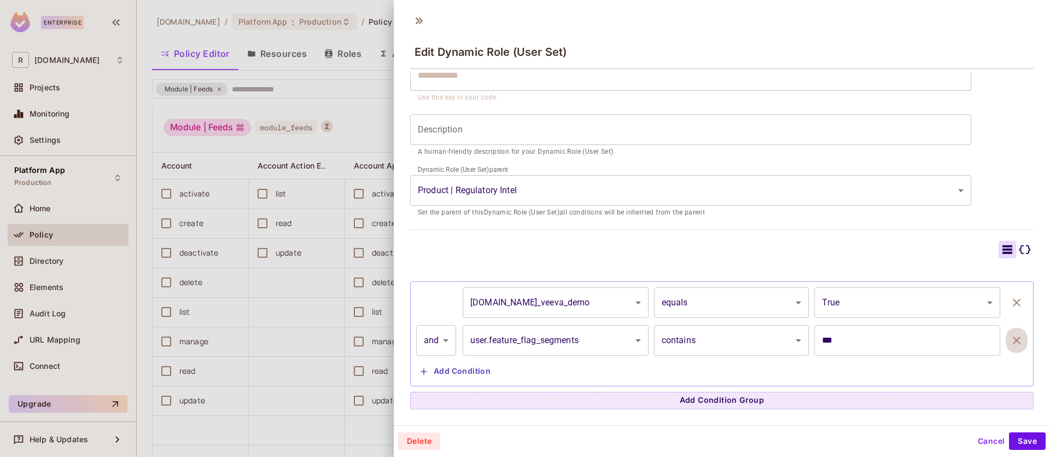
click at [1010, 344] on icon "button" at bounding box center [1016, 340] width 13 height 13
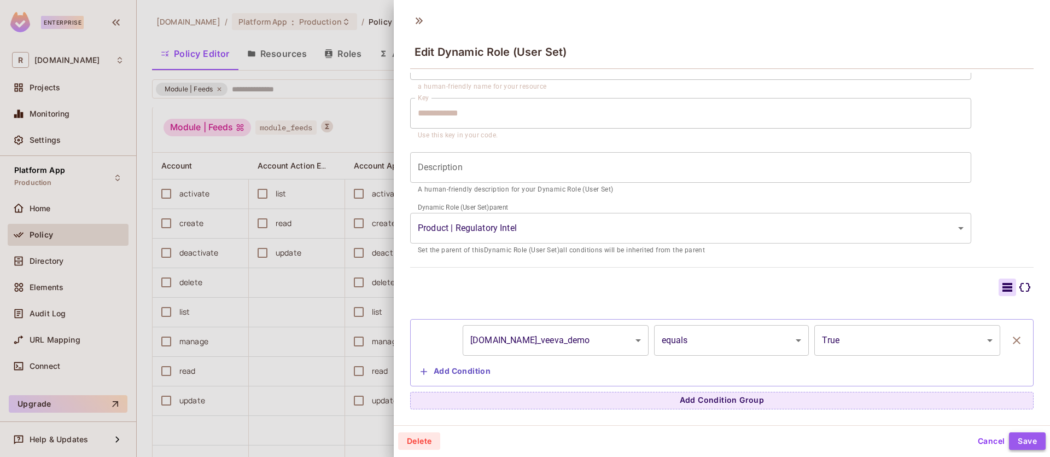
click at [1017, 435] on button "Save" at bounding box center [1027, 440] width 37 height 17
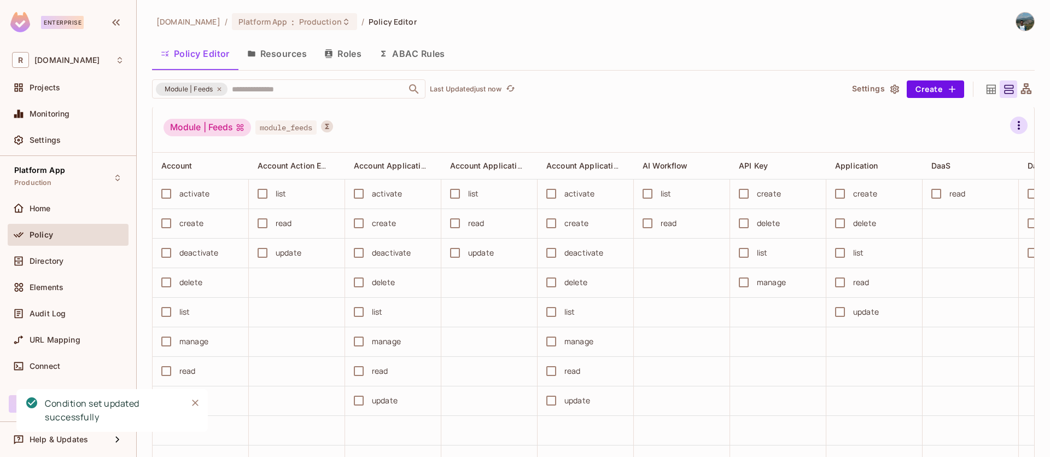
click at [1012, 131] on icon "button" at bounding box center [1018, 125] width 13 height 13
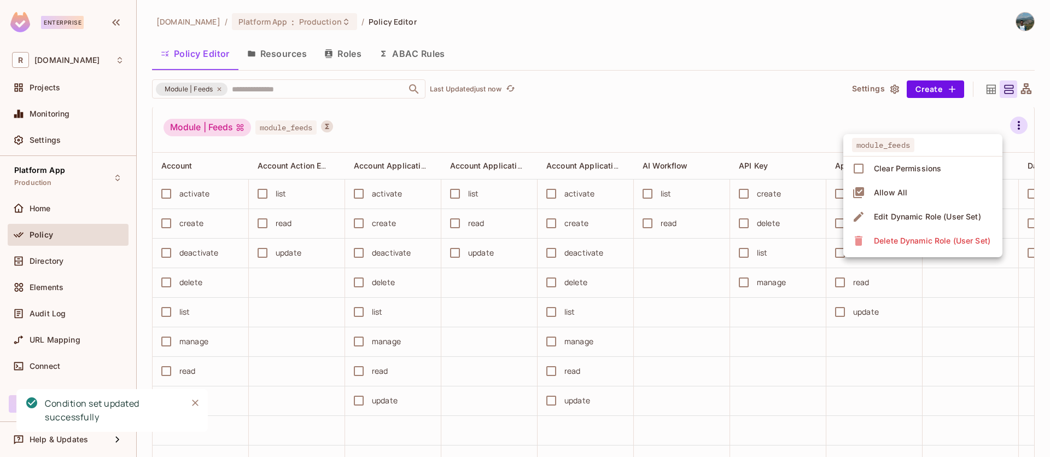
click at [942, 214] on div "Edit Dynamic Role (User Set)" at bounding box center [927, 216] width 107 height 11
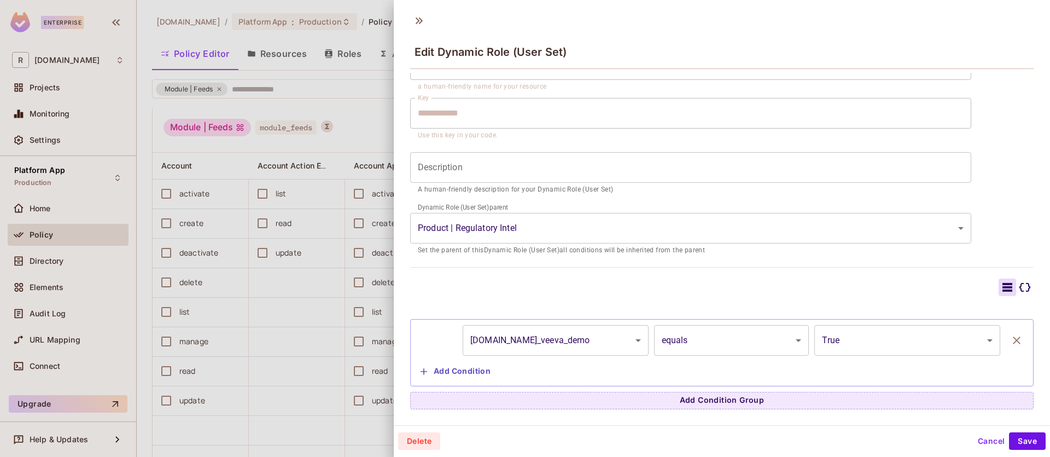
scroll to position [2, 0]
click at [479, 374] on button "Add Condition" at bounding box center [455, 369] width 79 height 17
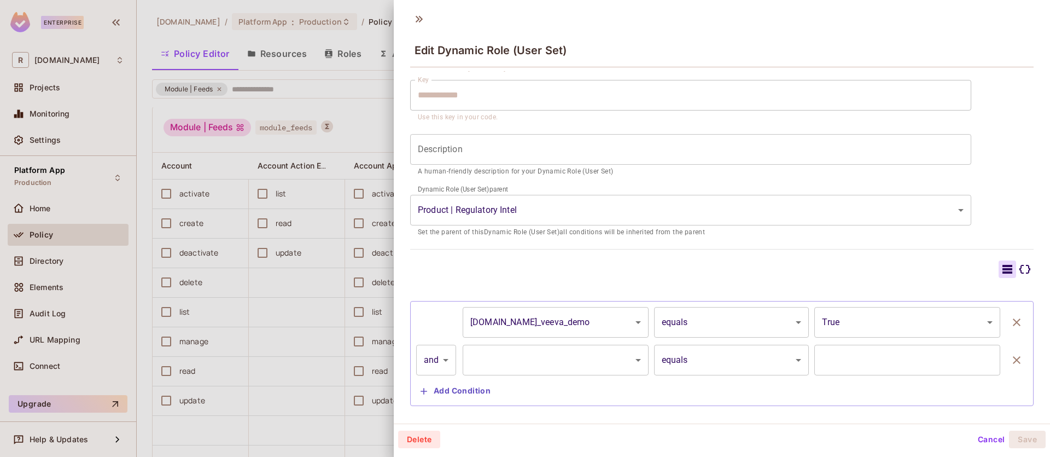
scroll to position [98, 0]
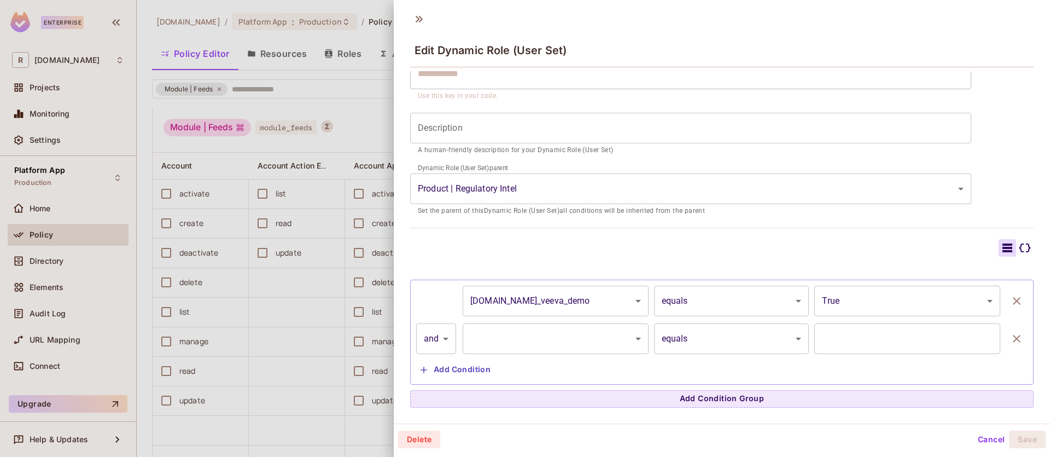
click at [443, 341] on body "Enterprise R [DOMAIN_NAME] Projects Monitoring Settings Platform App Production…" at bounding box center [525, 228] width 1050 height 457
click at [443, 341] on div at bounding box center [525, 228] width 1050 height 457
click at [708, 345] on body "Enterprise R [DOMAIN_NAME] Projects Monitoring Settings Platform App Production…" at bounding box center [525, 228] width 1050 height 457
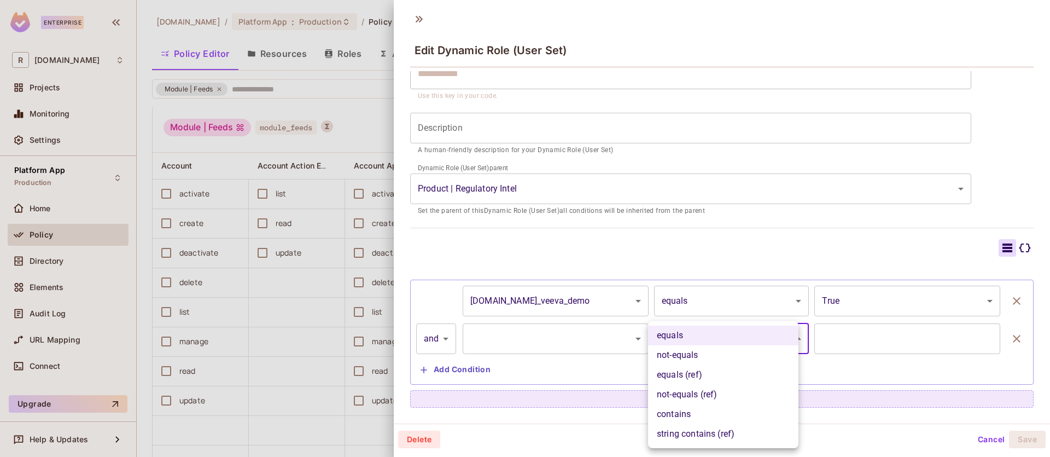
click at [536, 353] on div at bounding box center [525, 228] width 1050 height 457
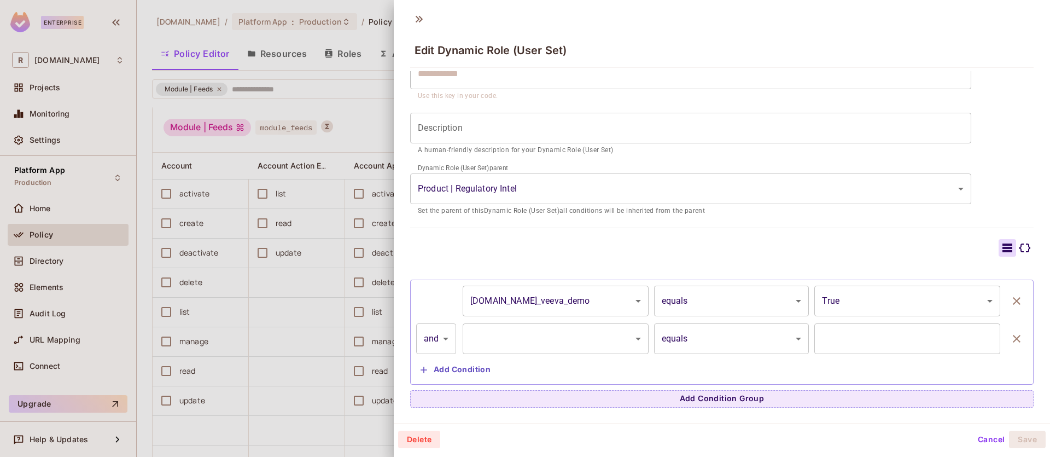
click at [552, 339] on body "Enterprise R [DOMAIN_NAME] Projects Monitoring Settings Platform App Production…" at bounding box center [525, 228] width 1050 height 457
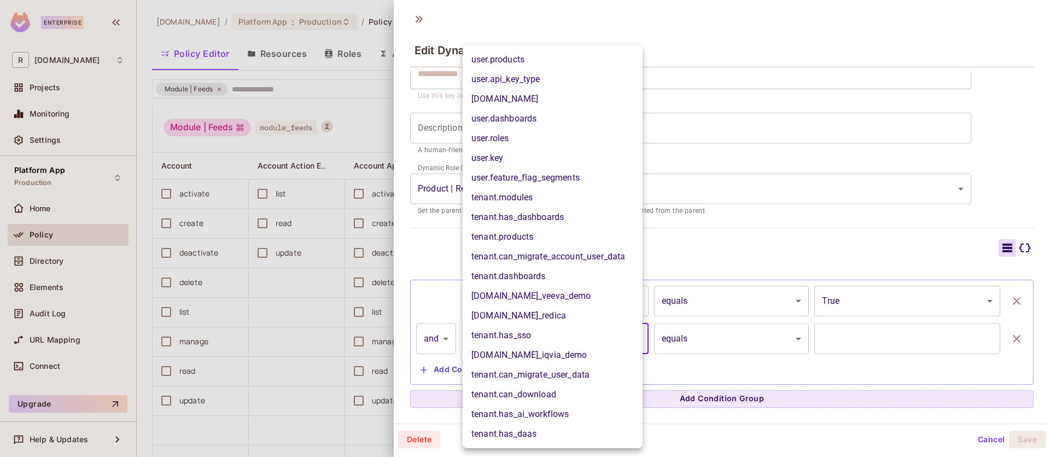
click at [534, 101] on li "[DOMAIN_NAME]" at bounding box center [553, 99] width 180 height 20
type input "**********"
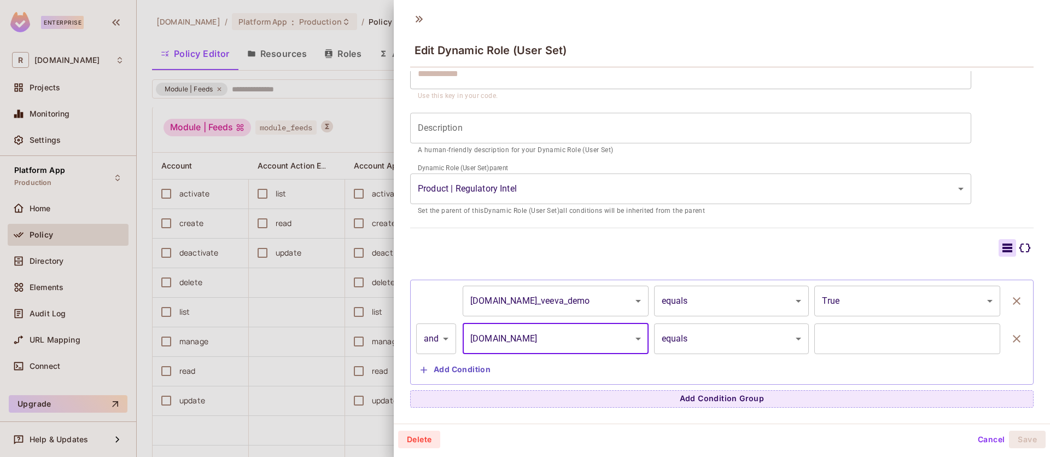
click at [738, 331] on body "Enterprise R [DOMAIN_NAME] Projects Monitoring Settings Platform App Production…" at bounding box center [525, 228] width 1050 height 457
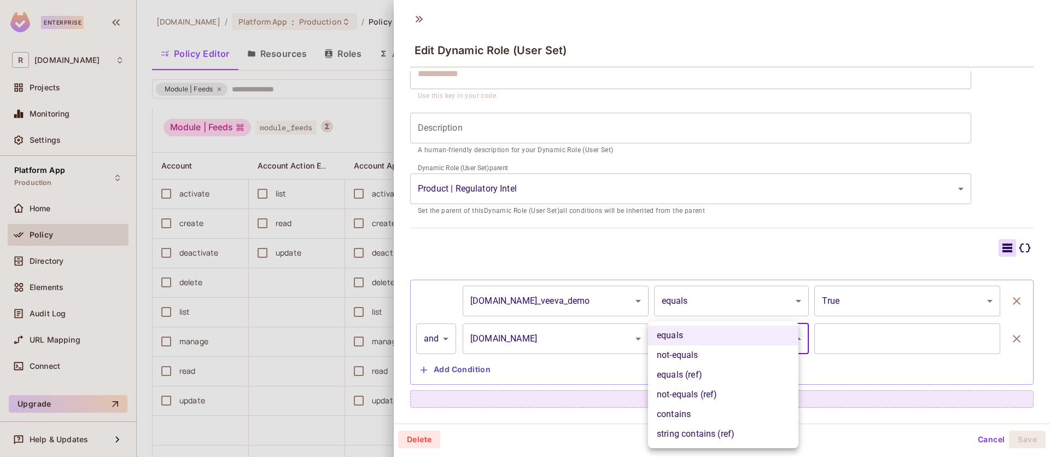
drag, startPoint x: 733, startPoint y: 354, endPoint x: 743, endPoint y: 354, distance: 10.4
click at [733, 354] on li "not-equals" at bounding box center [723, 355] width 150 height 20
type input "**********"
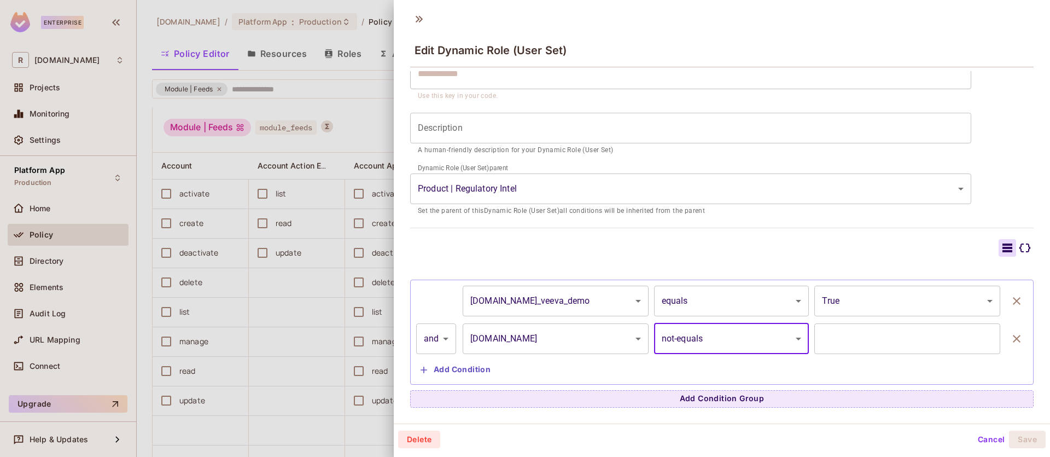
click at [883, 344] on input "text" at bounding box center [907, 338] width 186 height 31
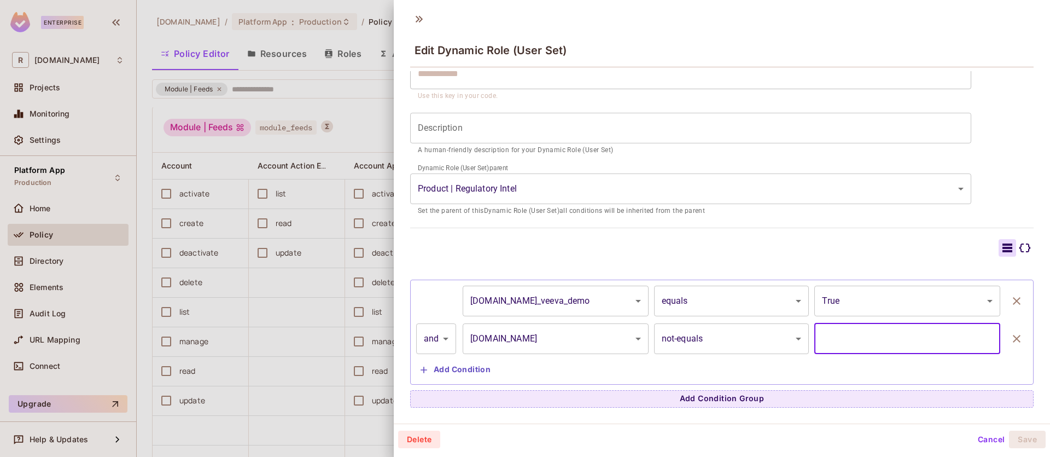
click at [892, 339] on input "text" at bounding box center [907, 338] width 186 height 31
paste input "**********"
type input "**********"
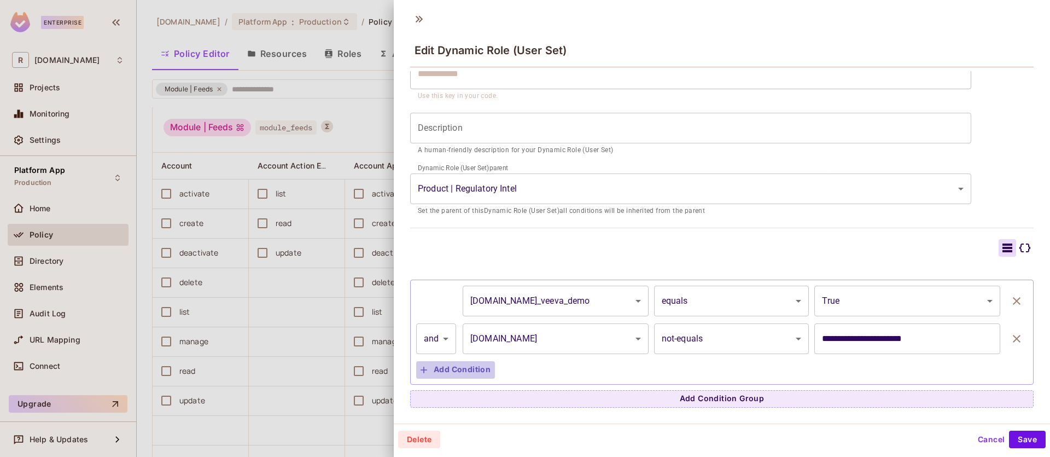
click at [458, 367] on button "Add Condition" at bounding box center [455, 369] width 79 height 17
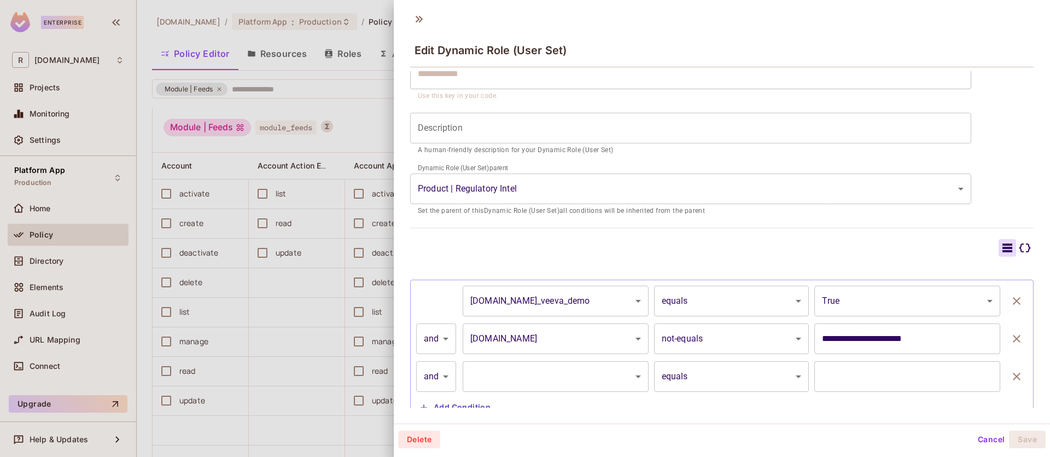
click at [544, 371] on body "Enterprise R [DOMAIN_NAME] Projects Monitoring Settings Platform App Production…" at bounding box center [525, 228] width 1050 height 457
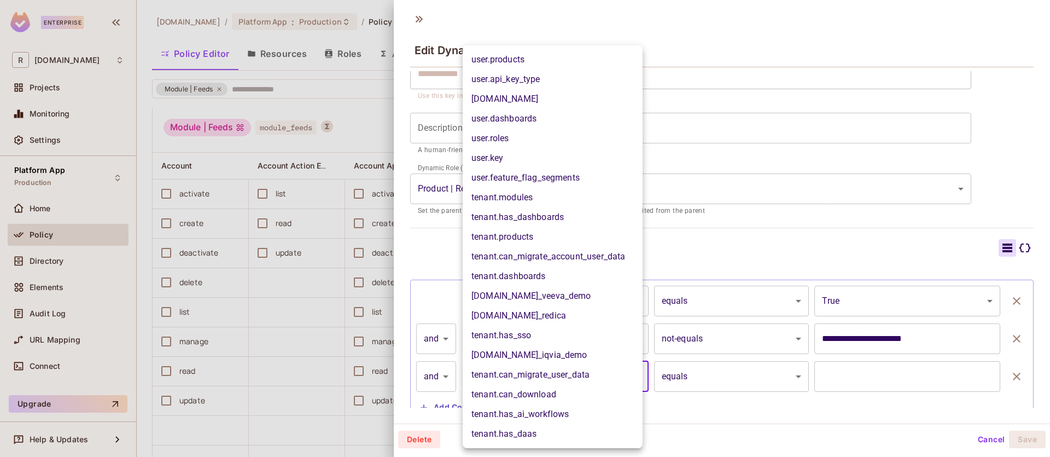
click at [553, 94] on li "[DOMAIN_NAME]" at bounding box center [553, 99] width 180 height 20
type input "**********"
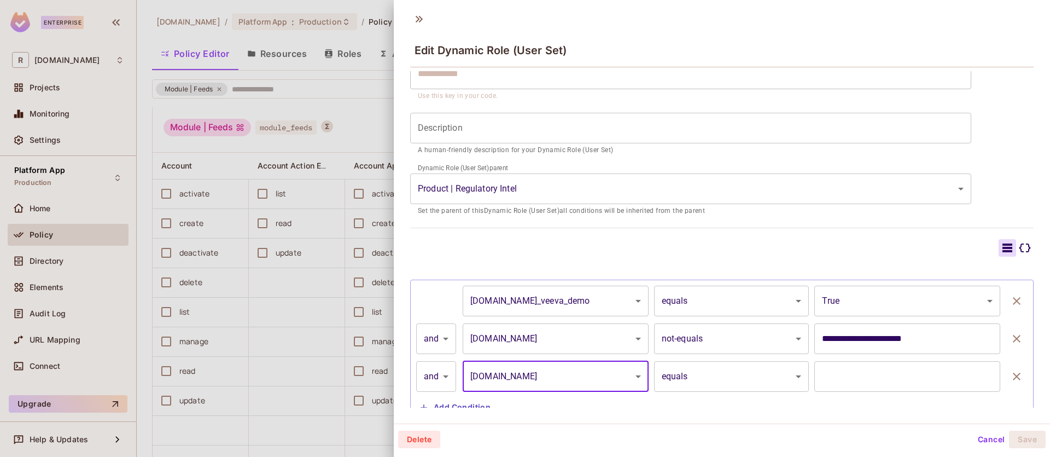
click at [716, 375] on body "Enterprise R [DOMAIN_NAME] Projects Monitoring Settings Platform App Production…" at bounding box center [525, 228] width 1050 height 457
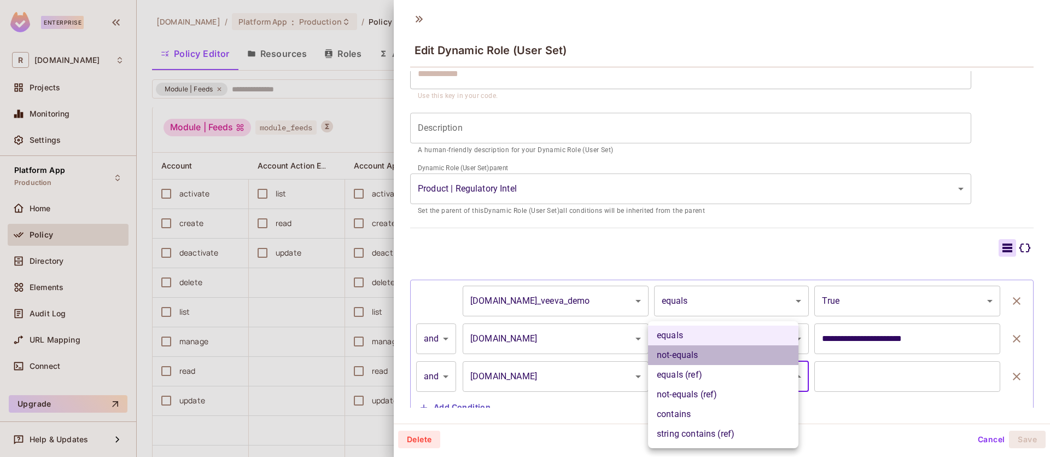
click at [730, 353] on li "not-equals" at bounding box center [723, 355] width 150 height 20
type input "**********"
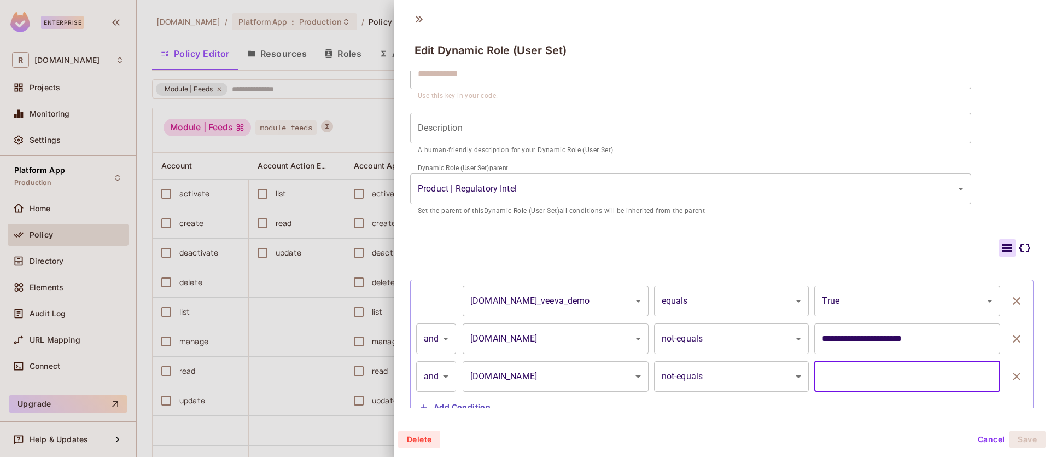
click at [887, 378] on input "text" at bounding box center [907, 376] width 186 height 31
paste input "**********"
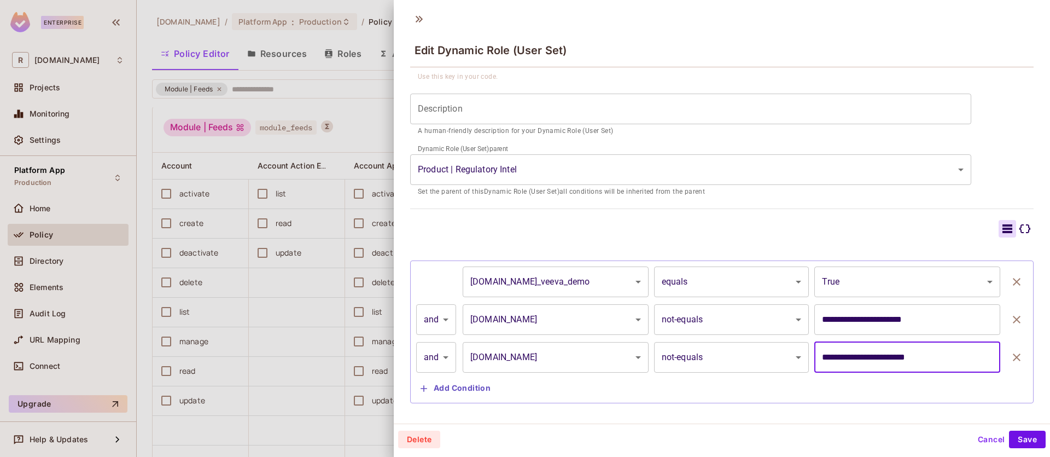
scroll to position [136, 0]
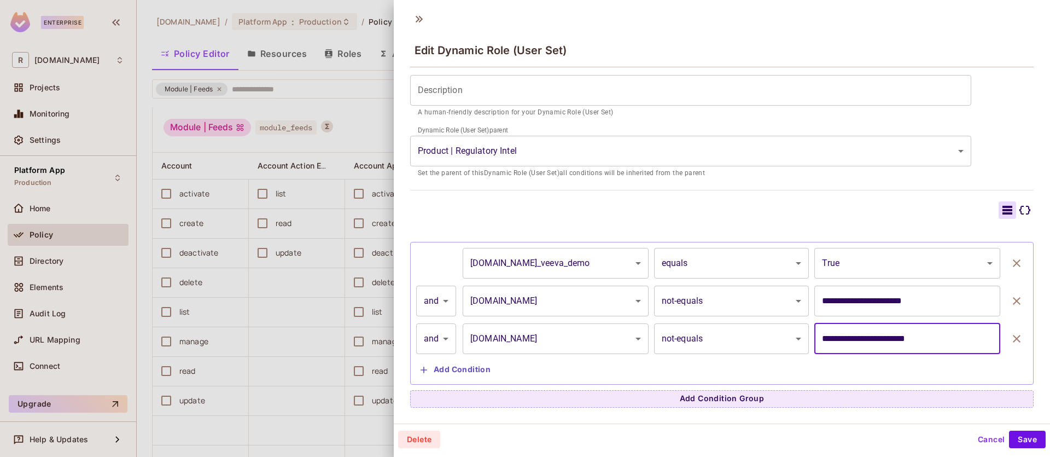
type input "**********"
click at [476, 368] on button "Add Condition" at bounding box center [455, 369] width 79 height 17
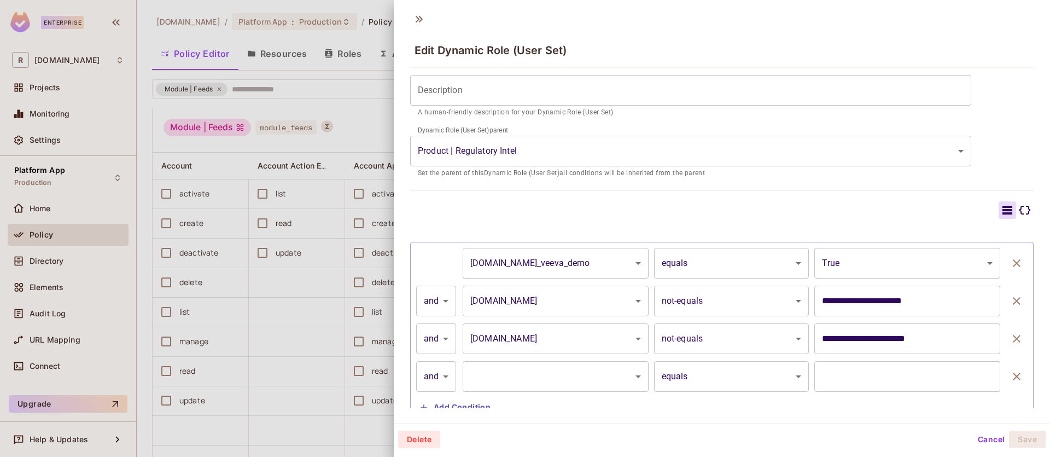
click at [521, 364] on body "Enterprise R [DOMAIN_NAME] Projects Monitoring Settings Platform App Production…" at bounding box center [525, 228] width 1050 height 457
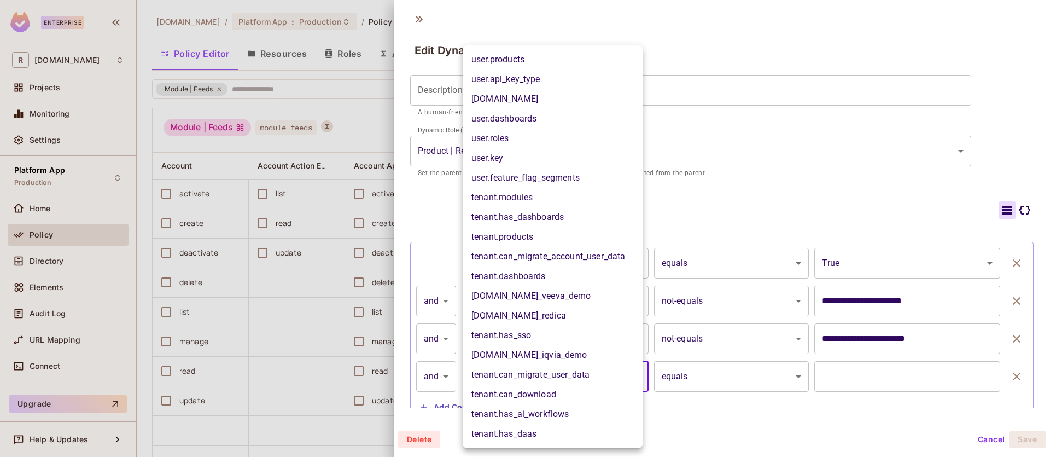
click at [541, 106] on li "[DOMAIN_NAME]" at bounding box center [553, 99] width 180 height 20
type input "**********"
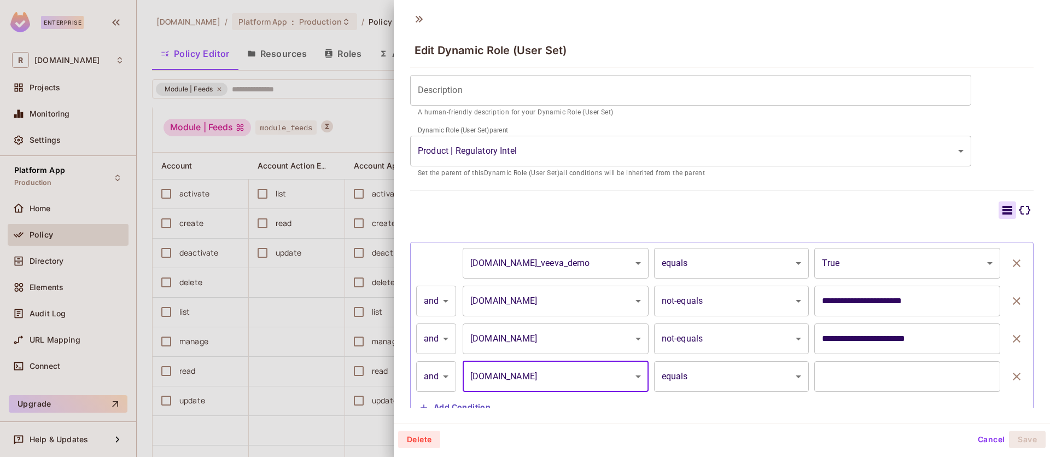
click at [715, 376] on body "Enterprise R [DOMAIN_NAME] Projects Monitoring Settings Platform App Production…" at bounding box center [525, 228] width 1050 height 457
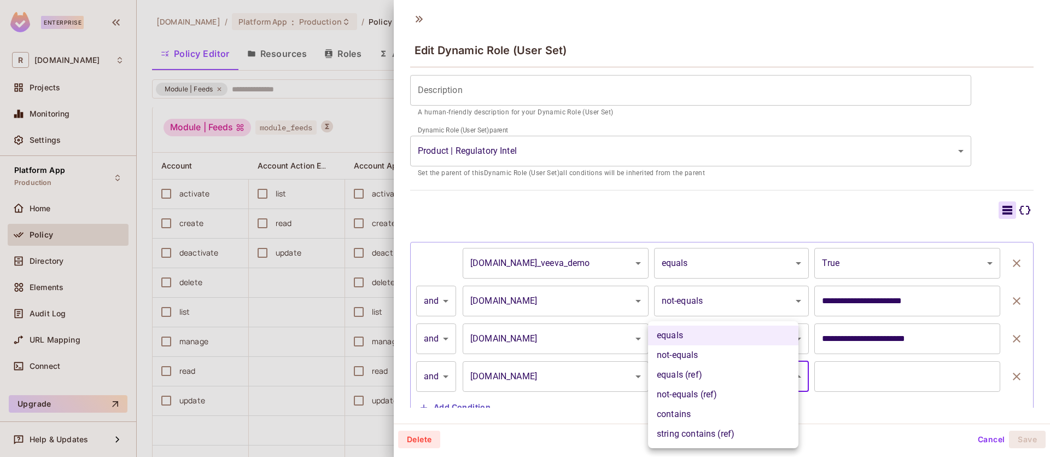
click at [714, 357] on li "not-equals" at bounding box center [723, 355] width 150 height 20
type input "**********"
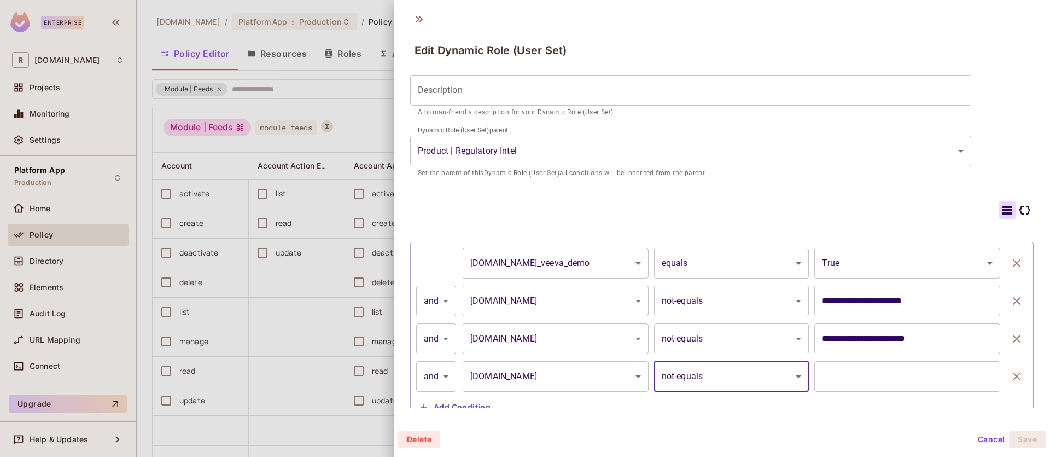
click at [860, 377] on input "text" at bounding box center [907, 376] width 186 height 31
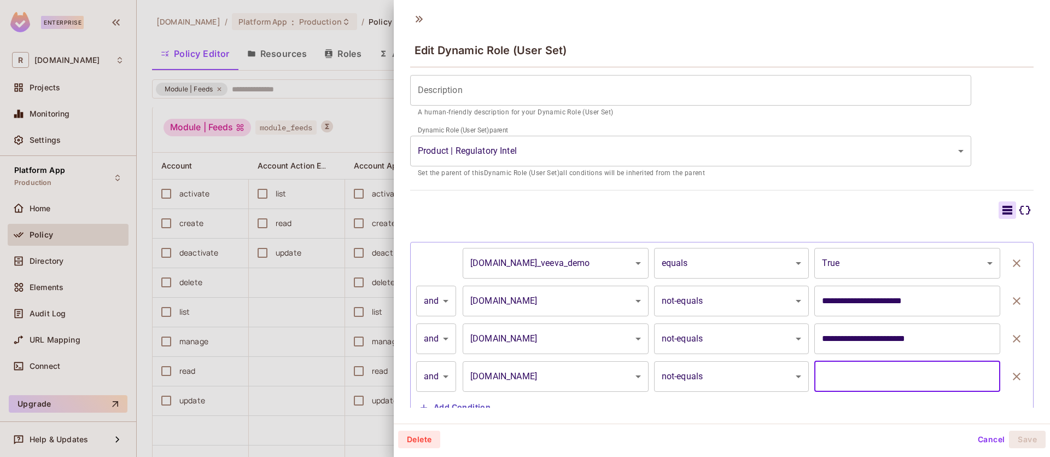
paste input "**********"
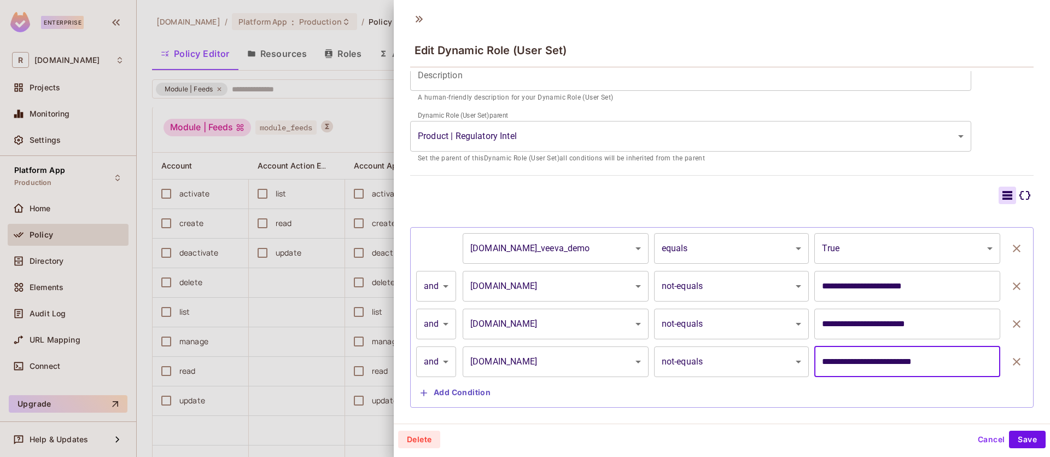
scroll to position [173, 0]
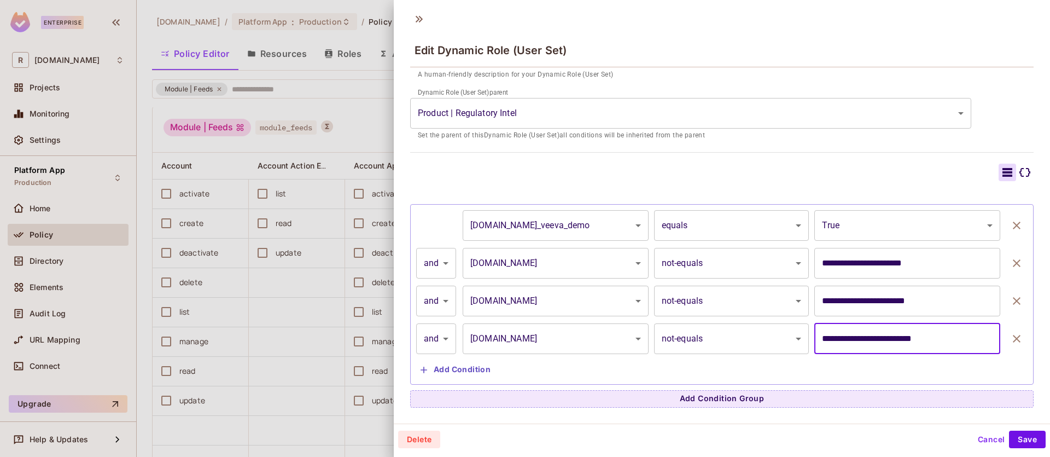
type input "**********"
click at [445, 377] on button "Add Condition" at bounding box center [455, 369] width 79 height 17
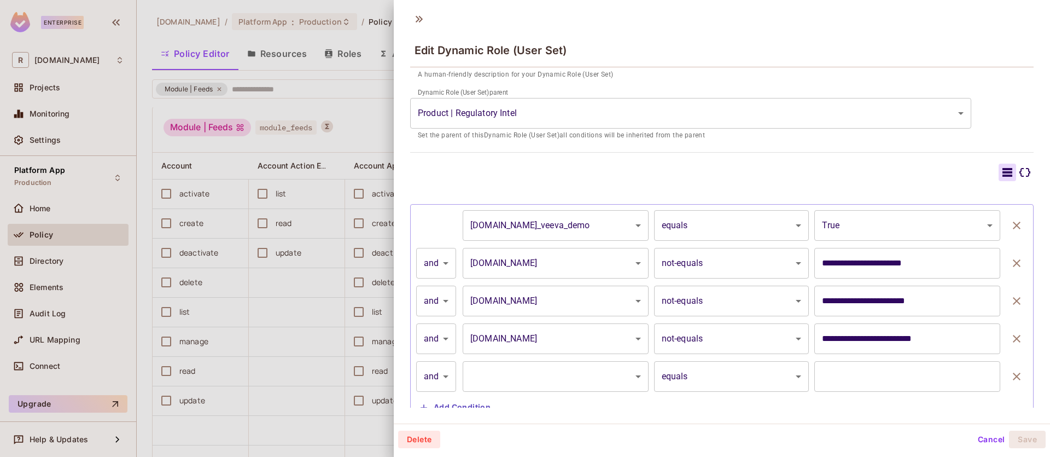
click at [507, 374] on body "Enterprise R [DOMAIN_NAME] Projects Monitoring Settings Platform App Production…" at bounding box center [525, 228] width 1050 height 457
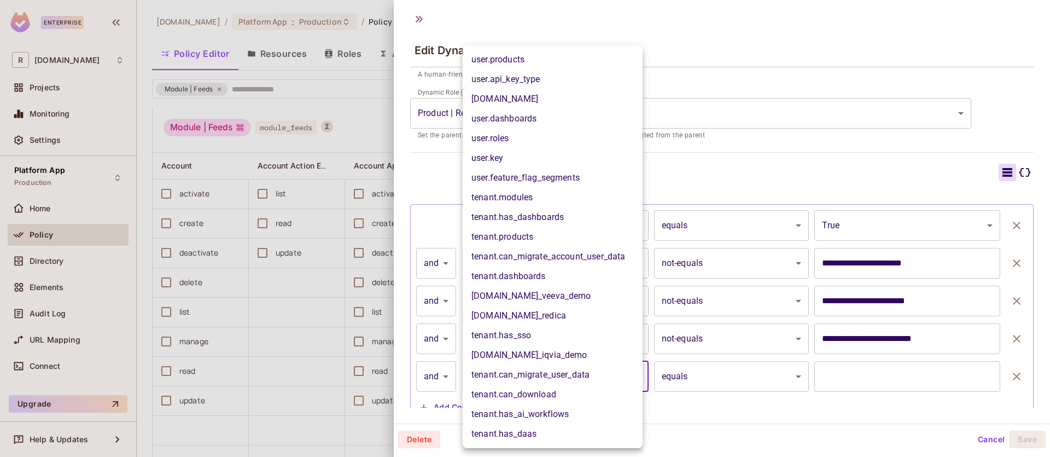
click at [542, 103] on li "[DOMAIN_NAME]" at bounding box center [553, 99] width 180 height 20
type input "**********"
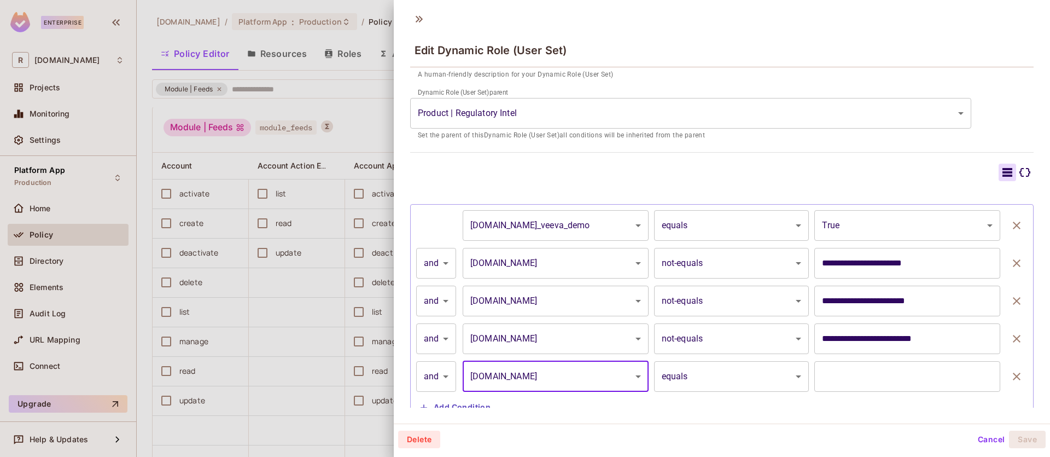
click at [710, 371] on body "Enterprise R [DOMAIN_NAME] Projects Monitoring Settings Platform App Production…" at bounding box center [525, 228] width 1050 height 457
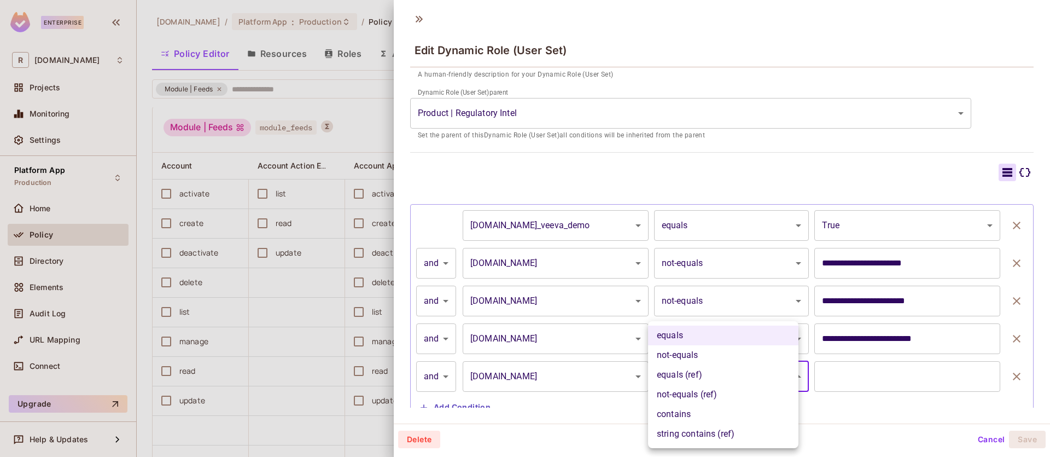
click at [709, 360] on li "not-equals" at bounding box center [723, 355] width 150 height 20
type input "**********"
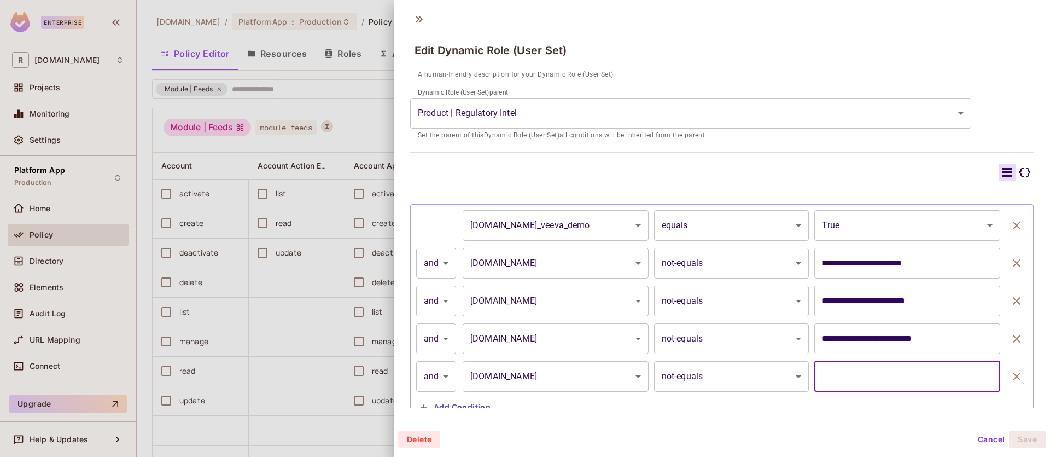
click at [866, 369] on input "text" at bounding box center [907, 376] width 186 height 31
paste input "**********"
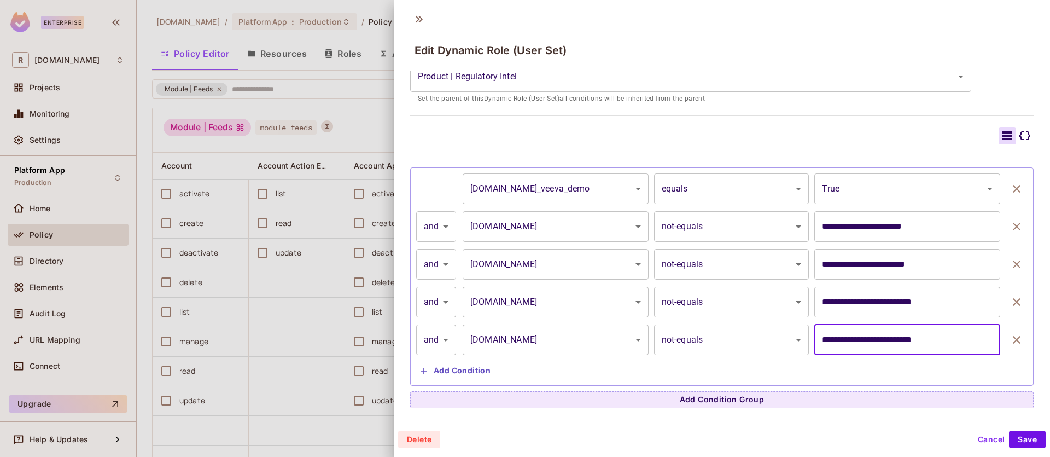
scroll to position [211, 0]
type input "**********"
click at [488, 364] on button "Add Condition" at bounding box center [455, 369] width 79 height 17
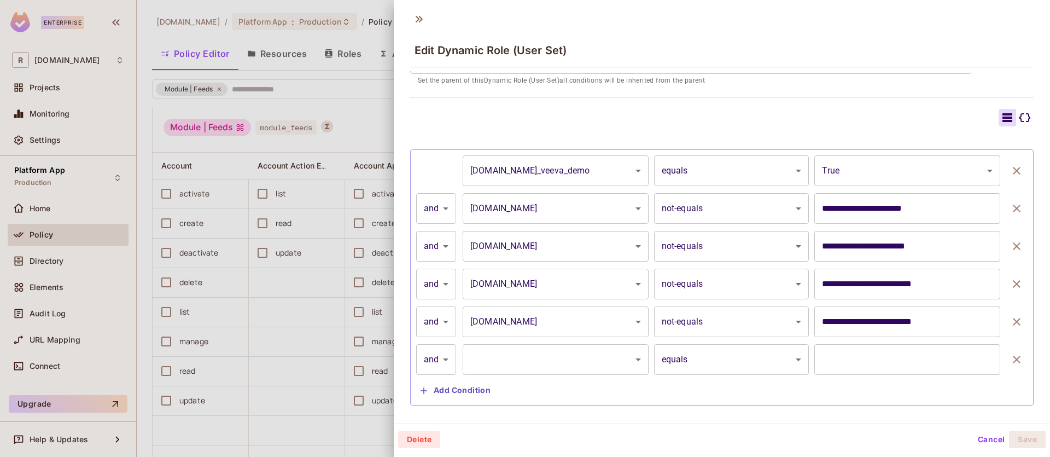
scroll to position [249, 0]
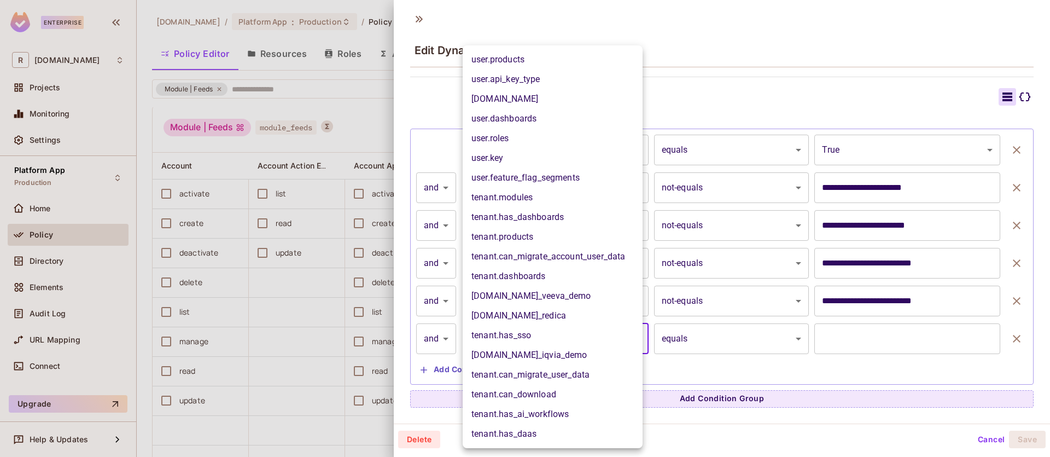
click at [588, 336] on body "Enterprise R [DOMAIN_NAME] Projects Monitoring Settings Platform App Production…" at bounding box center [525, 228] width 1050 height 457
click at [549, 105] on li "[DOMAIN_NAME]" at bounding box center [553, 99] width 180 height 20
type input "**********"
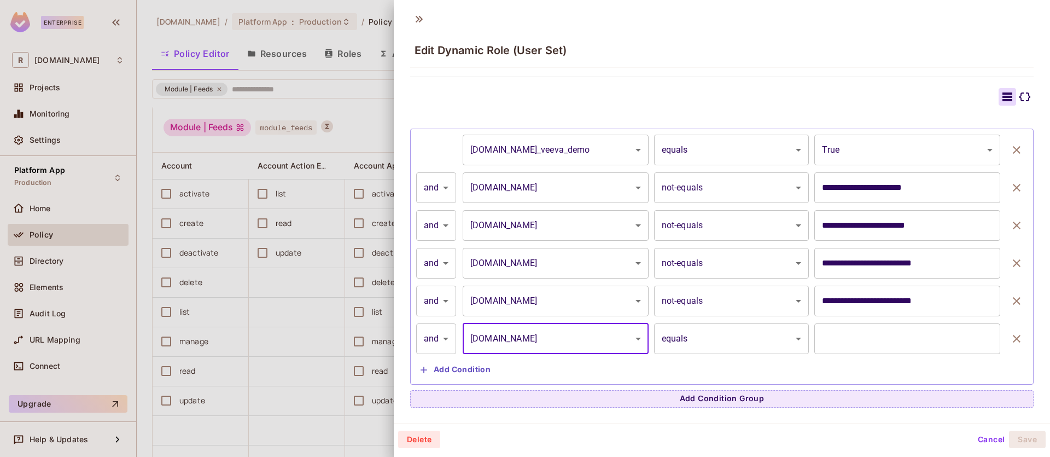
click at [732, 338] on body "Enterprise R [DOMAIN_NAME] Projects Monitoring Settings Platform App Production…" at bounding box center [525, 228] width 1050 height 457
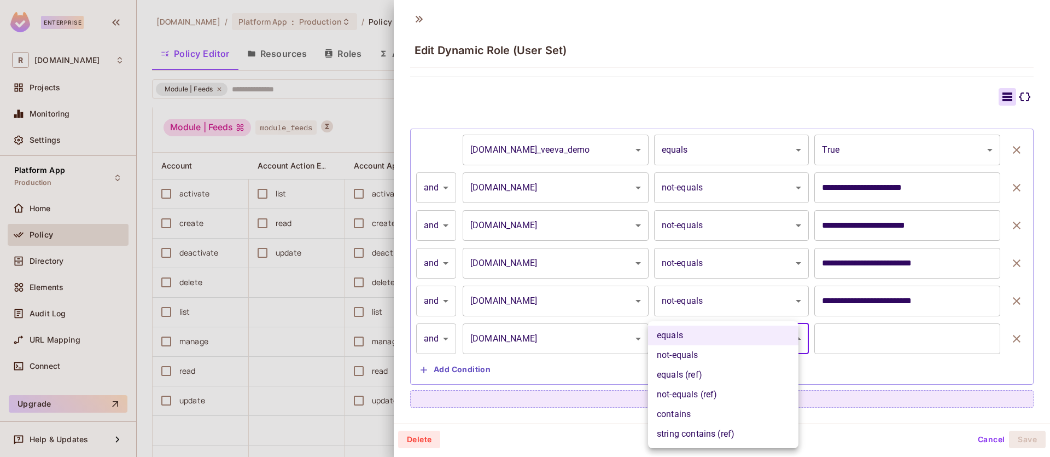
click at [727, 352] on li "not-equals" at bounding box center [723, 355] width 150 height 20
type input "**********"
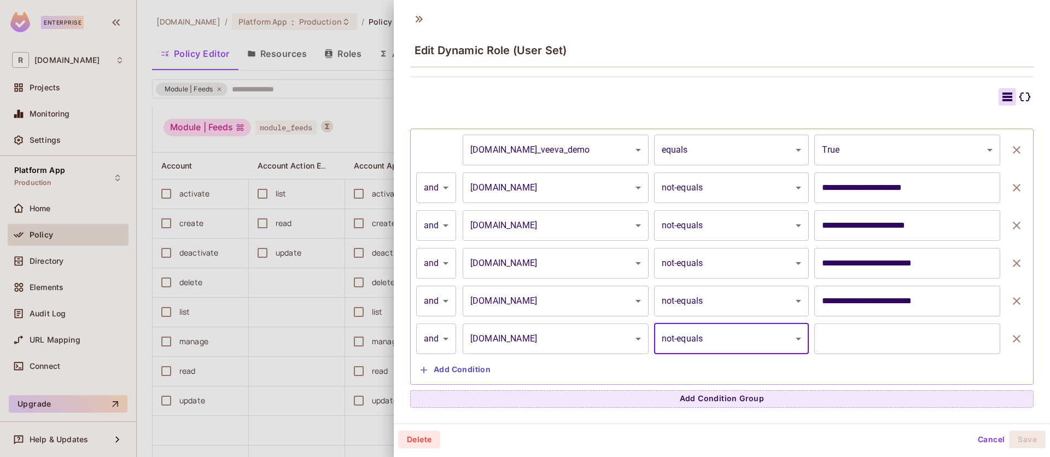
click at [860, 336] on input "text" at bounding box center [907, 338] width 186 height 31
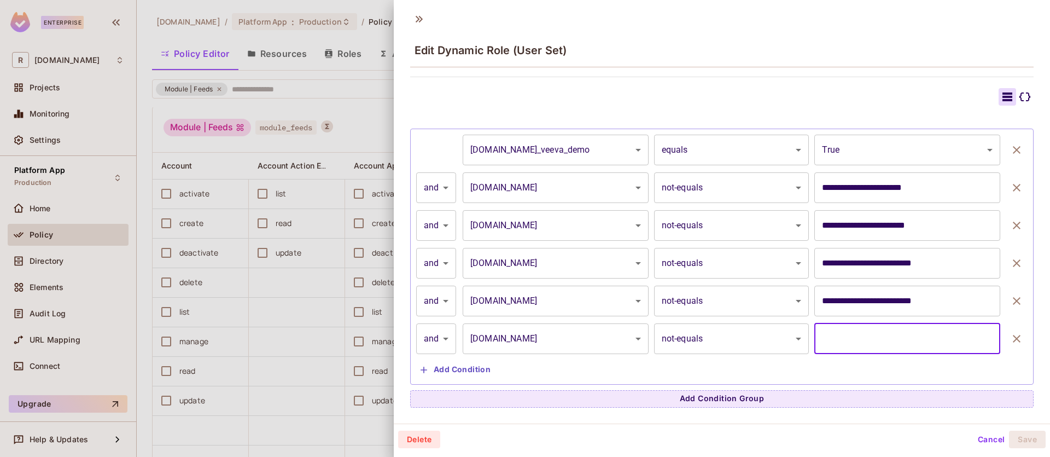
paste input "**********"
type input "**********"
click at [450, 368] on button "Add Condition" at bounding box center [455, 369] width 79 height 17
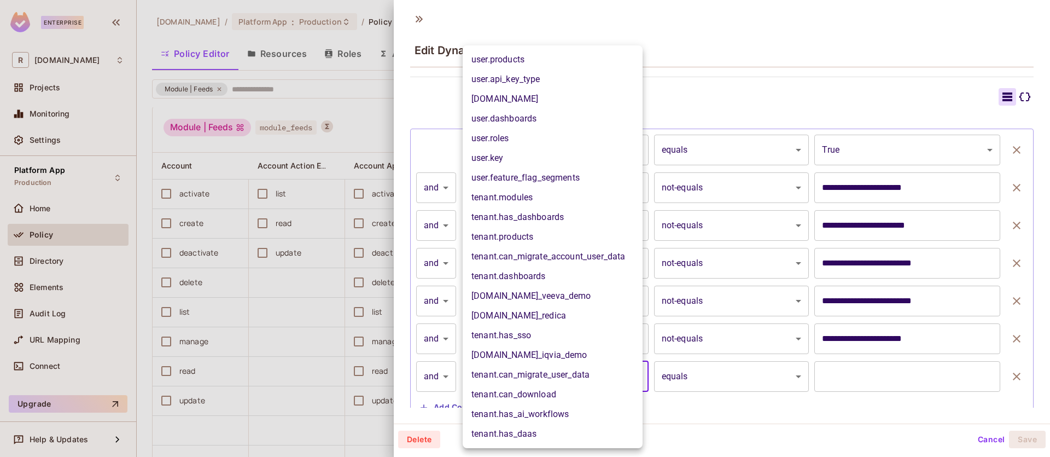
click at [506, 376] on body "Enterprise R [DOMAIN_NAME] Projects Monitoring Settings Platform App Production…" at bounding box center [525, 228] width 1050 height 457
click at [512, 99] on li "[DOMAIN_NAME]" at bounding box center [553, 99] width 180 height 20
type input "**********"
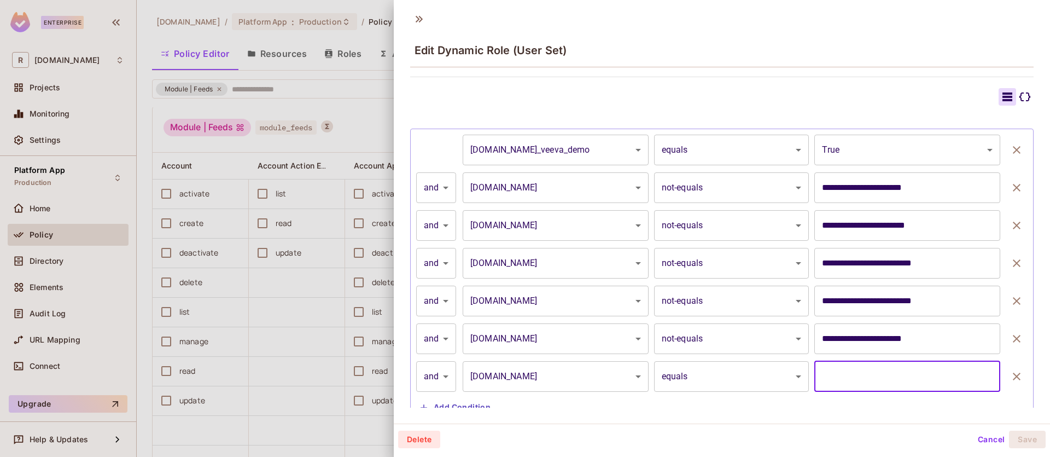
click at [889, 365] on input "text" at bounding box center [907, 376] width 186 height 31
paste input "**********"
type input "**********"
click at [684, 375] on body "Enterprise R [DOMAIN_NAME] Projects Monitoring Settings Platform App Production…" at bounding box center [525, 228] width 1050 height 457
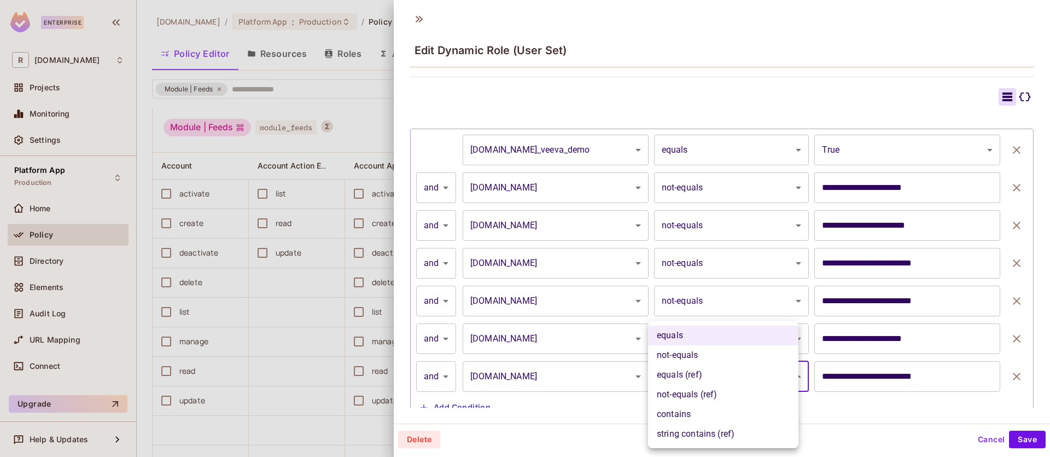
click at [690, 359] on li "not-equals" at bounding box center [723, 355] width 150 height 20
type input "**********"
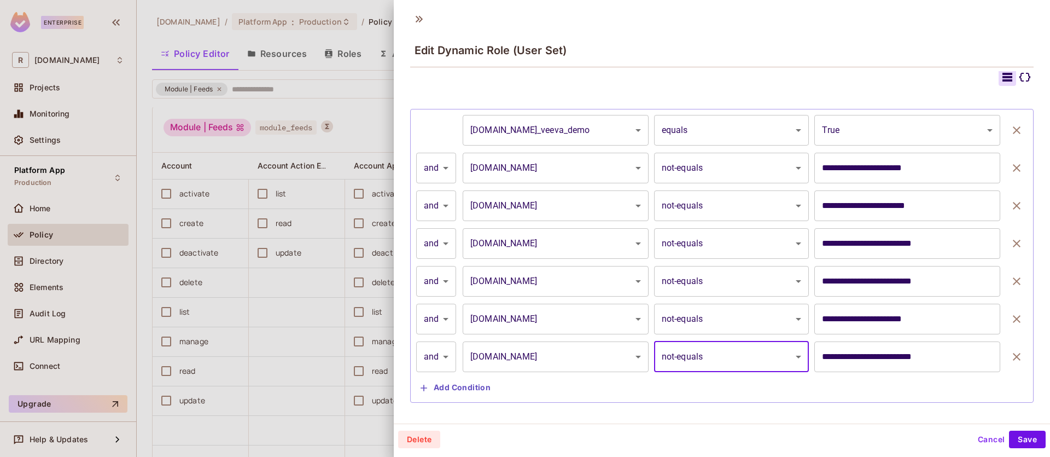
scroll to position [287, 0]
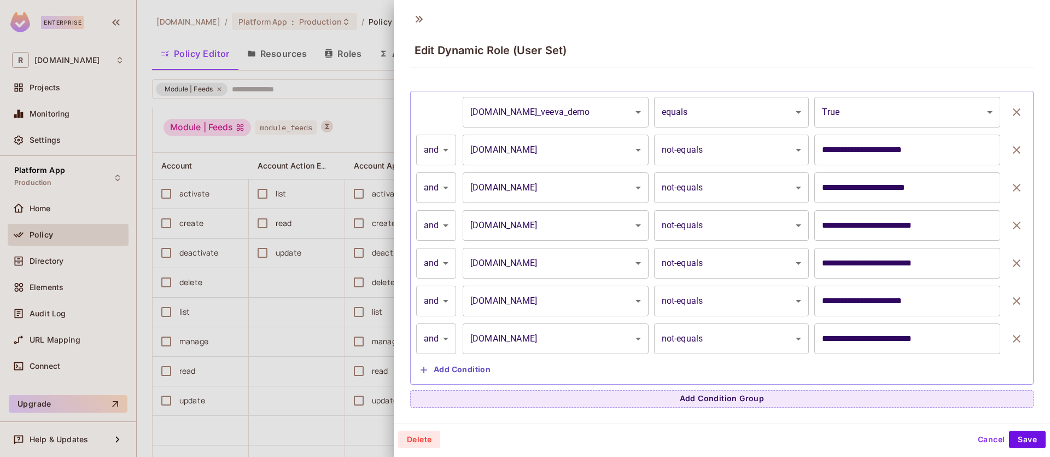
click at [493, 367] on div "**********" at bounding box center [721, 238] width 611 height 282
click at [484, 366] on button "Add Condition" at bounding box center [455, 369] width 79 height 17
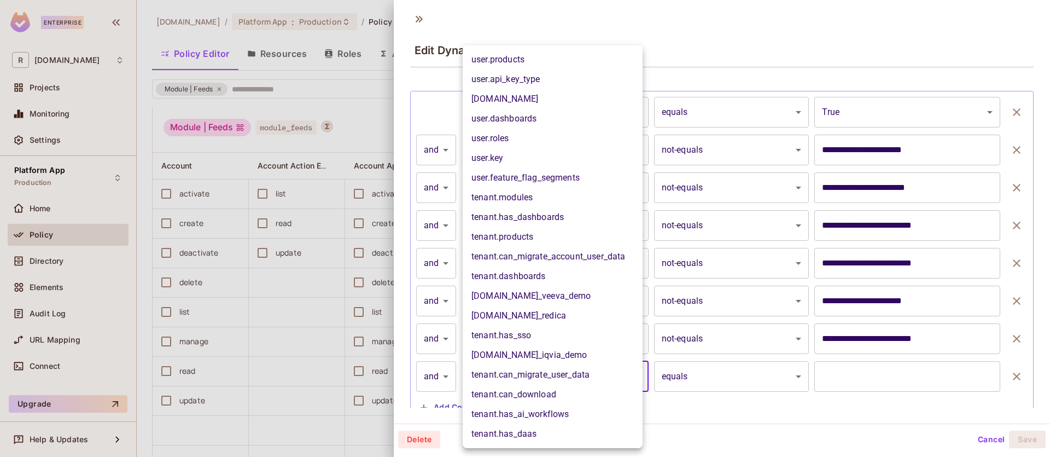
click at [529, 366] on body "Enterprise R [DOMAIN_NAME] Projects Monitoring Settings Platform App Production…" at bounding box center [525, 228] width 1050 height 457
click at [560, 103] on li "[DOMAIN_NAME]" at bounding box center [553, 99] width 180 height 20
type input "**********"
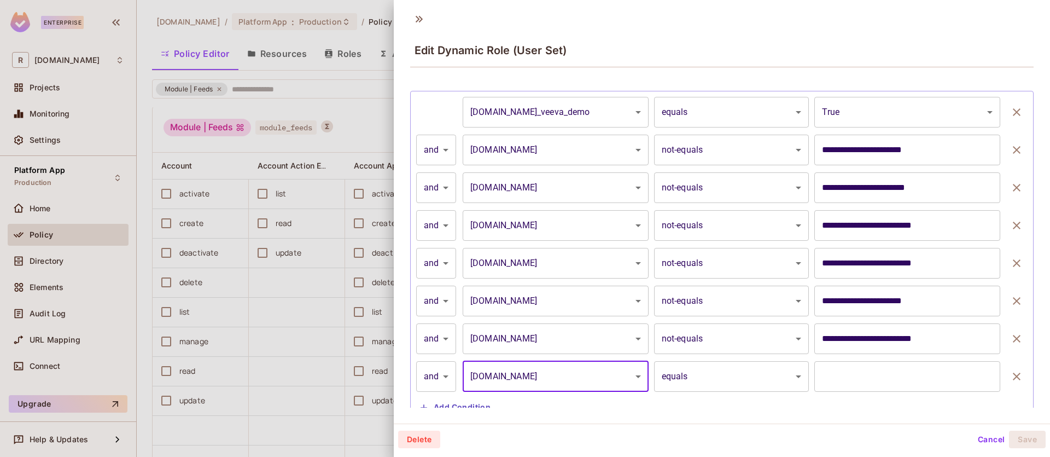
click at [769, 375] on body "Enterprise R [DOMAIN_NAME] Projects Monitoring Settings Platform App Production…" at bounding box center [525, 228] width 1050 height 457
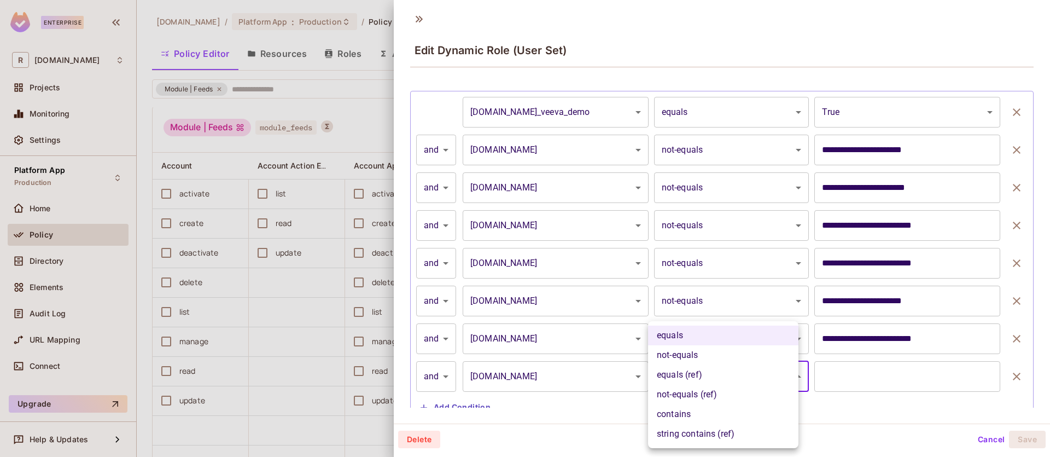
click at [744, 358] on li "not-equals" at bounding box center [723, 355] width 150 height 20
type input "**********"
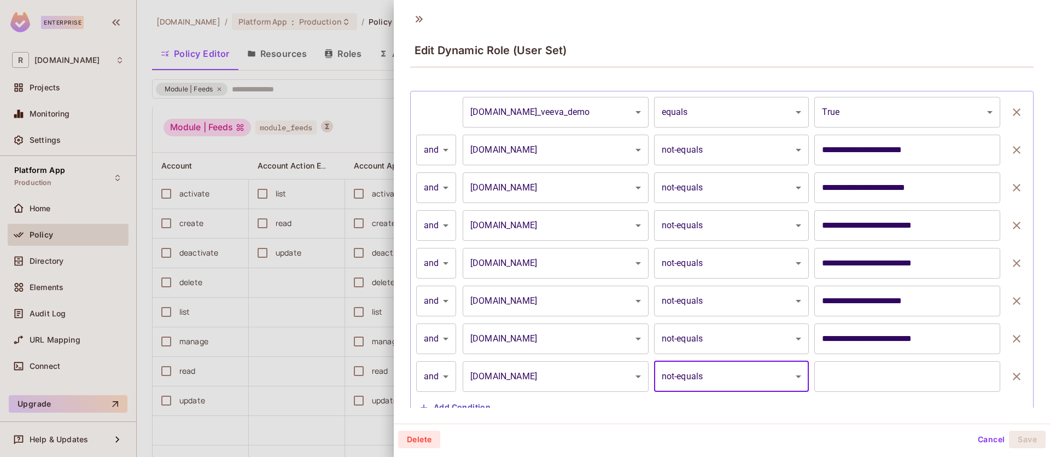
click at [850, 372] on input "text" at bounding box center [907, 376] width 186 height 31
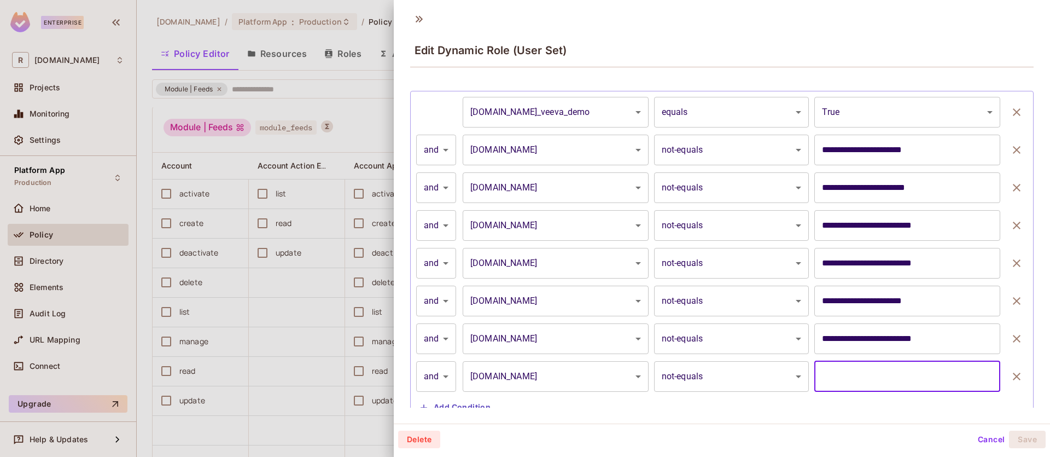
paste input "**********"
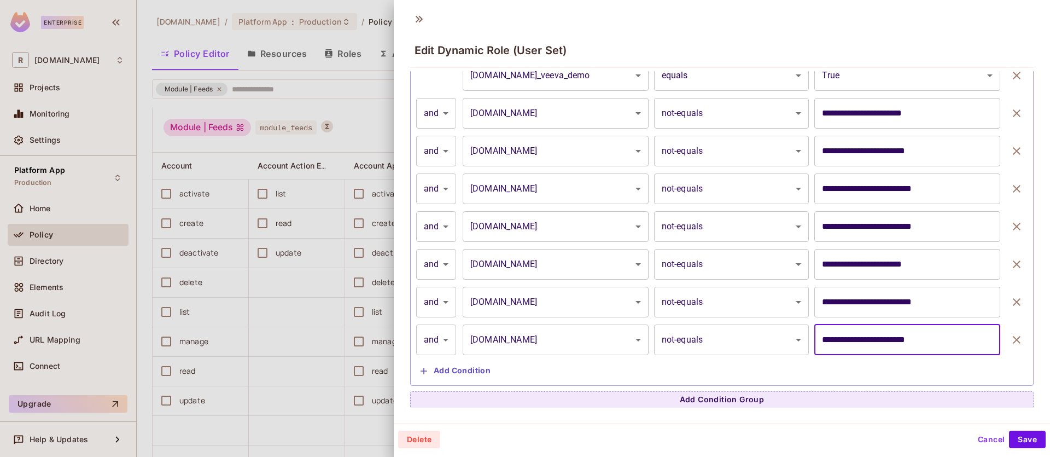
scroll to position [324, 0]
type input "**********"
click at [472, 361] on button "Add Condition" at bounding box center [455, 369] width 79 height 17
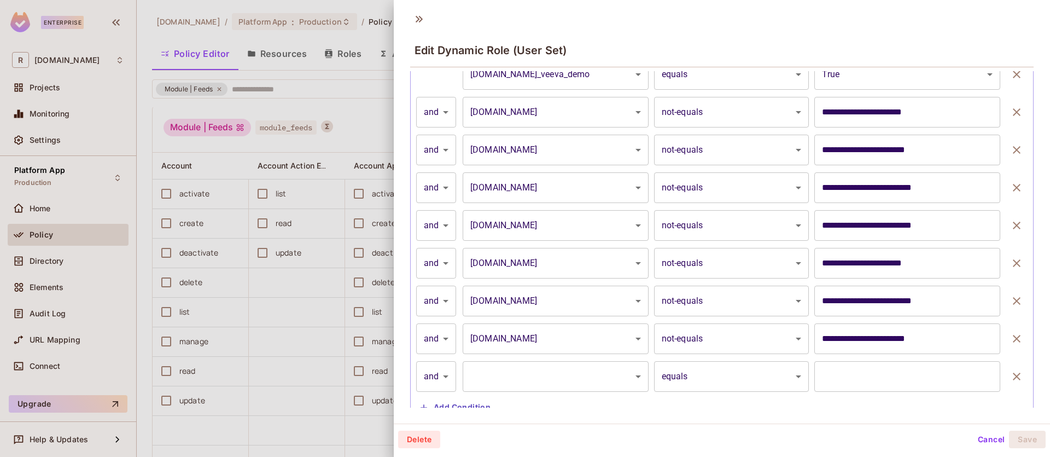
click at [593, 371] on body "Enterprise R [DOMAIN_NAME] Projects Monitoring Settings Platform App Production…" at bounding box center [525, 228] width 1050 height 457
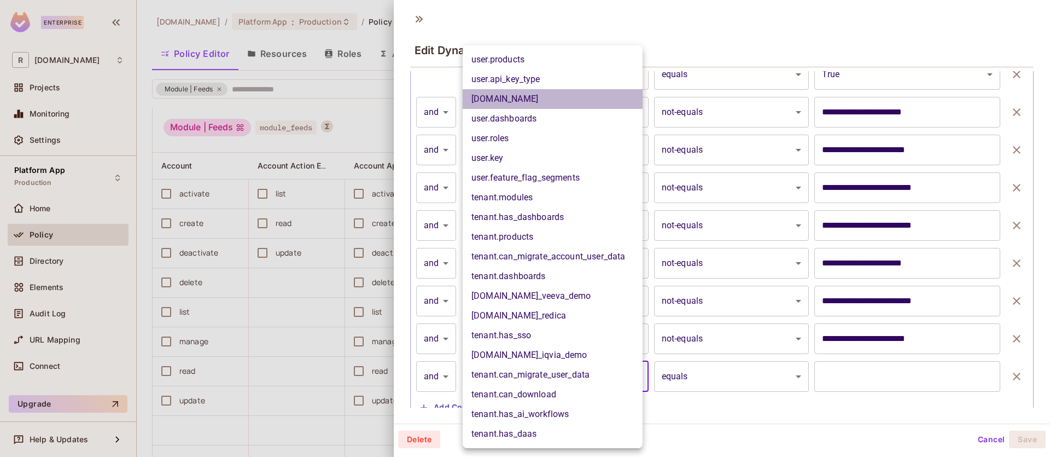
click at [556, 104] on li "[DOMAIN_NAME]" at bounding box center [553, 99] width 180 height 20
type input "**********"
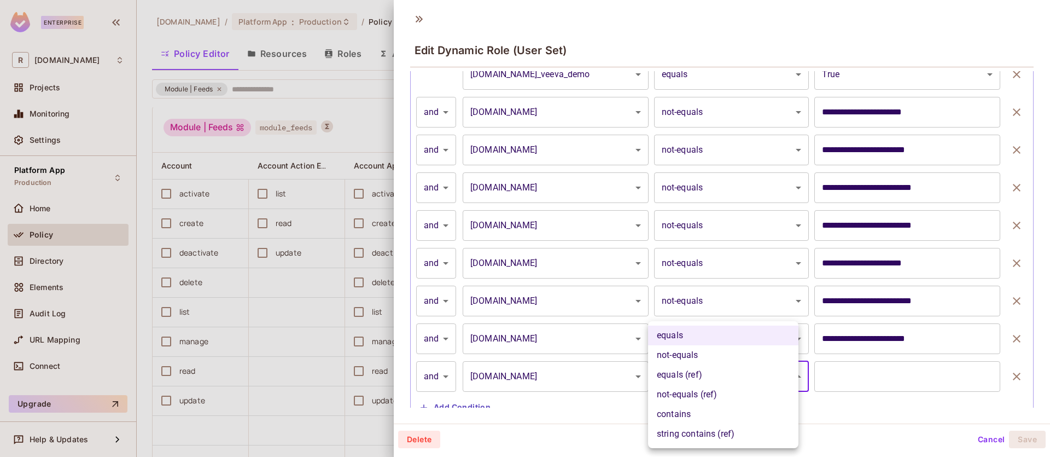
click at [711, 374] on body "Enterprise R [DOMAIN_NAME] Projects Monitoring Settings Platform App Production…" at bounding box center [525, 228] width 1050 height 457
click at [717, 359] on li "not-equals" at bounding box center [723, 355] width 150 height 20
type input "**********"
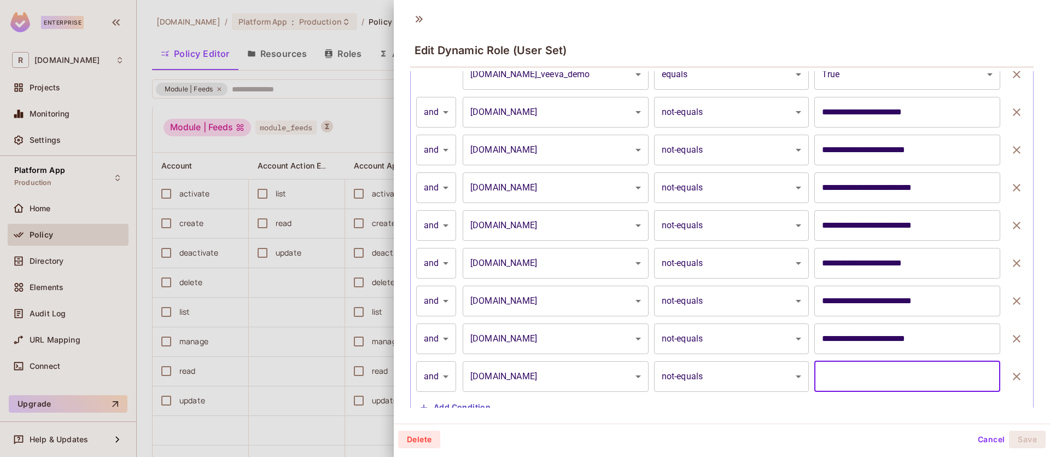
click at [895, 376] on input "text" at bounding box center [907, 376] width 186 height 31
paste input "**********"
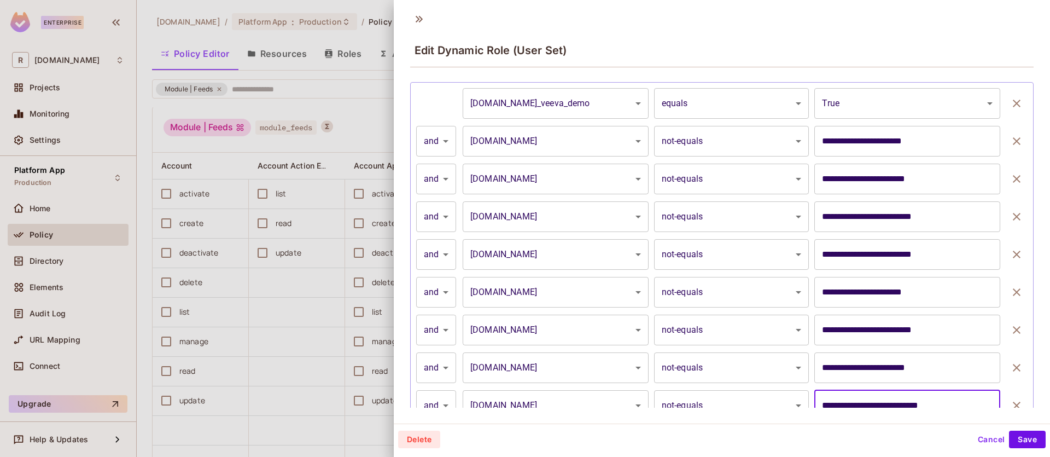
scroll to position [362, 0]
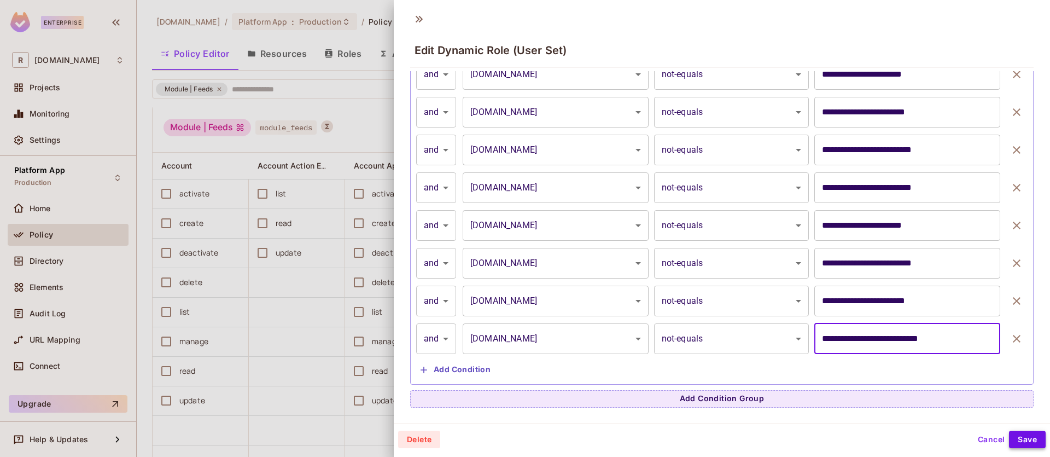
type input "**********"
click at [1028, 439] on button "Save" at bounding box center [1027, 438] width 37 height 17
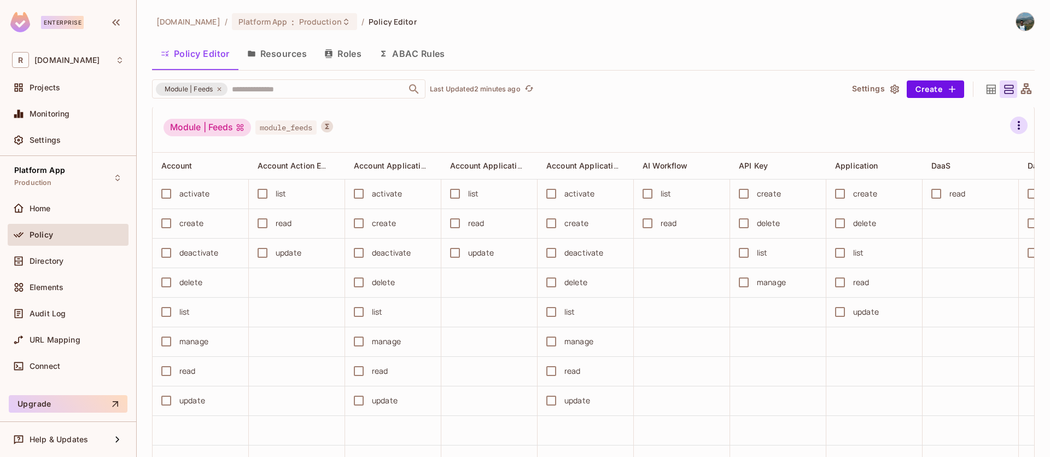
click at [1012, 119] on icon "button" at bounding box center [1018, 125] width 13 height 13
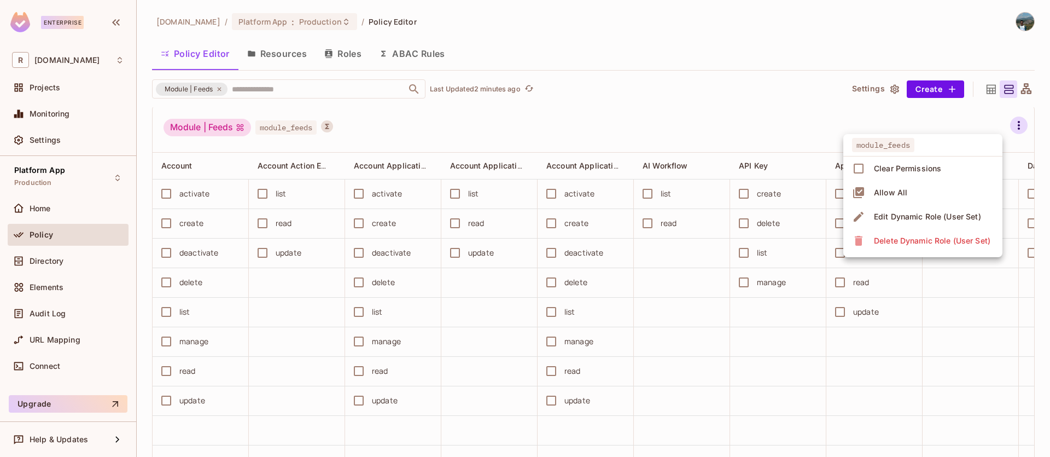
click at [930, 214] on div "Edit Dynamic Role (User Set)" at bounding box center [927, 216] width 107 height 11
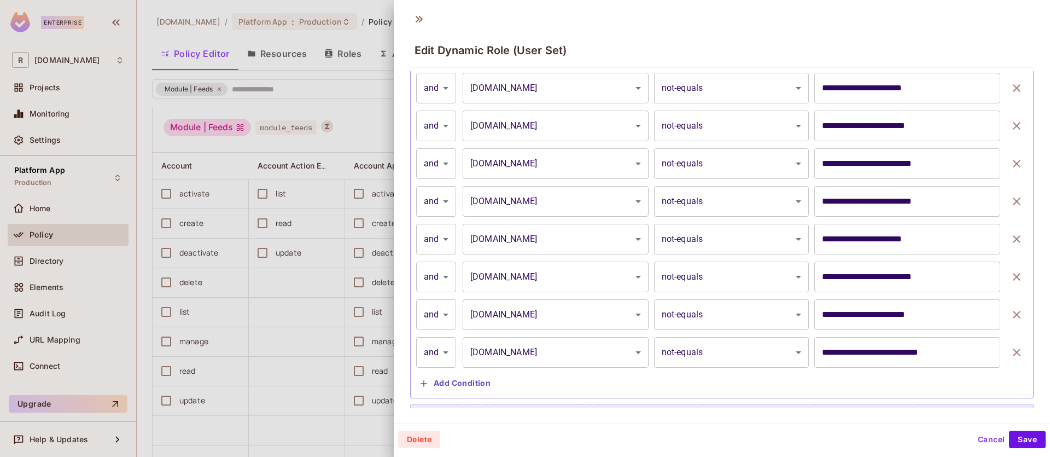
scroll to position [332, 0]
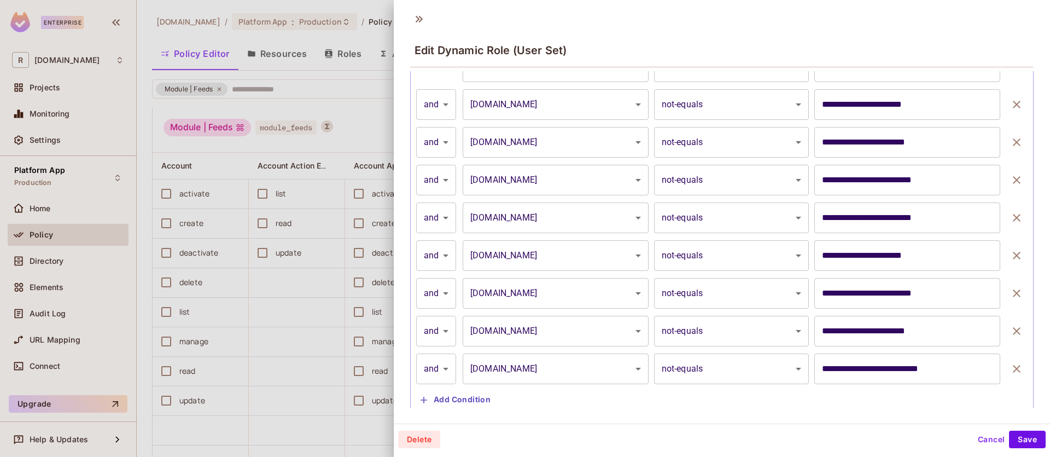
click at [712, 114] on body "Enterprise R [DOMAIN_NAME] Projects Monitoring Settings Platform App Production…" at bounding box center [525, 228] width 1050 height 457
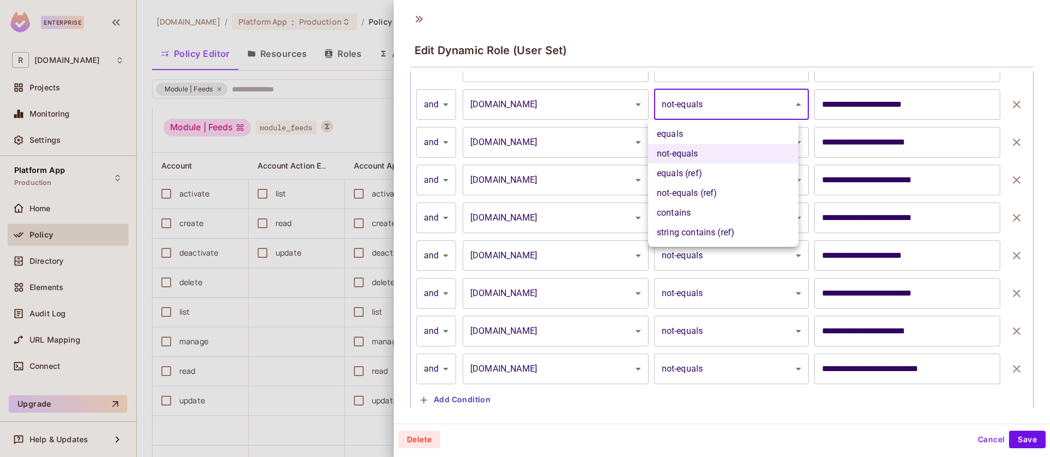
click at [1019, 92] on div at bounding box center [525, 228] width 1050 height 457
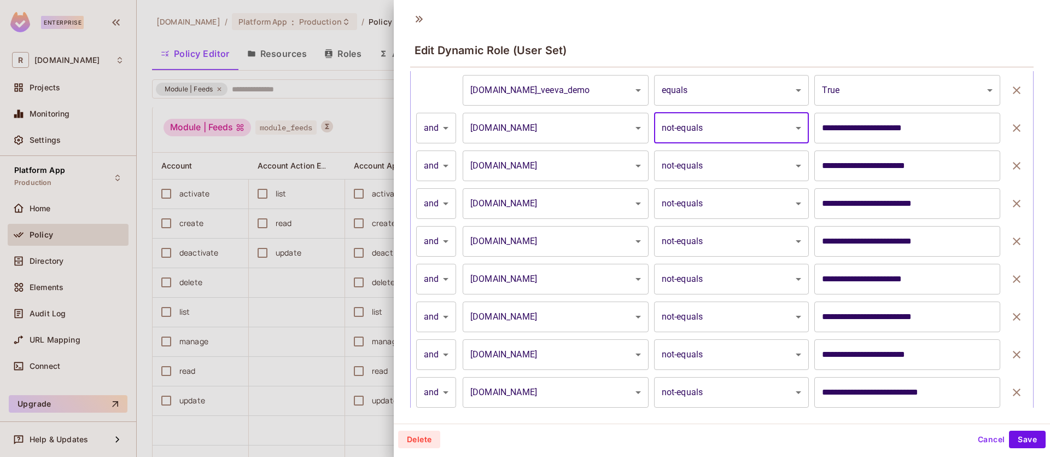
scroll to position [227, 0]
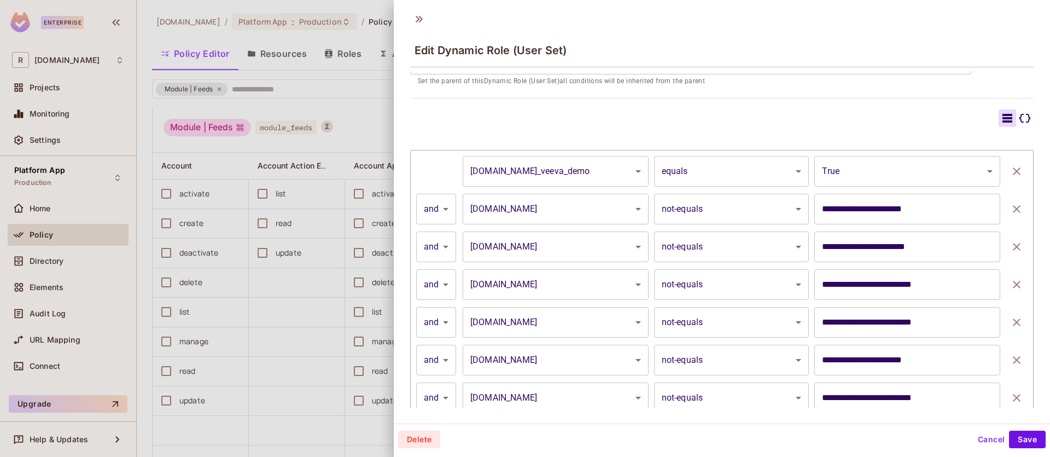
click at [1019, 117] on icon at bounding box center [1024, 118] width 11 height 9
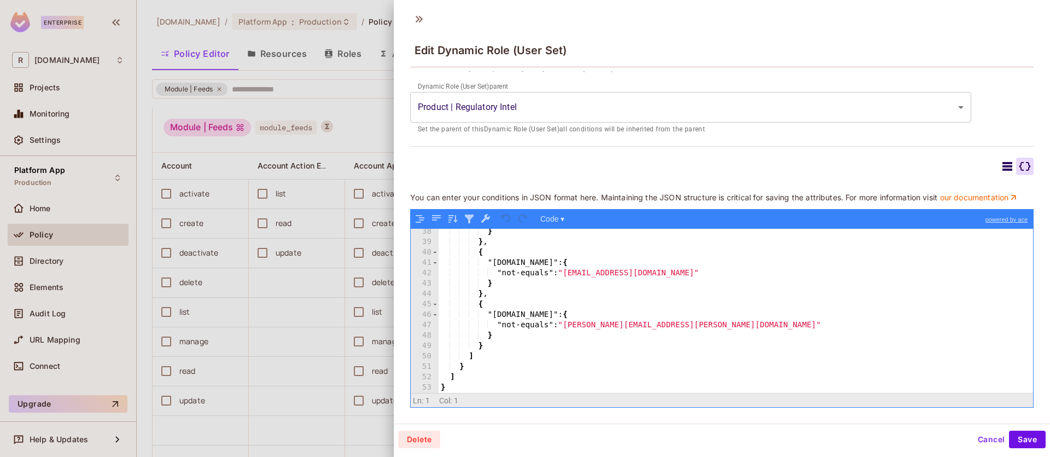
scroll to position [387, 0]
click at [981, 438] on button "Cancel" at bounding box center [991, 438] width 36 height 17
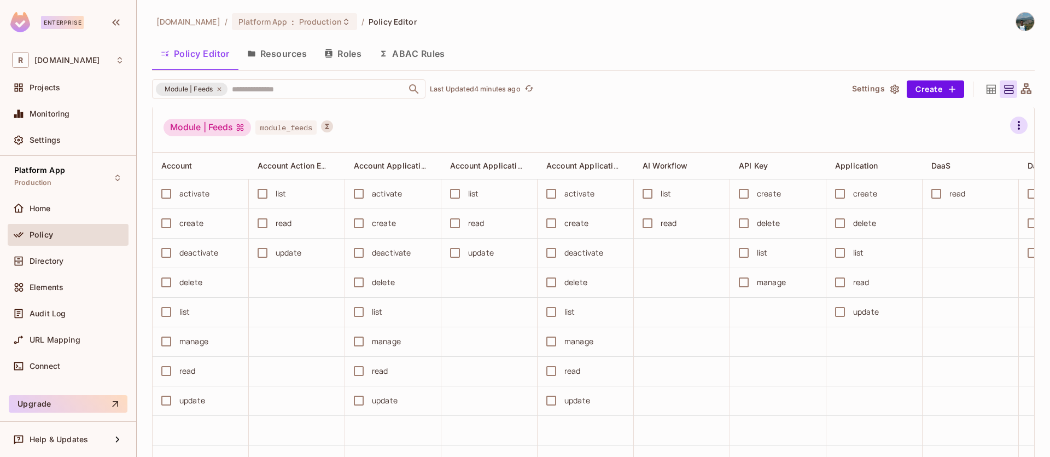
click at [1012, 126] on icon "button" at bounding box center [1018, 125] width 13 height 13
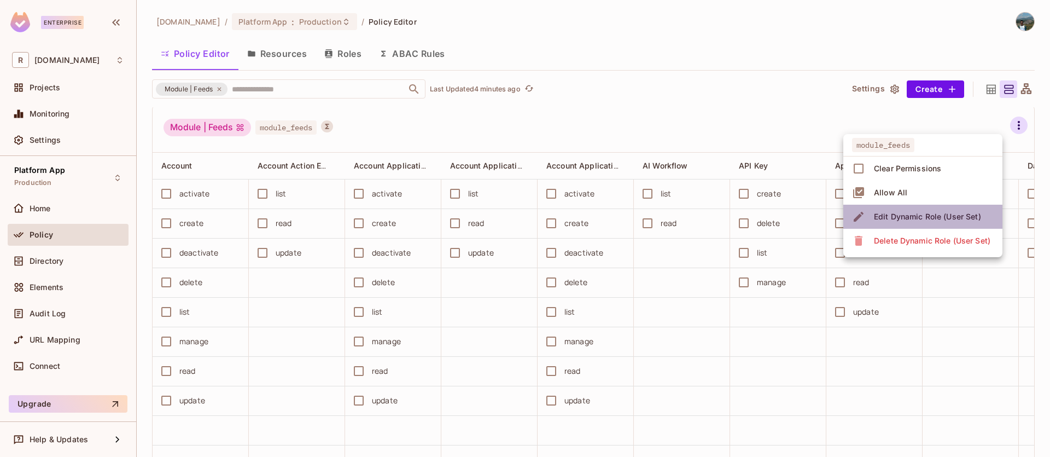
click at [936, 217] on div "Edit Dynamic Role (User Set)" at bounding box center [927, 216] width 107 height 11
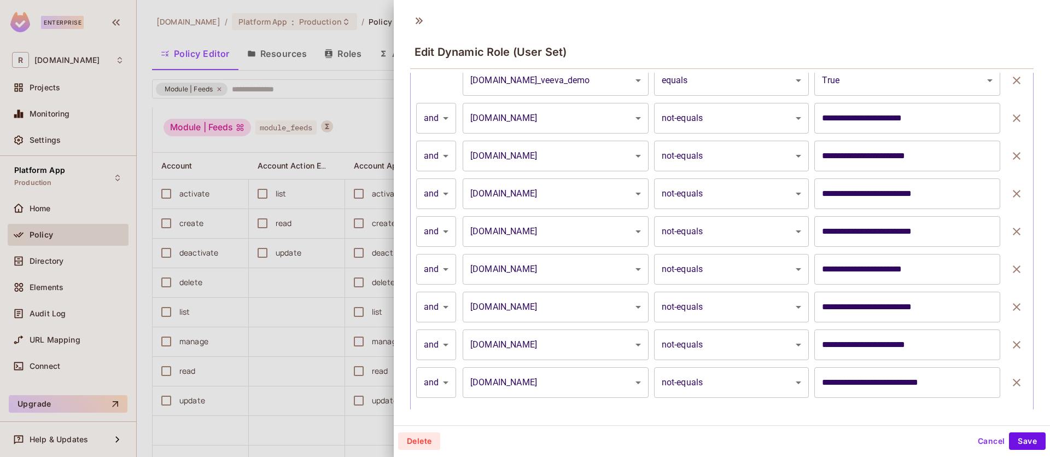
scroll to position [362, 0]
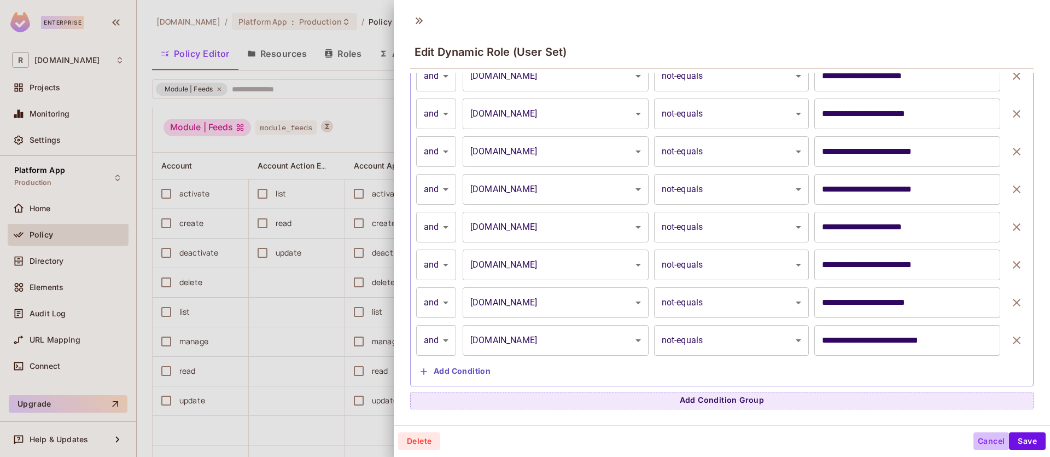
click at [973, 437] on button "Cancel" at bounding box center [991, 440] width 36 height 17
